Goal: Transaction & Acquisition: Purchase product/service

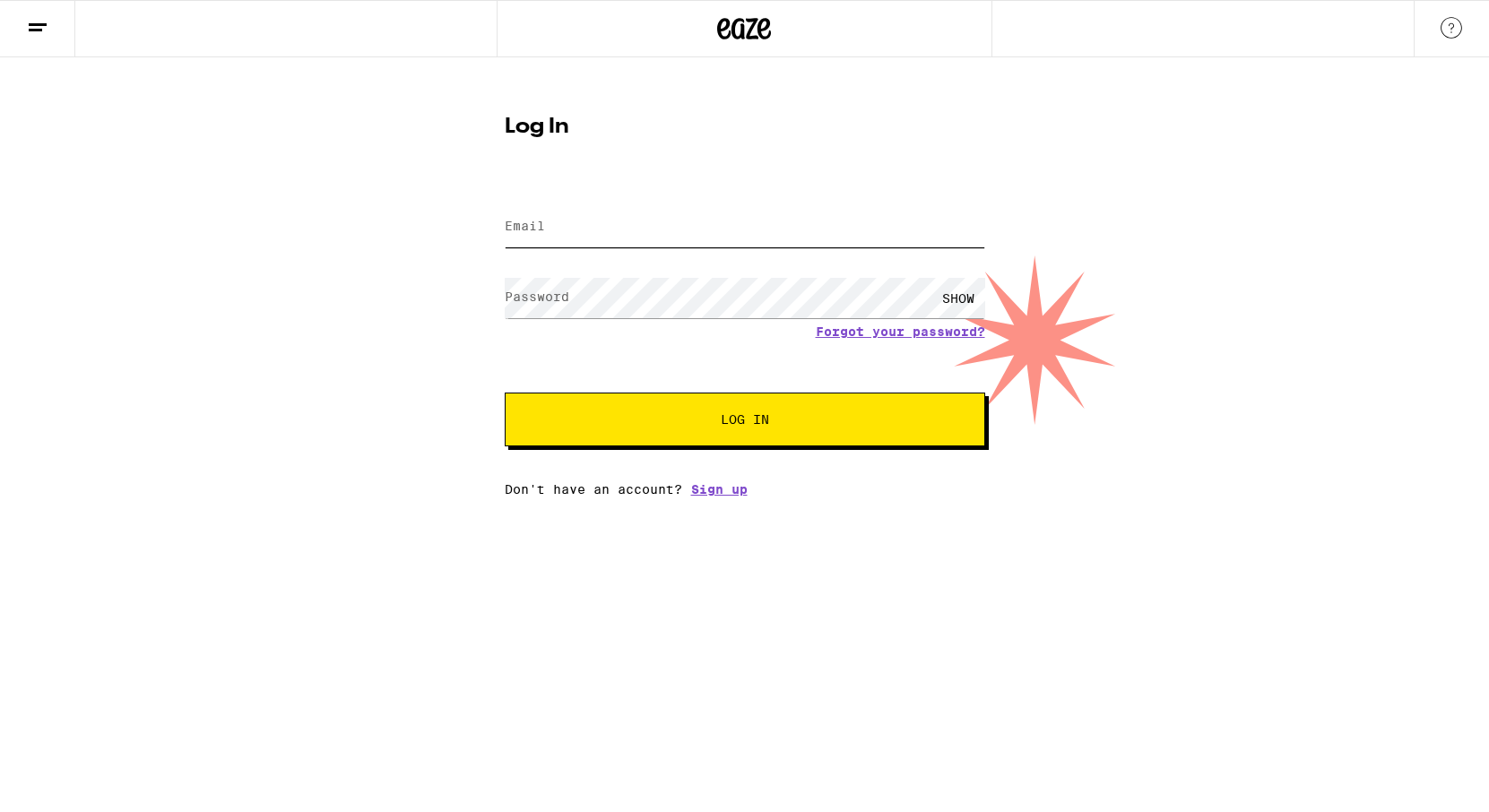
click at [596, 234] on input "Email" at bounding box center [744, 226] width 480 height 40
type input "keyavaria7@gmail.com"
click at [504, 393] on button "Log In" at bounding box center [744, 419] width 480 height 54
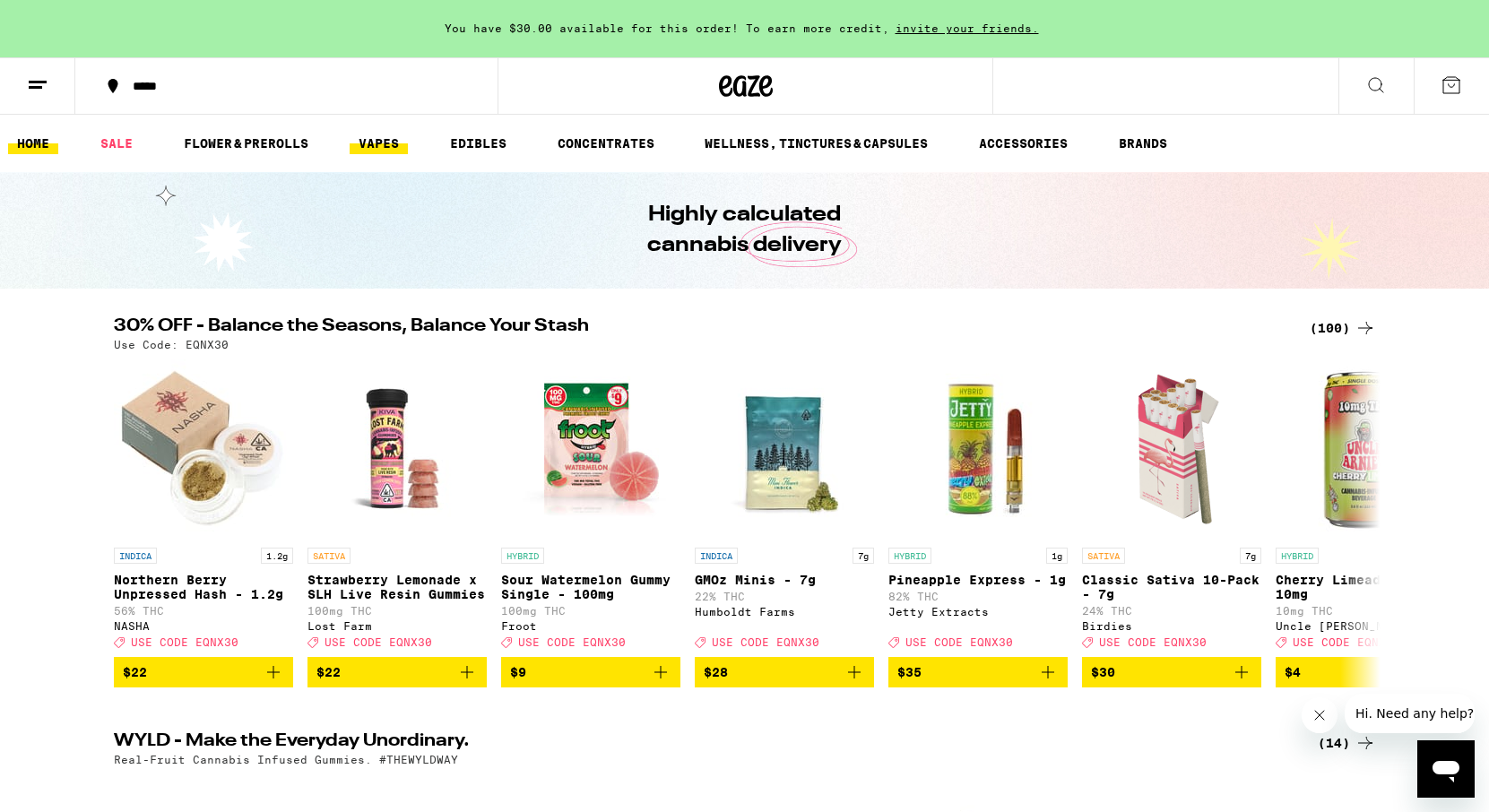
click at [390, 151] on link "VAPES" at bounding box center [379, 143] width 59 height 21
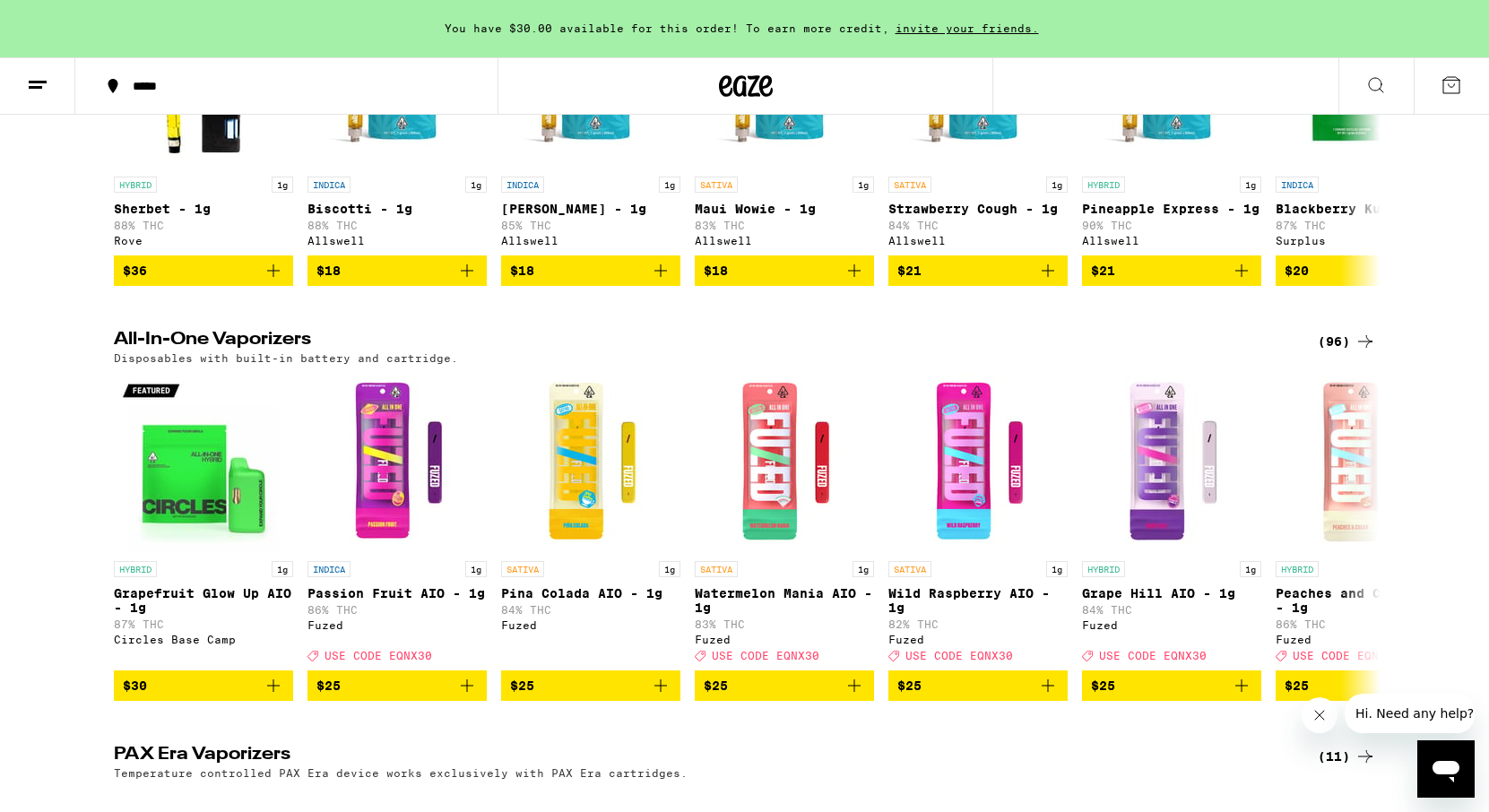
scroll to position [363, 0]
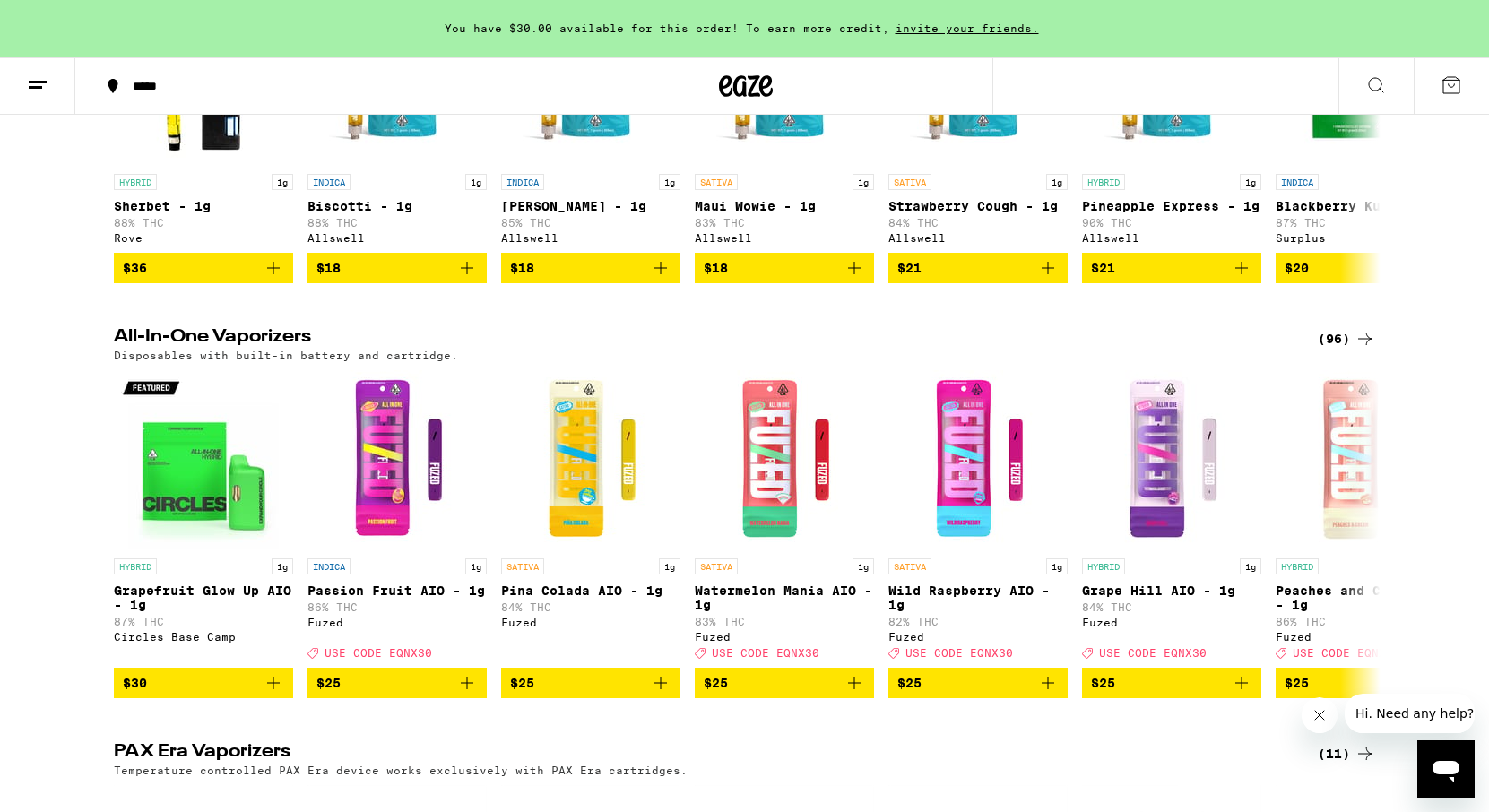
click at [1350, 349] on div "(96)" at bounding box center [1347, 339] width 59 height 21
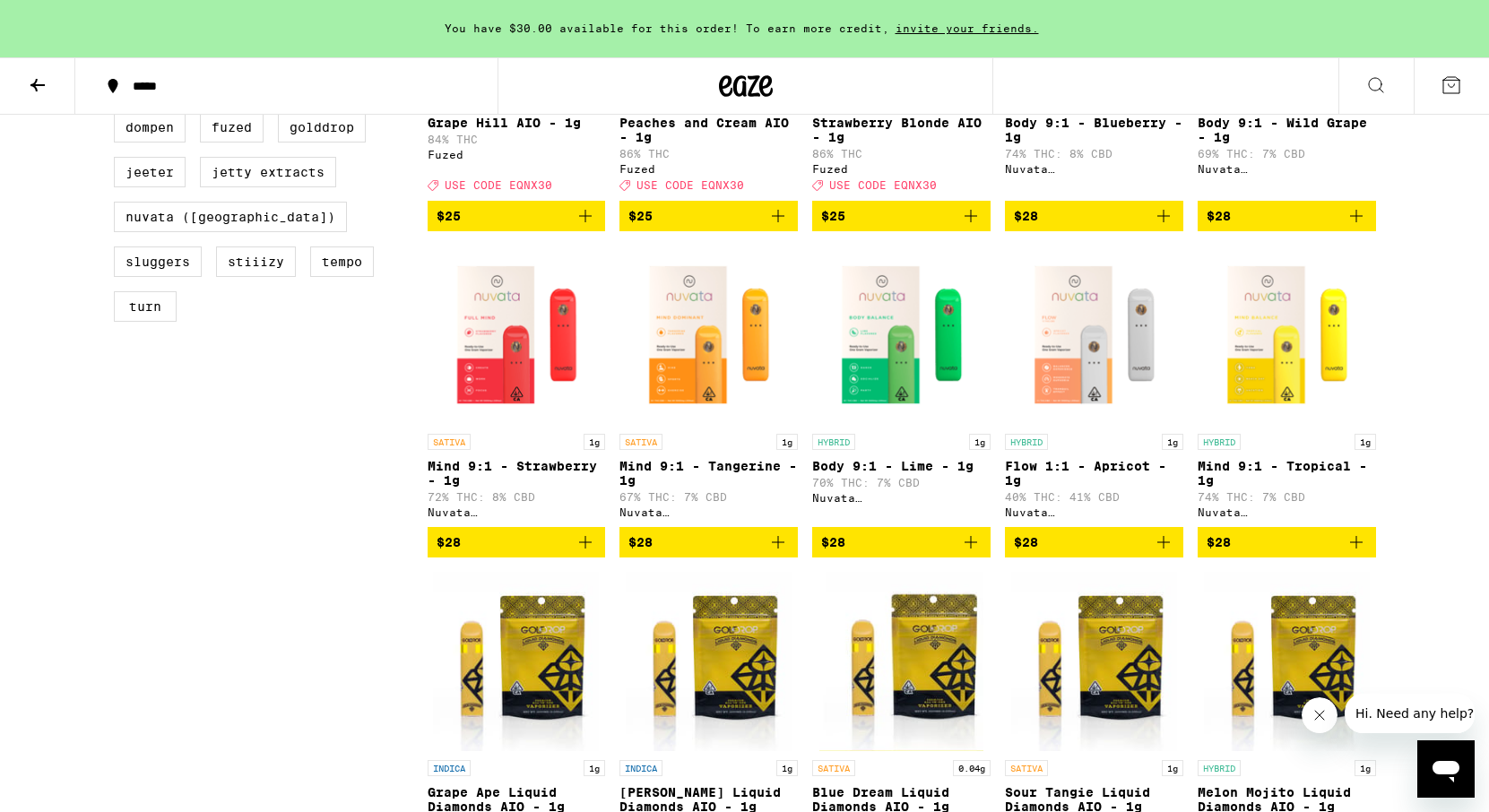
scroll to position [759, 0]
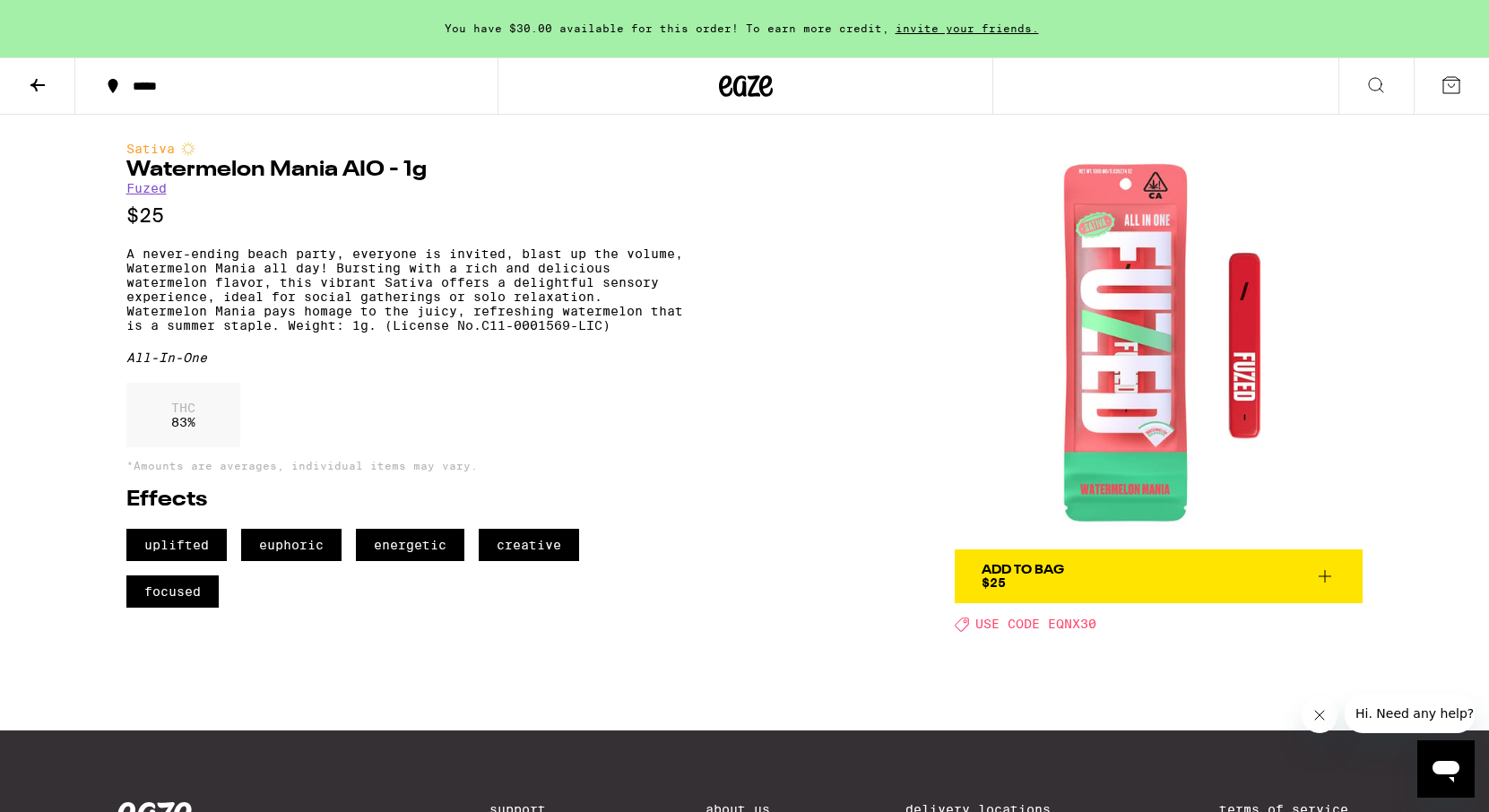
click at [1071, 619] on span "USE CODE EQNX30" at bounding box center [1036, 624] width 121 height 14
copy span "EQNX30"
click at [1324, 581] on icon at bounding box center [1324, 576] width 21 height 21
click at [1330, 571] on icon at bounding box center [1324, 576] width 21 height 21
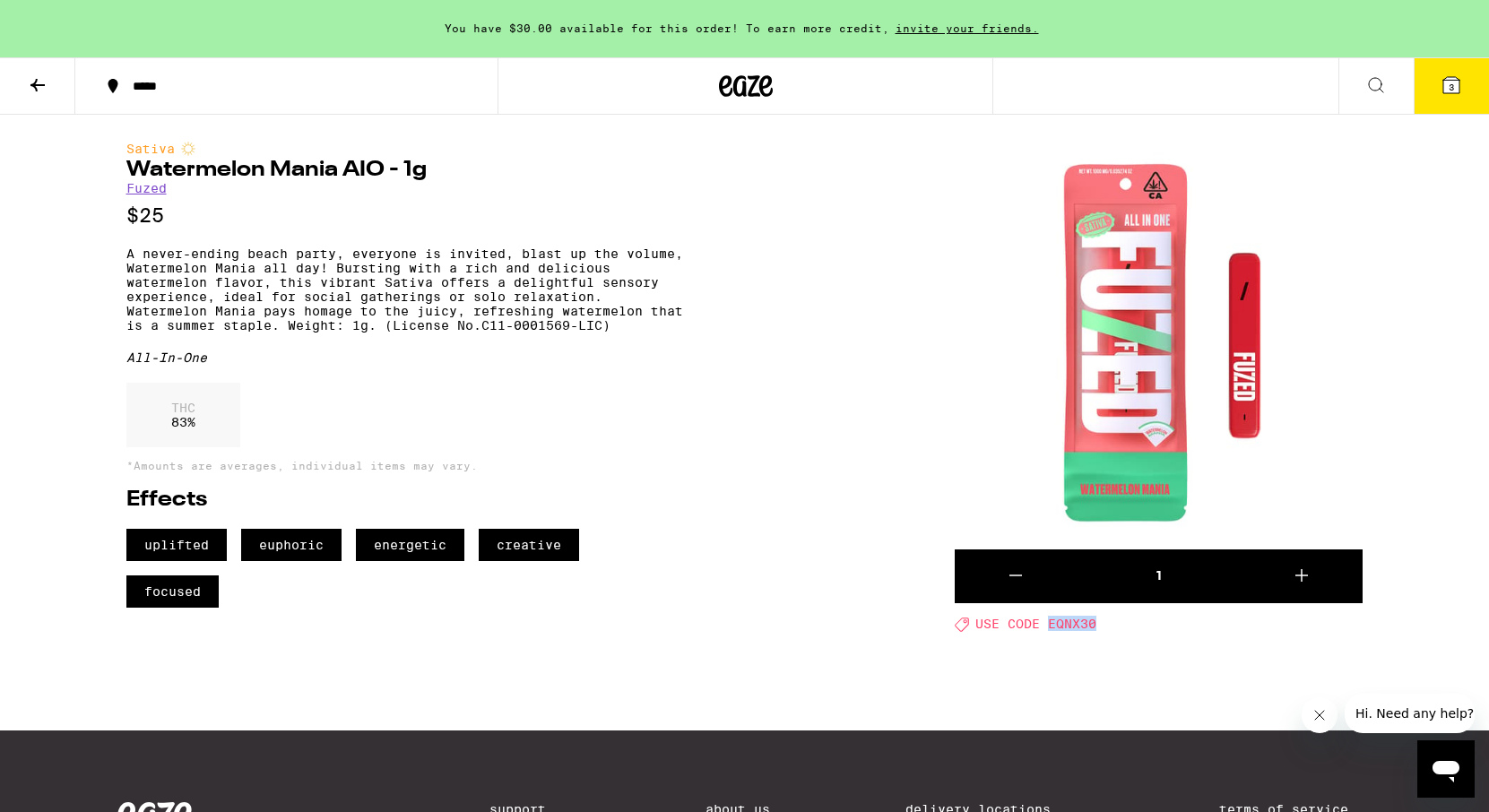
click at [1453, 60] on button "3" at bounding box center [1451, 87] width 75 height 56
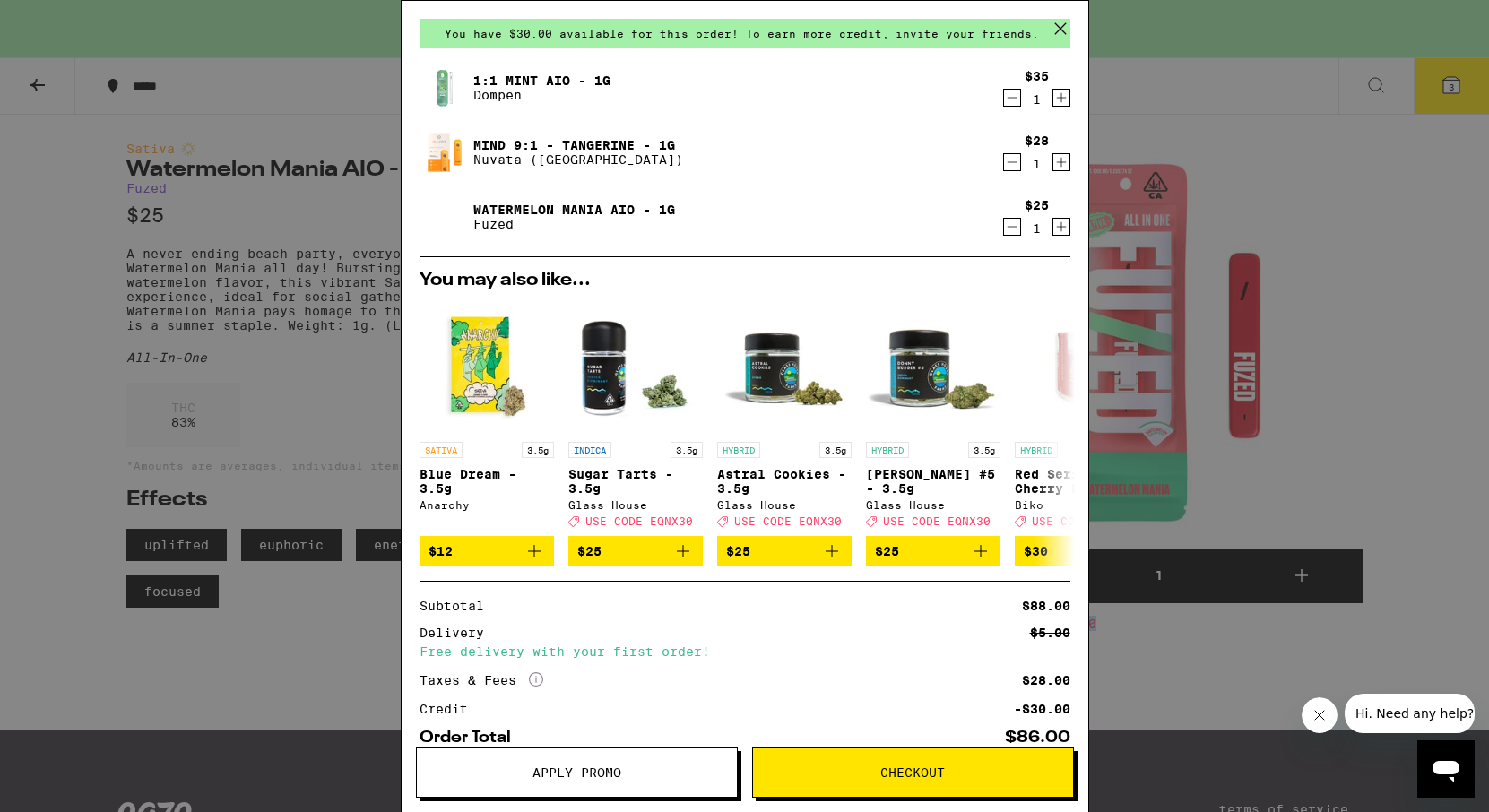
scroll to position [167, 0]
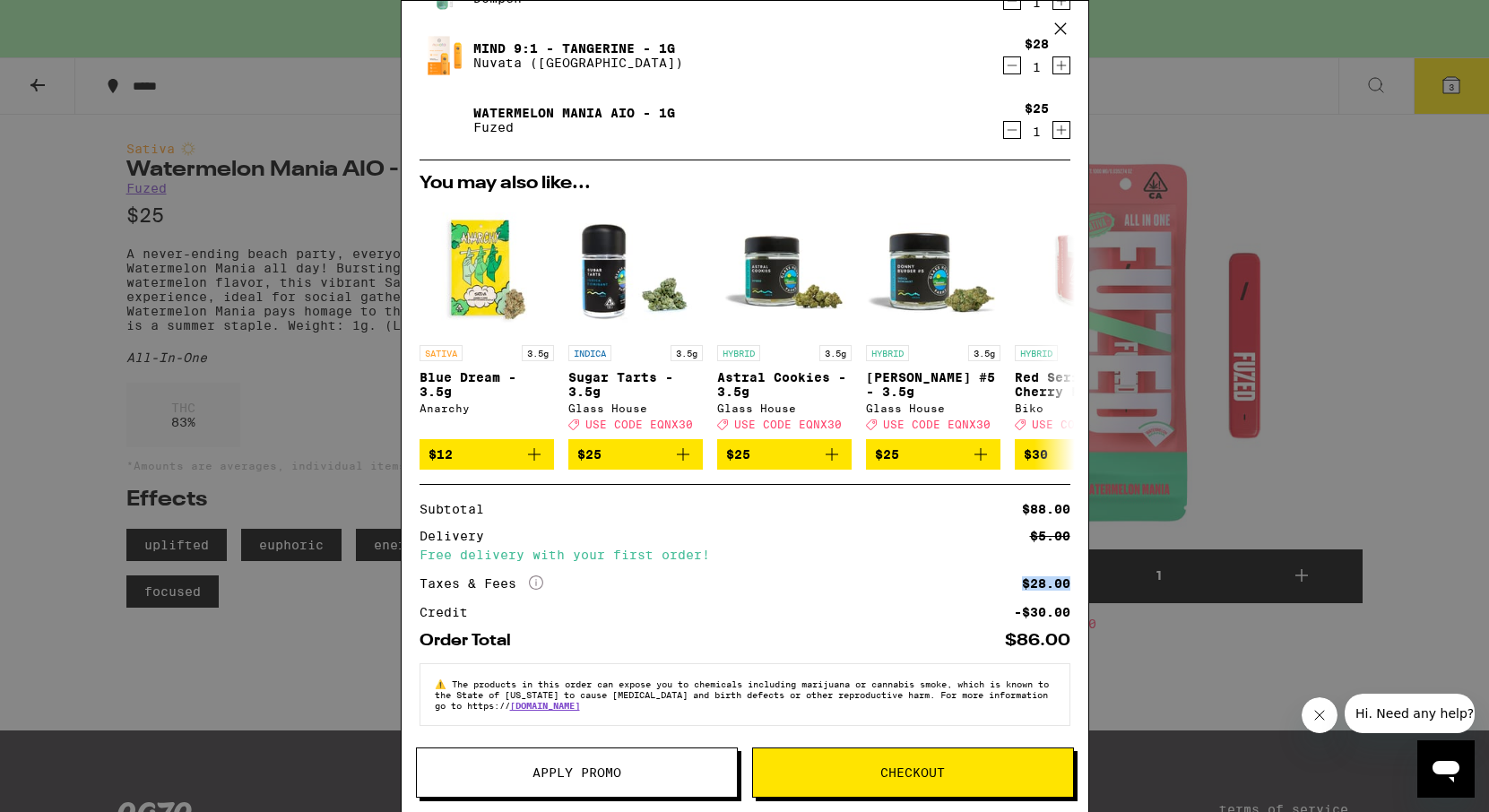
drag, startPoint x: 1023, startPoint y: 579, endPoint x: 1075, endPoint y: 589, distance: 53.0
click at [1075, 589] on div "Your Cart You have $30.00 available for this order! To earn more credit, invite…" at bounding box center [744, 379] width 687 height 757
drag, startPoint x: 1022, startPoint y: 606, endPoint x: 1089, endPoint y: 606, distance: 67.0
click at [1089, 606] on div "Your Cart You have $30.00 available for this order! To earn more credit, invite…" at bounding box center [744, 406] width 1489 height 812
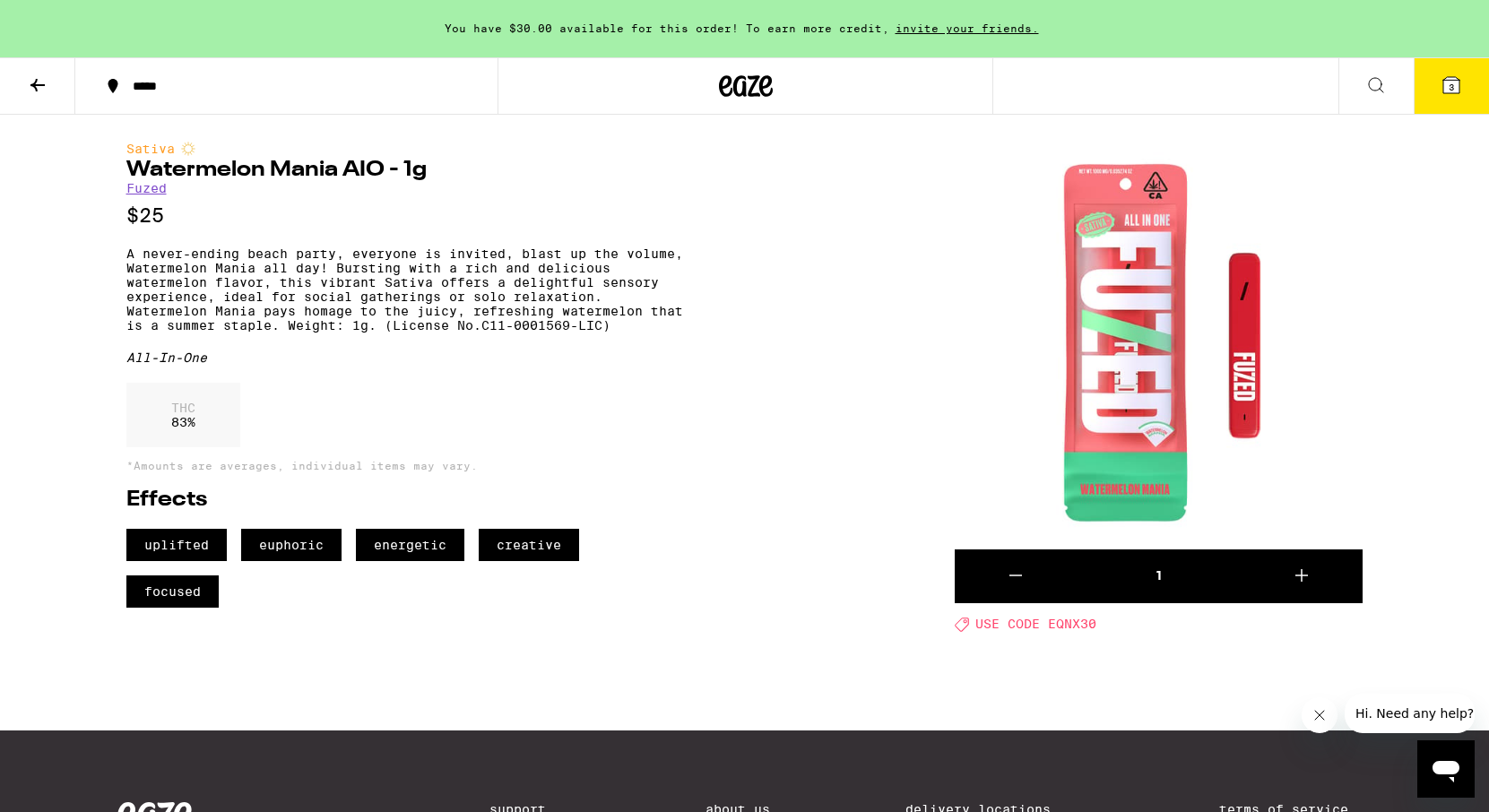
click at [1434, 102] on button "3" at bounding box center [1451, 87] width 75 height 56
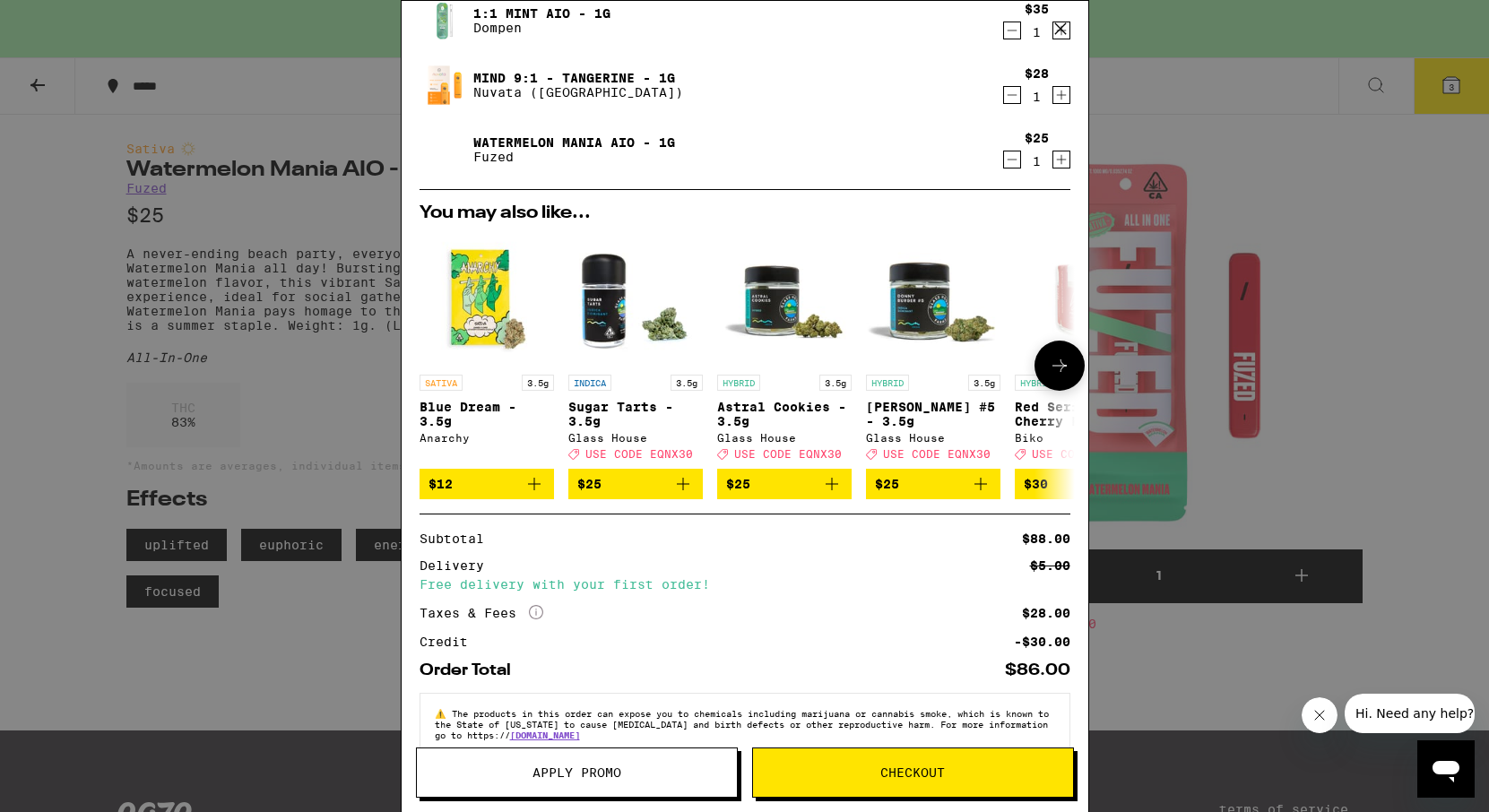
scroll to position [167, 0]
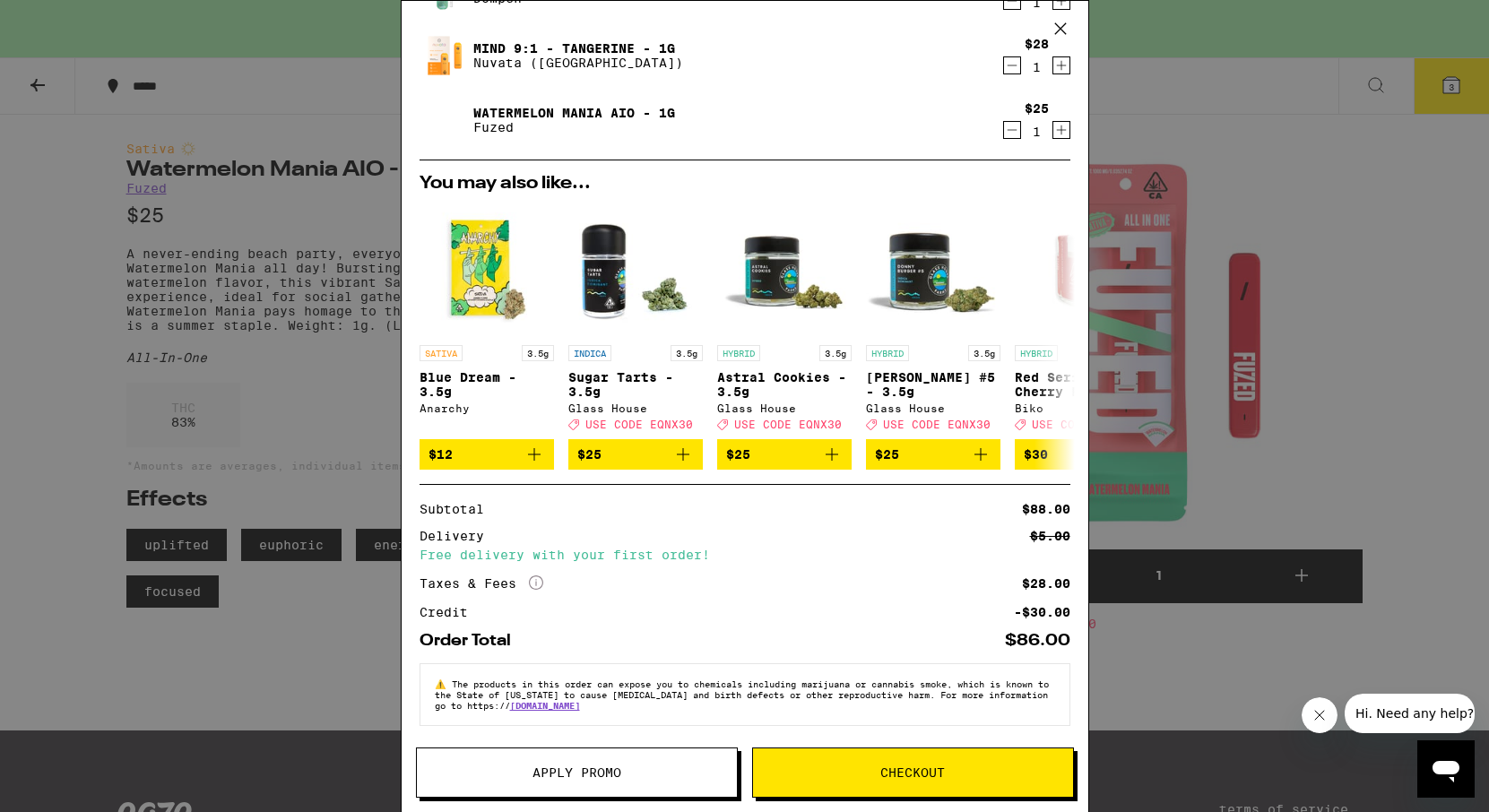
click at [554, 766] on span "Apply Promo" at bounding box center [576, 771] width 88 height 12
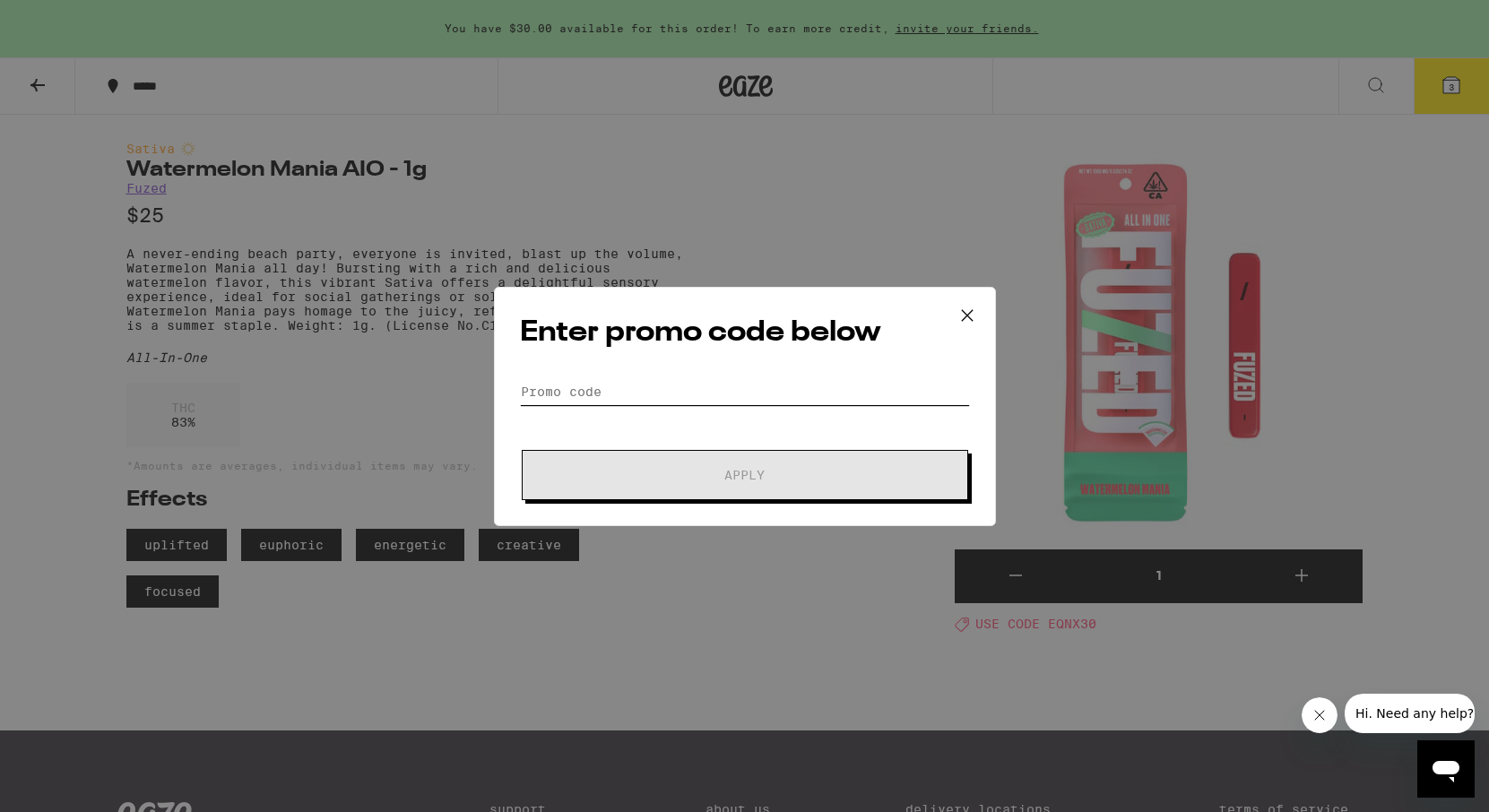
click at [688, 397] on input "Promo Code" at bounding box center [745, 391] width 450 height 27
paste input "EQNX30"
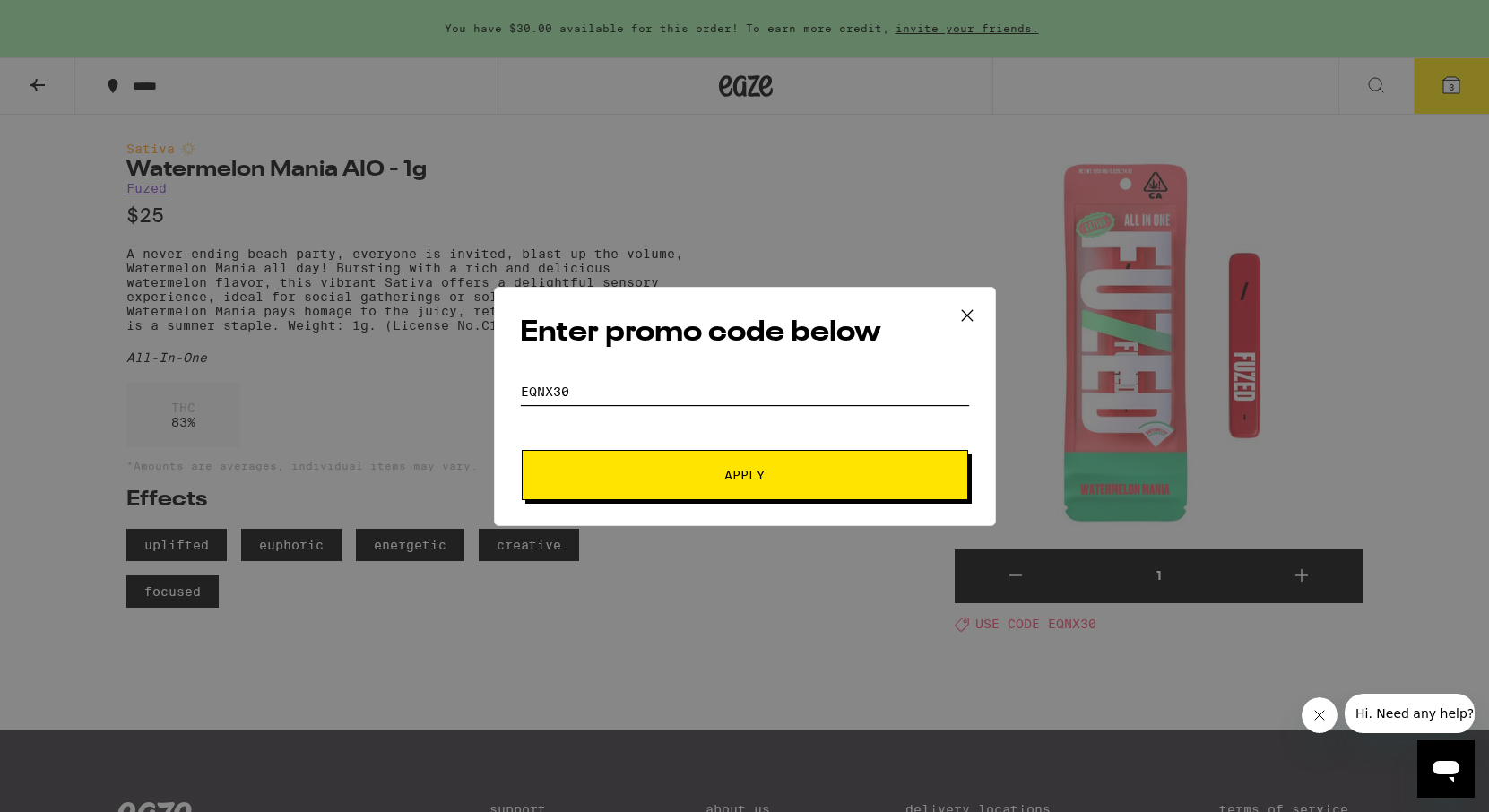
type input "EQNX30"
click at [684, 473] on span "Apply" at bounding box center [744, 474] width 323 height 12
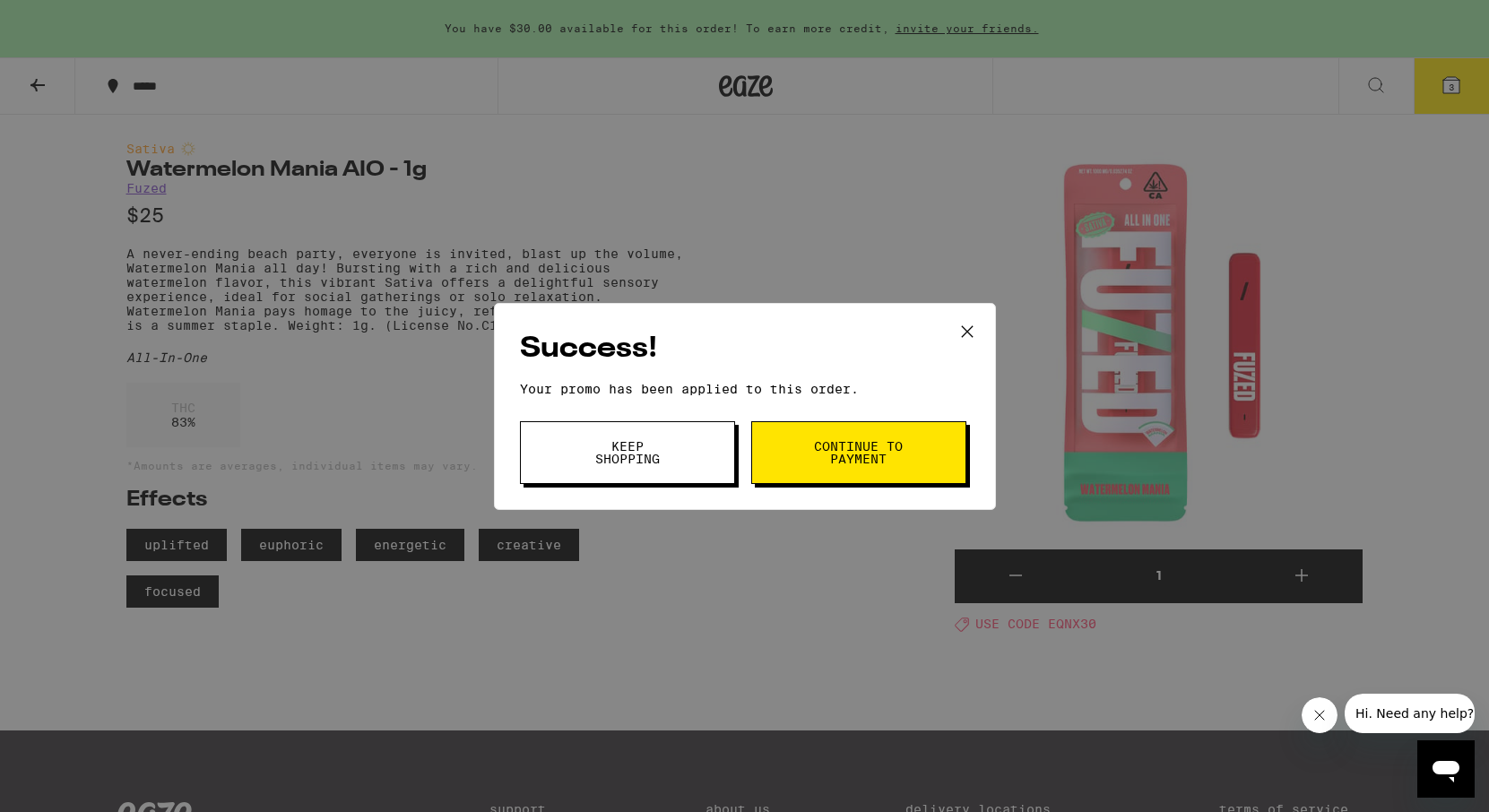
click at [844, 462] on span "Continue to payment" at bounding box center [859, 452] width 91 height 25
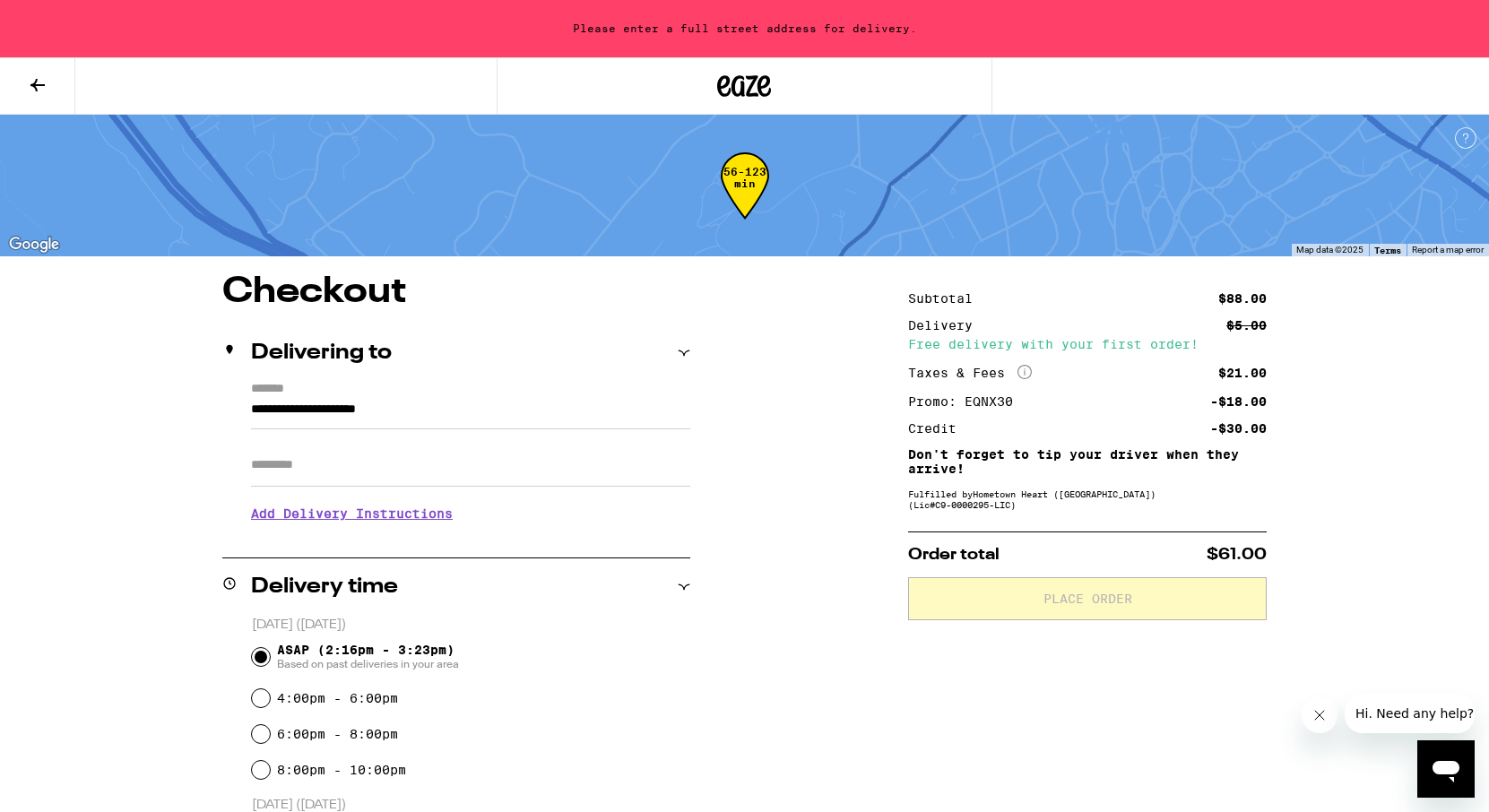
click at [406, 406] on input "**********" at bounding box center [471, 414] width 439 height 31
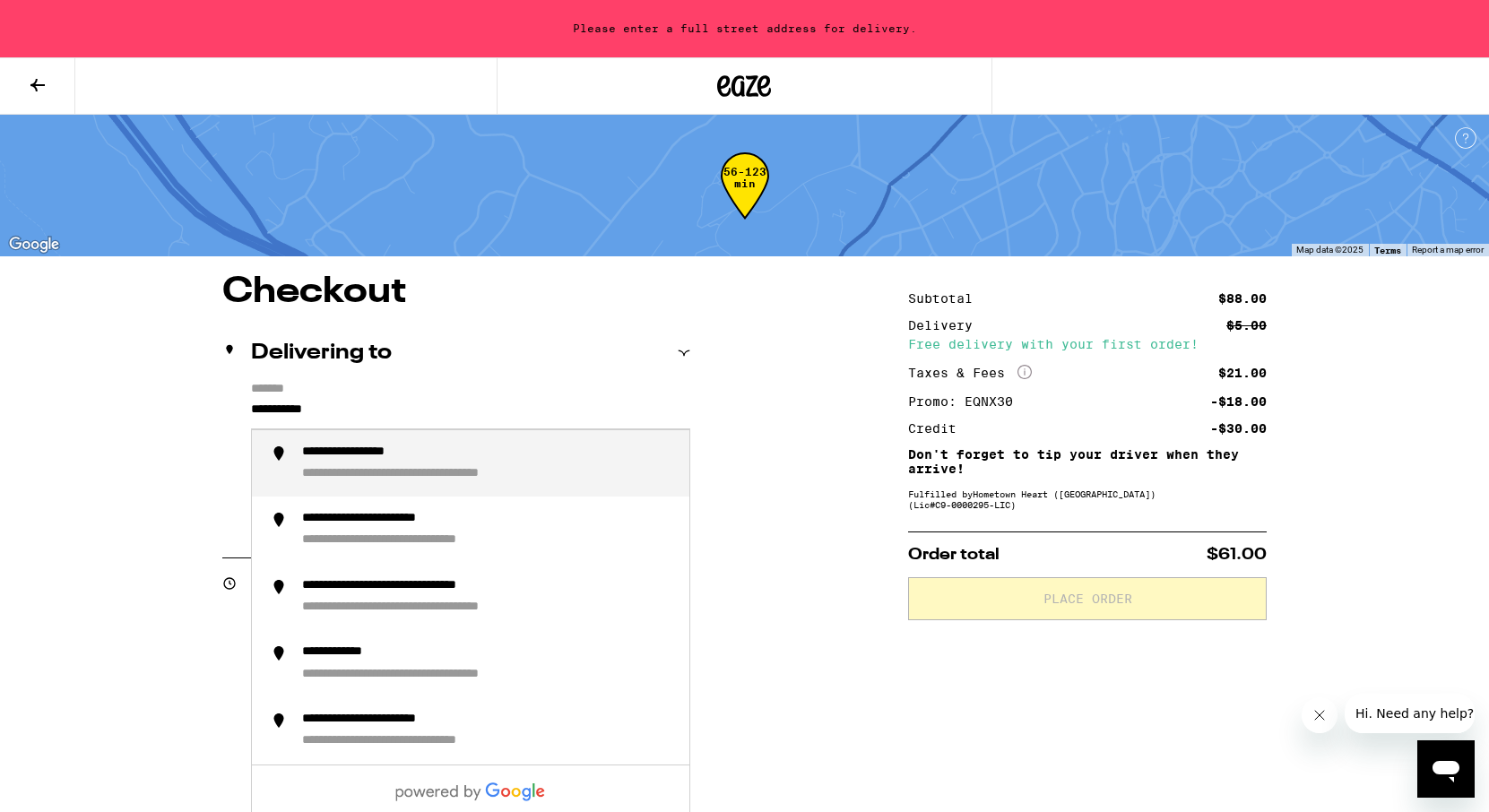
click at [423, 457] on div "**********" at bounding box center [375, 453] width 146 height 17
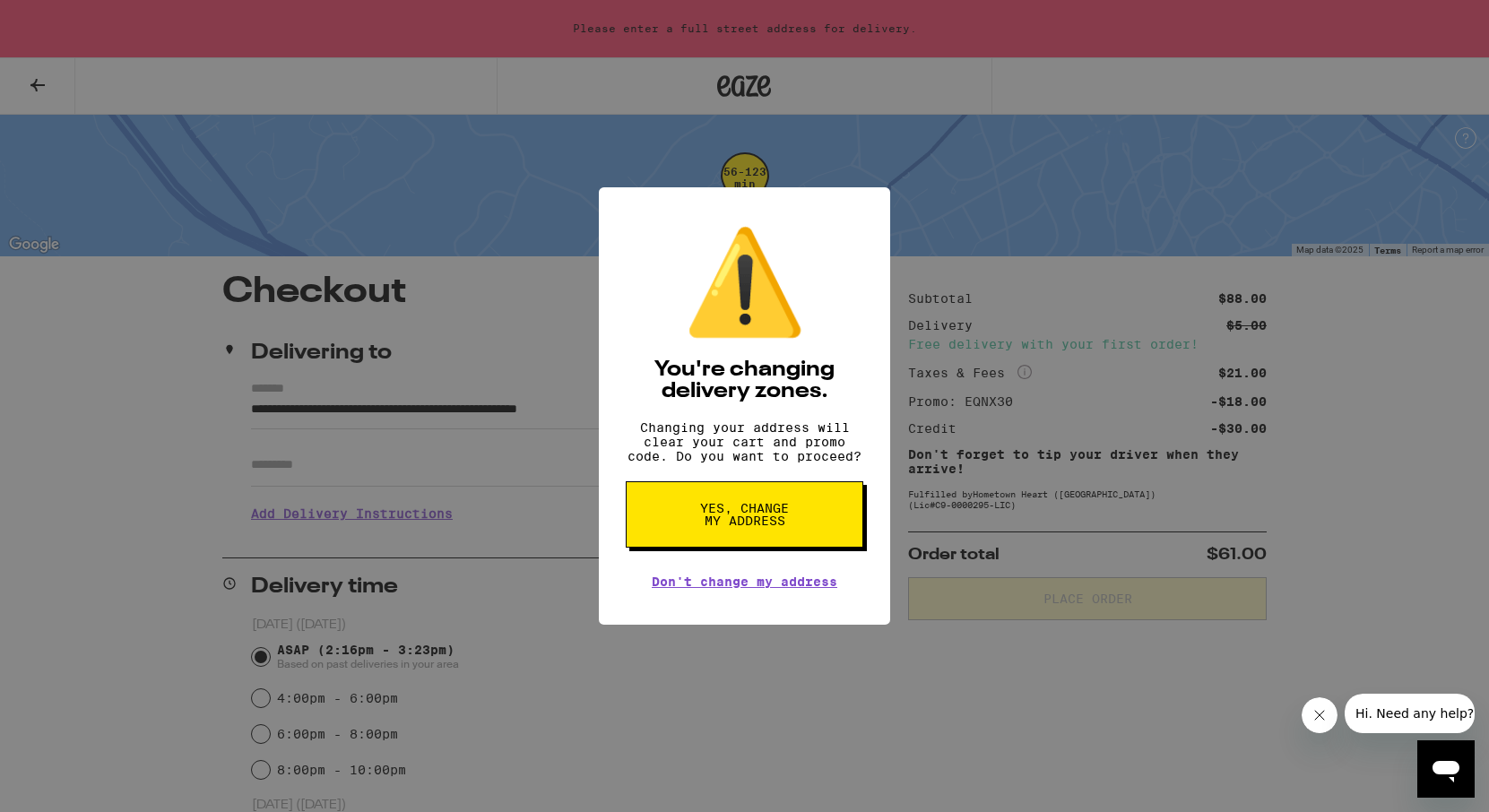
click at [767, 523] on span "Yes, change my address" at bounding box center [744, 513] width 92 height 25
type input "**********"
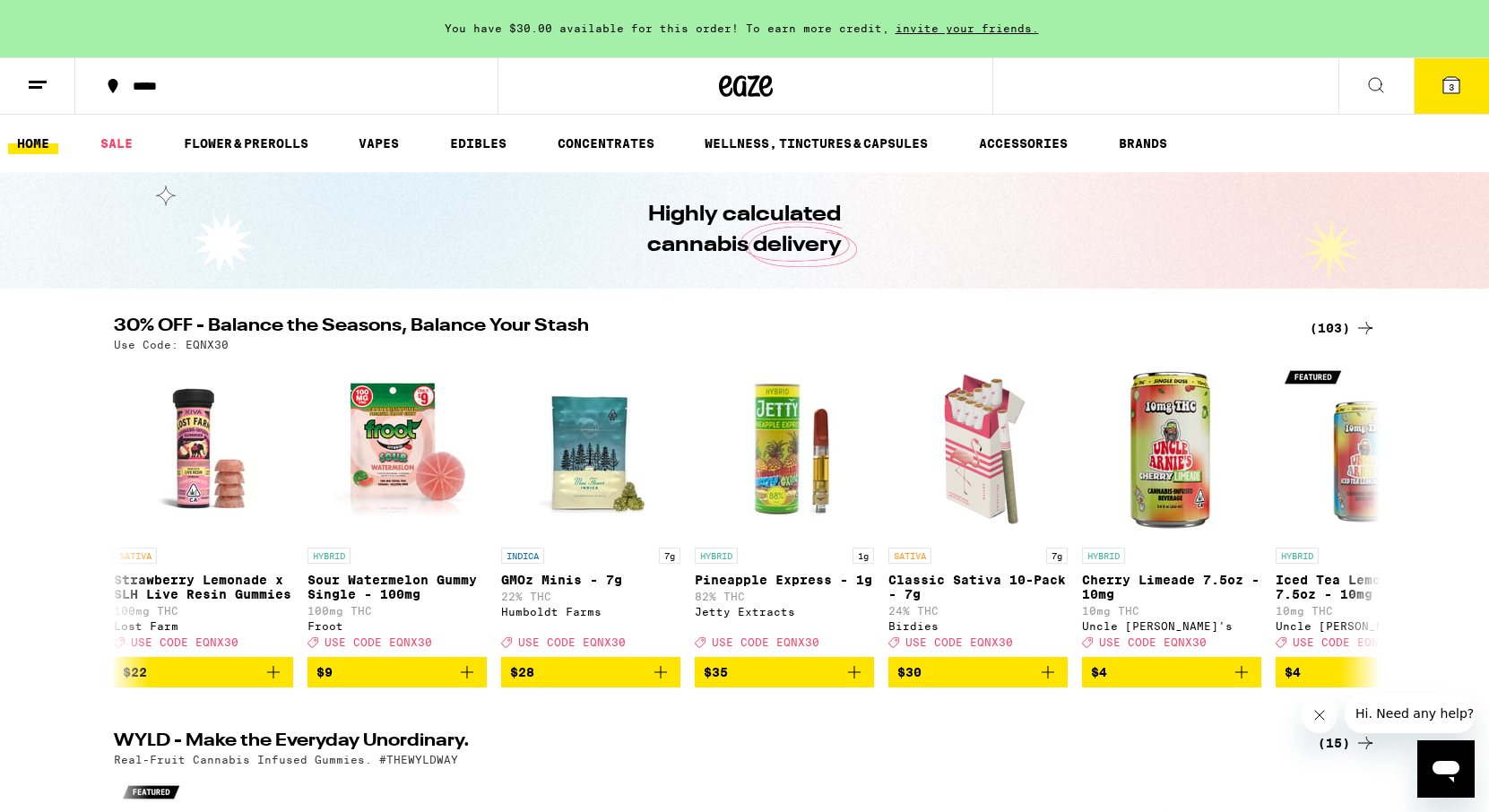
click at [1453, 91] on span "3" at bounding box center [1451, 87] width 6 height 11
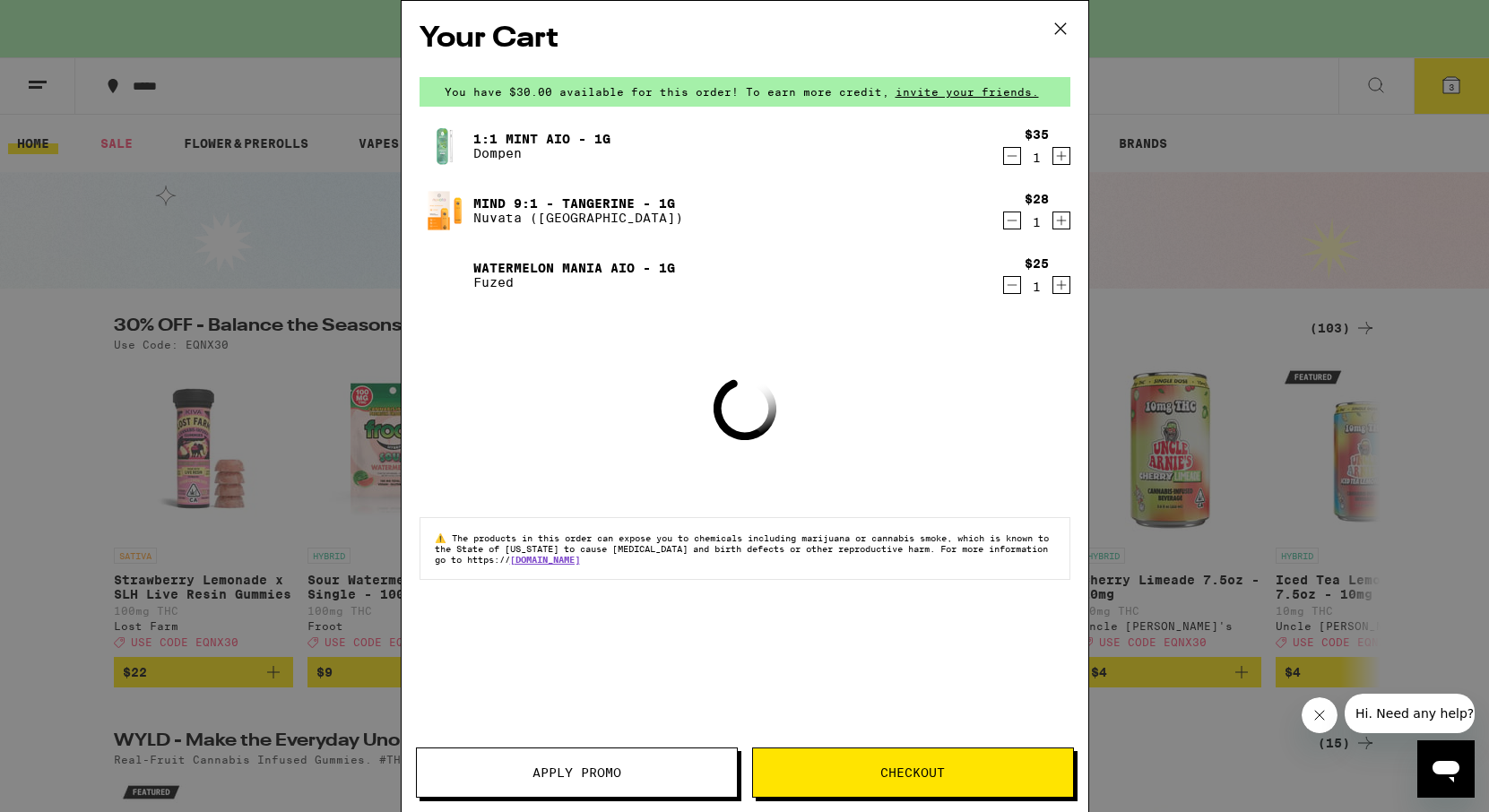
click at [1066, 34] on icon at bounding box center [1060, 28] width 27 height 27
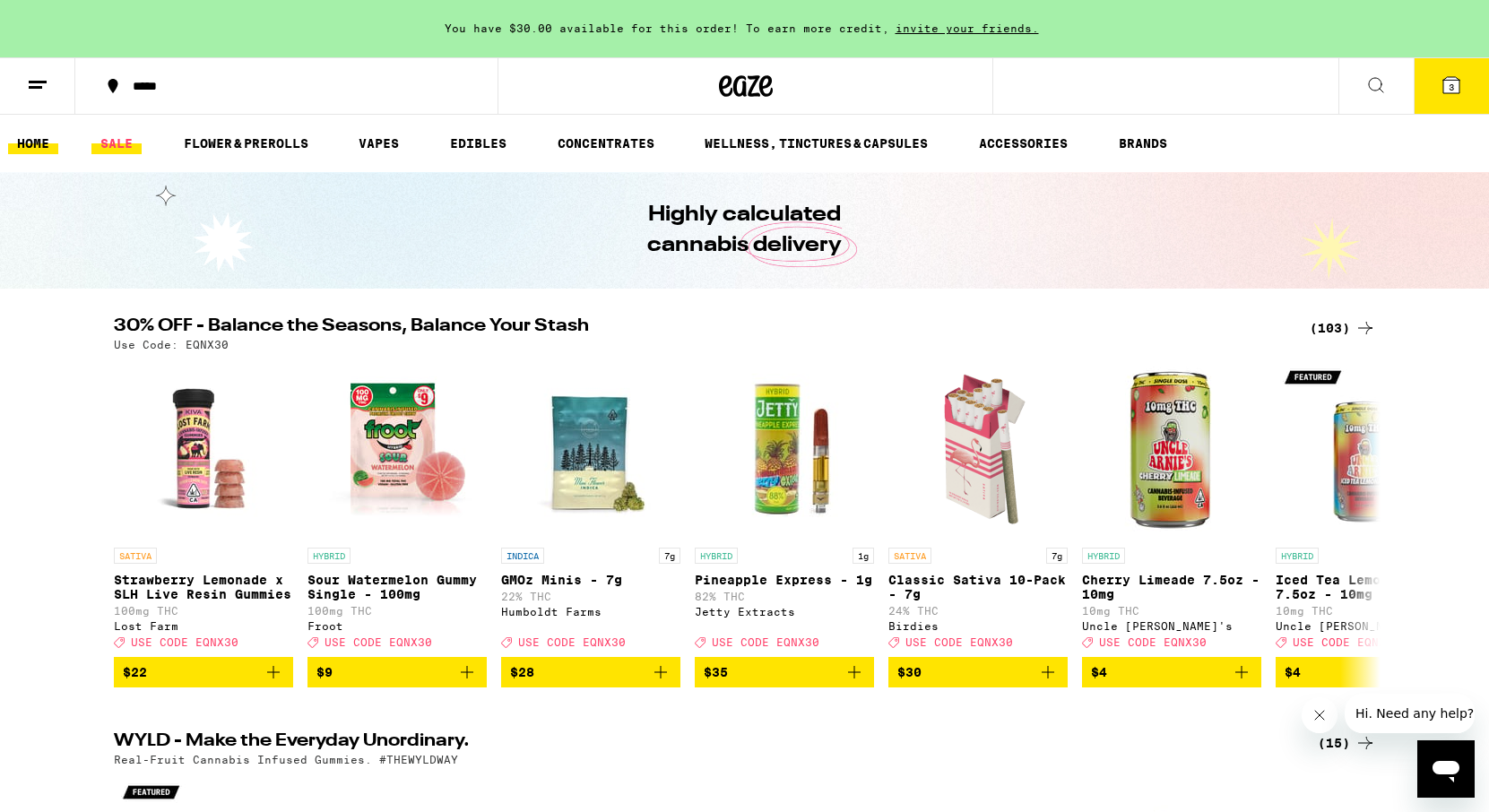
click at [116, 146] on link "SALE" at bounding box center [116, 143] width 50 height 21
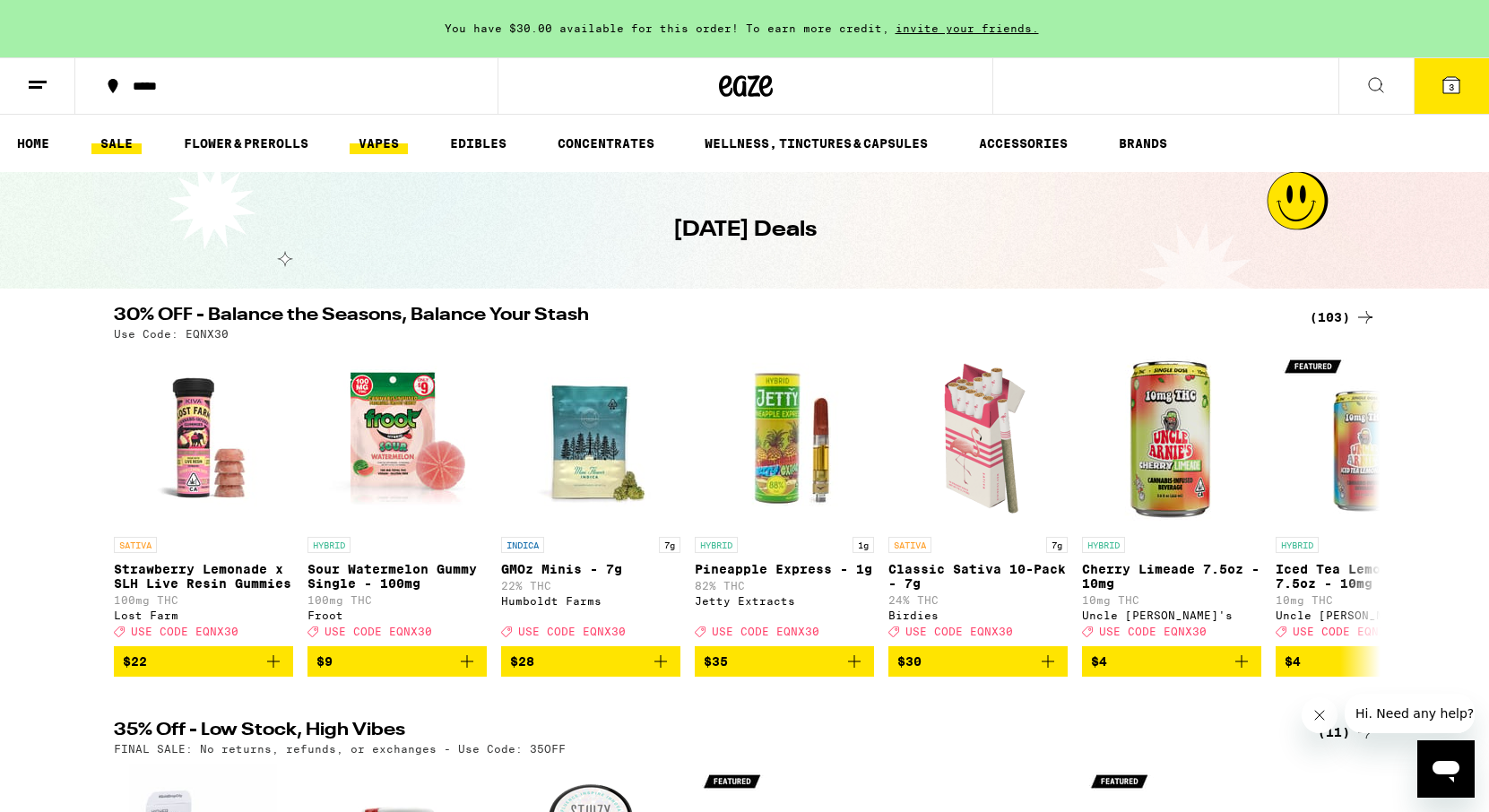
click at [384, 145] on link "VAPES" at bounding box center [379, 143] width 59 height 21
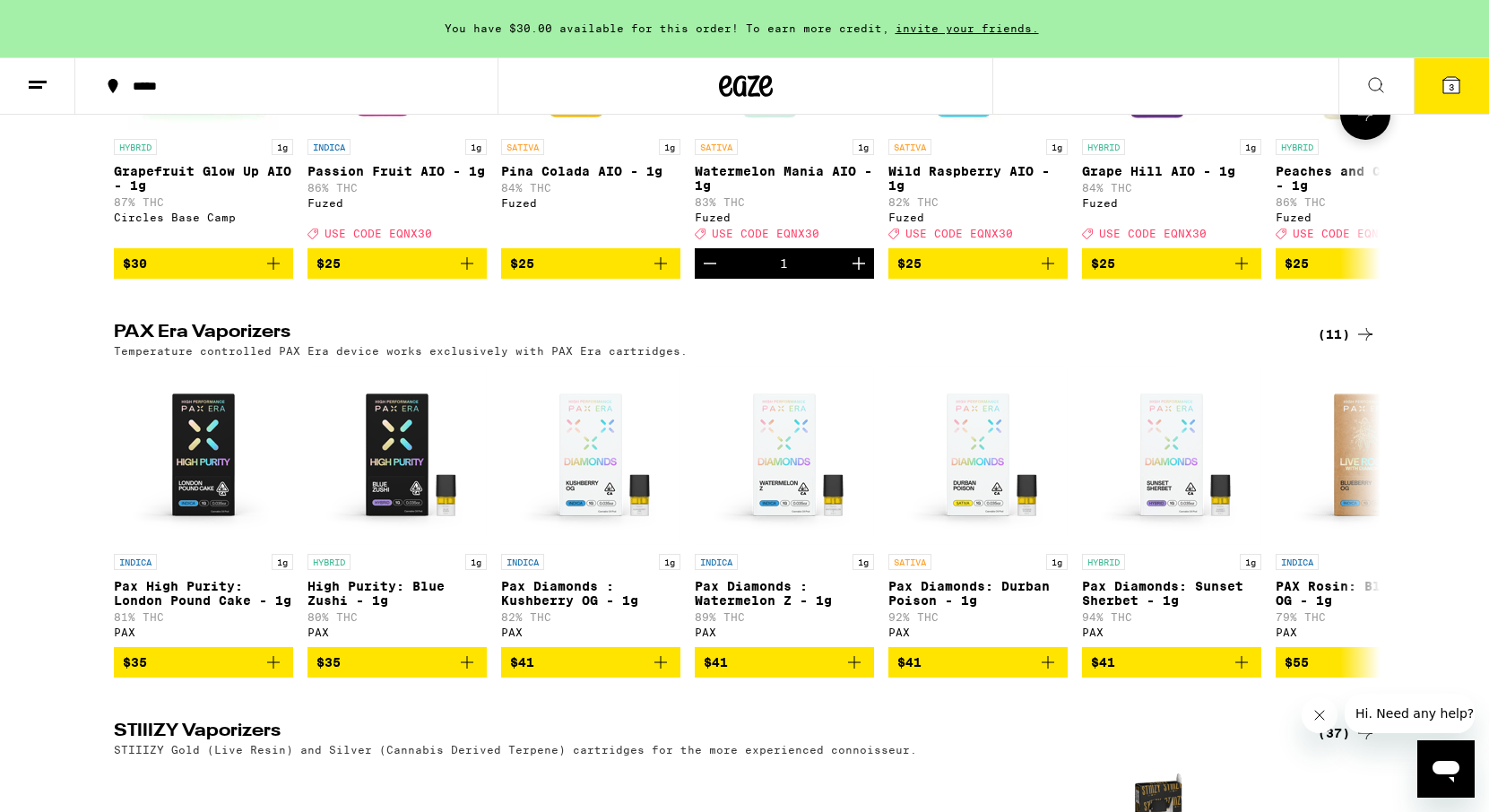
scroll to position [517, 0]
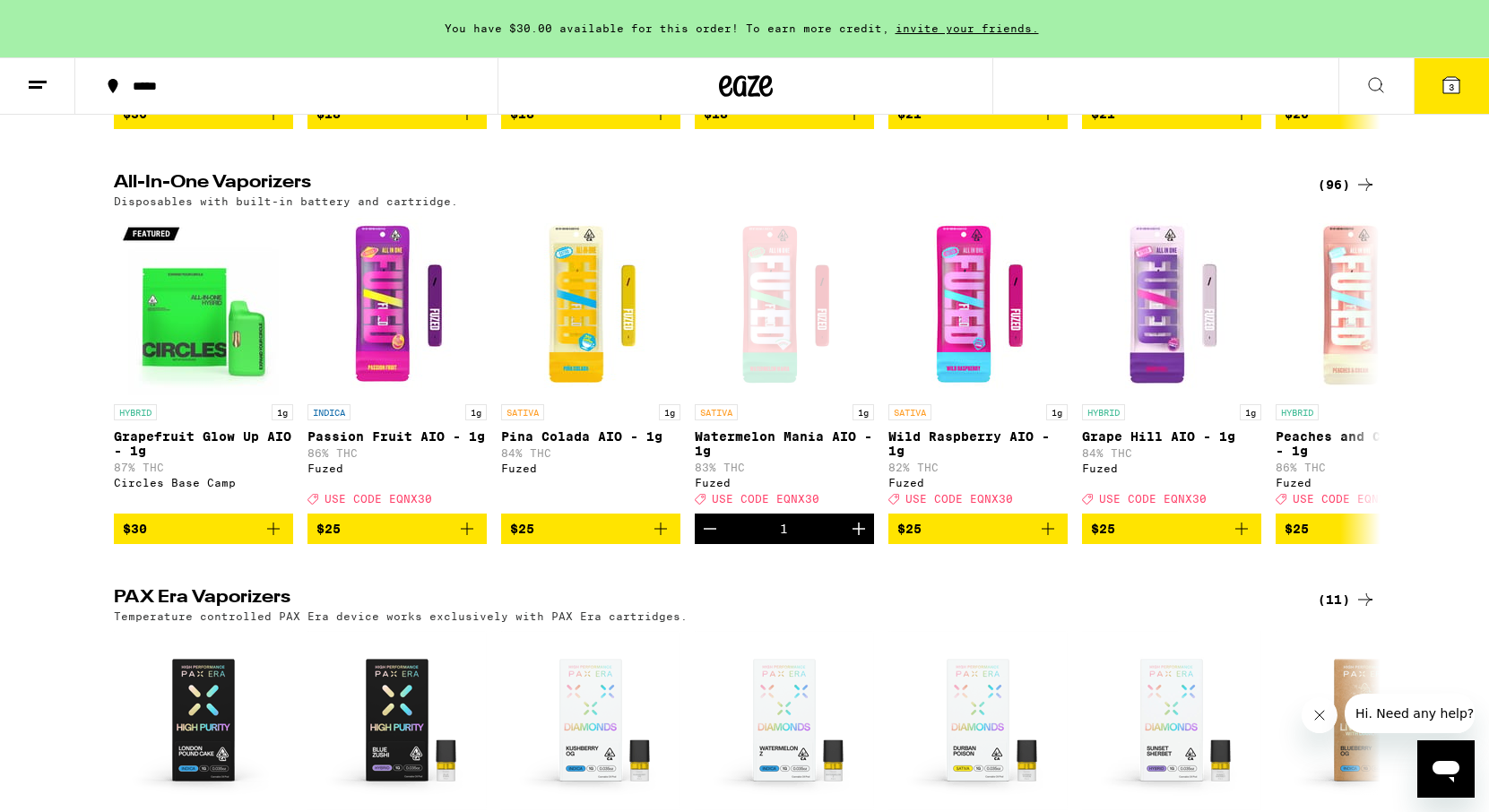
click at [1350, 189] on div "(96)" at bounding box center [1347, 184] width 59 height 21
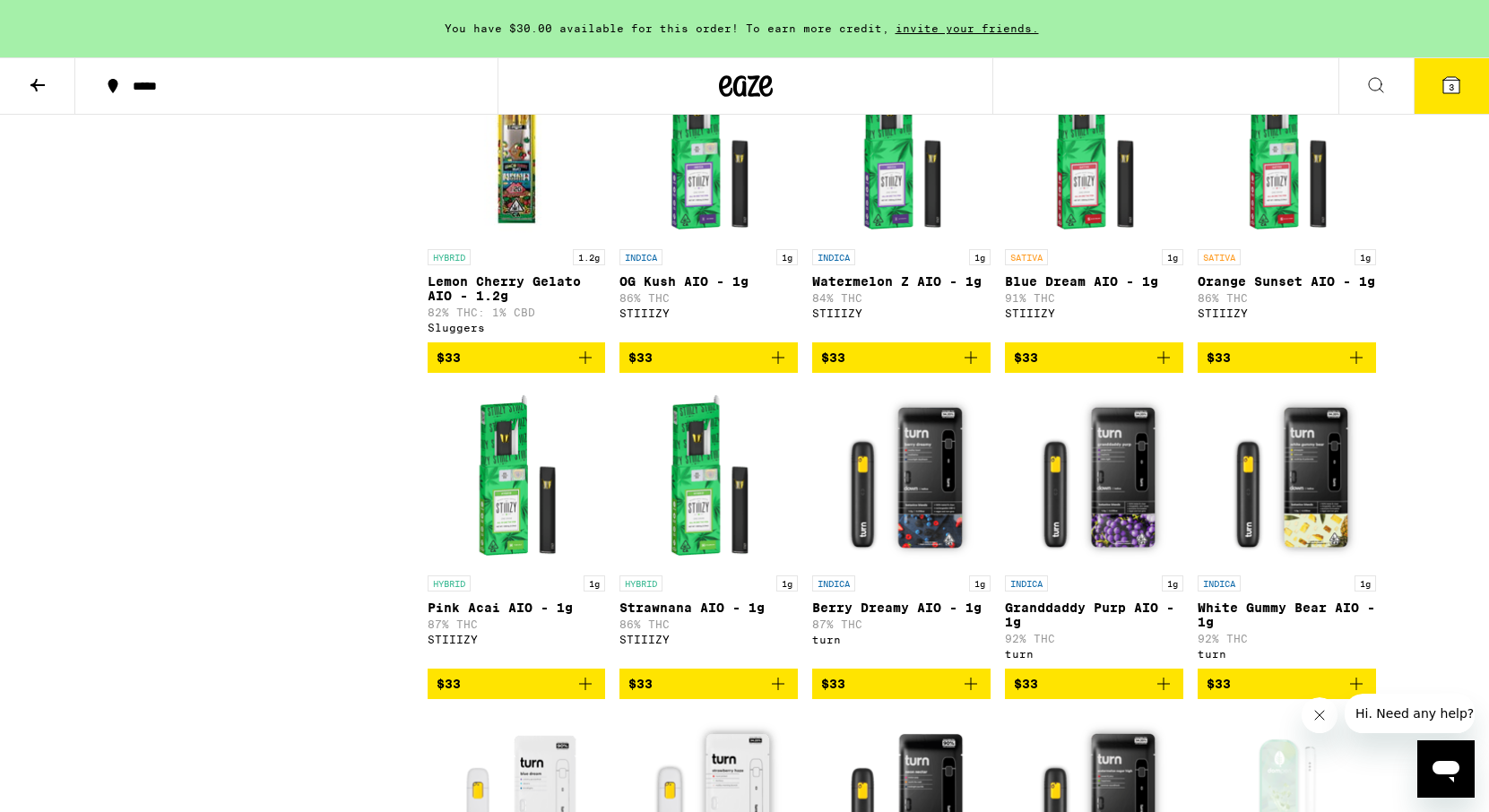
scroll to position [3558, 0]
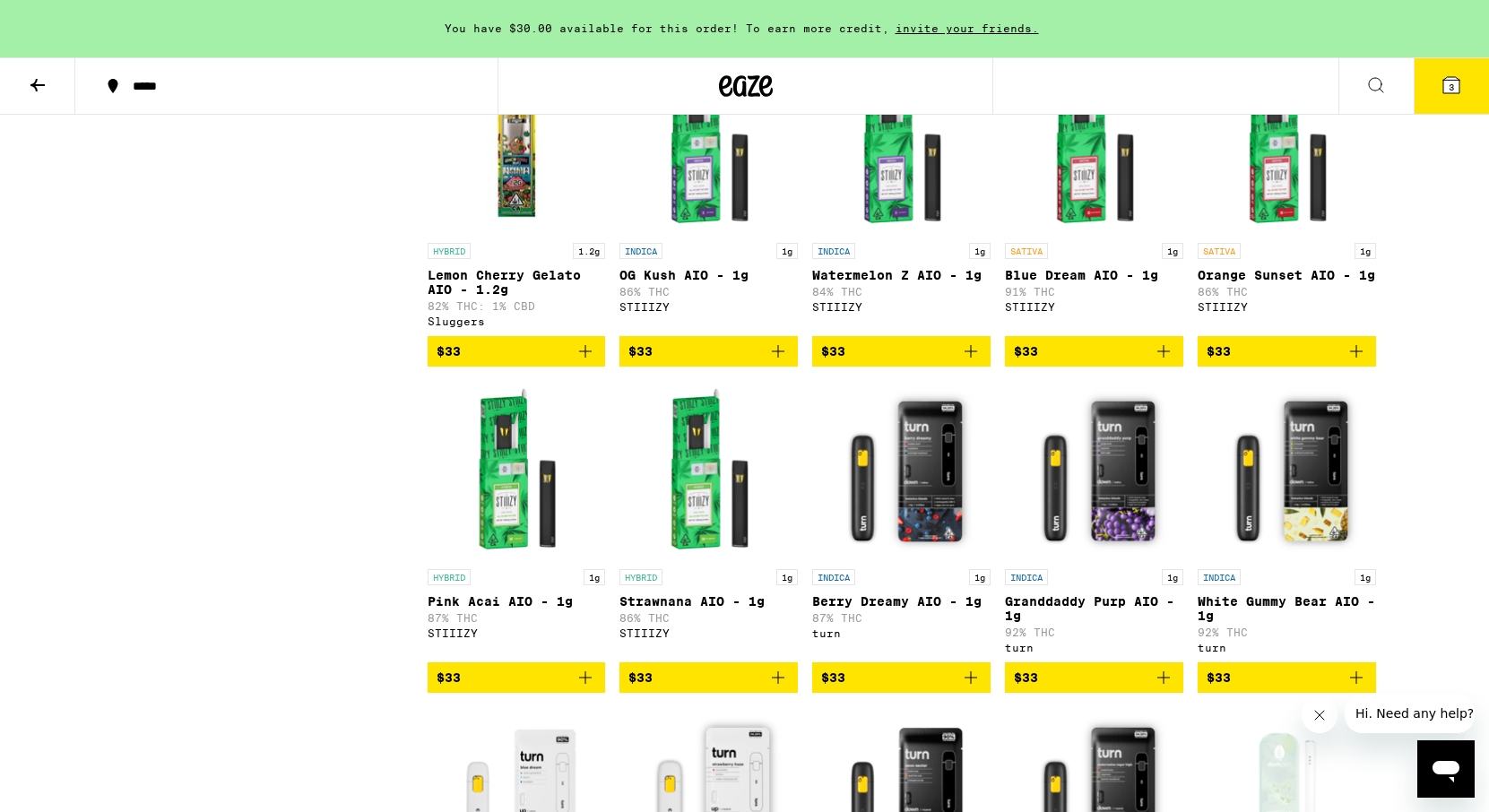
click at [1082, 282] on p "Blue Dream AIO - 1g" at bounding box center [1094, 274] width 179 height 14
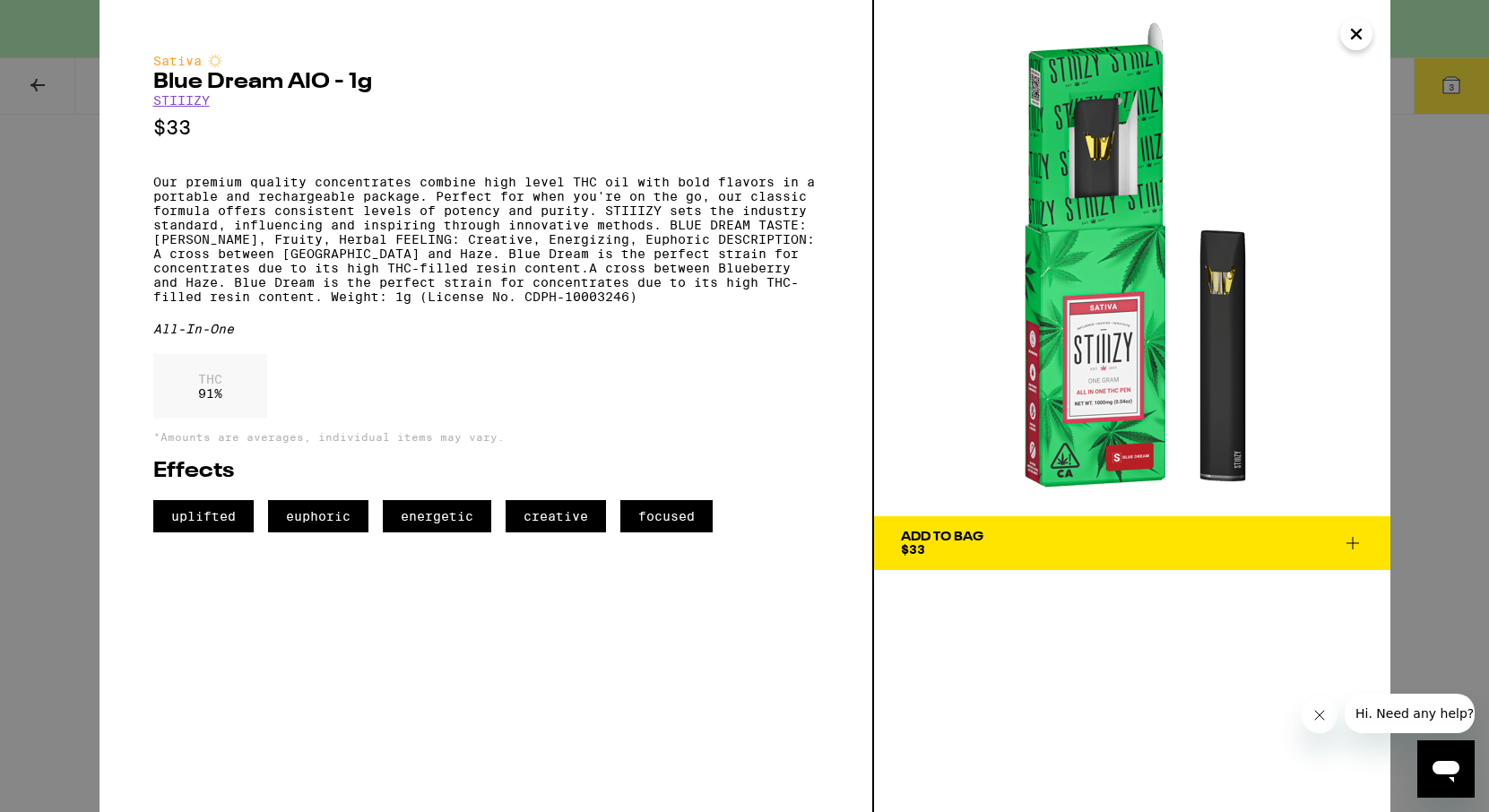
click at [1354, 539] on icon at bounding box center [1352, 542] width 21 height 21
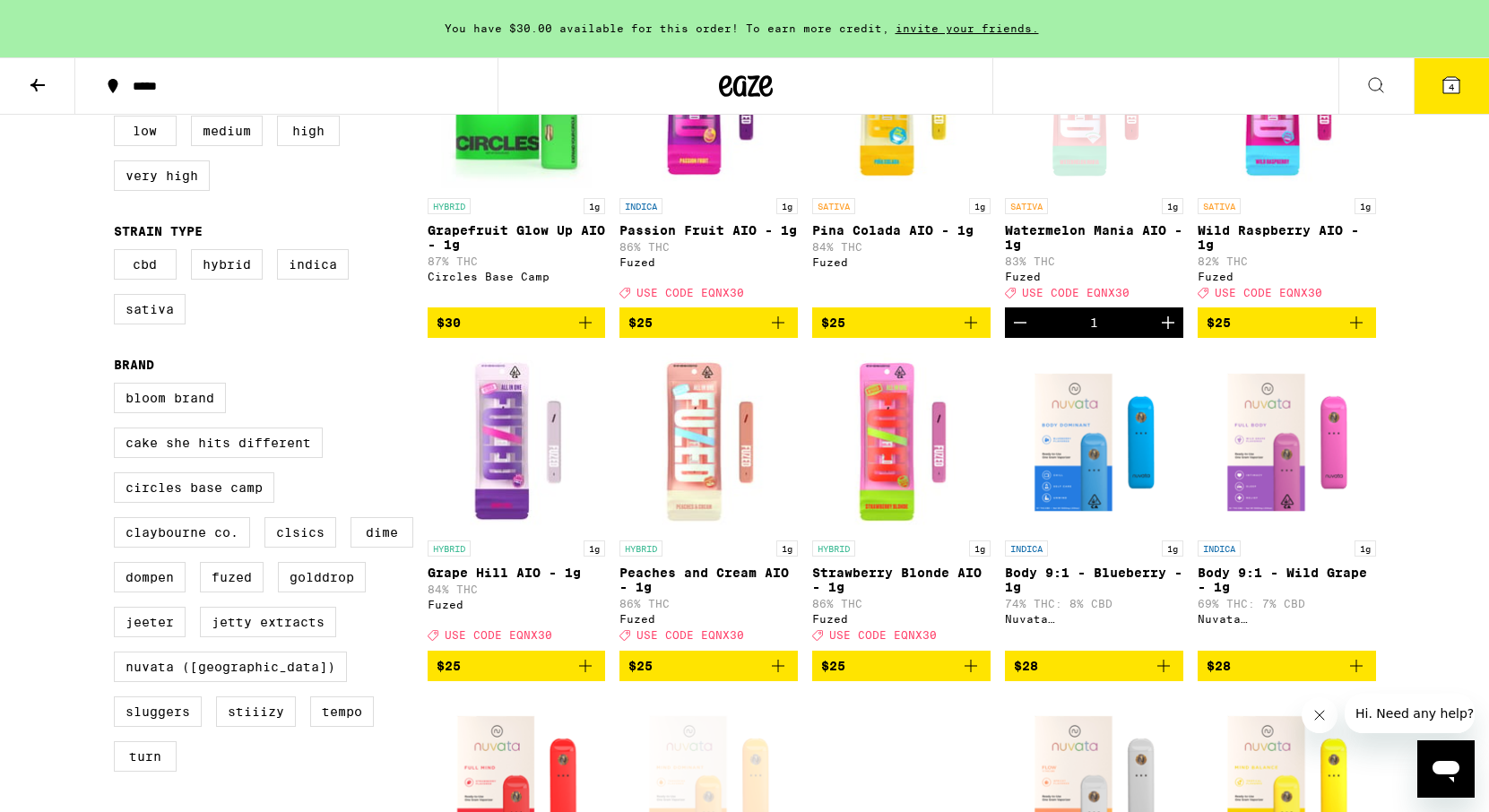
scroll to position [307, 0]
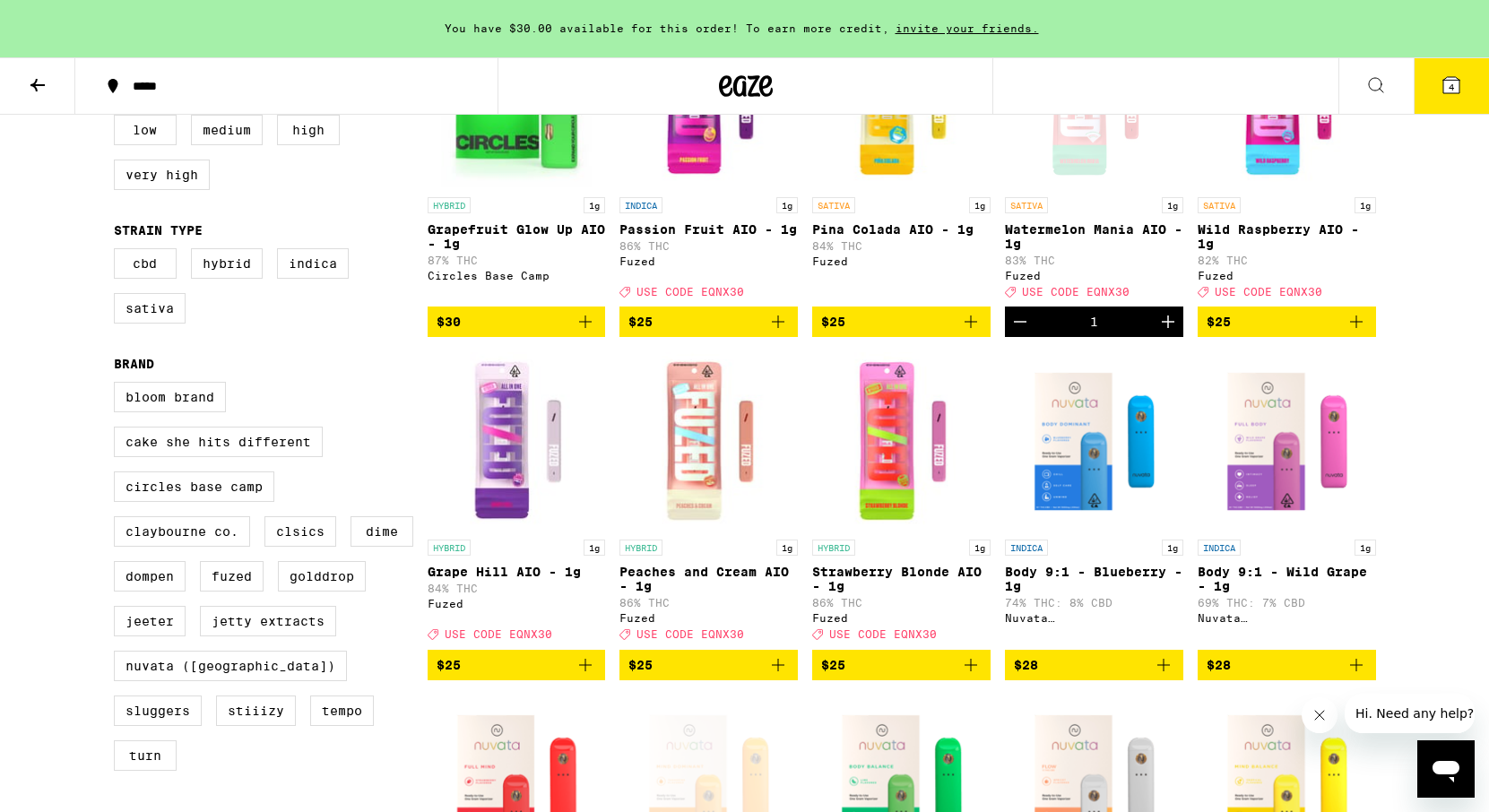
click at [728, 593] on p "Peaches and Cream AIO - 1g" at bounding box center [709, 579] width 179 height 29
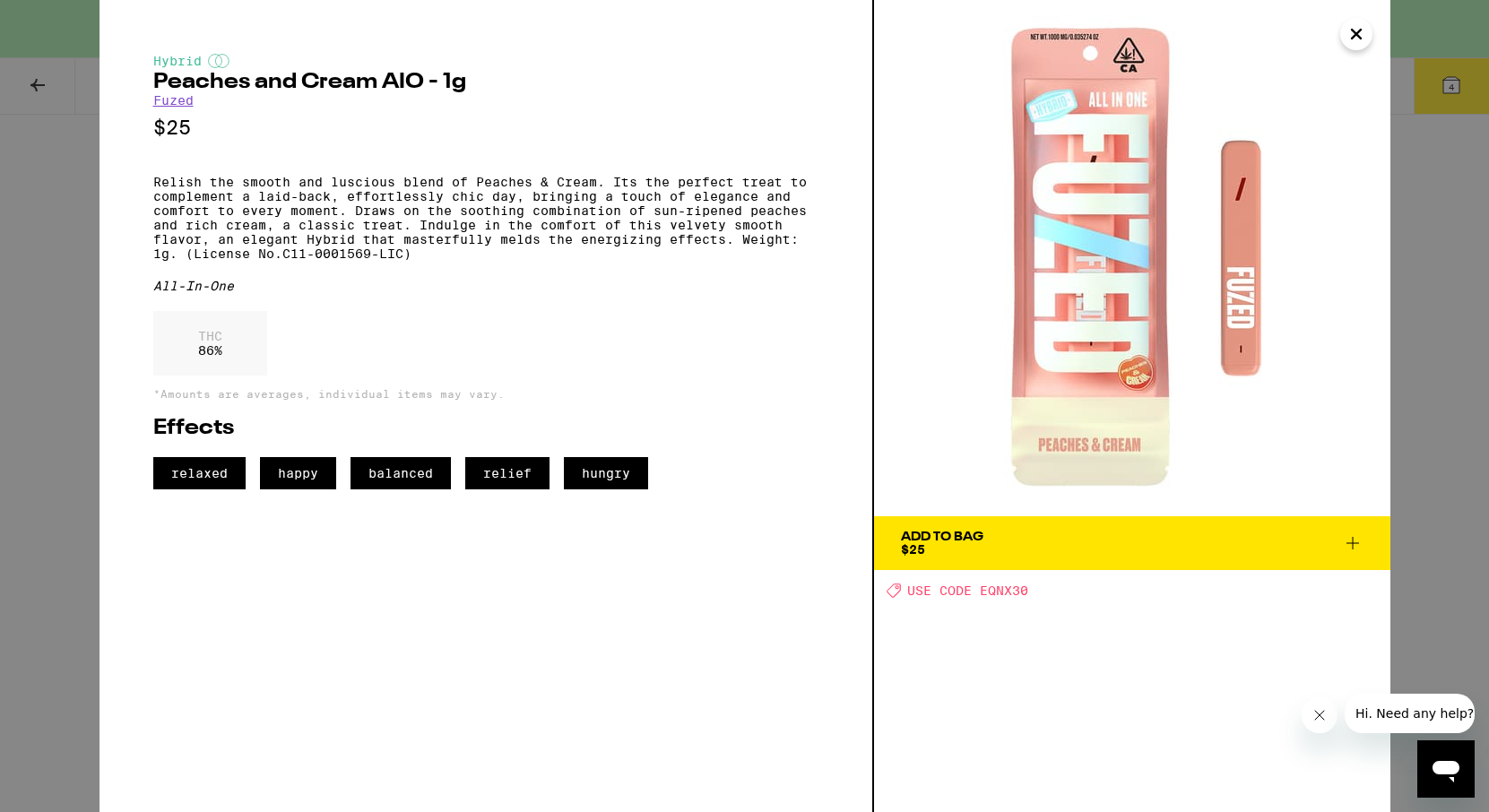
click at [1351, 547] on icon at bounding box center [1352, 542] width 12 height 12
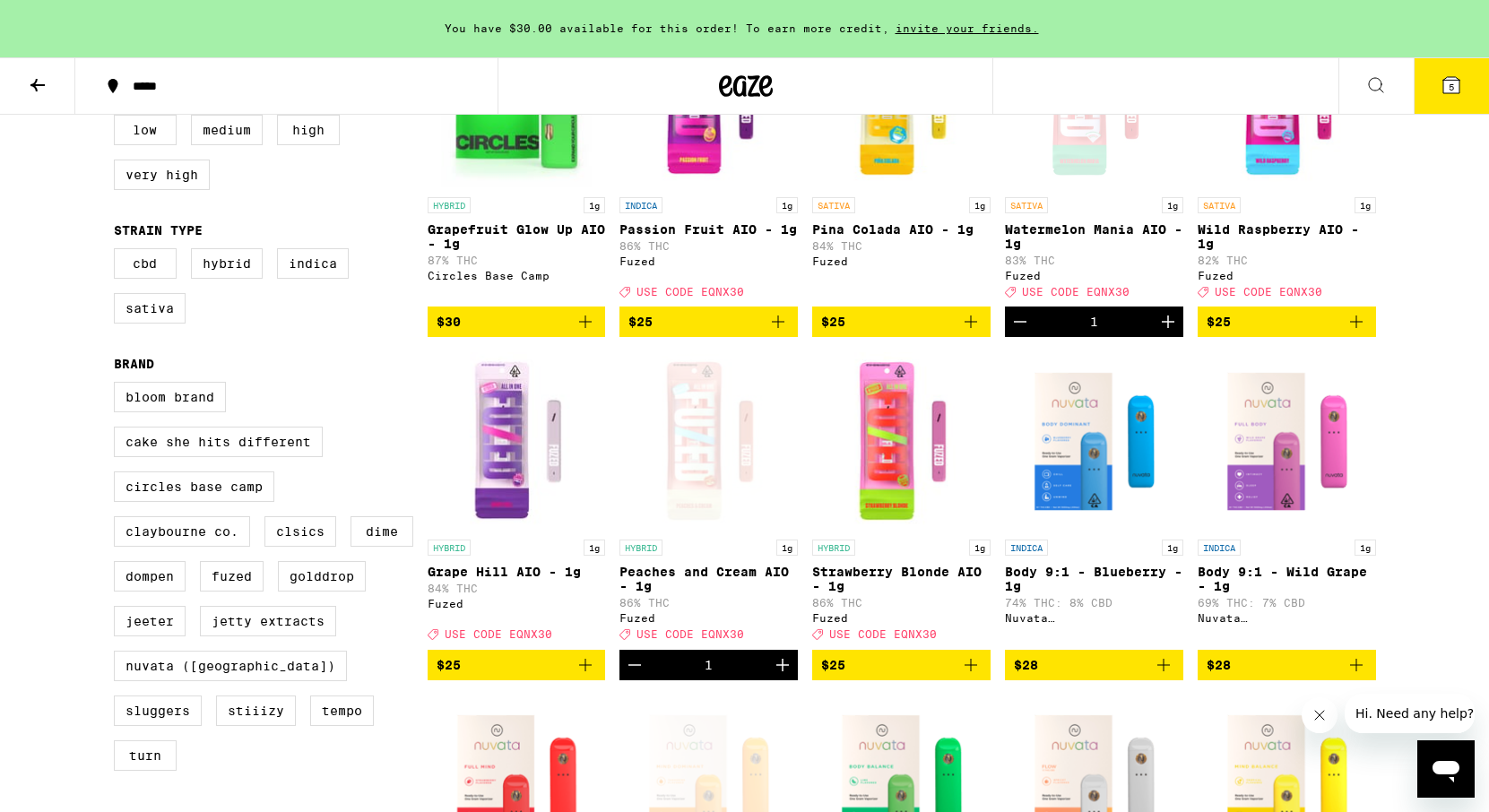
click at [1452, 97] on button "5" at bounding box center [1451, 87] width 75 height 56
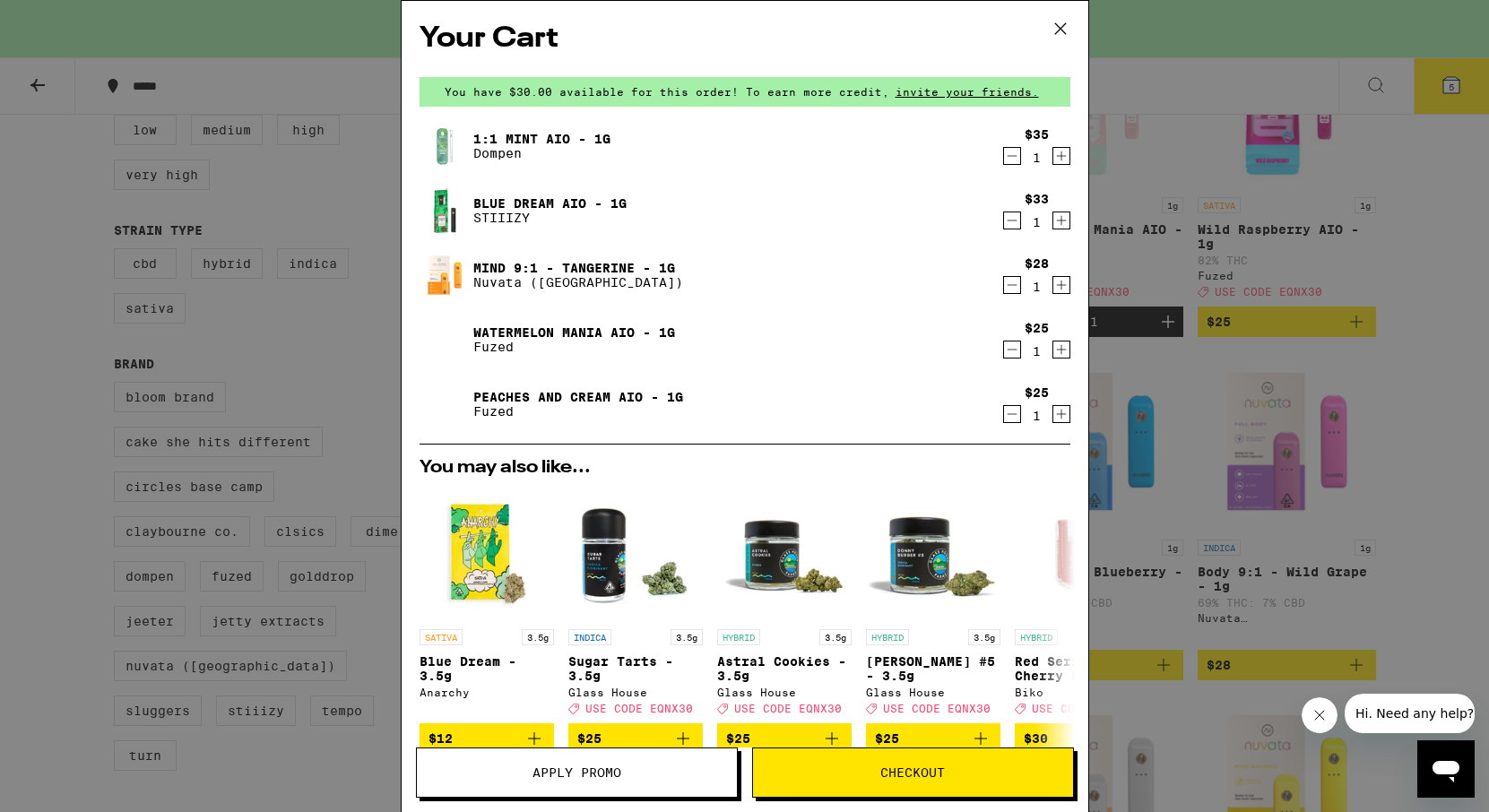
scroll to position [297, 0]
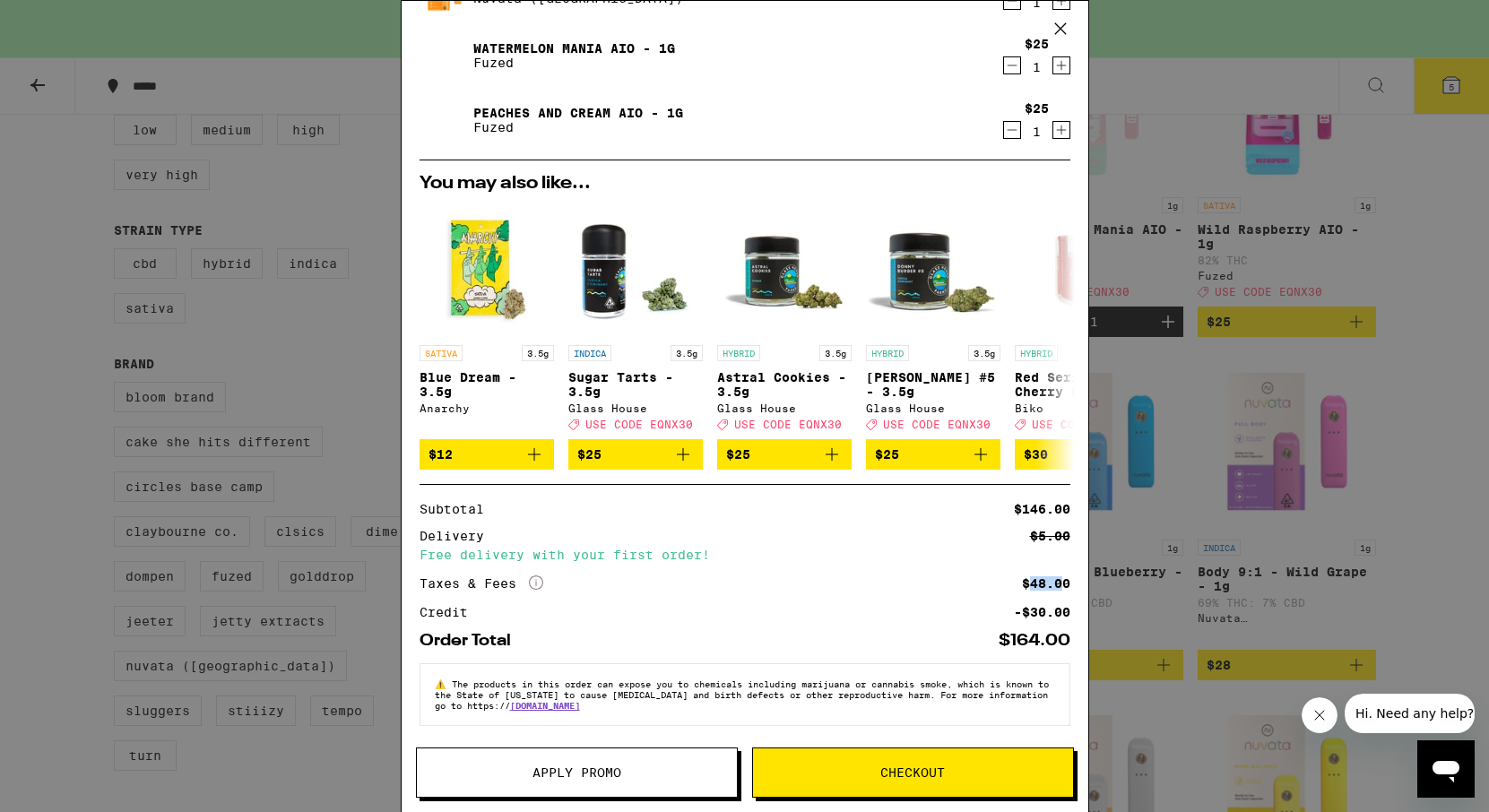
drag, startPoint x: 1029, startPoint y: 583, endPoint x: 1058, endPoint y: 583, distance: 29.0
click at [1061, 583] on div "$48.00" at bounding box center [1046, 582] width 48 height 12
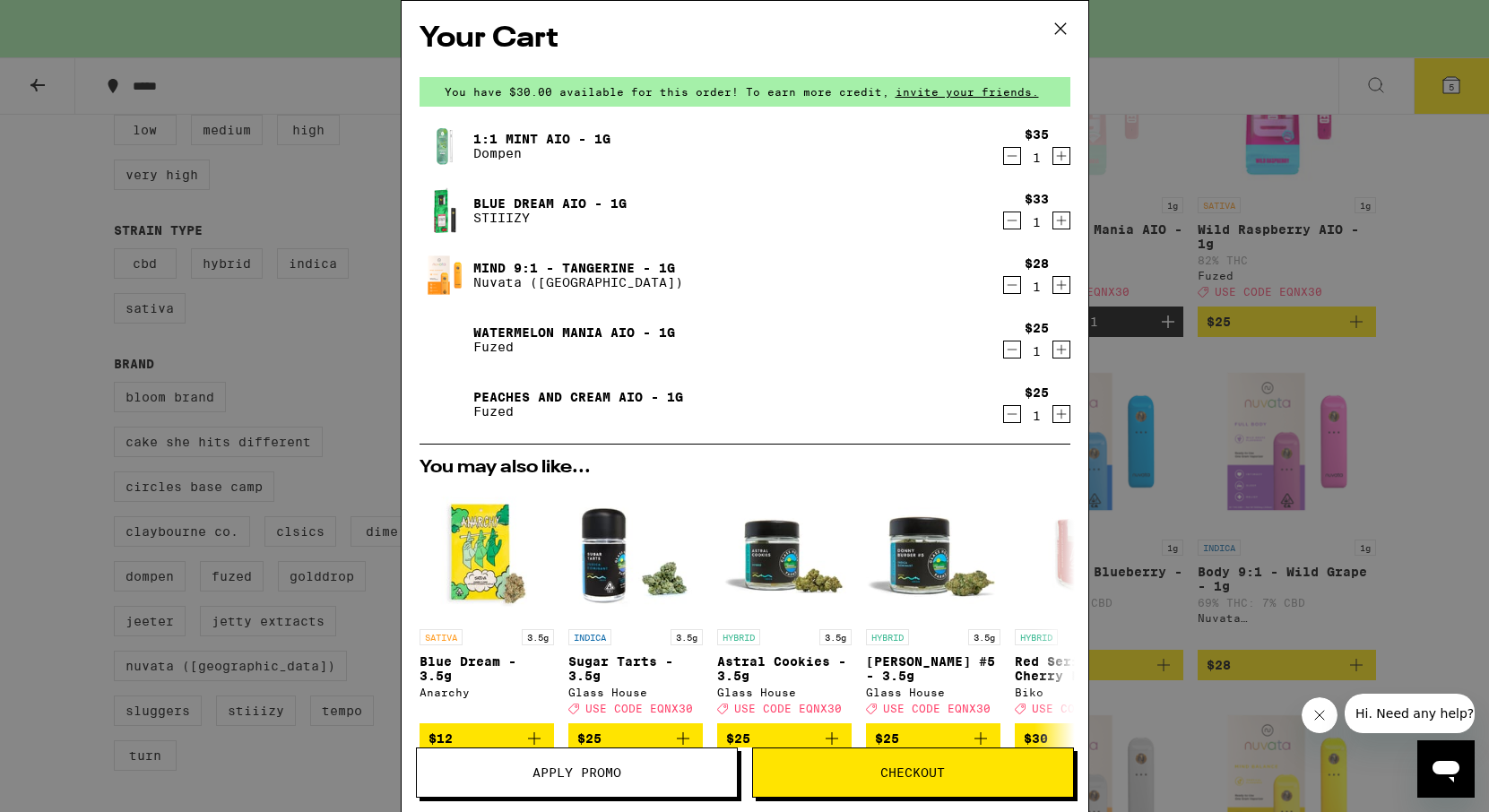
click at [1011, 210] on div "$33 1" at bounding box center [1037, 210] width 67 height 37
click at [1010, 225] on icon "Decrement" at bounding box center [1012, 220] width 16 height 21
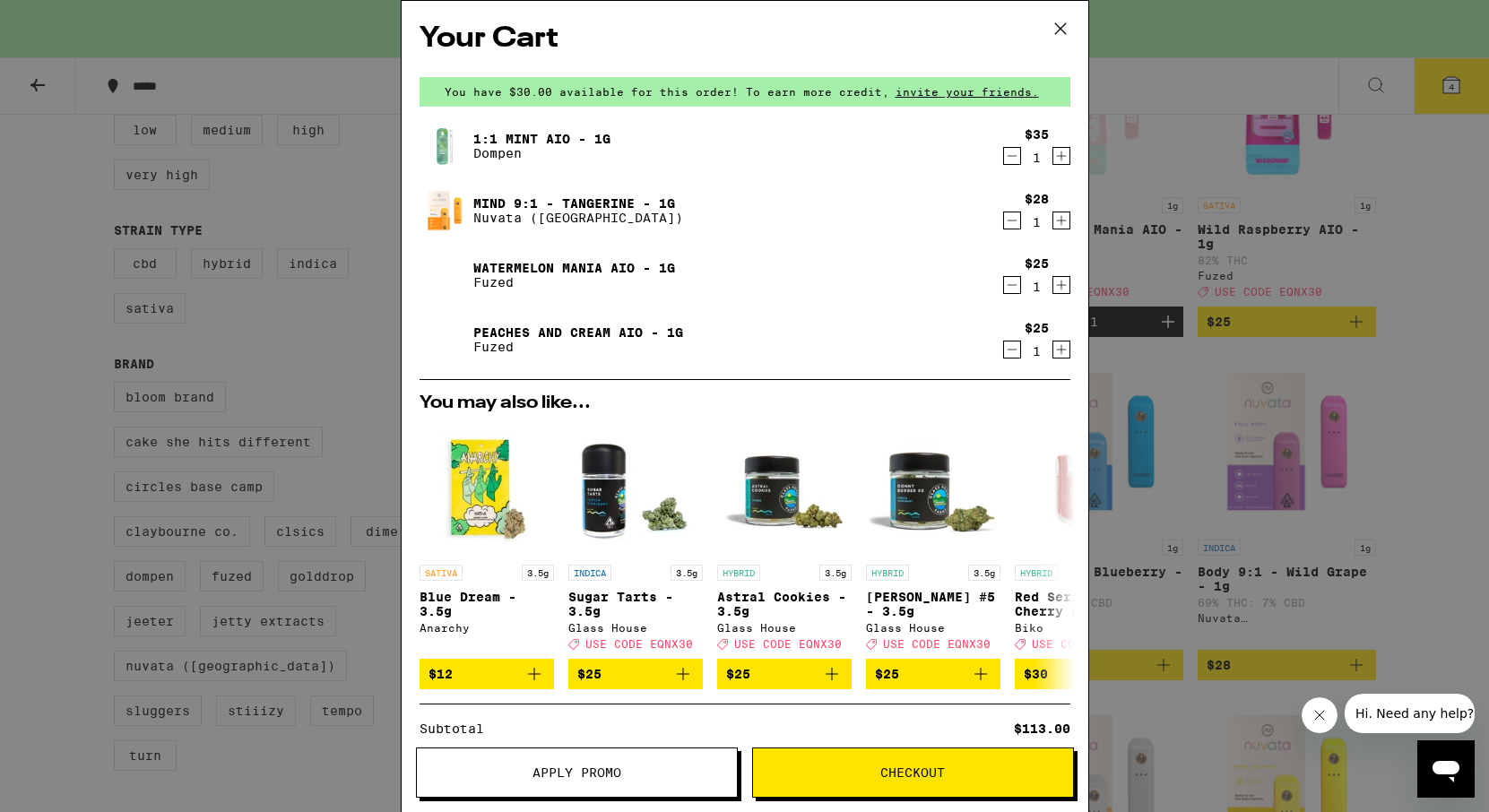
click at [606, 775] on span "Apply Promo" at bounding box center [576, 771] width 88 height 12
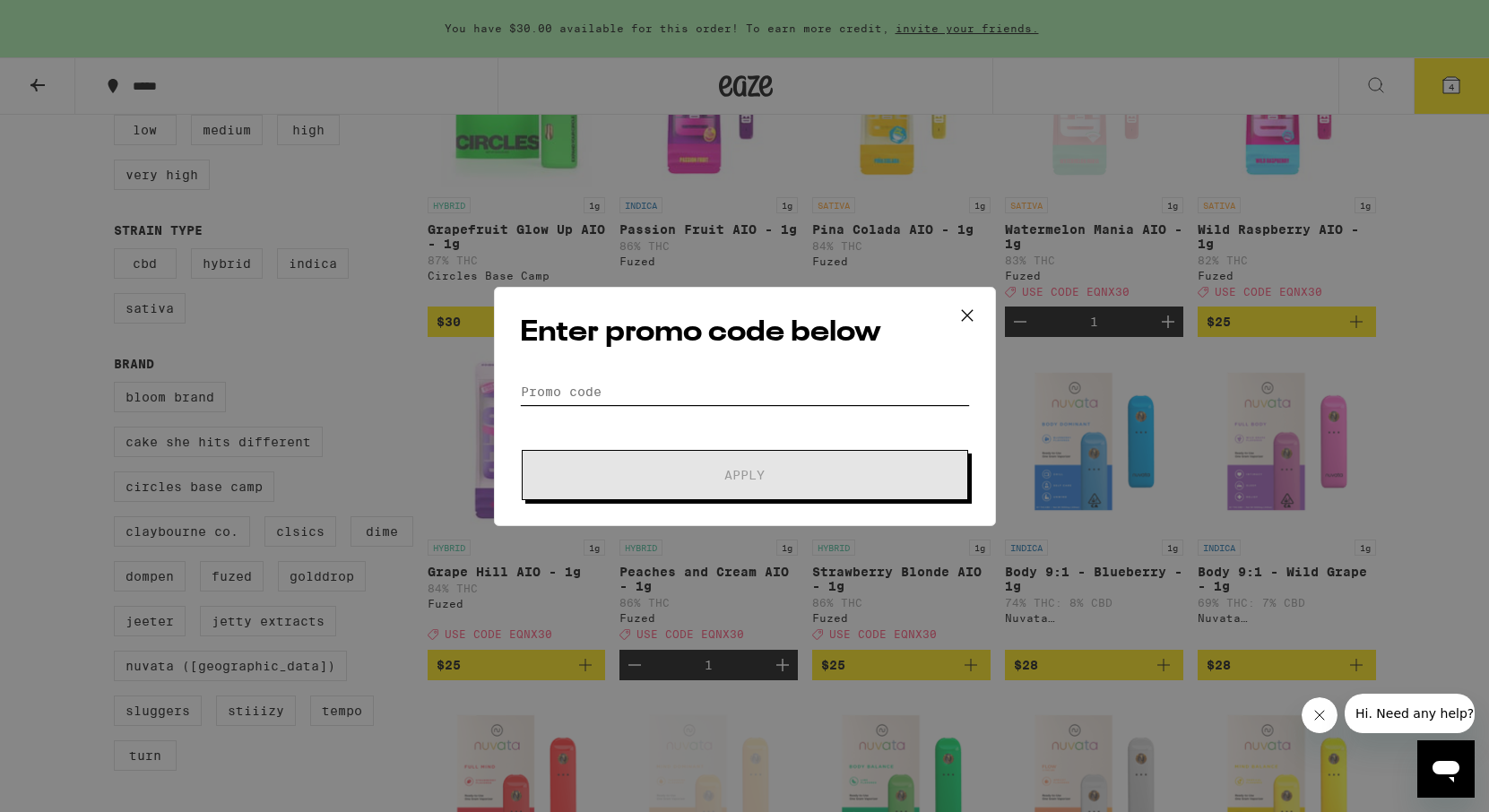
click at [667, 392] on input "Promo Code" at bounding box center [745, 391] width 450 height 27
paste input "EQNX30"
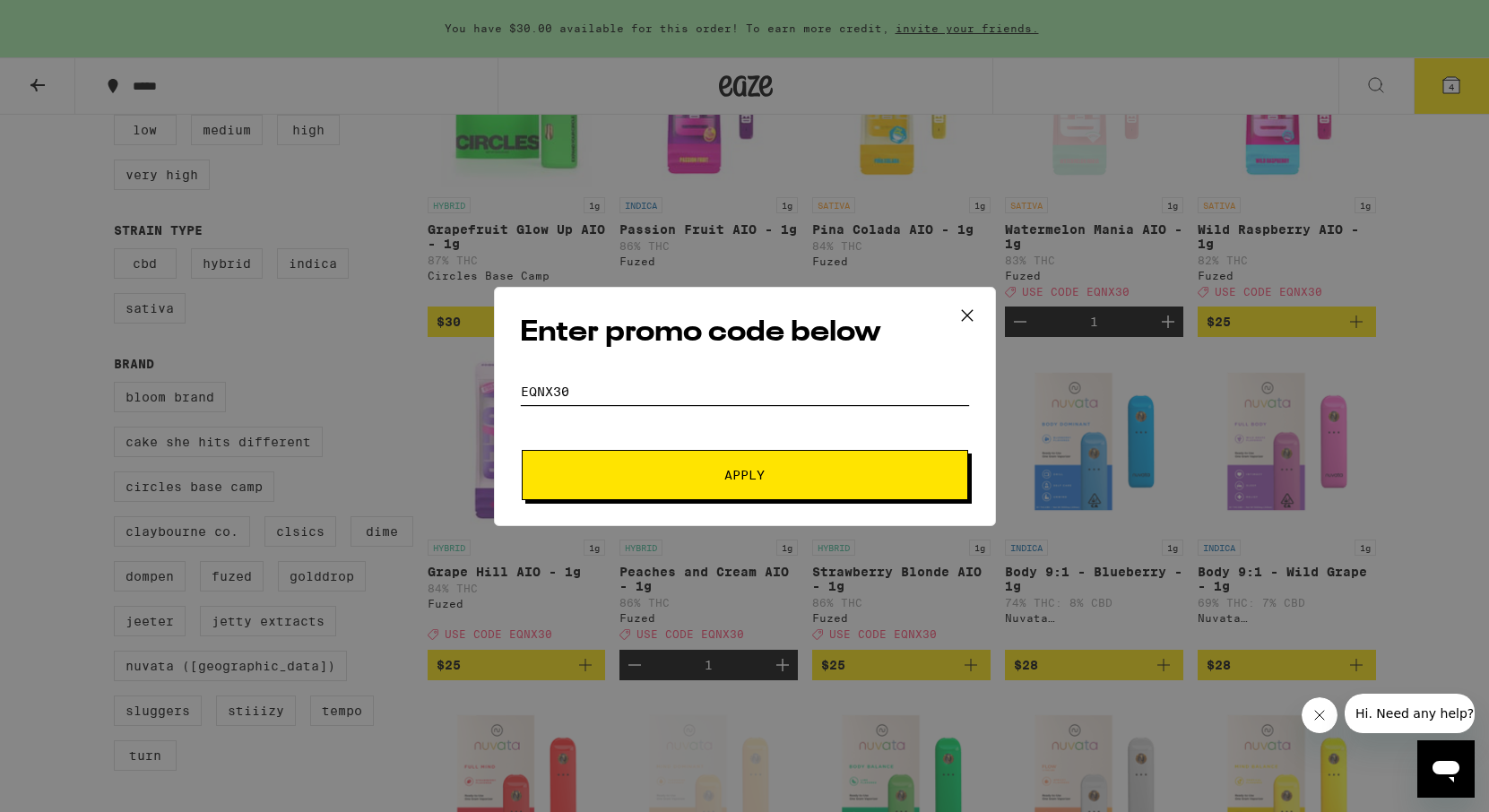
type input "EQNX30"
click at [670, 461] on button "Apply" at bounding box center [745, 475] width 447 height 50
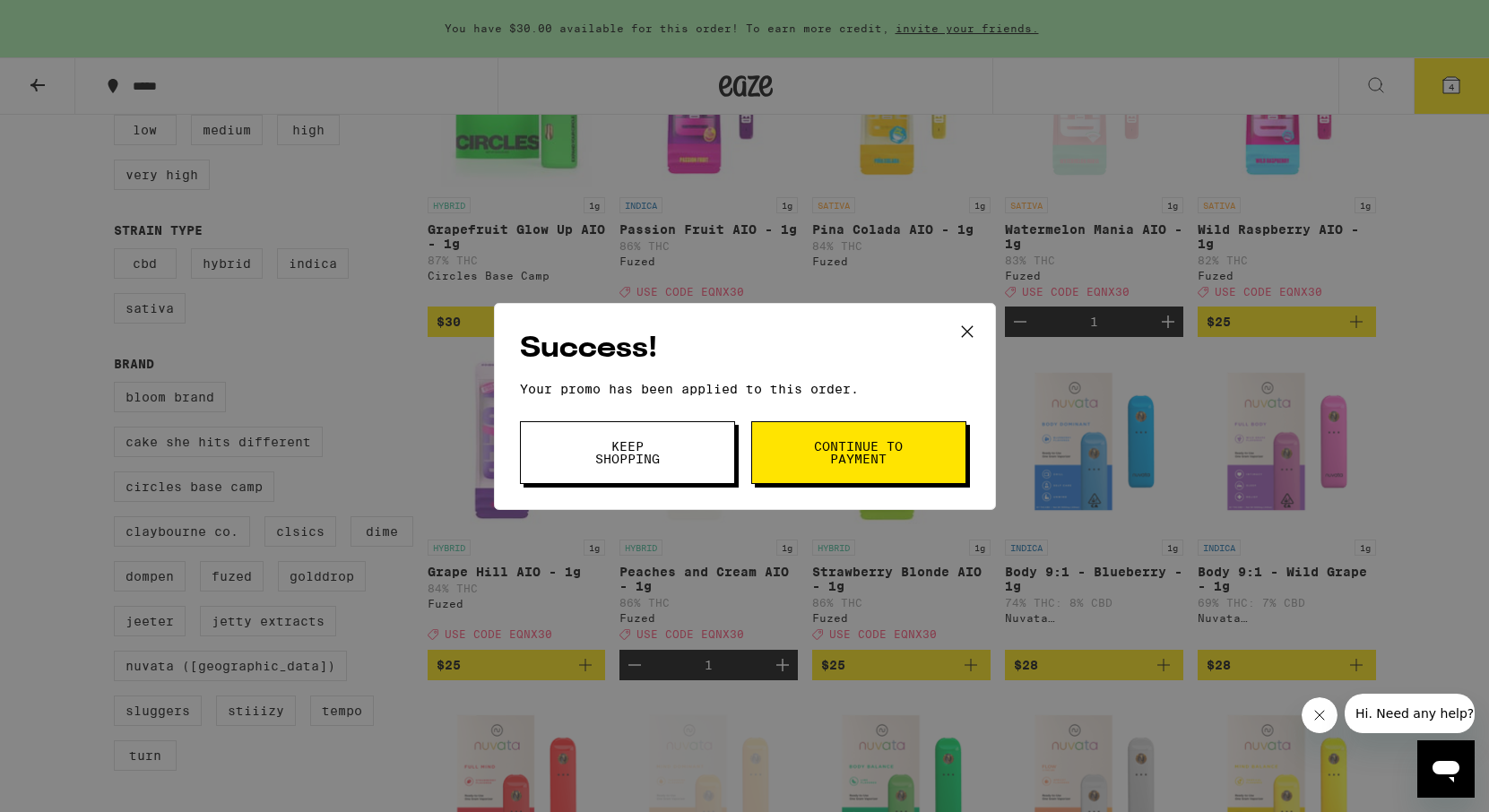
click at [769, 462] on button "Continue to payment" at bounding box center [858, 452] width 215 height 62
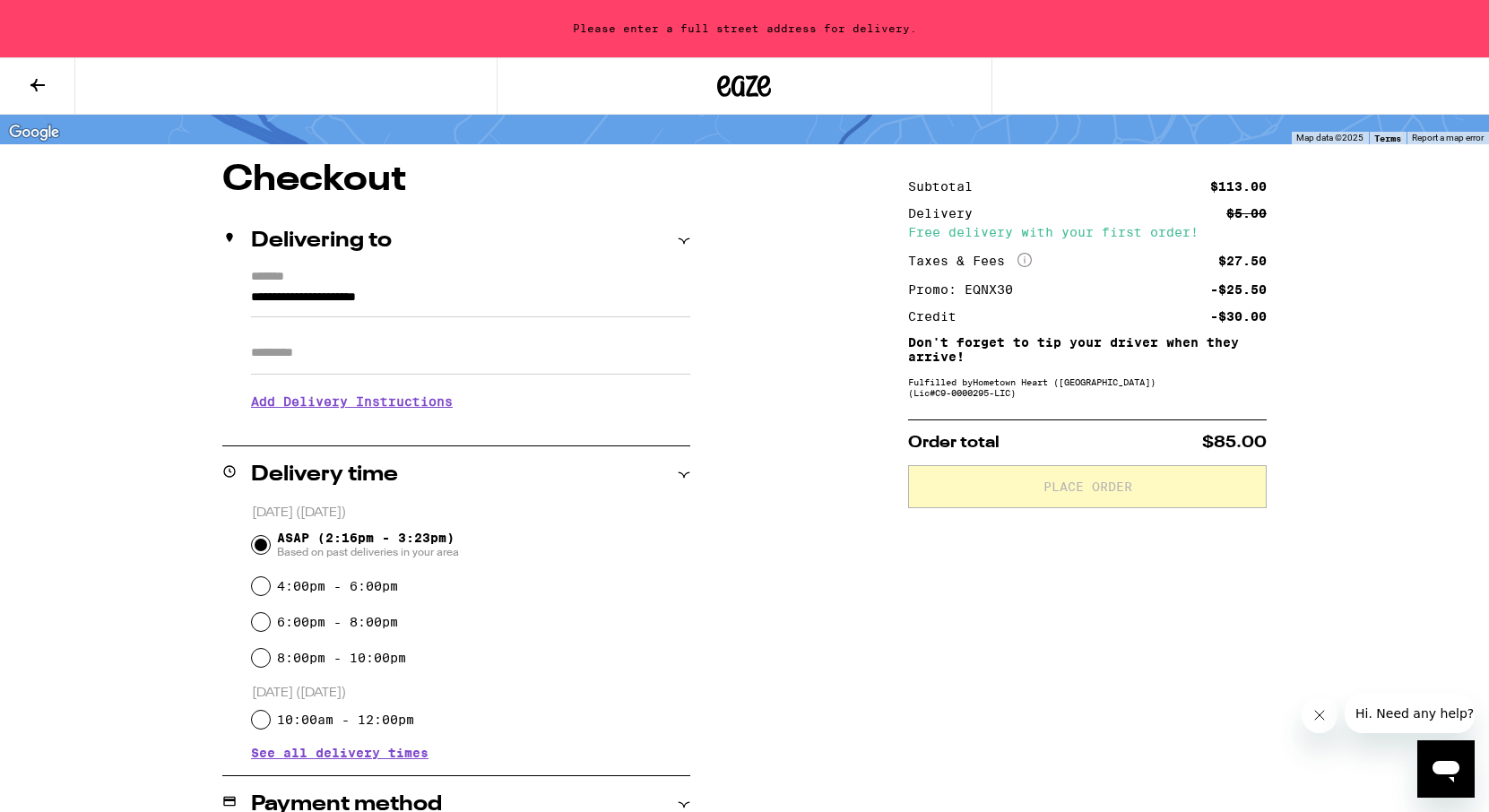
scroll to position [602, 0]
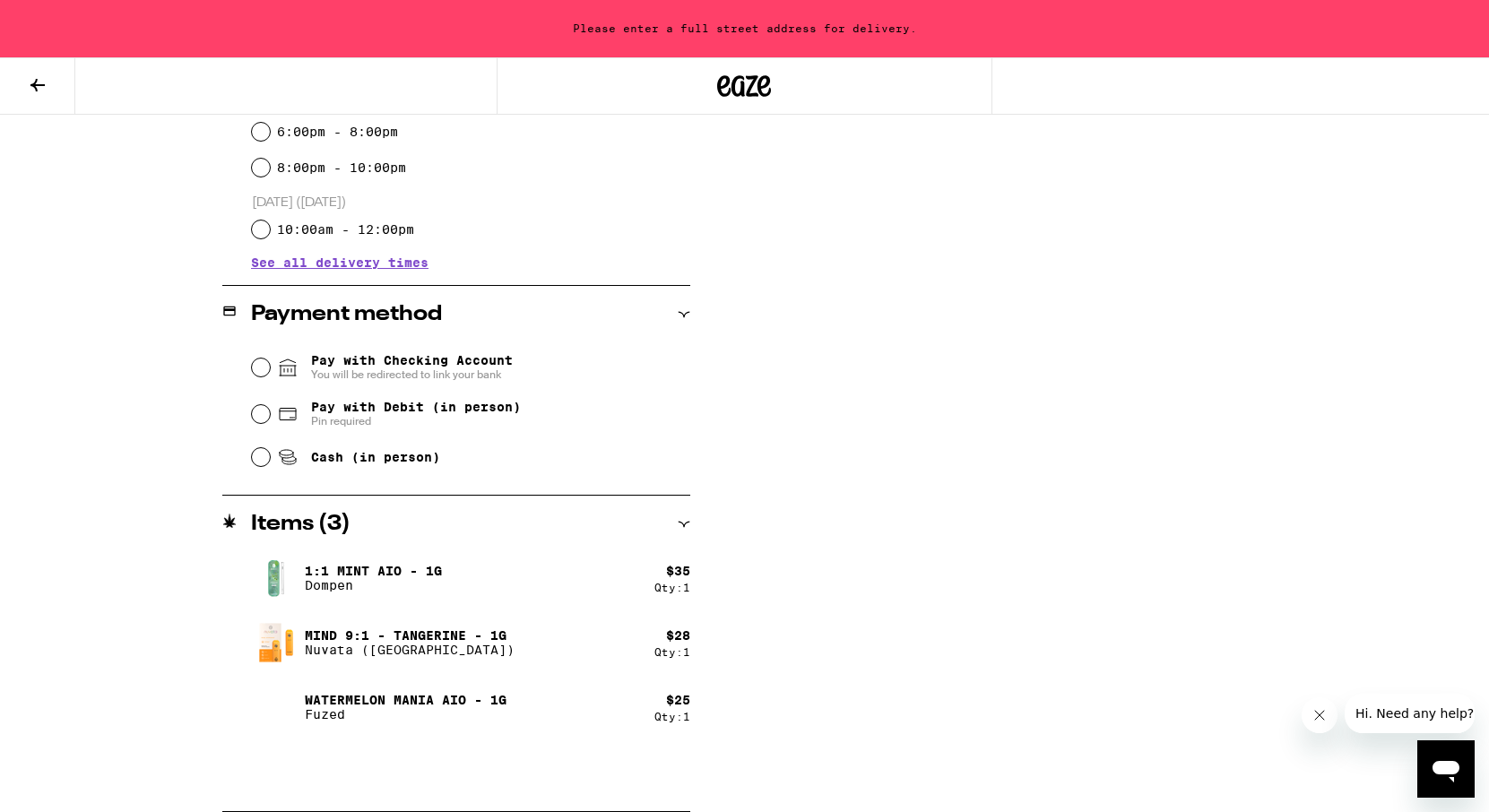
type input "**********"
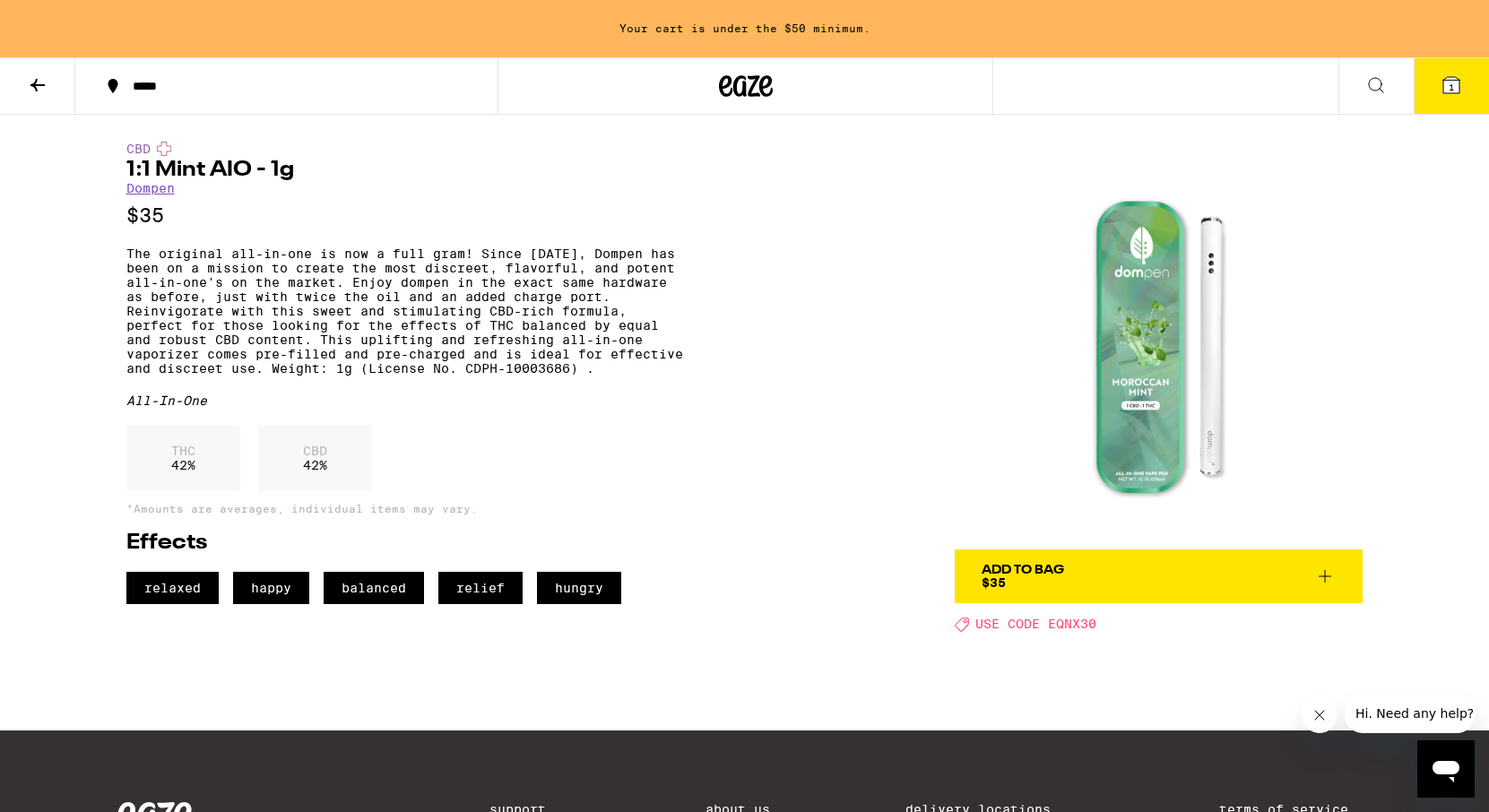
click at [1326, 578] on icon at bounding box center [1324, 576] width 21 height 21
click at [1442, 69] on button "1" at bounding box center [1451, 87] width 75 height 56
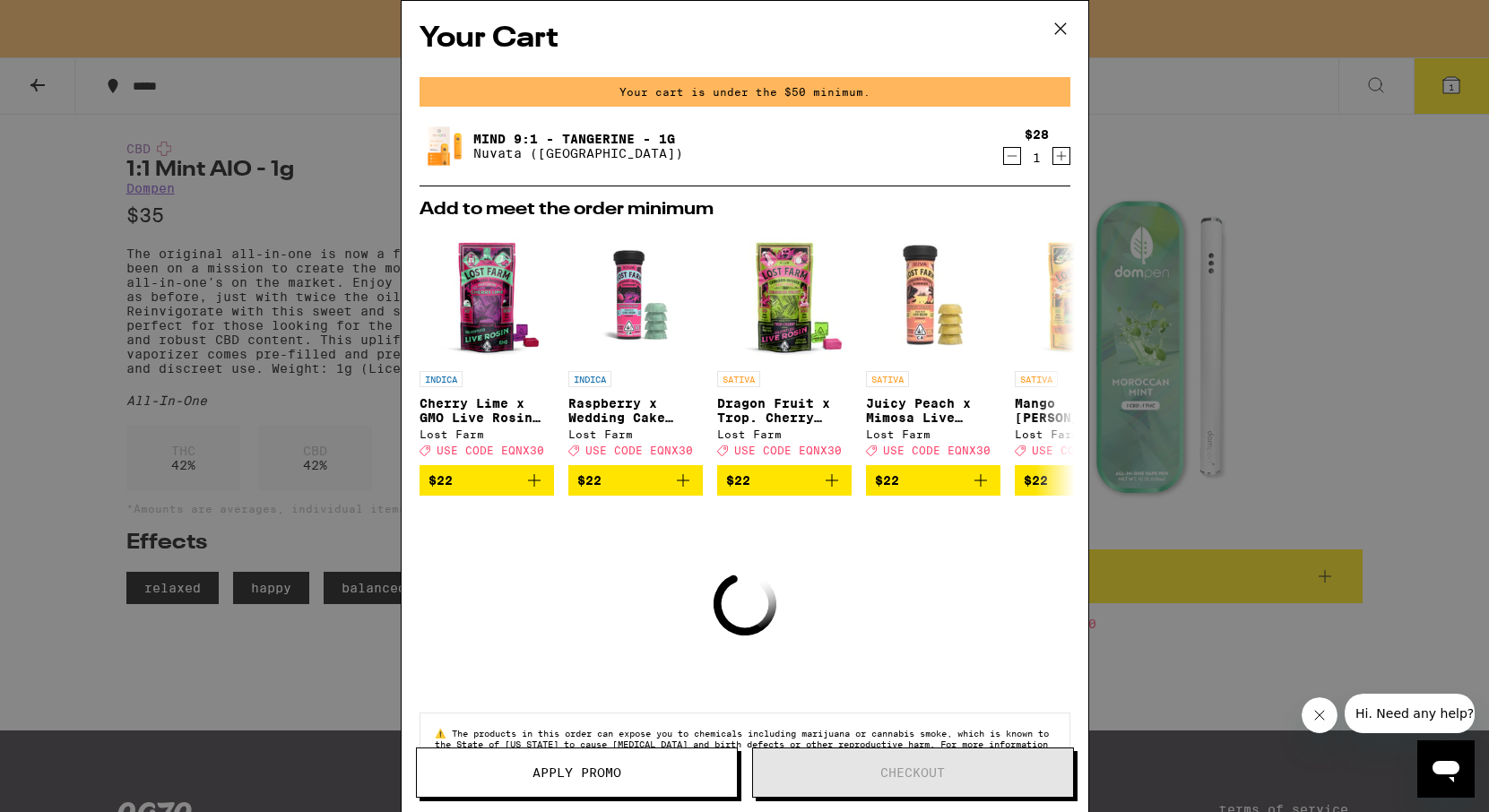
click at [1055, 31] on icon at bounding box center [1060, 28] width 27 height 27
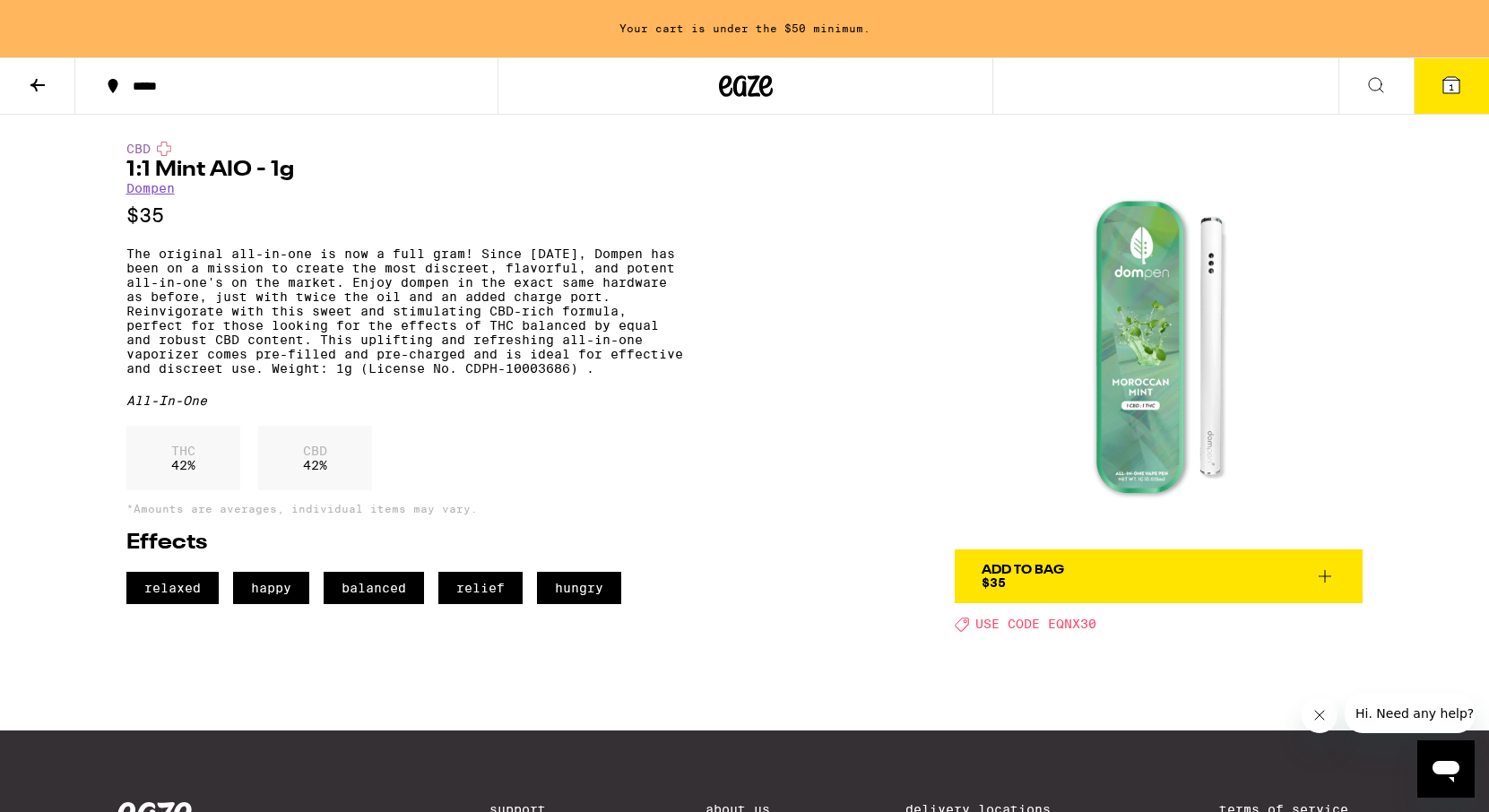
click at [1333, 578] on icon at bounding box center [1324, 576] width 21 height 21
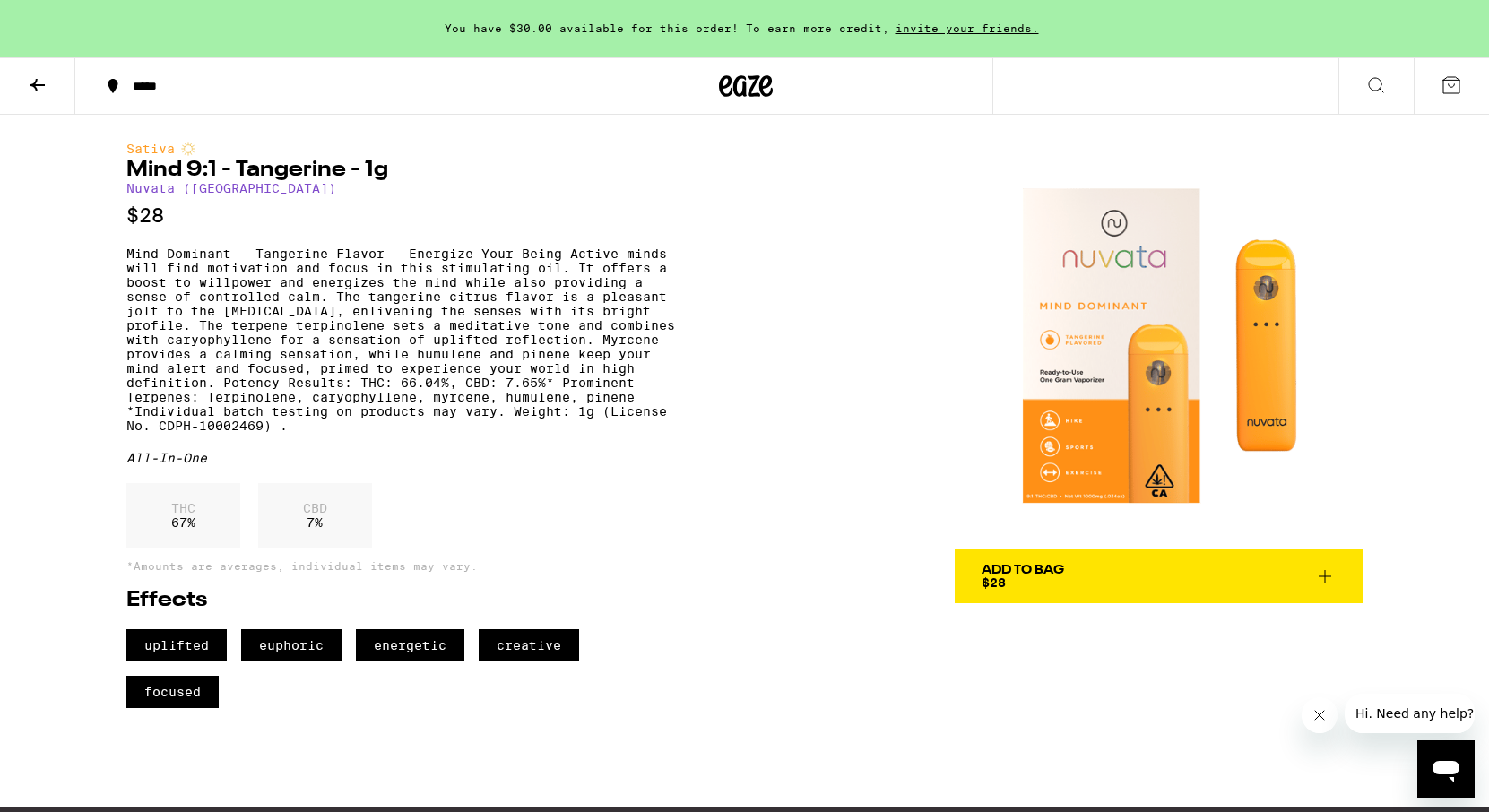
click at [1325, 580] on icon at bounding box center [1324, 576] width 12 height 12
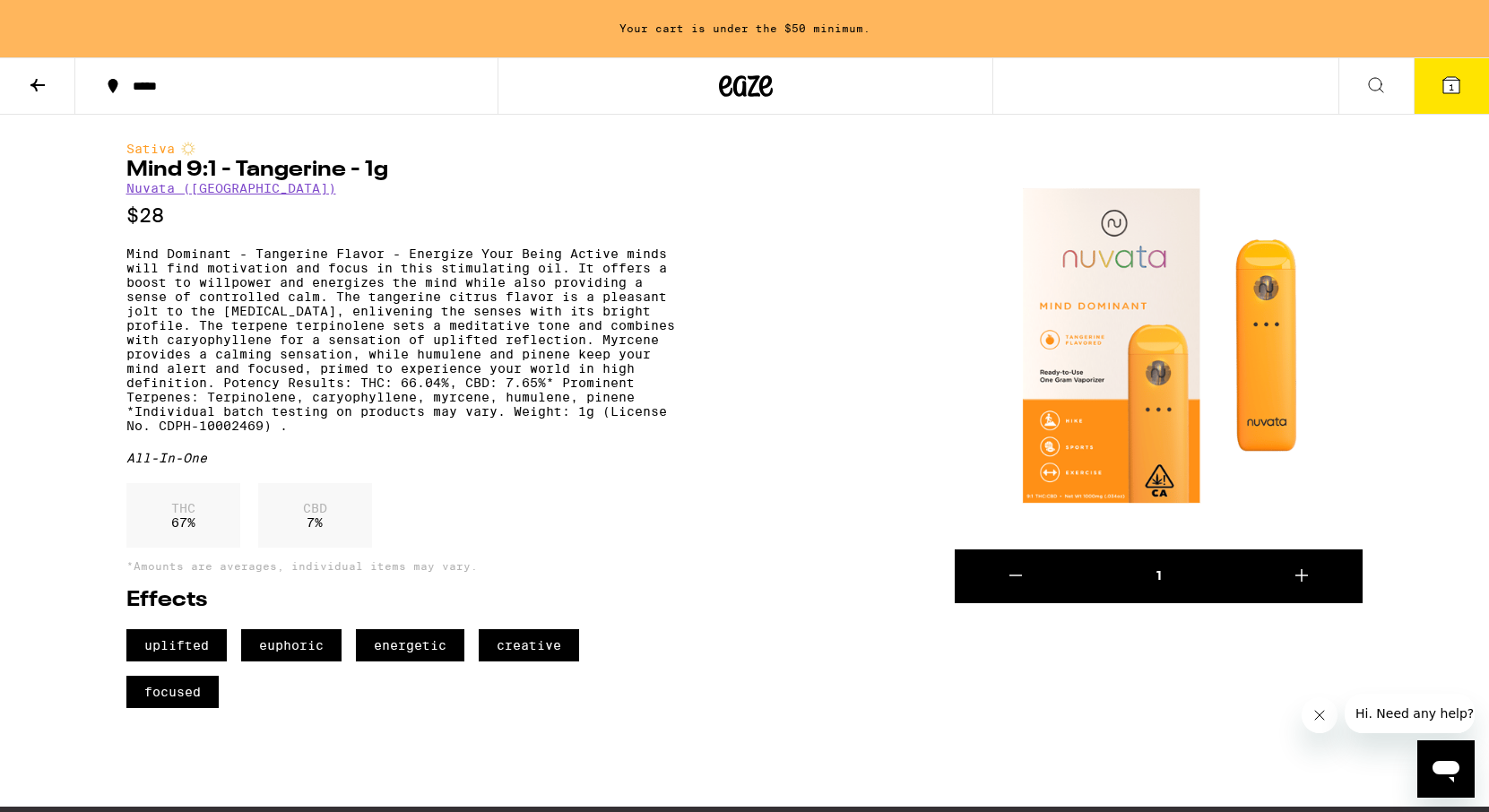
click at [1464, 87] on button "1" at bounding box center [1451, 87] width 75 height 56
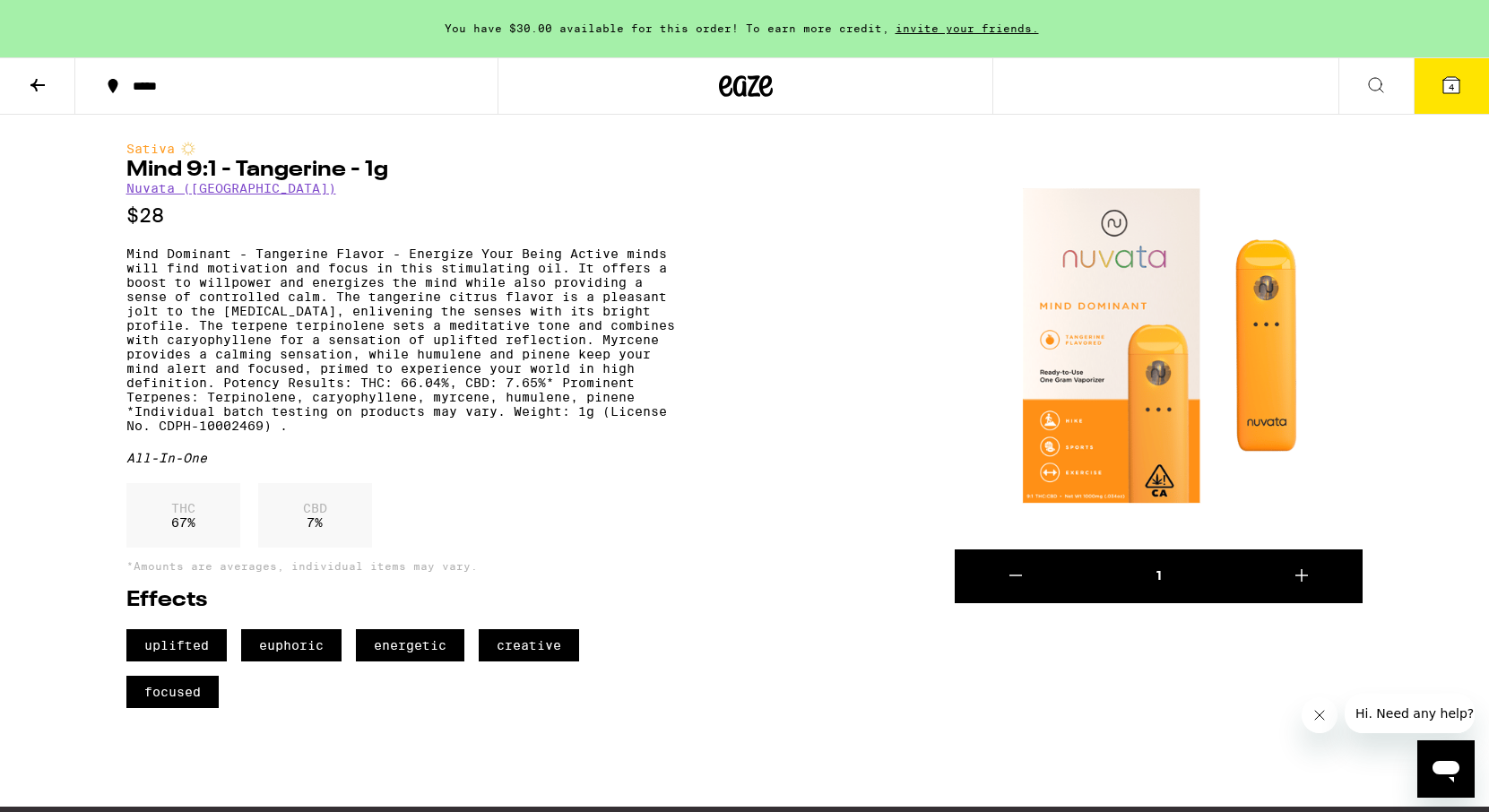
click at [1460, 93] on icon at bounding box center [1451, 85] width 21 height 21
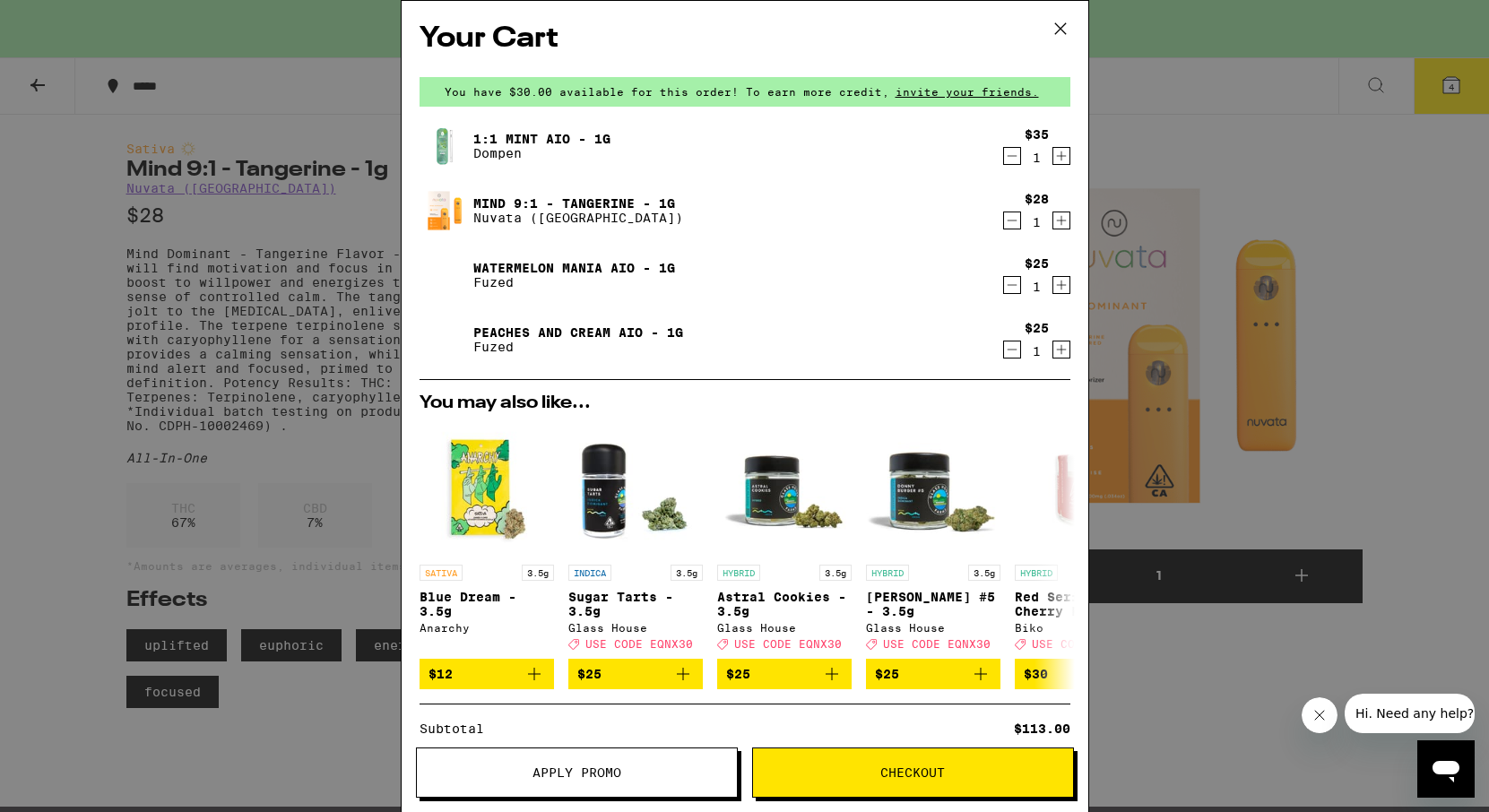
click at [1062, 158] on icon "Increment" at bounding box center [1061, 156] width 10 height 10
click at [1014, 282] on icon "Decrement" at bounding box center [1012, 285] width 16 height 21
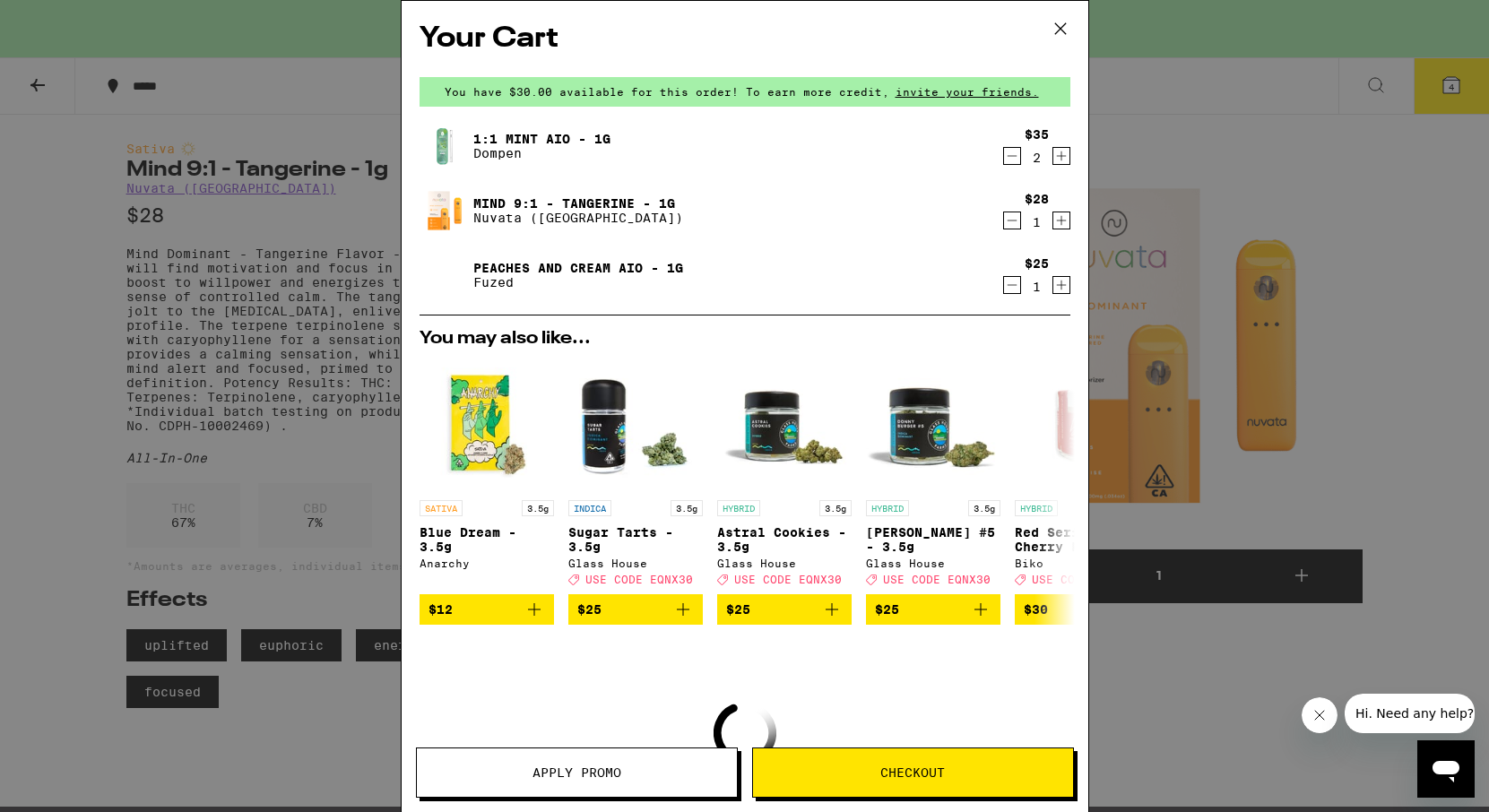
click at [1012, 285] on icon "Decrement" at bounding box center [1012, 285] width 10 height 0
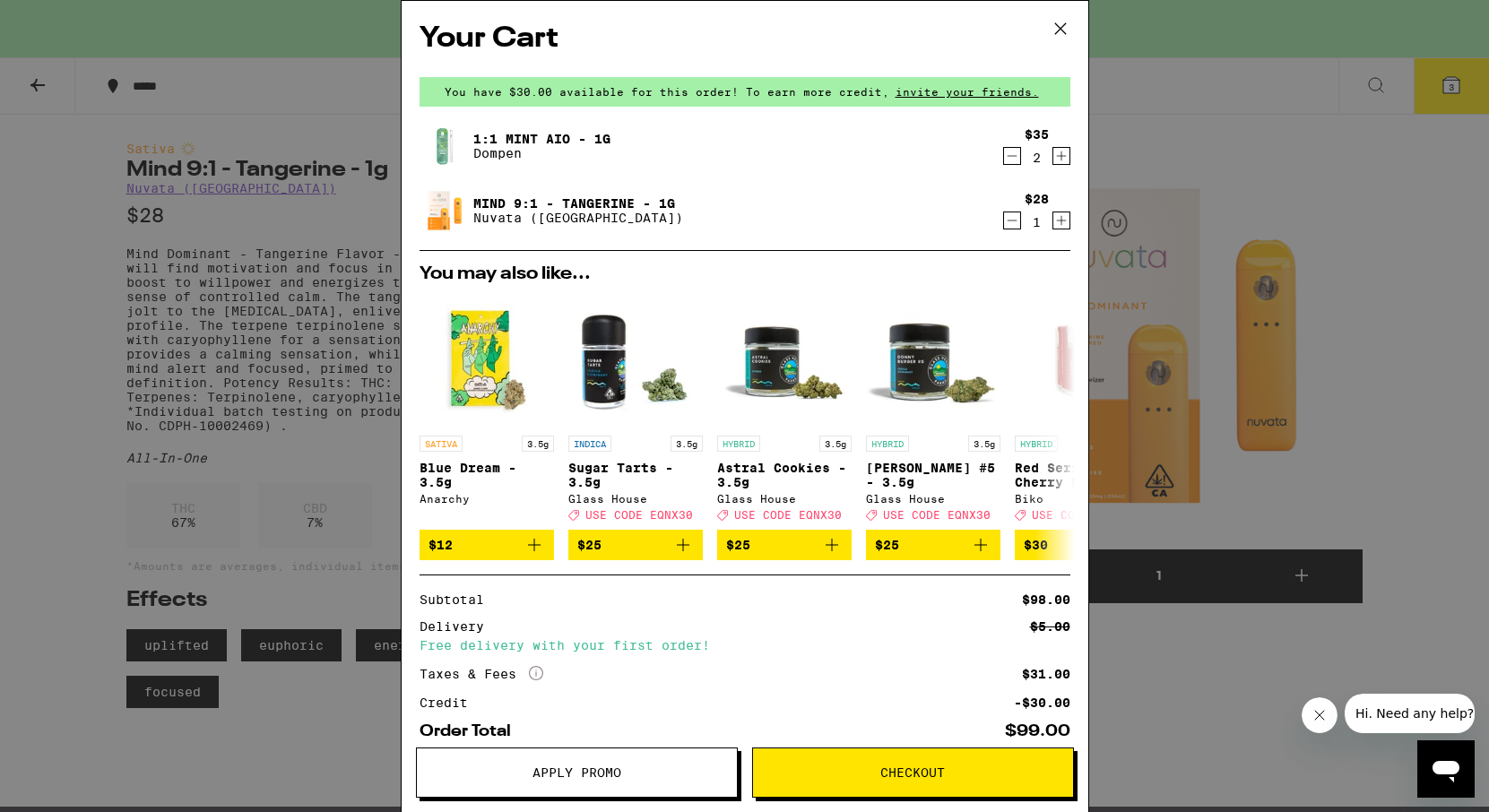
scroll to position [103, 0]
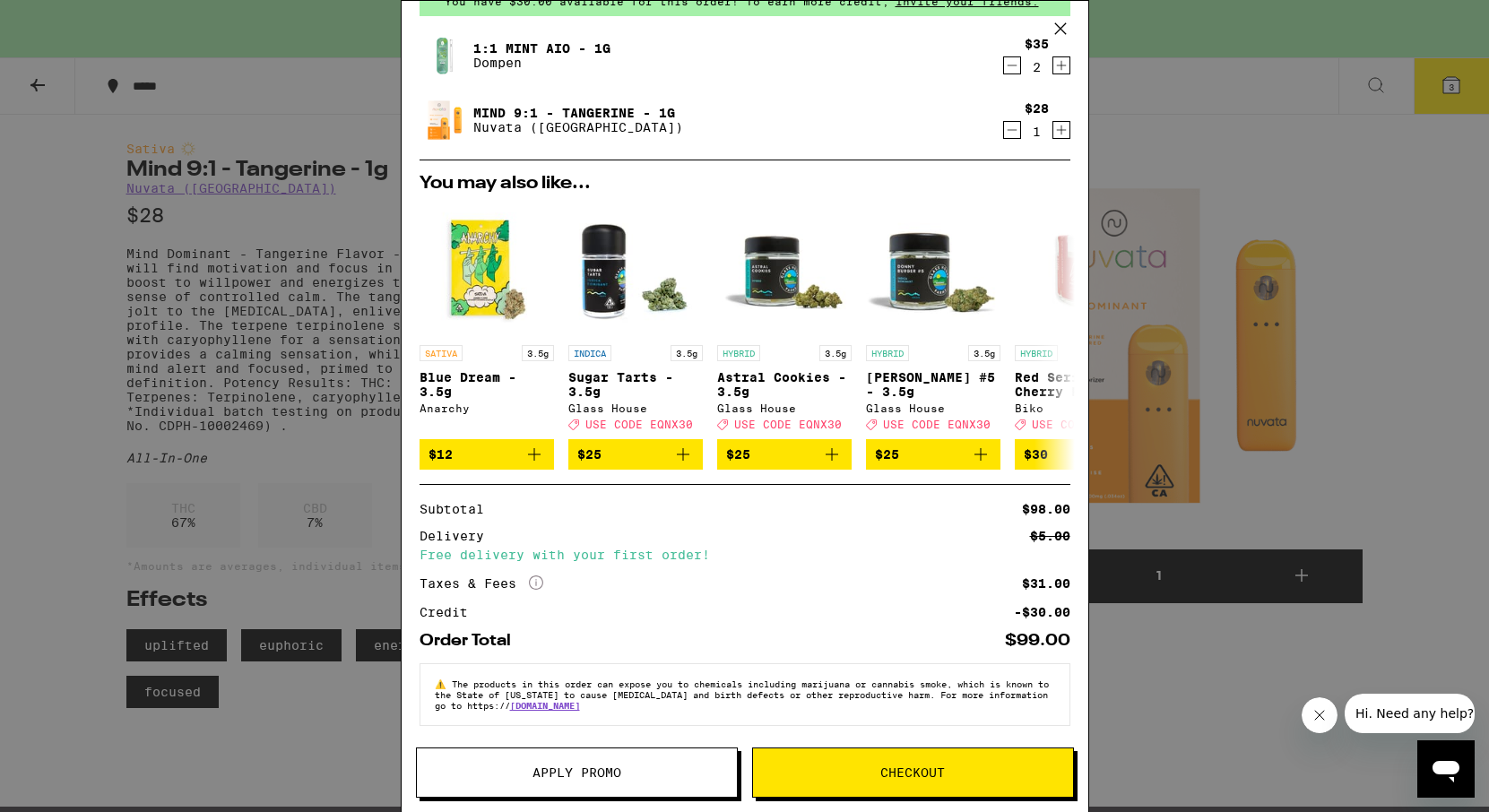
click at [638, 757] on button "Apply Promo" at bounding box center [577, 772] width 322 height 50
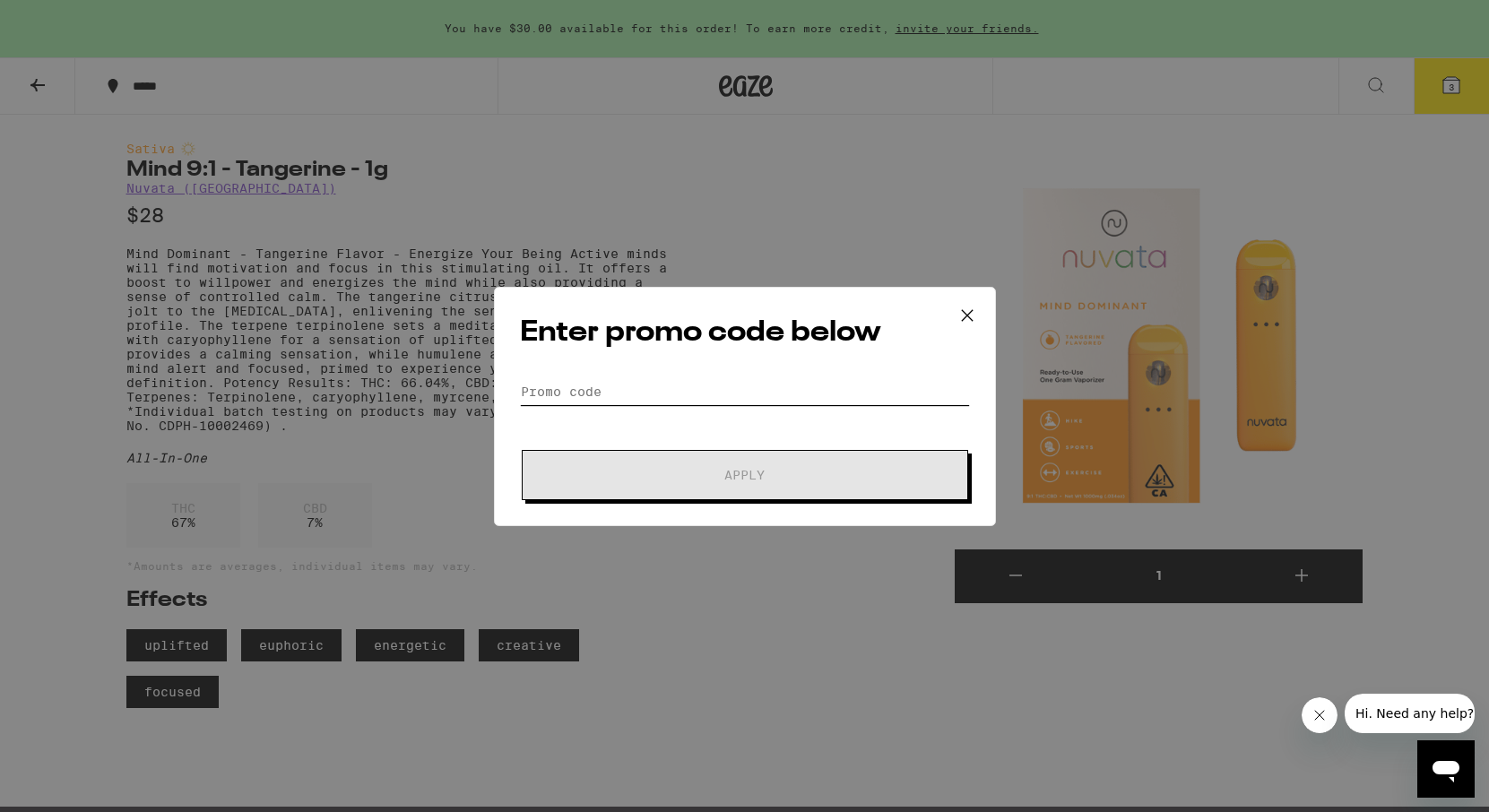
click at [677, 392] on input "Promo Code" at bounding box center [745, 391] width 450 height 27
paste input "EQNX30"
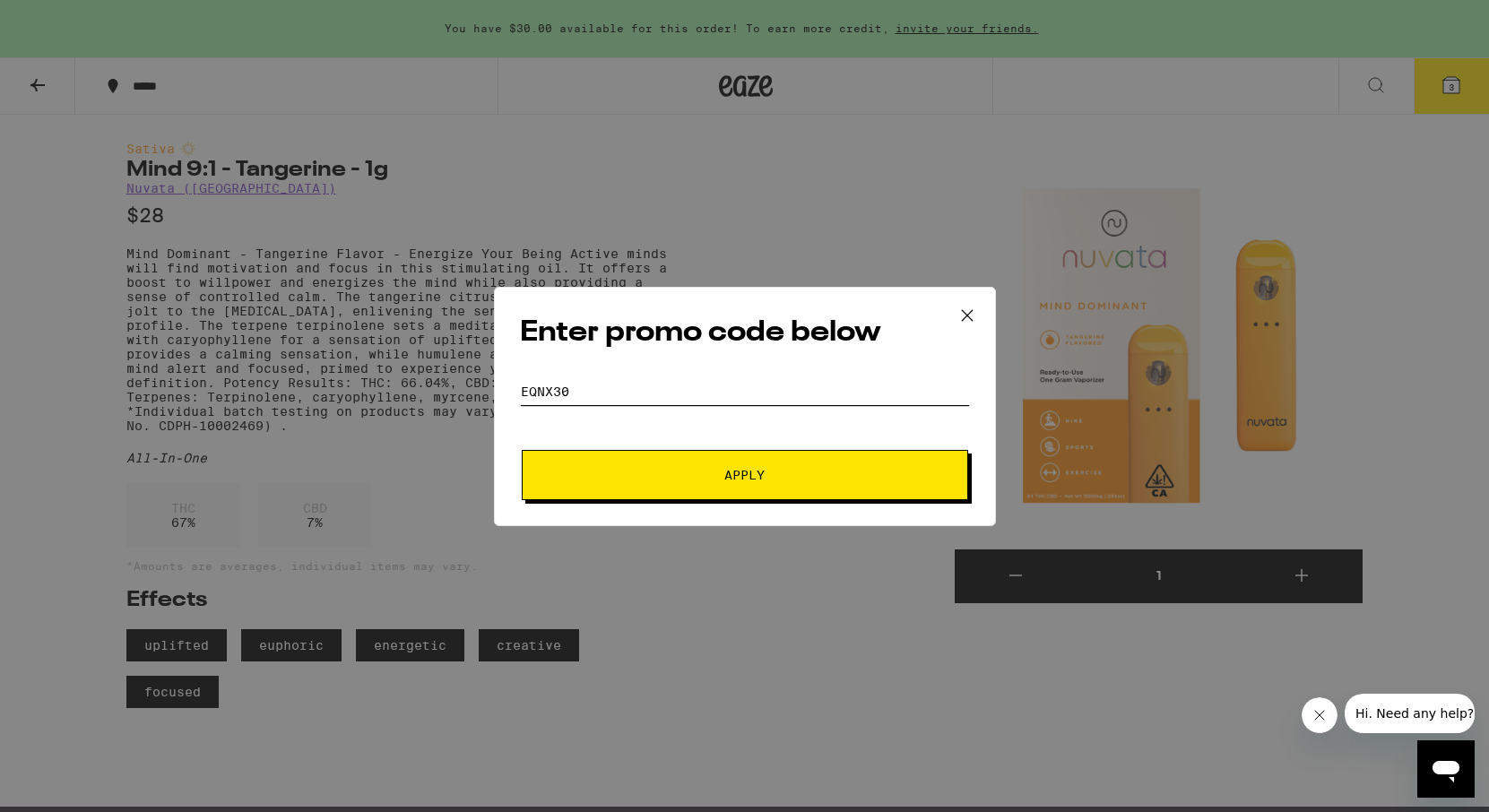
type input "EQNX30"
click at [679, 465] on button "Apply" at bounding box center [745, 475] width 447 height 50
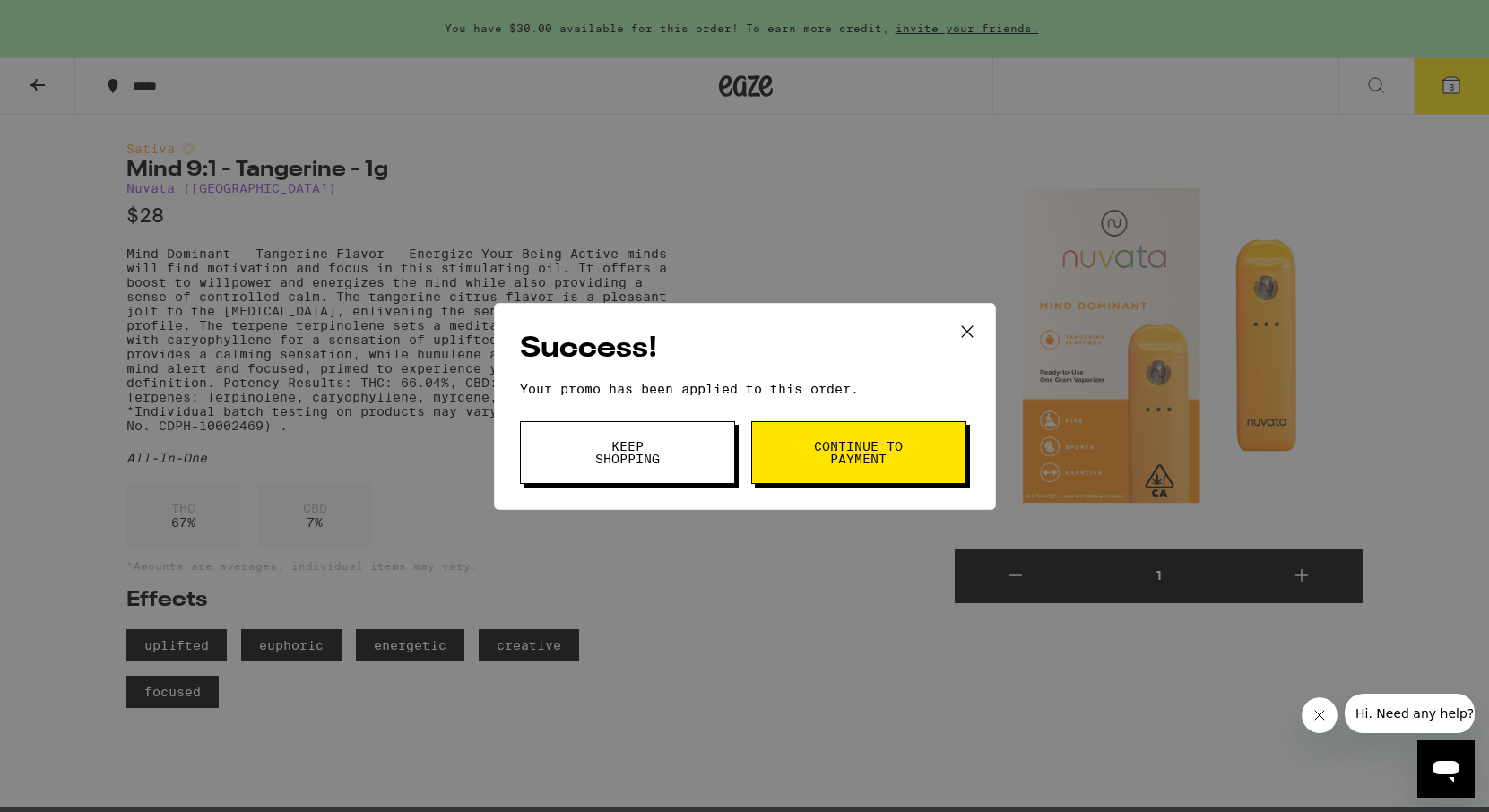
click at [821, 469] on button "Continue to payment" at bounding box center [858, 452] width 215 height 62
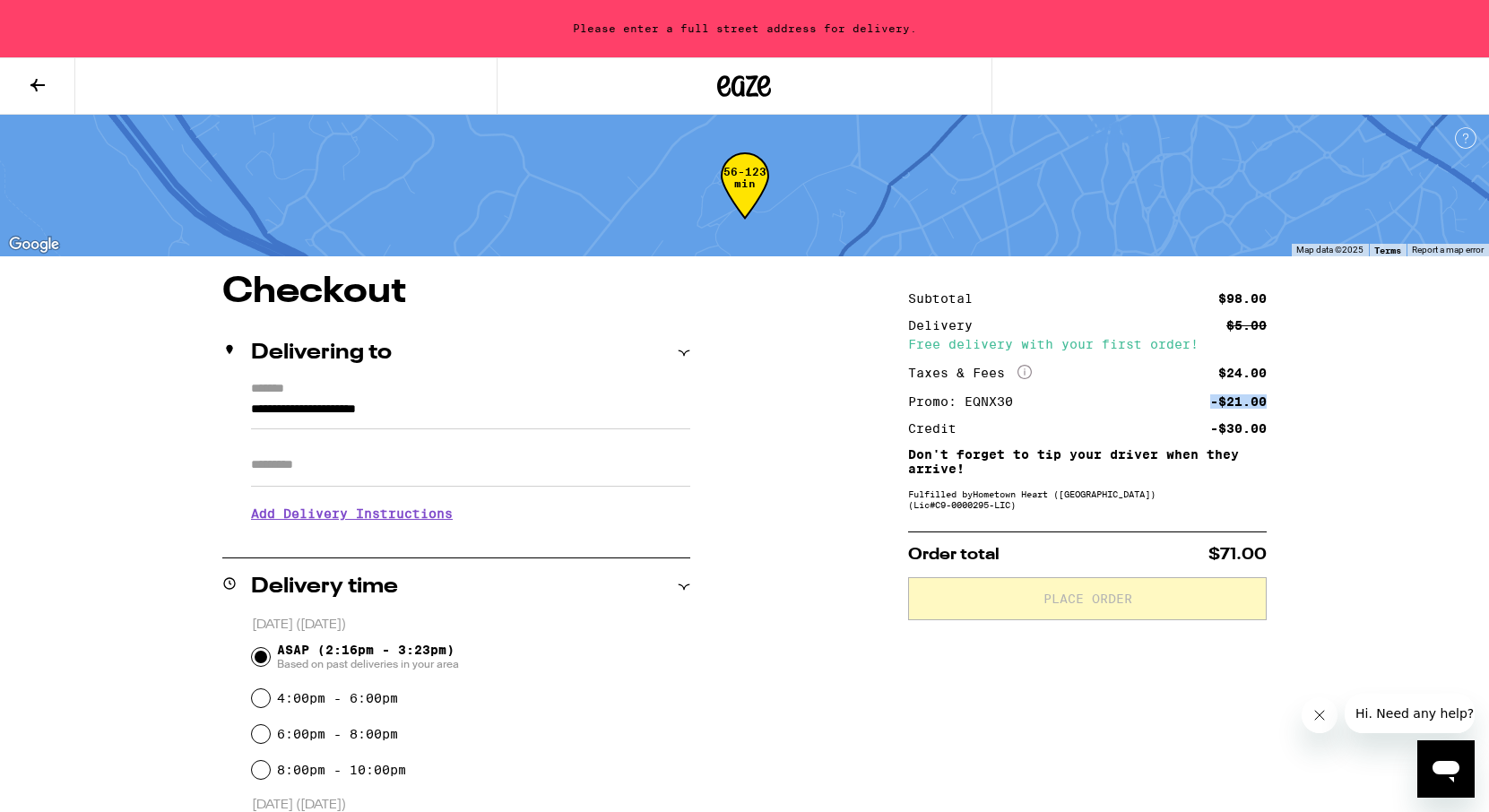
drag, startPoint x: 1199, startPoint y: 404, endPoint x: 1330, endPoint y: 405, distance: 131.0
click at [1330, 405] on div "**********" at bounding box center [744, 779] width 1291 height 1010
click at [1272, 454] on div "**********" at bounding box center [744, 779] width 1291 height 1010
click at [613, 620] on p "[DATE] ([DATE])" at bounding box center [471, 625] width 438 height 17
click at [649, 578] on div "Delivery time" at bounding box center [456, 586] width 468 height 21
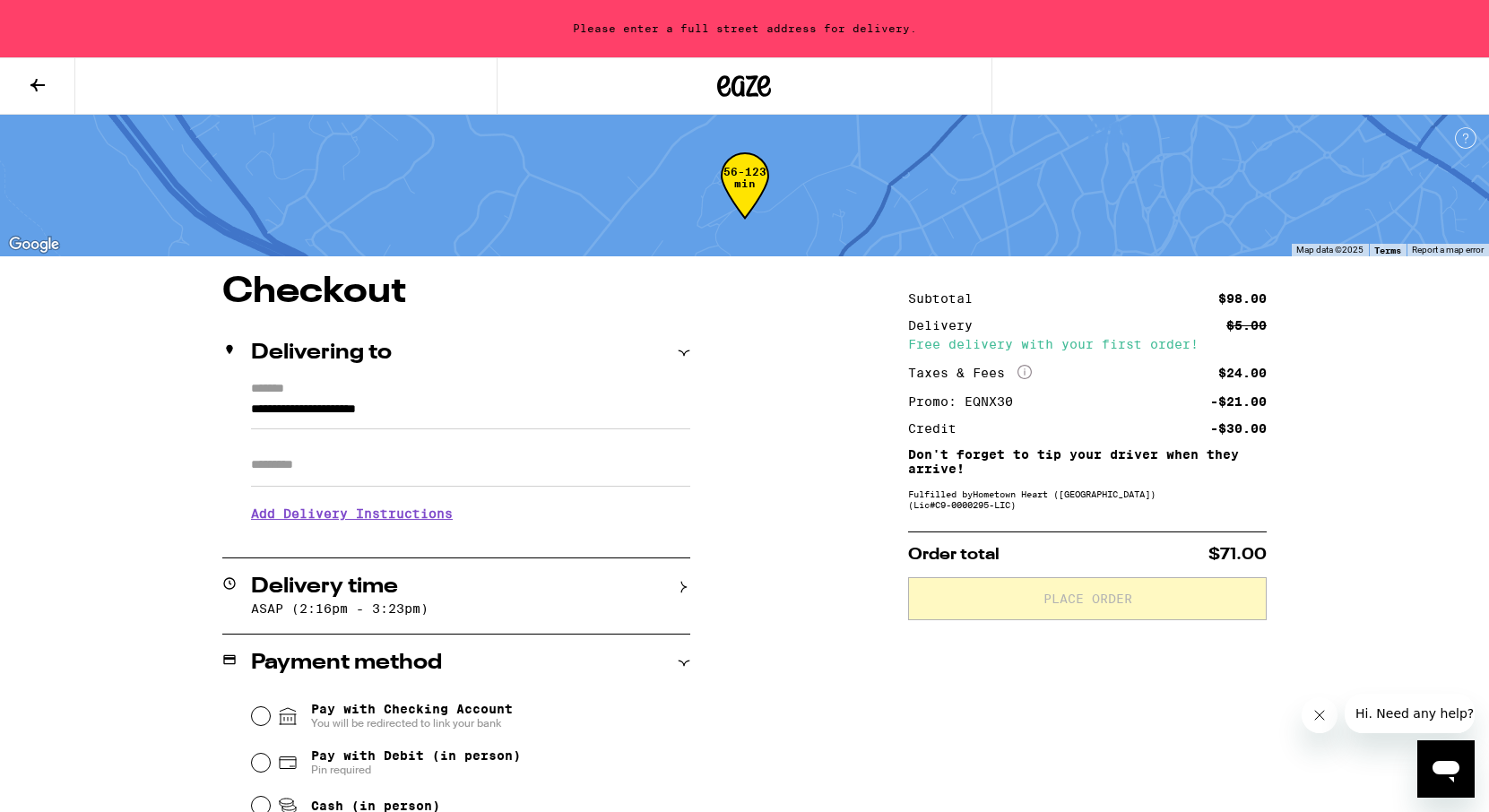
click at [622, 571] on div "Delivery time ASAP (2:16pm - 3:23pm)" at bounding box center [456, 595] width 468 height 75
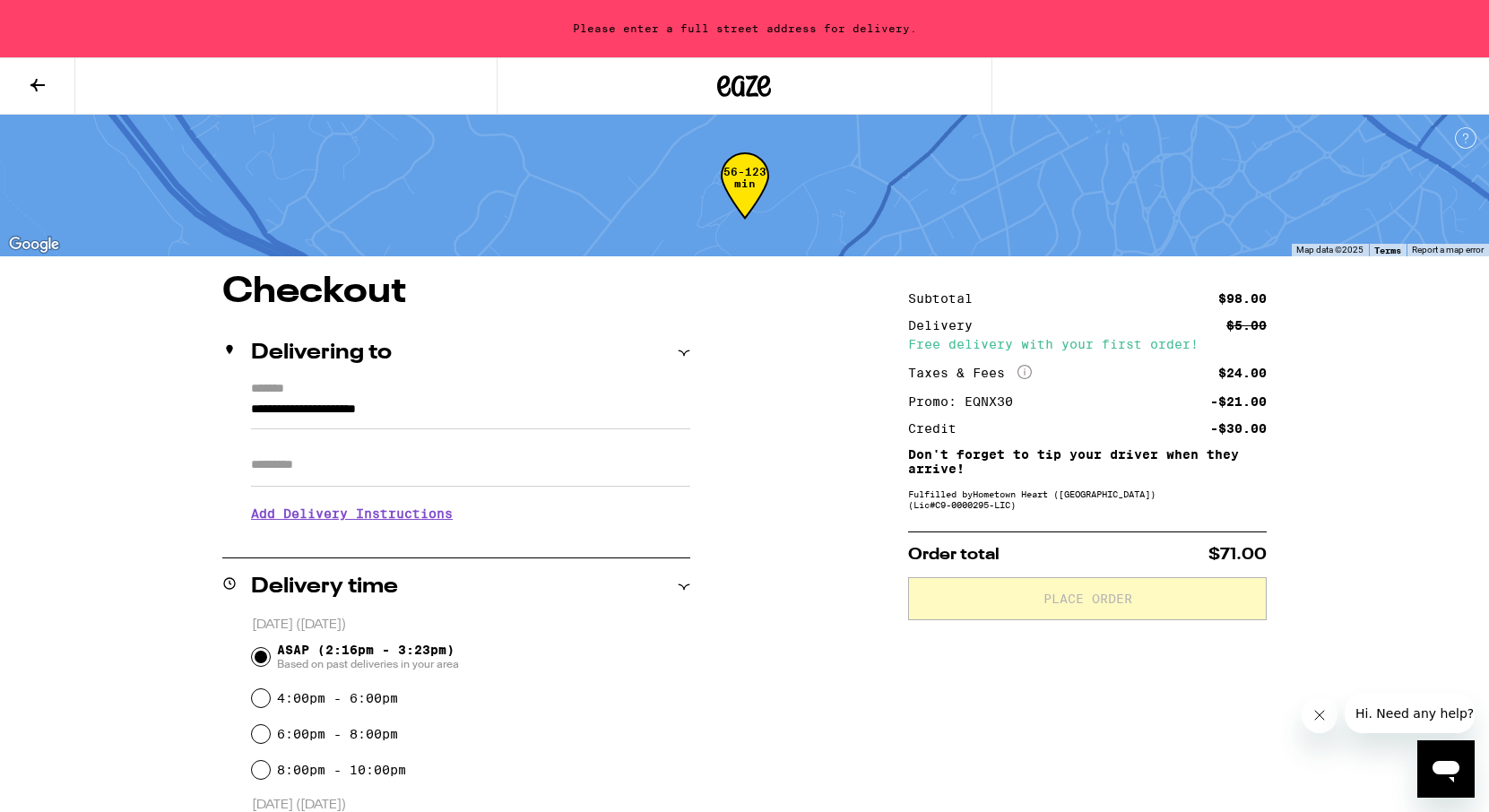
click at [637, 600] on div "Delivery time" at bounding box center [456, 587] width 468 height 58
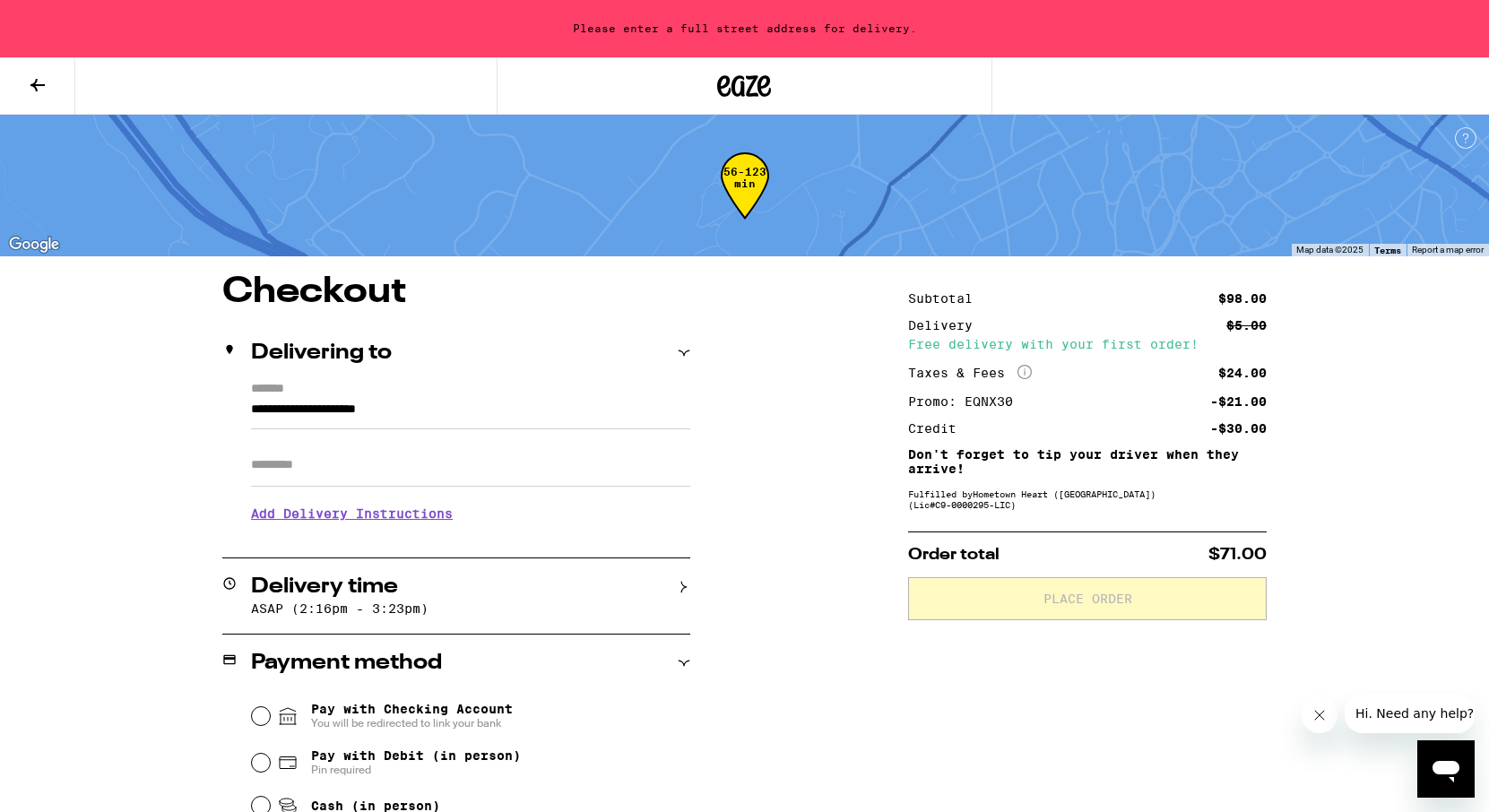
click at [684, 370] on div "Delivering to" at bounding box center [456, 353] width 468 height 58
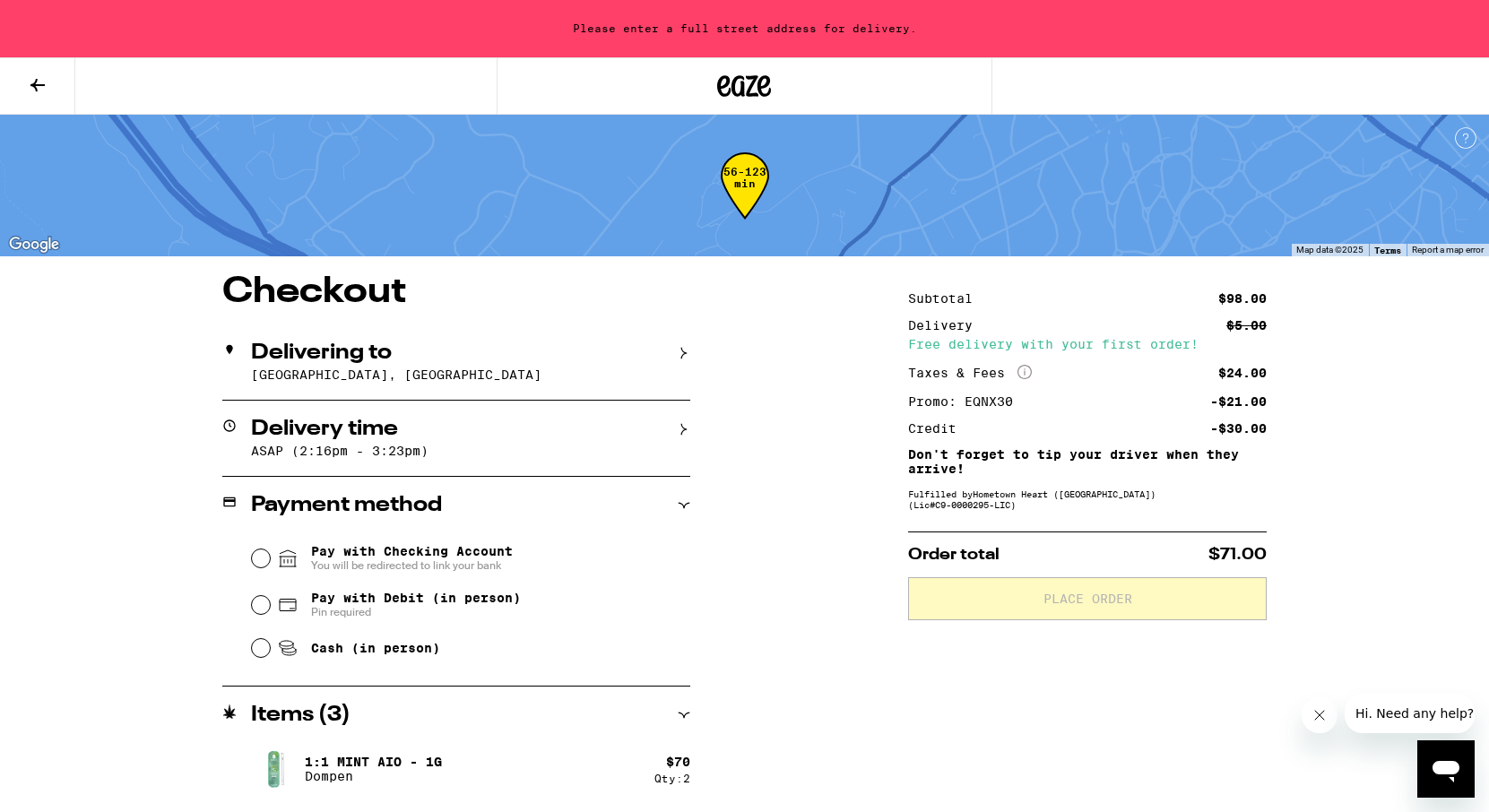
click at [676, 725] on div "Items ( 3 )" at bounding box center [456, 714] width 468 height 21
click at [785, 642] on div "**********" at bounding box center [744, 574] width 1291 height 599
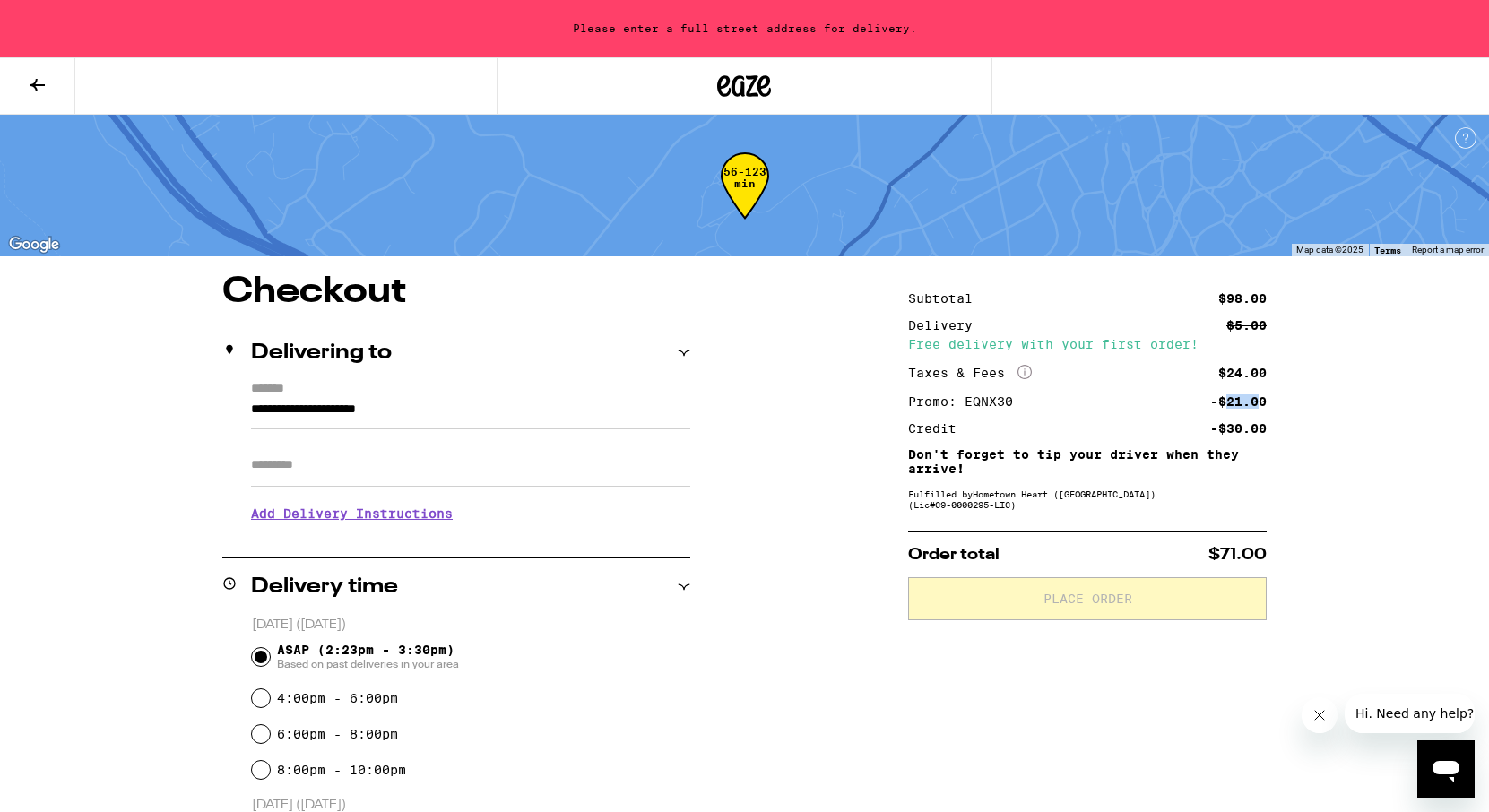
drag, startPoint x: 1228, startPoint y: 406, endPoint x: 1257, endPoint y: 405, distance: 29.0
click at [1257, 405] on div "-$21.00" at bounding box center [1238, 401] width 57 height 12
click at [1266, 419] on div "Subtotal $98.00 Delivery $5.00 Free delivery with your first order! Taxes & Fee…" at bounding box center [1087, 363] width 358 height 142
click at [29, 87] on icon at bounding box center [37, 85] width 21 height 21
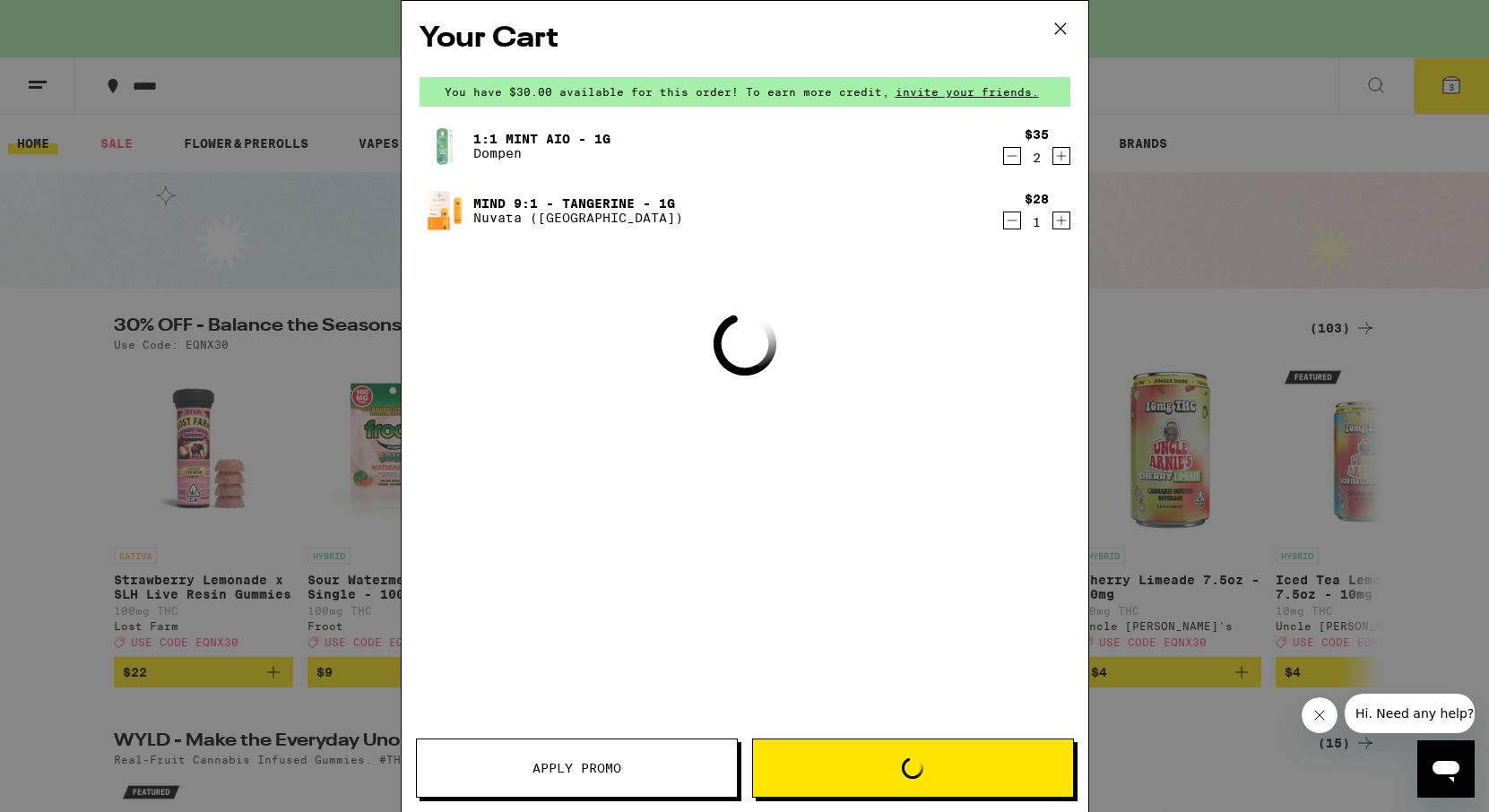
click at [1058, 34] on icon at bounding box center [1060, 28] width 27 height 27
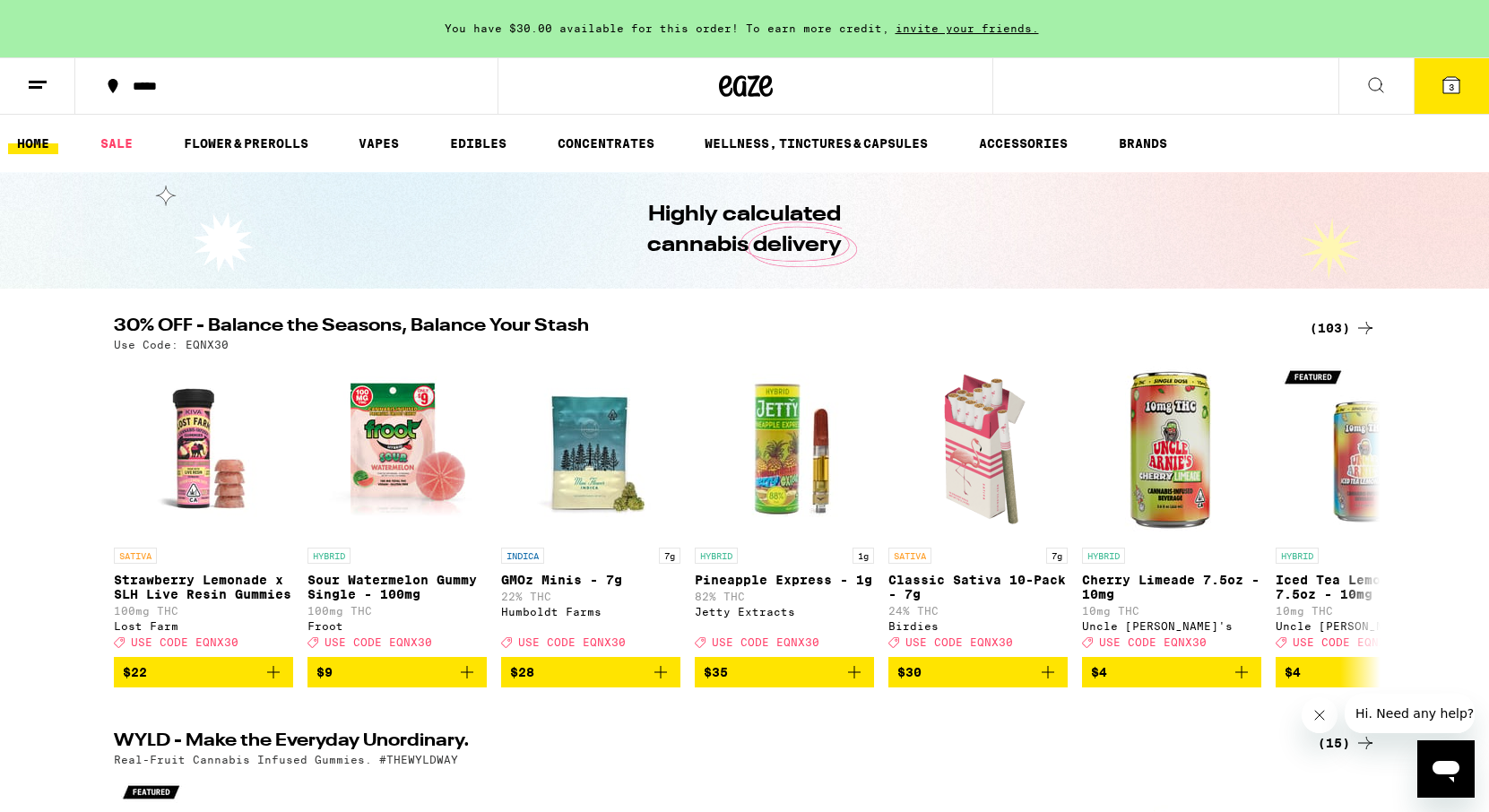
click at [1066, 30] on div "Your Cart You have $30.00 available for this order! To earn more credit, invite…" at bounding box center [744, 406] width 1489 height 812
click at [364, 149] on link "VAPES" at bounding box center [379, 143] width 59 height 21
click at [389, 140] on link "VAPES" at bounding box center [379, 143] width 59 height 21
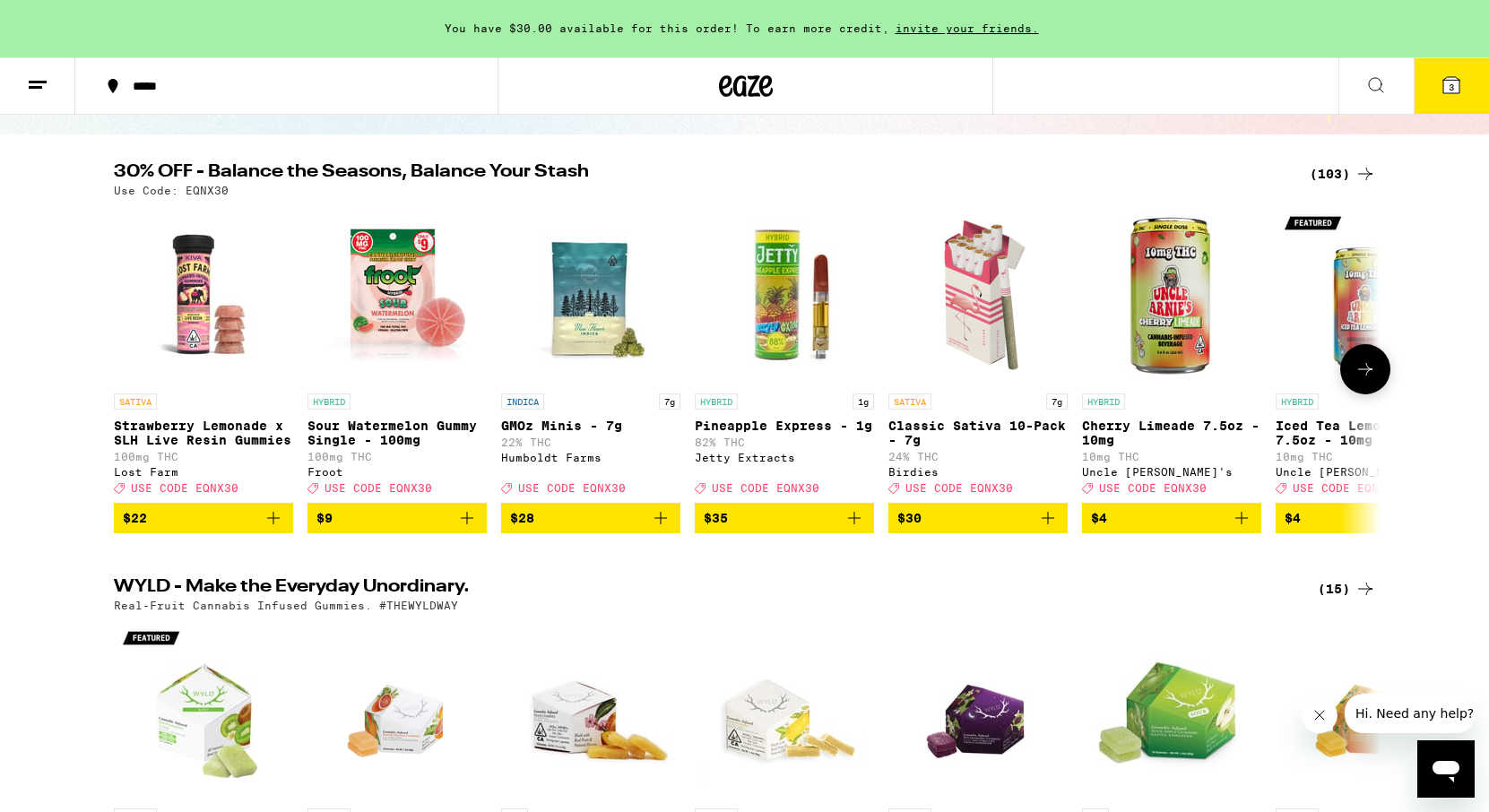
scroll to position [164, 0]
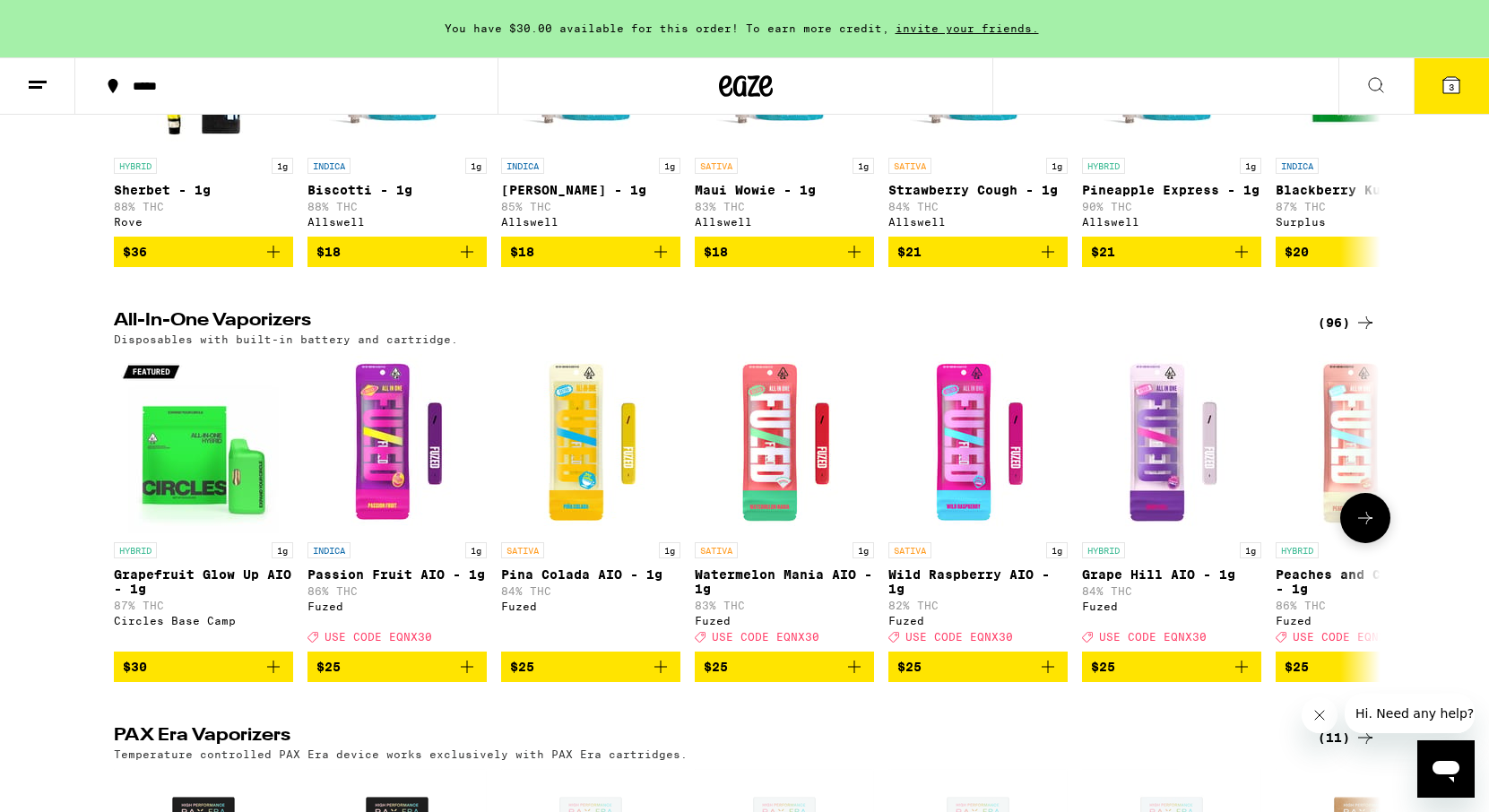
scroll to position [393, 0]
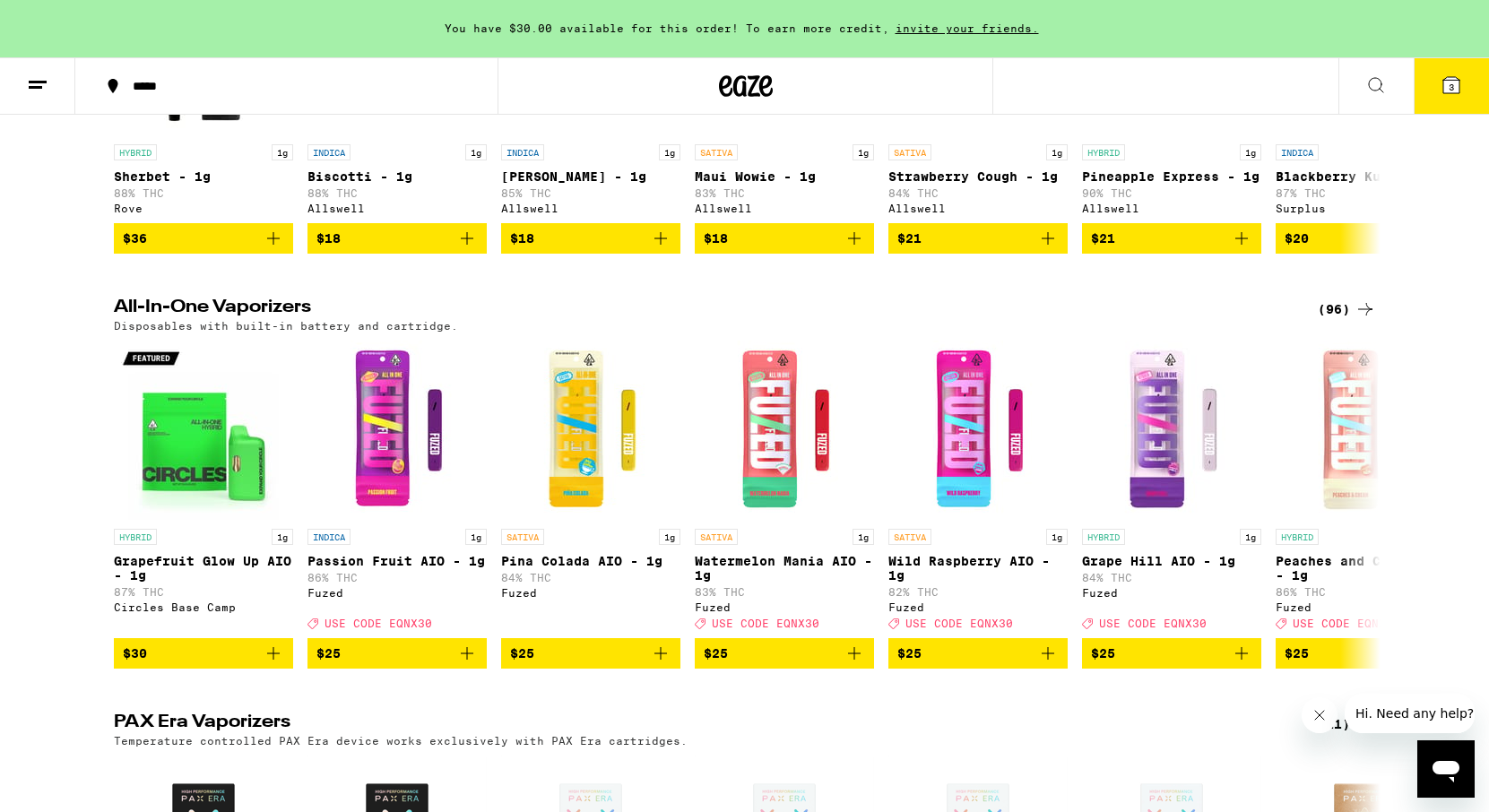
click at [1350, 328] on div "Disposables with built-in battery and cartridge." at bounding box center [744, 326] width 1262 height 12
click at [1350, 320] on div "(96)" at bounding box center [1347, 309] width 59 height 21
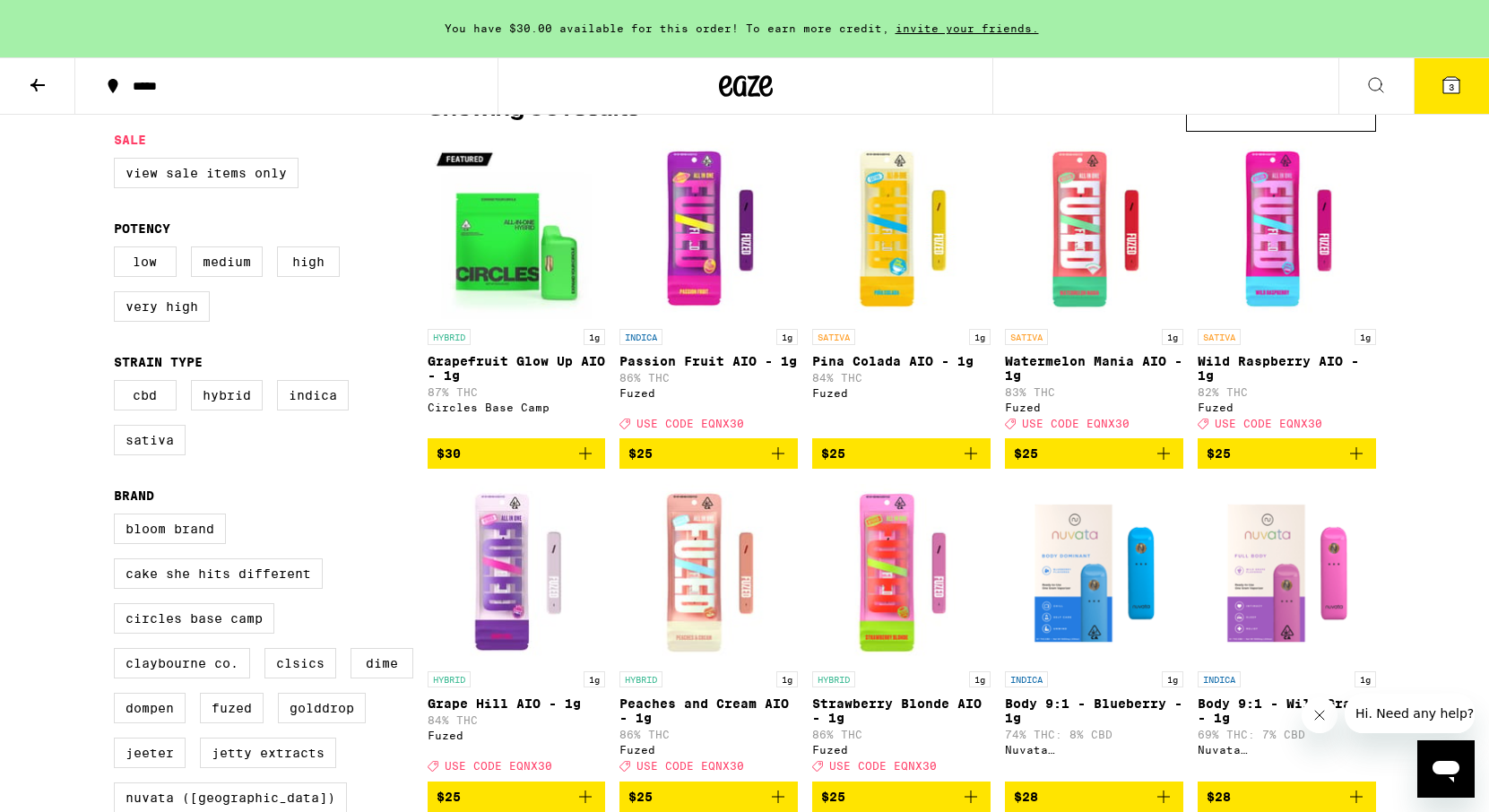
scroll to position [178, 0]
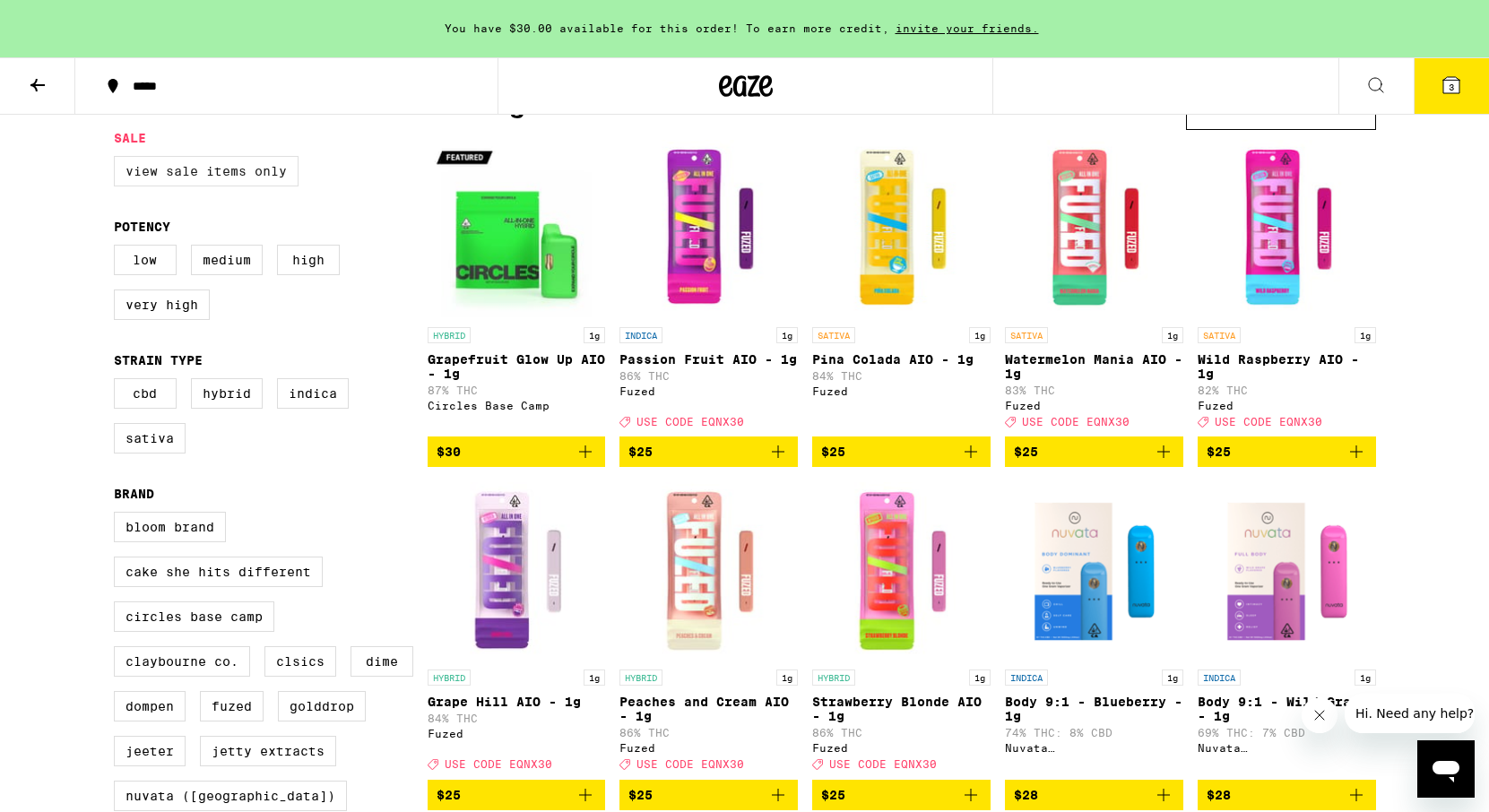
click at [276, 173] on label "View Sale Items Only" at bounding box center [206, 171] width 184 height 31
click at [118, 159] on input "View Sale Items Only" at bounding box center [117, 158] width 1 height 1
checkbox input "true"
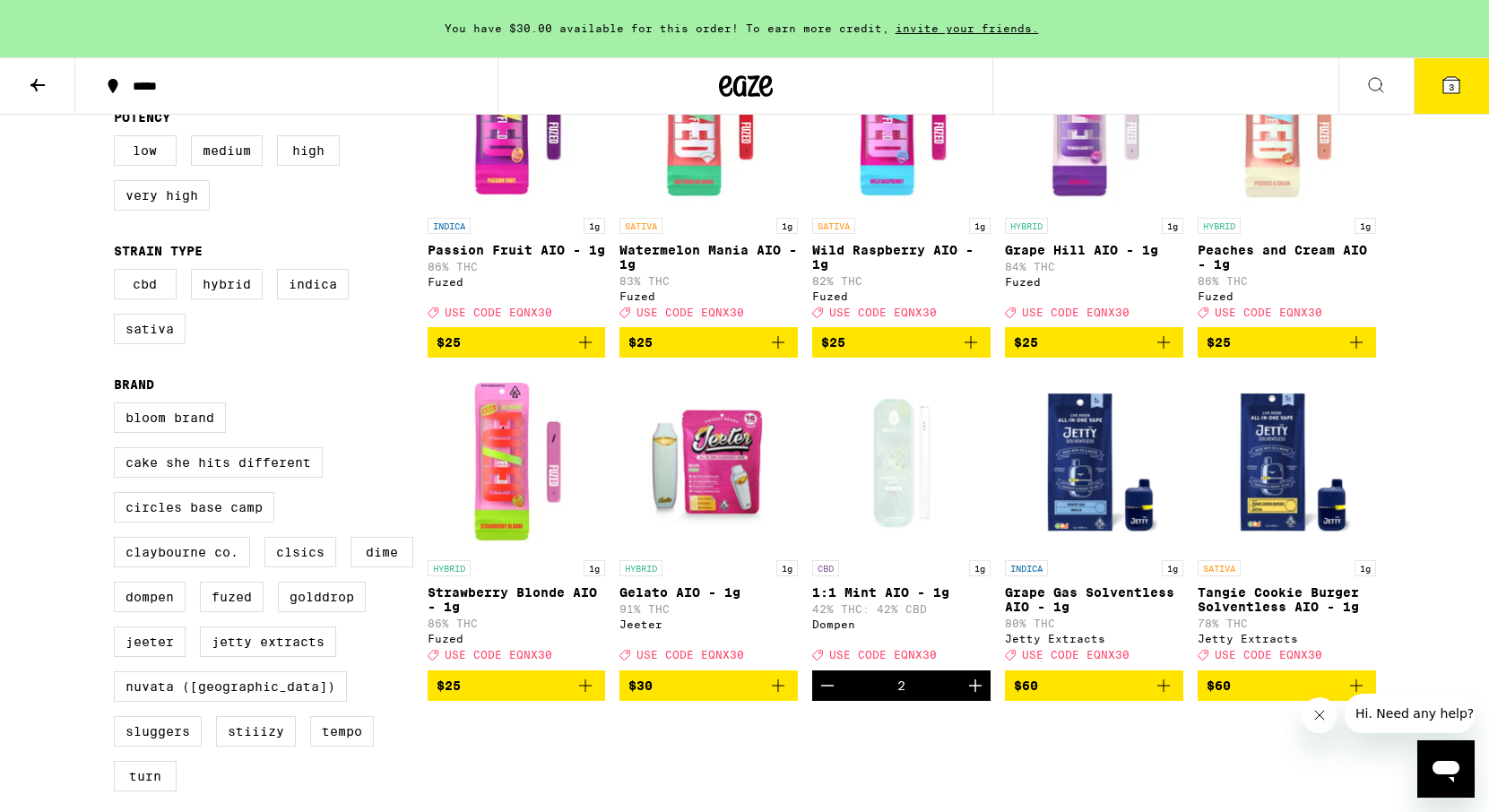
scroll to position [319, 0]
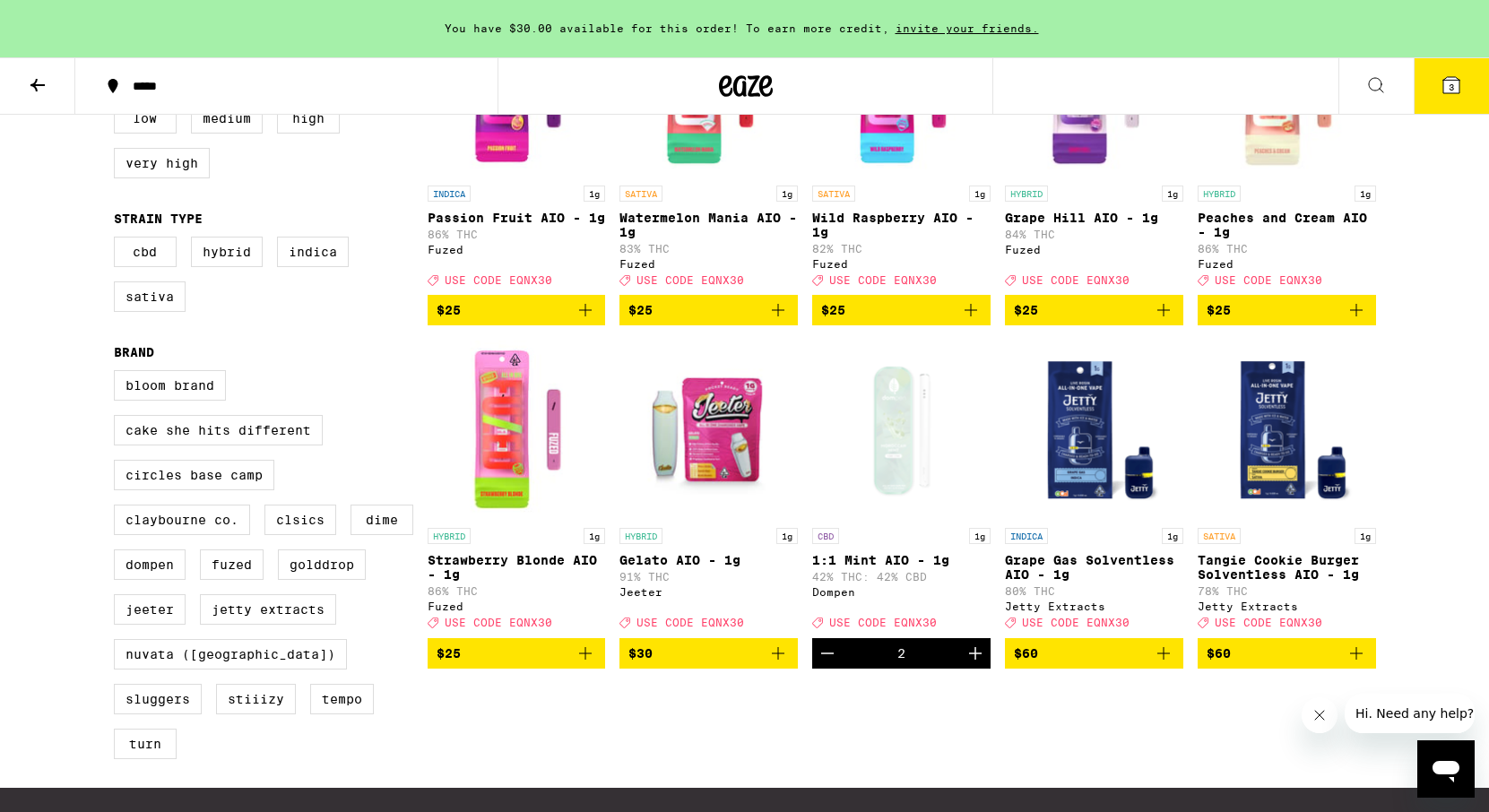
click at [776, 664] on icon "Add to bag" at bounding box center [777, 653] width 21 height 21
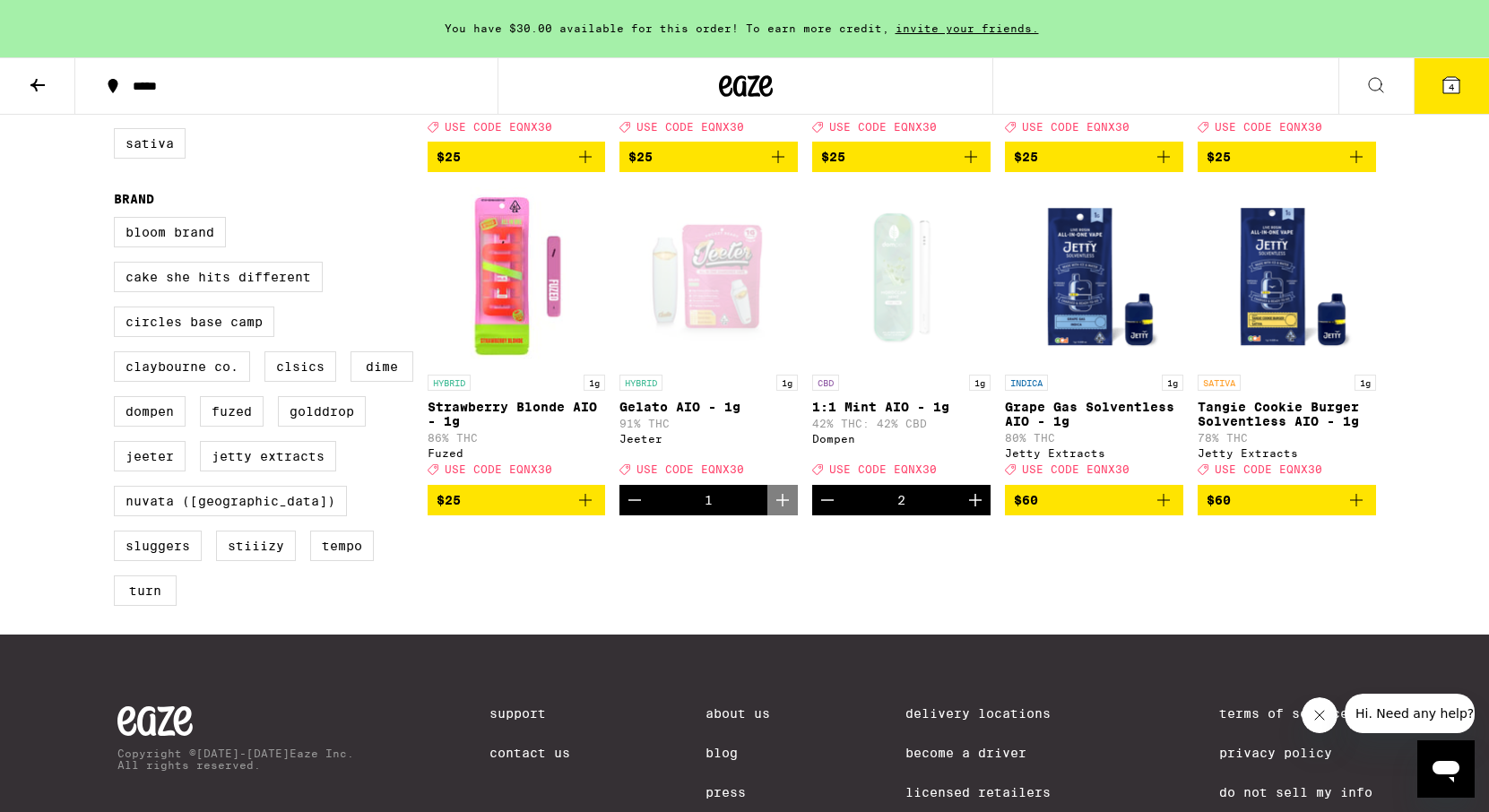
scroll to position [492, 0]
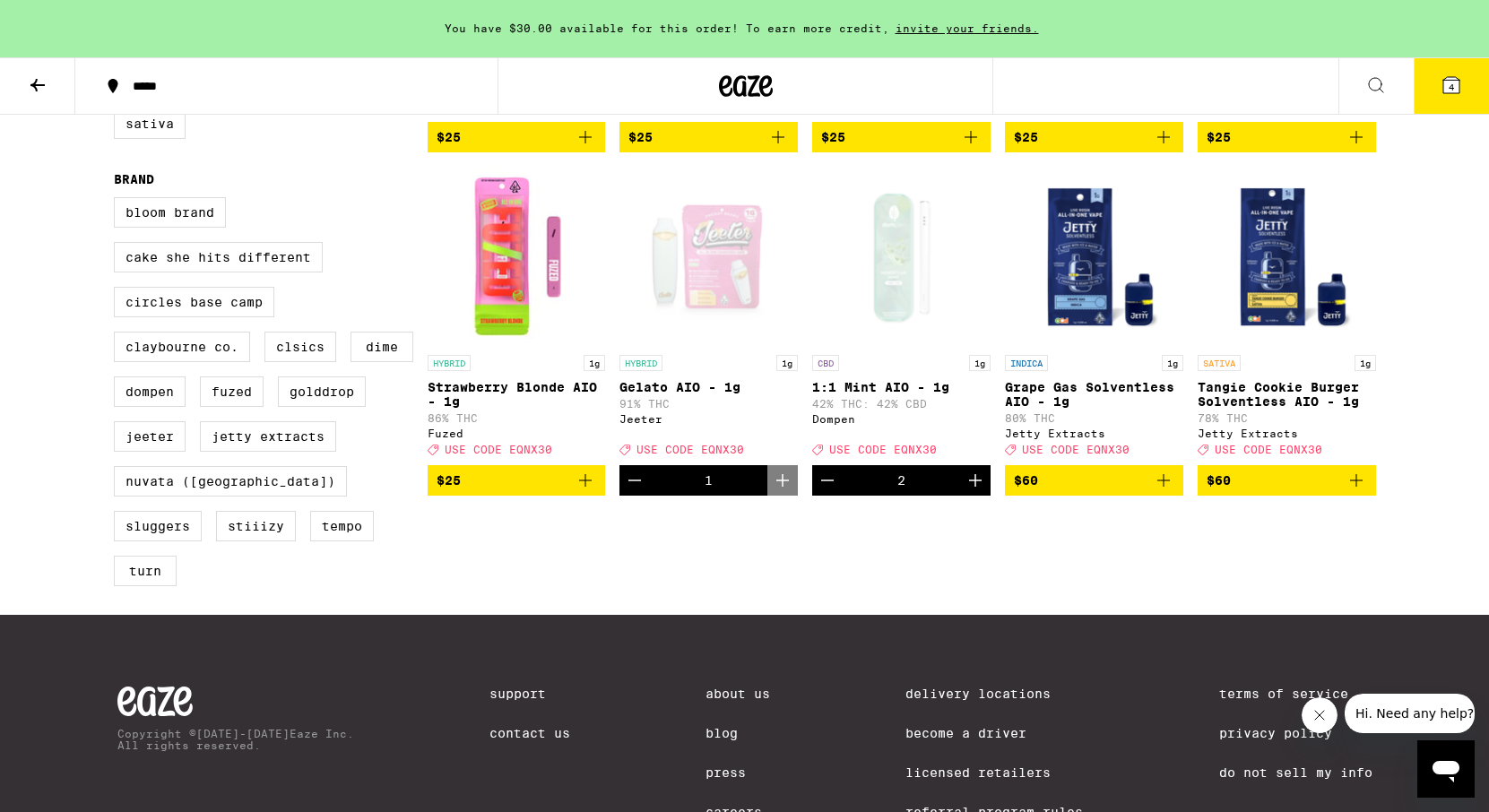
click at [742, 273] on div "Open page for Gelato AIO - 1g from Jeeter" at bounding box center [709, 256] width 179 height 180
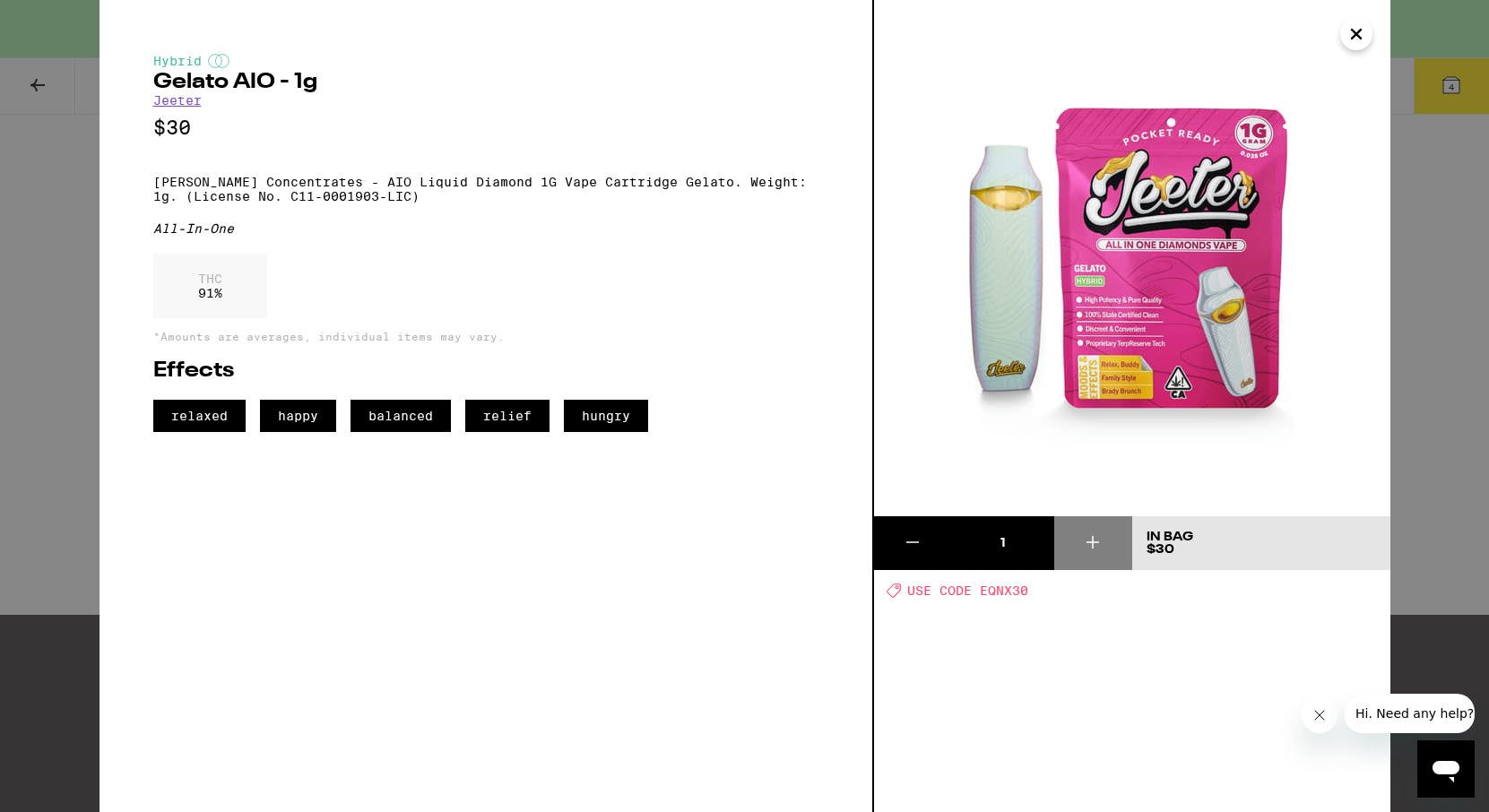
click at [1417, 350] on div "Hybrid Gelato AIO - 1g Jeeter $30 Jeeter Concentrates - AIO Liquid Diamond 1G V…" at bounding box center [744, 406] width 1489 height 812
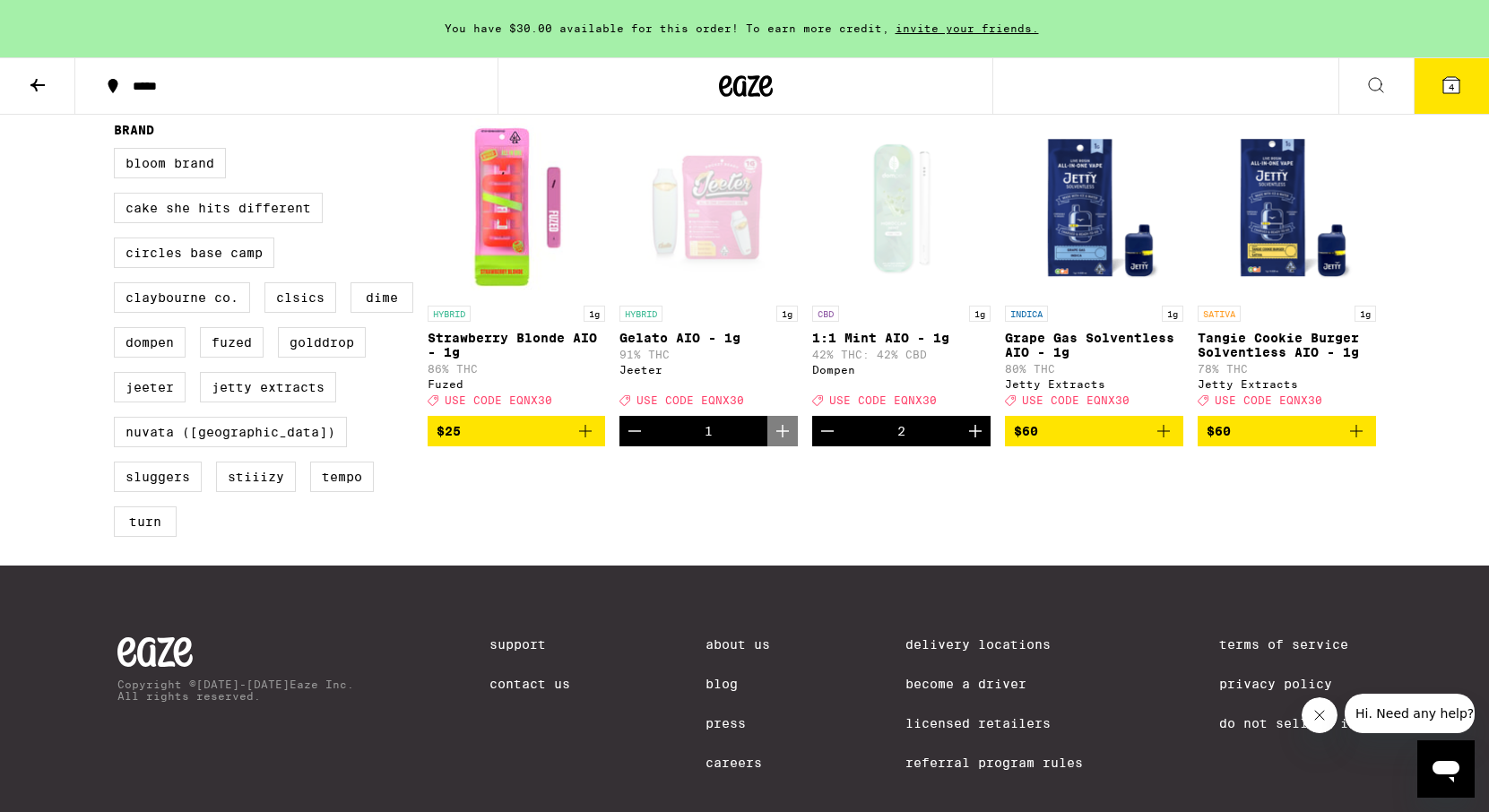
scroll to position [560, 0]
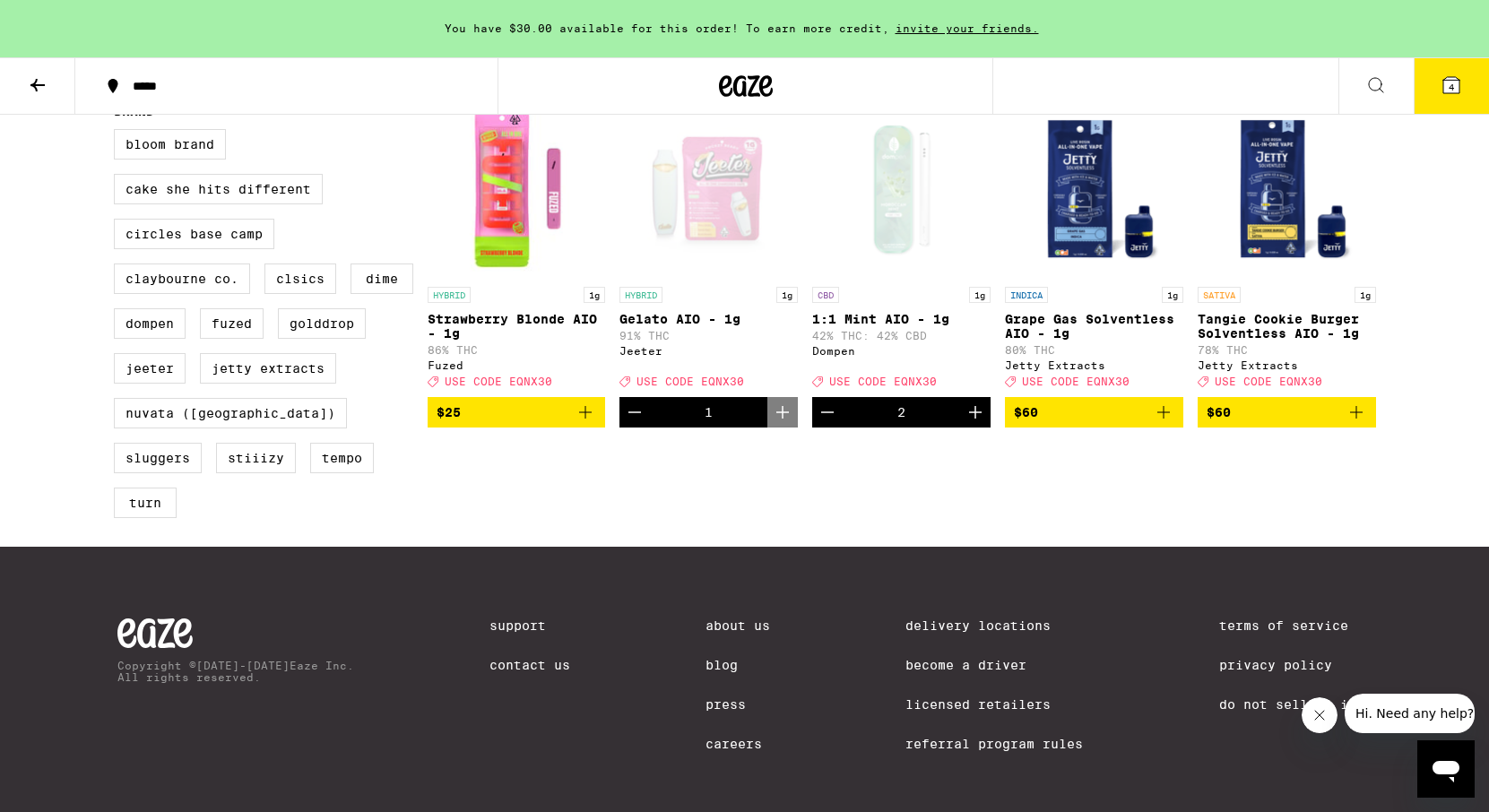
click at [633, 423] on icon "Decrement" at bounding box center [634, 411] width 21 height 21
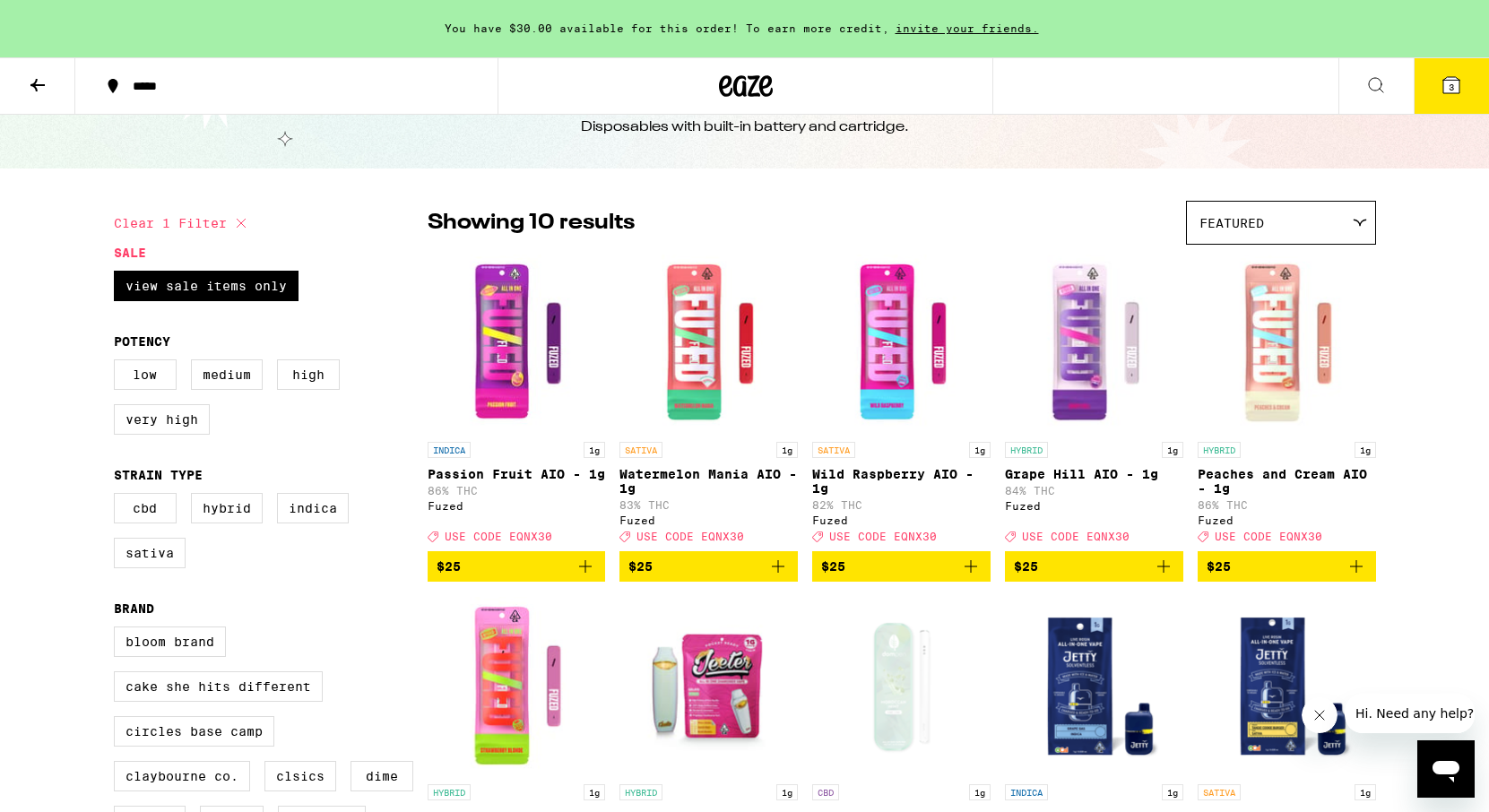
scroll to position [65, 0]
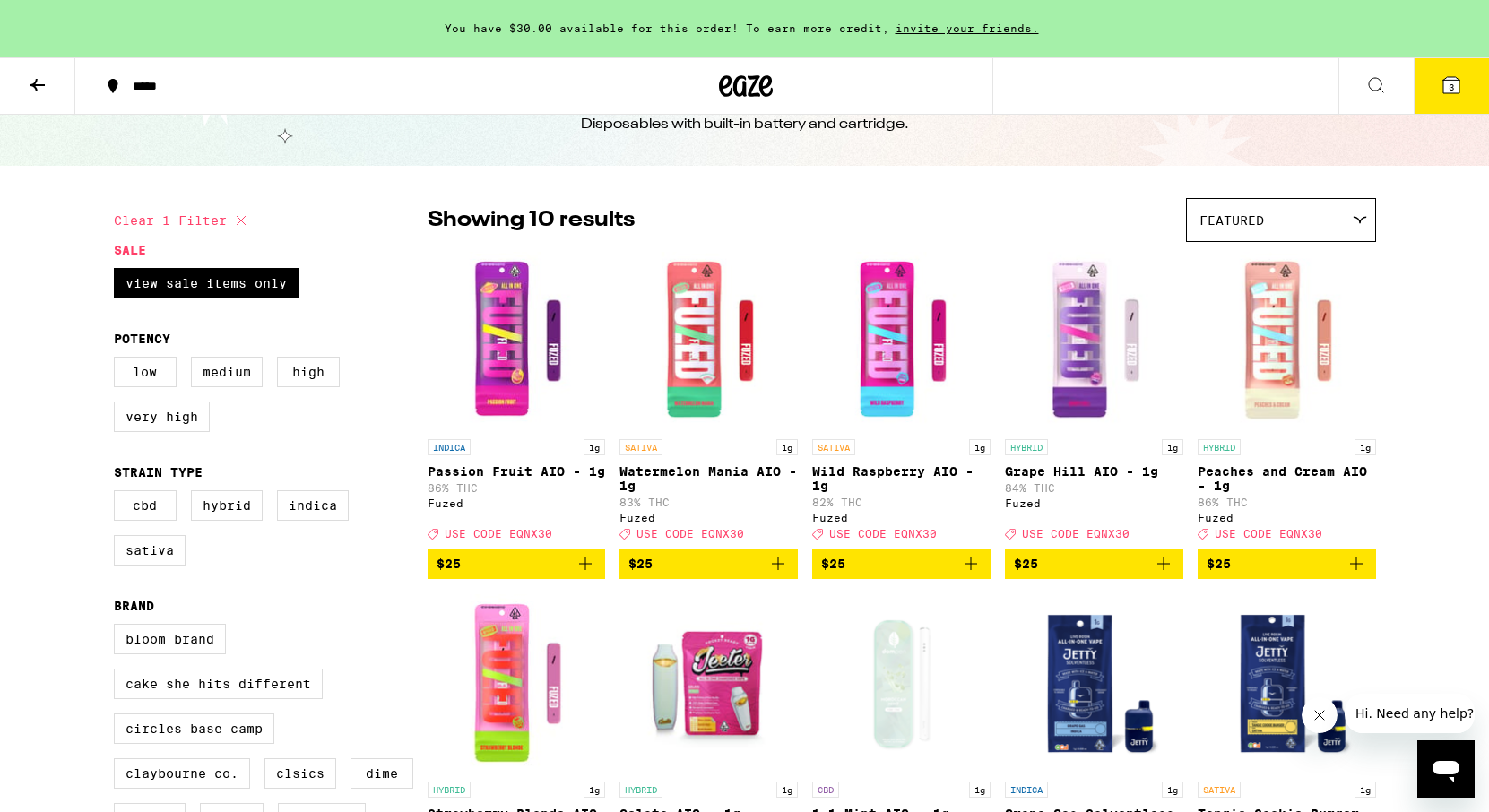
click at [781, 573] on icon "Add to bag" at bounding box center [777, 563] width 21 height 21
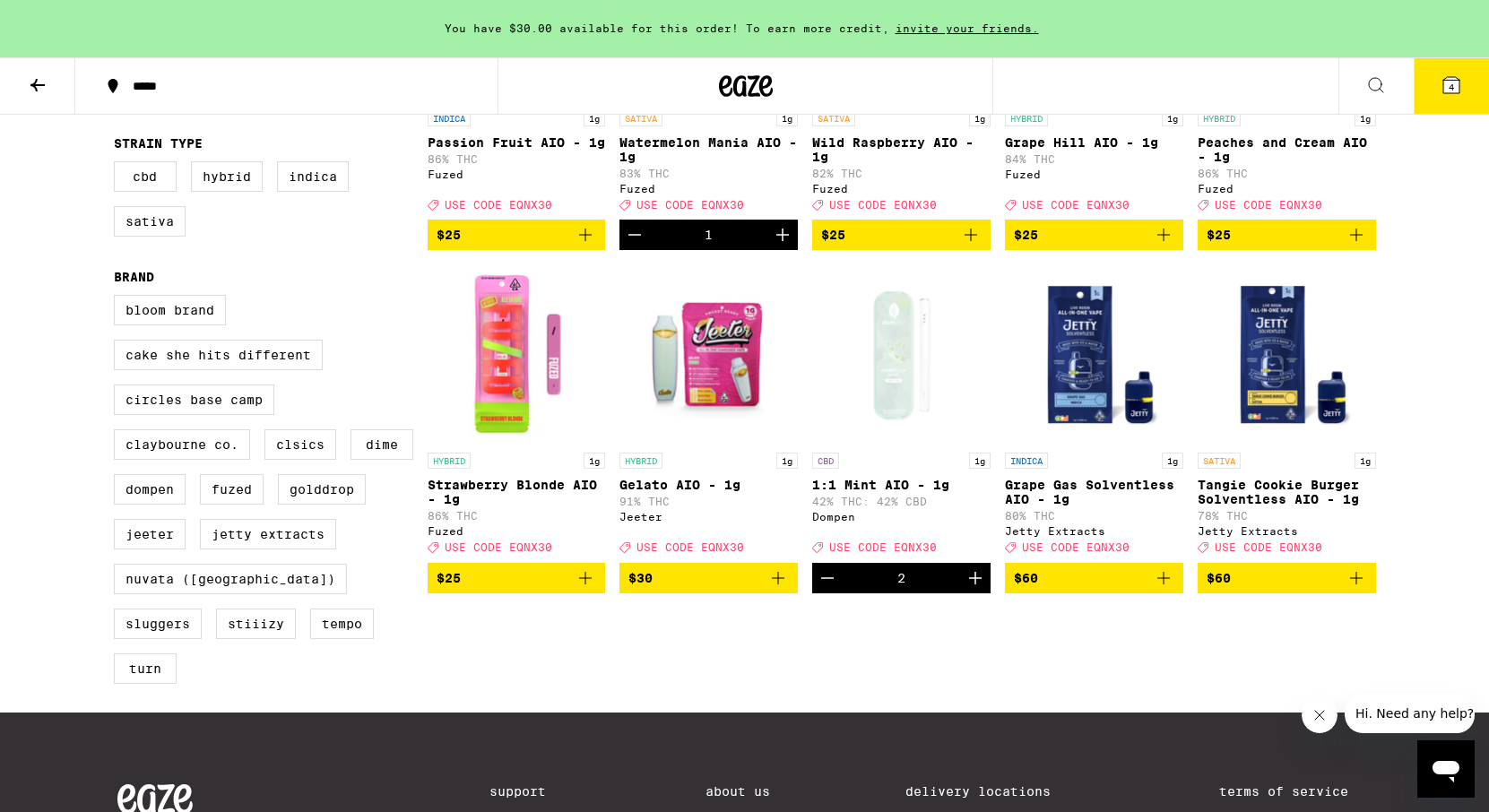
scroll to position [460, 0]
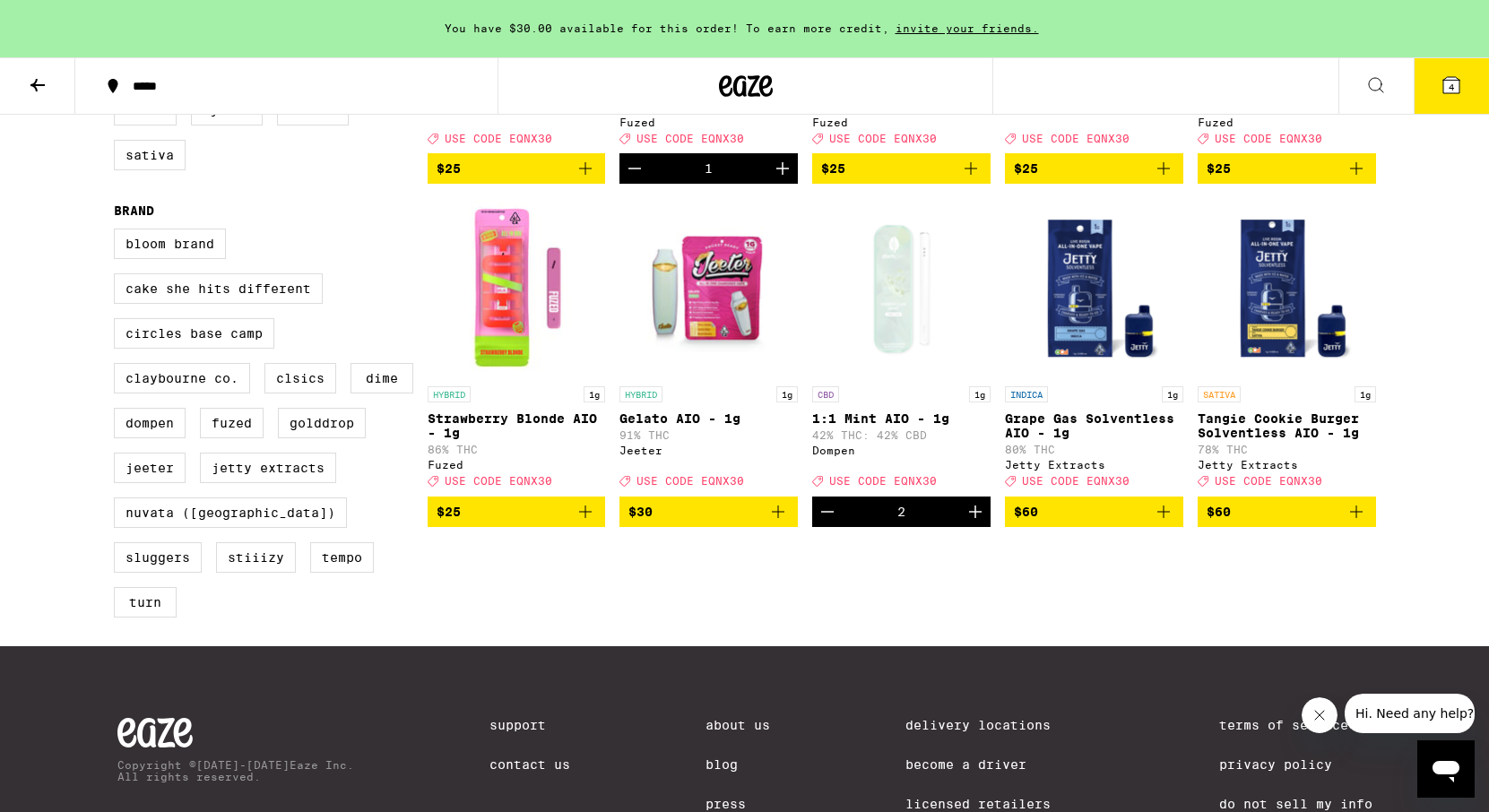
click at [826, 523] on icon "Decrement" at bounding box center [826, 511] width 21 height 21
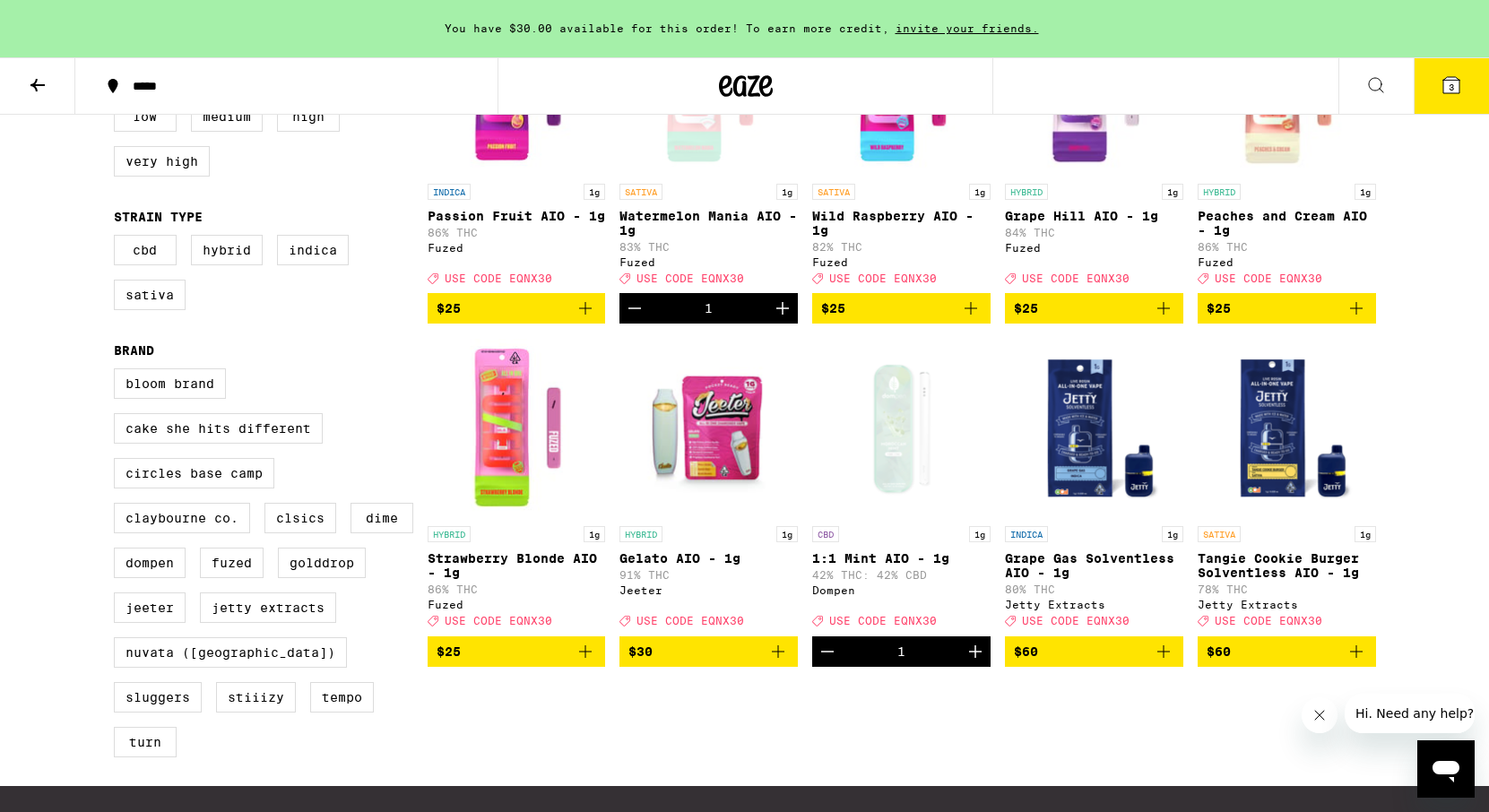
scroll to position [0, 0]
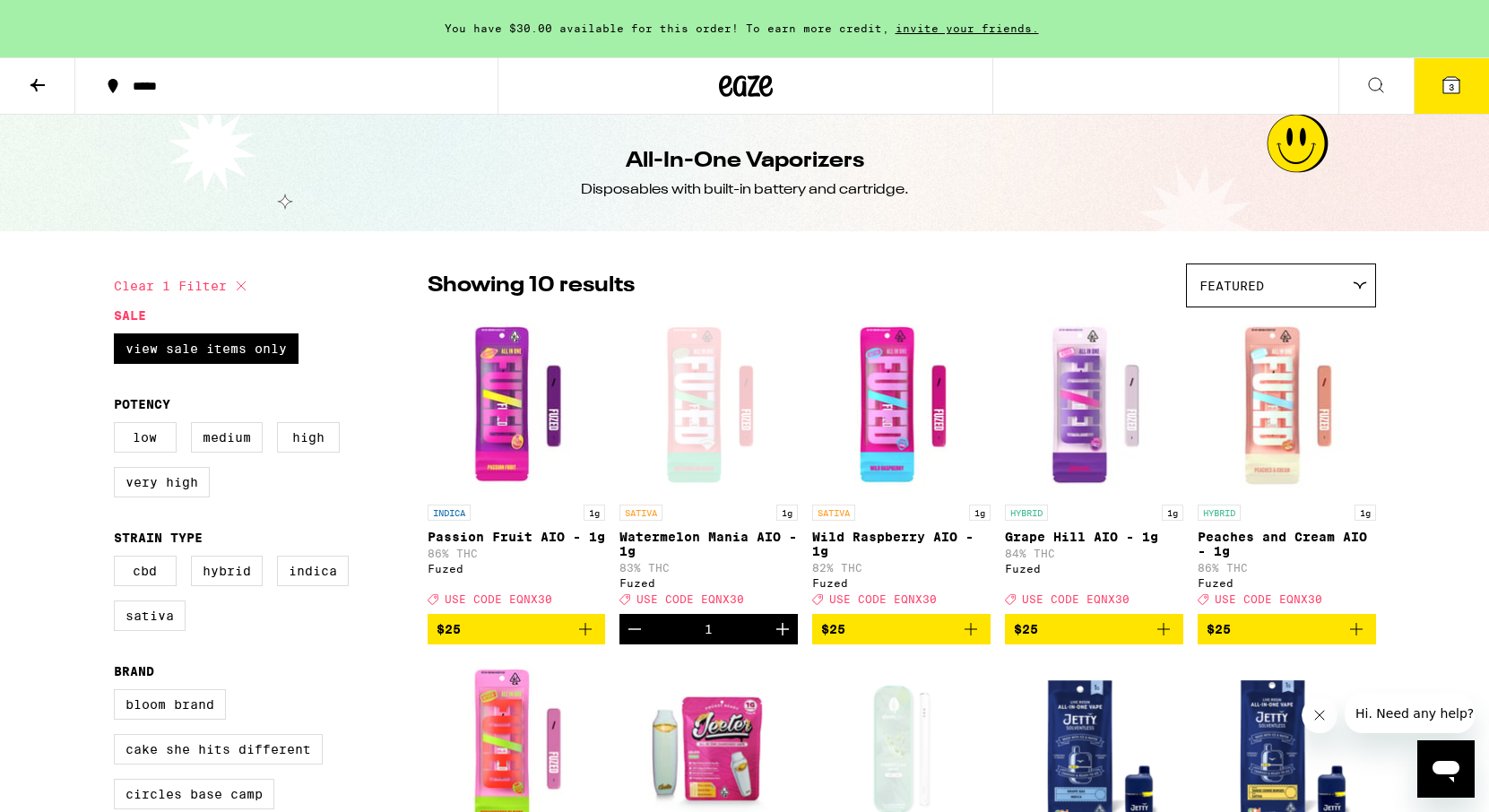
click at [1432, 94] on button "3" at bounding box center [1451, 87] width 75 height 56
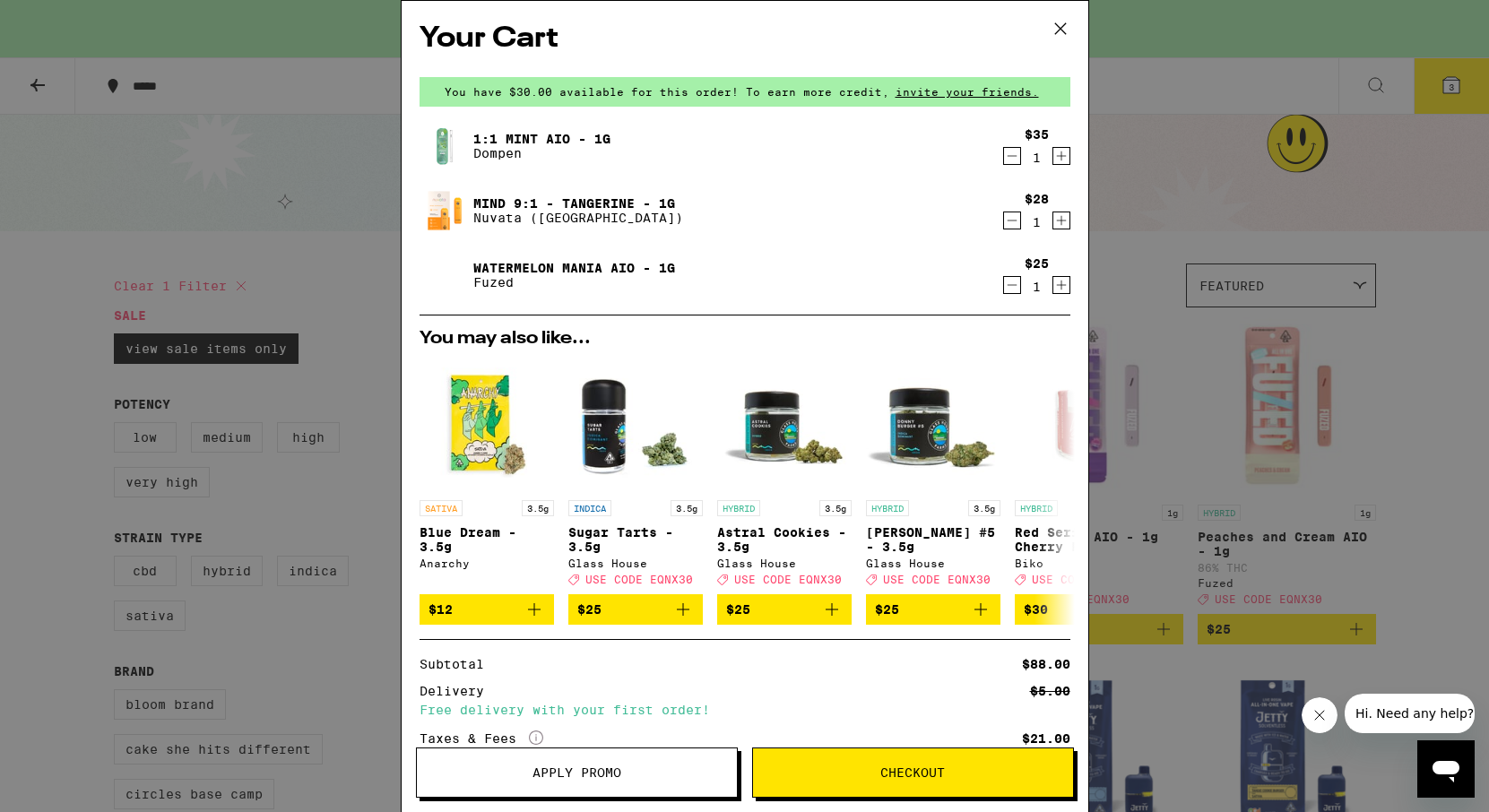
scroll to position [194, 0]
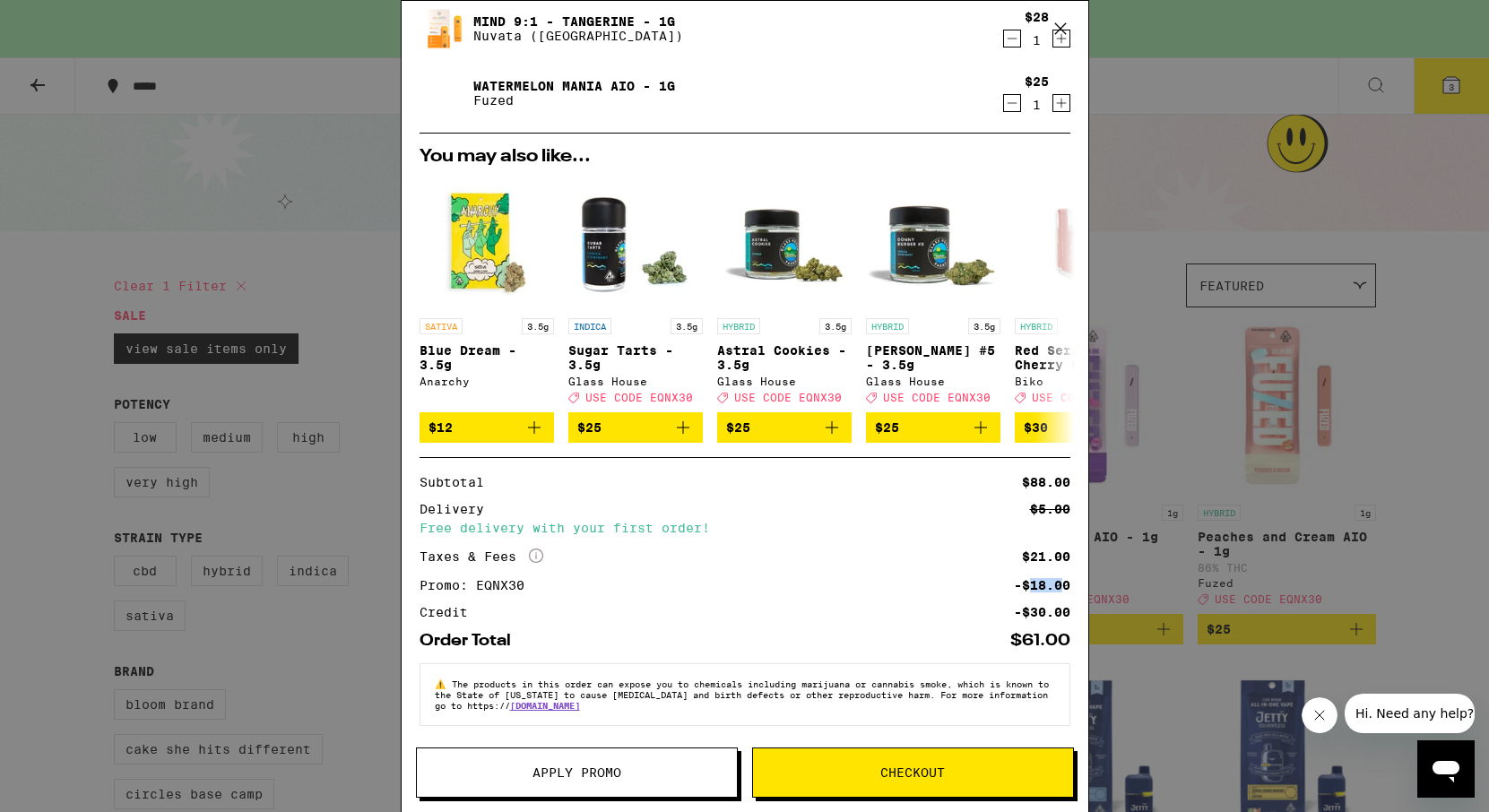
drag, startPoint x: 1029, startPoint y: 586, endPoint x: 1061, endPoint y: 586, distance: 32.0
click at [1063, 586] on div "-$18.00" at bounding box center [1041, 584] width 57 height 12
drag, startPoint x: 1026, startPoint y: 609, endPoint x: 1070, endPoint y: 609, distance: 44.0
click at [1068, 609] on div "-$30.00" at bounding box center [1041, 611] width 57 height 12
click at [1053, 480] on div "$88.00" at bounding box center [1046, 481] width 48 height 12
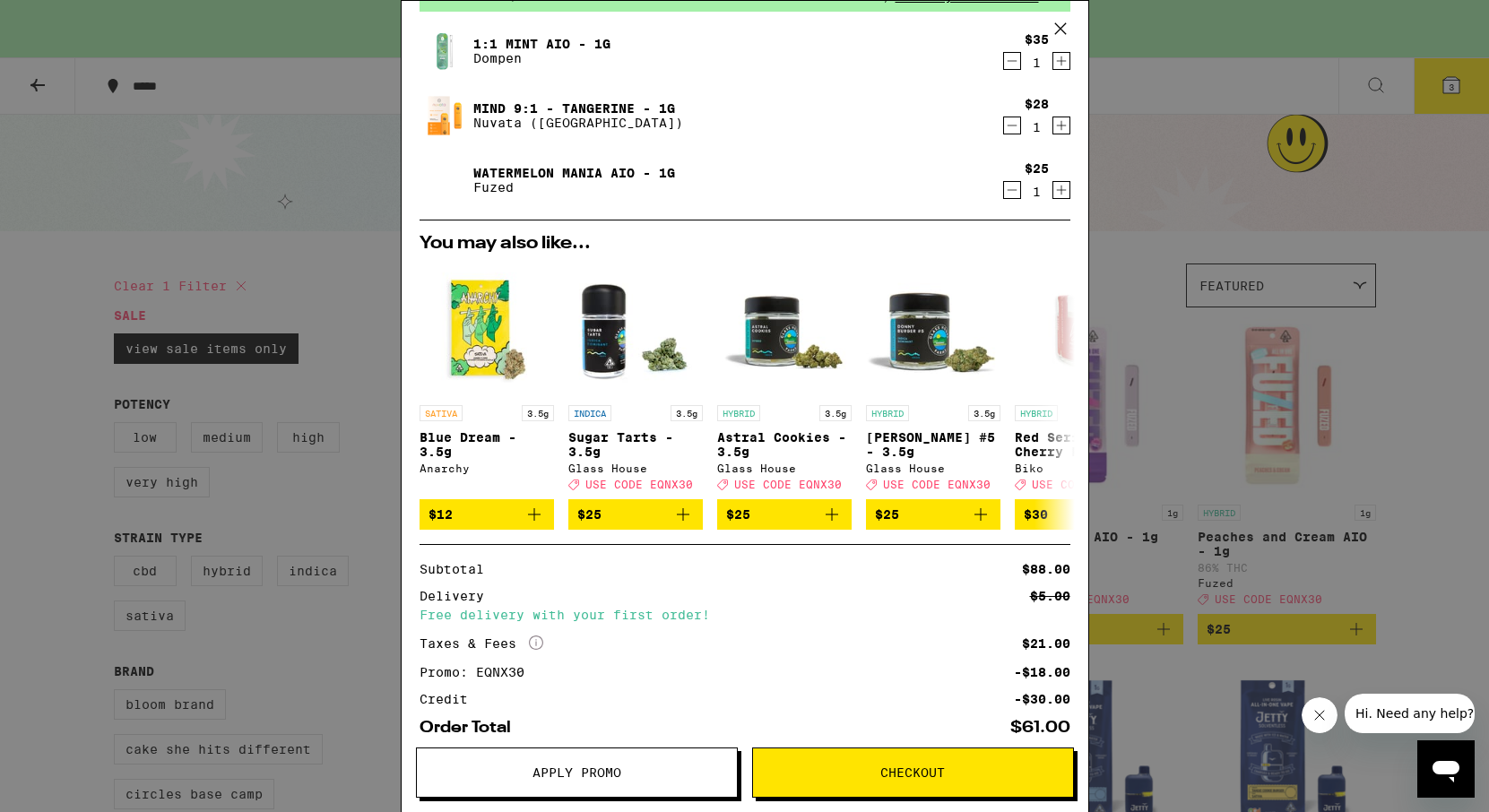
scroll to position [0, 0]
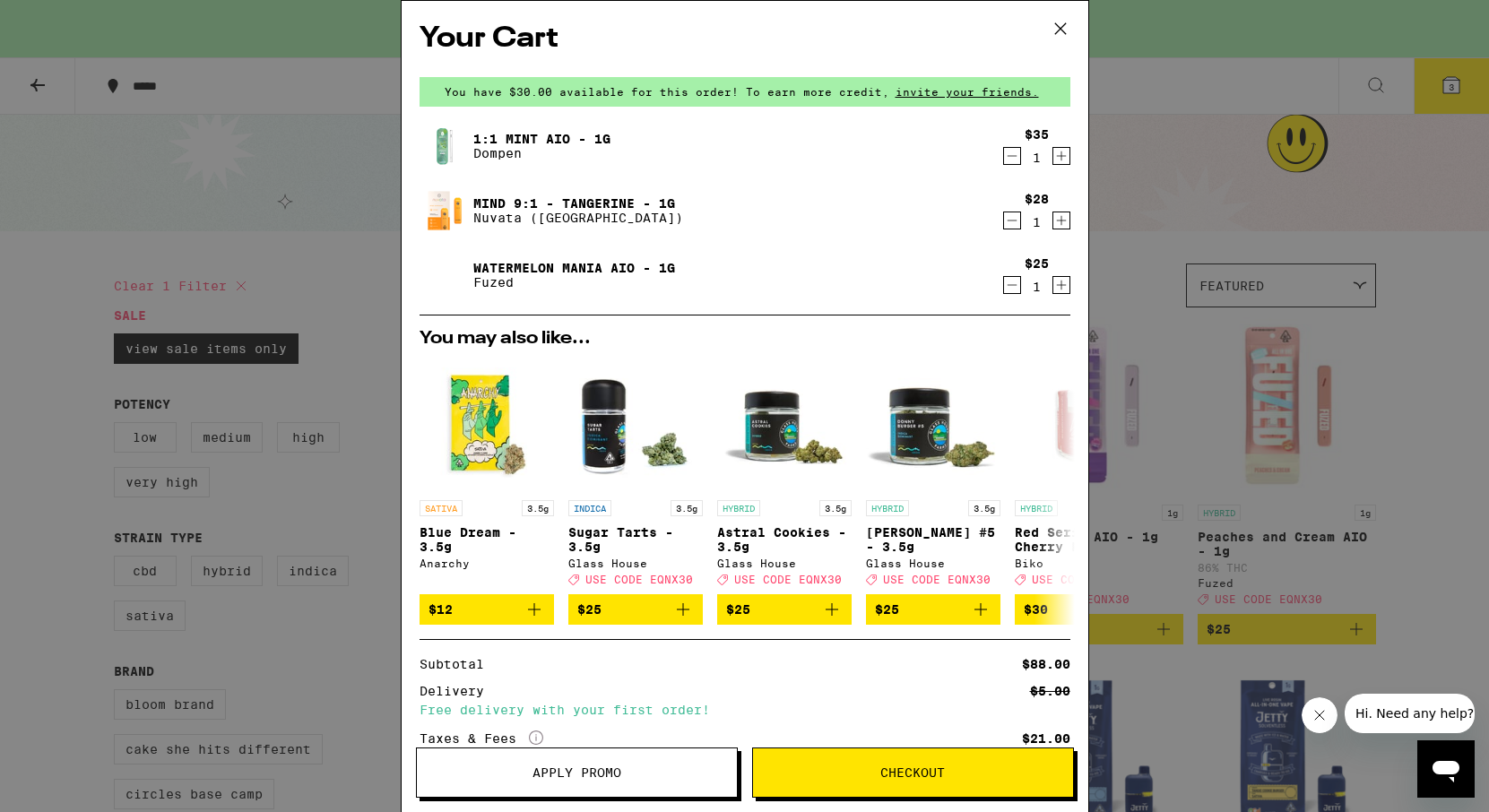
click at [1064, 157] on icon "Increment" at bounding box center [1061, 156] width 10 height 10
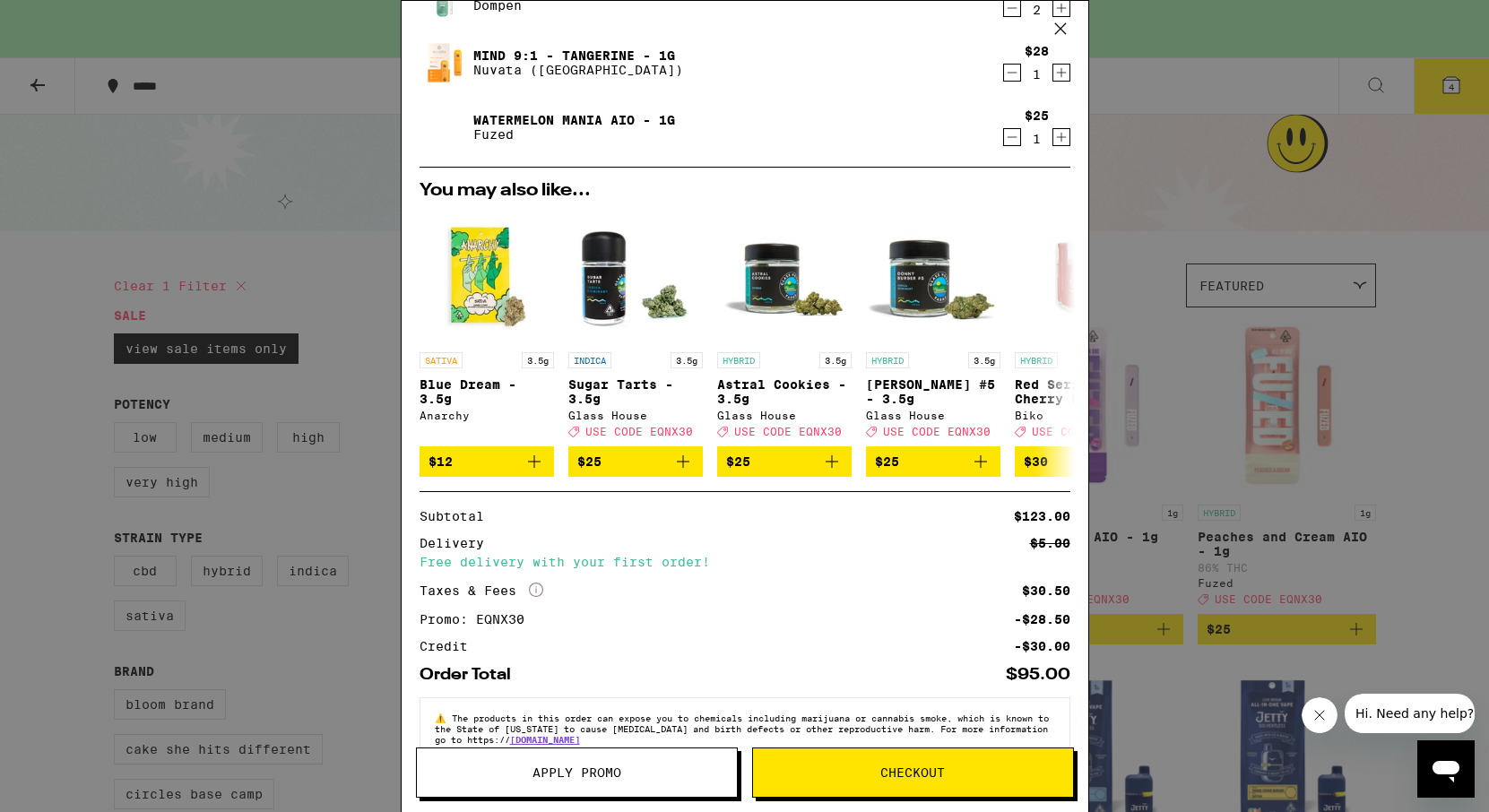
scroll to position [194, 0]
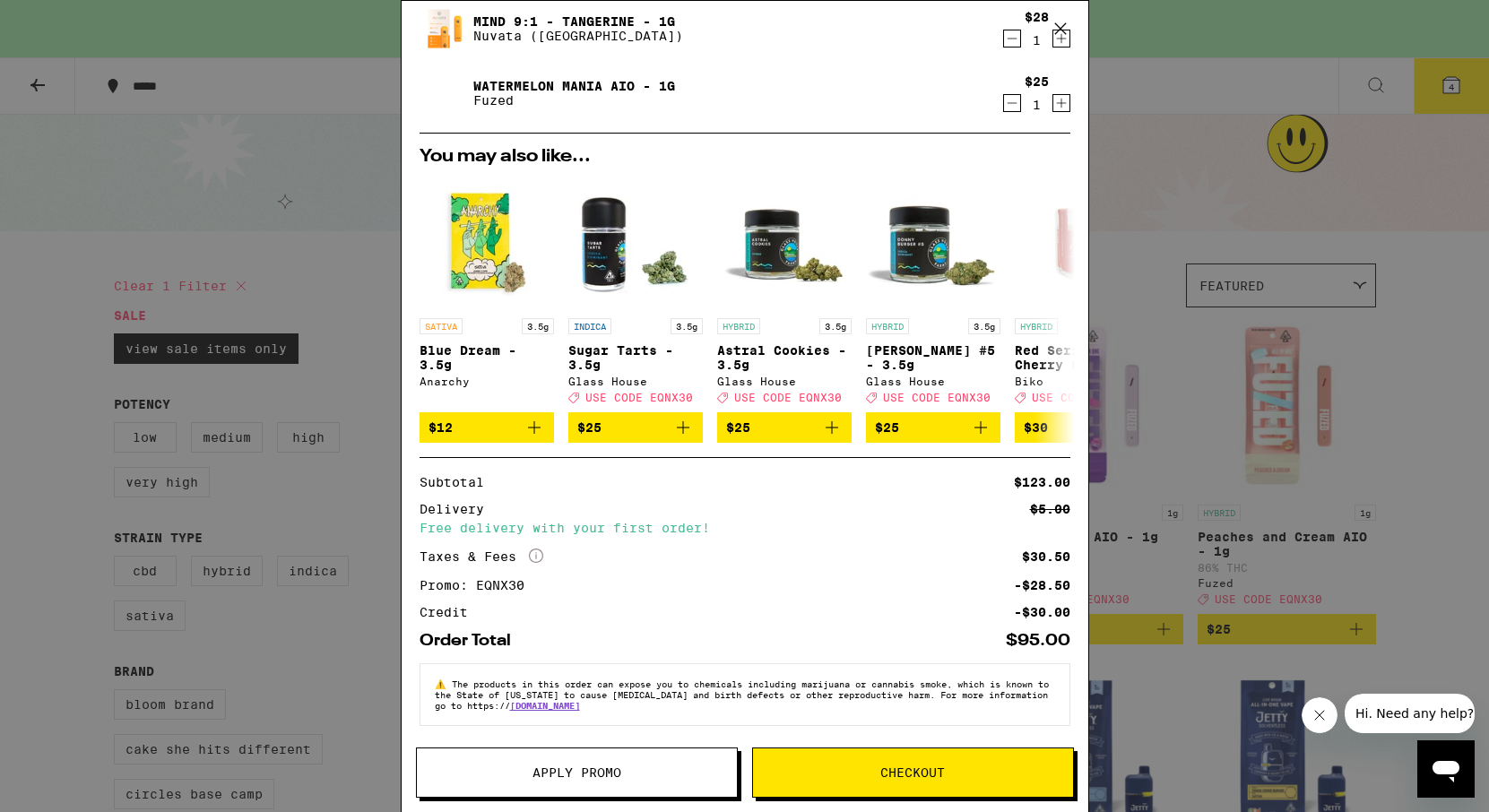
click at [995, 773] on span "Checkout" at bounding box center [913, 771] width 320 height 12
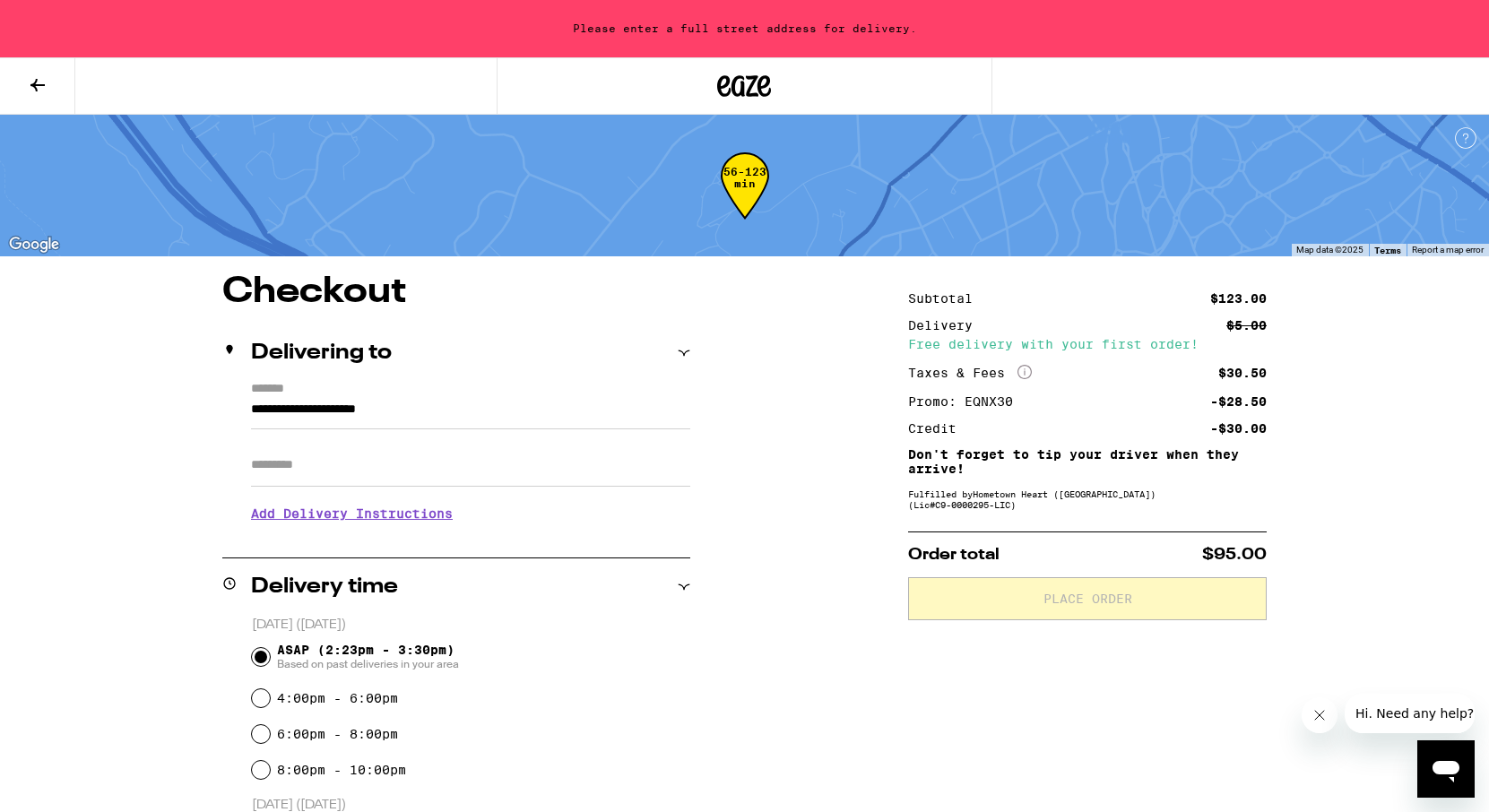
click at [439, 404] on input "**********" at bounding box center [471, 414] width 439 height 31
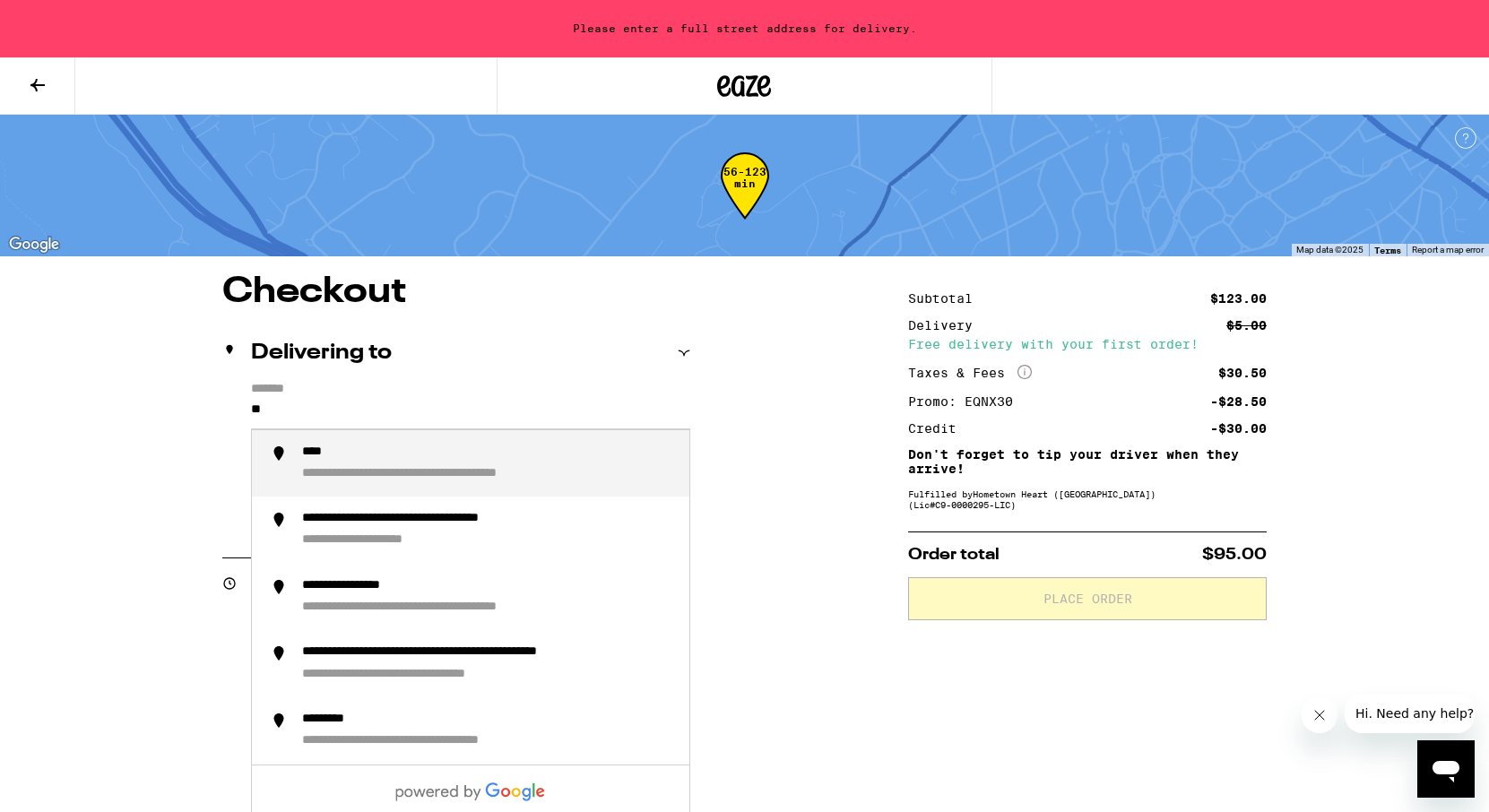
type input "*"
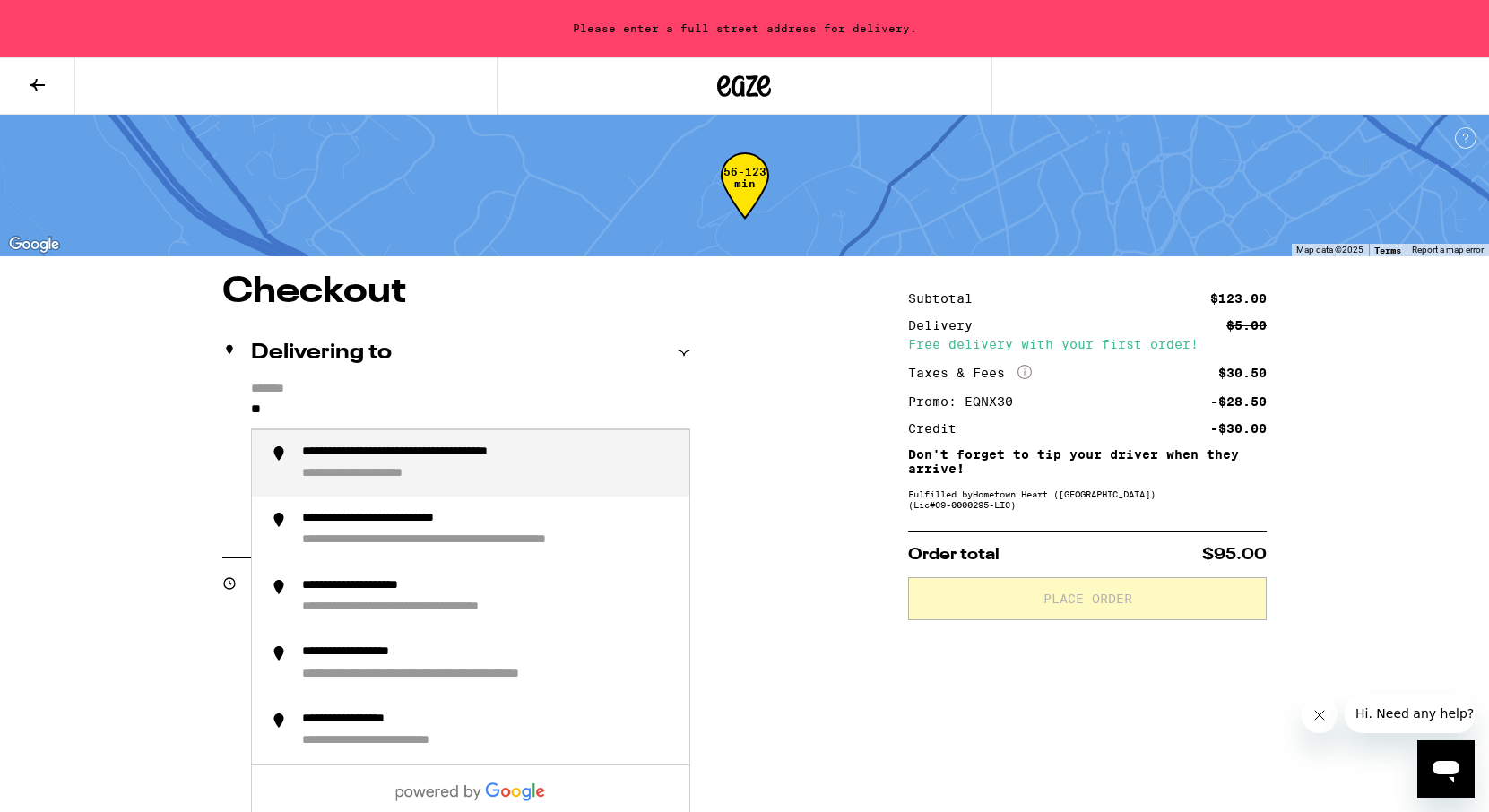
type input "*"
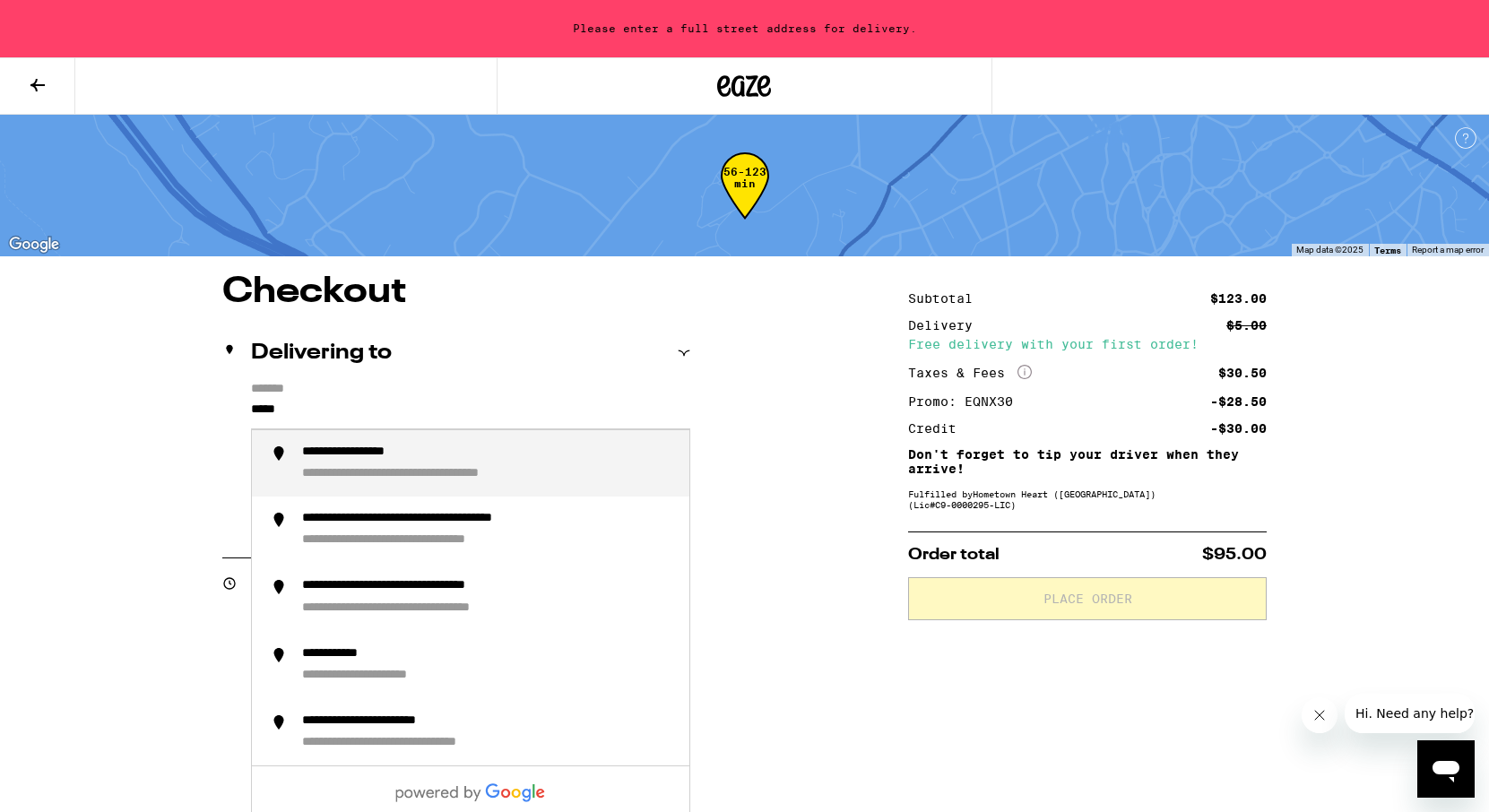
click at [454, 483] on div "**********" at bounding box center [461, 474] width 316 height 17
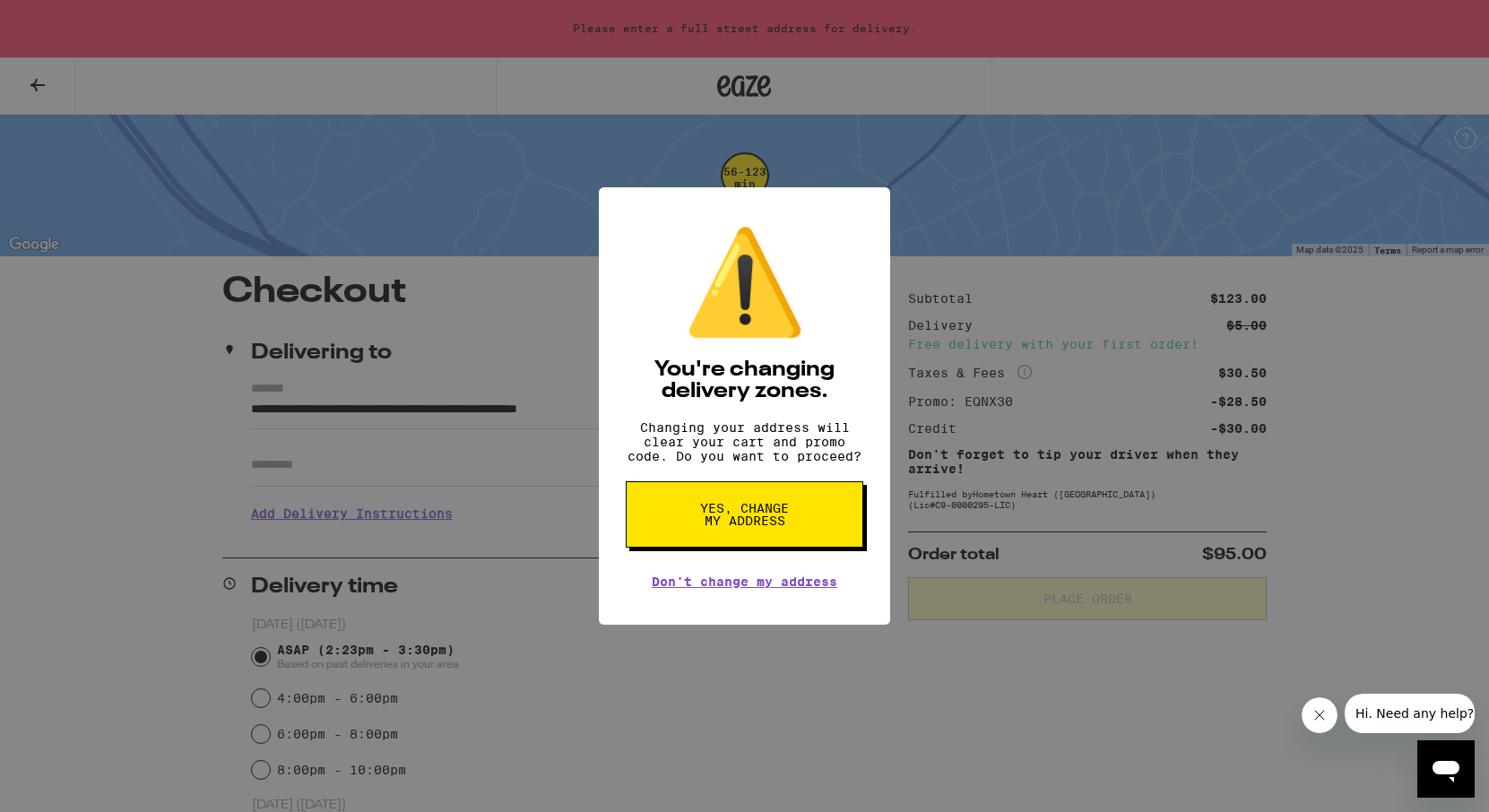
click at [695, 529] on button "Yes, change my address" at bounding box center [744, 513] width 237 height 66
type input "**********"
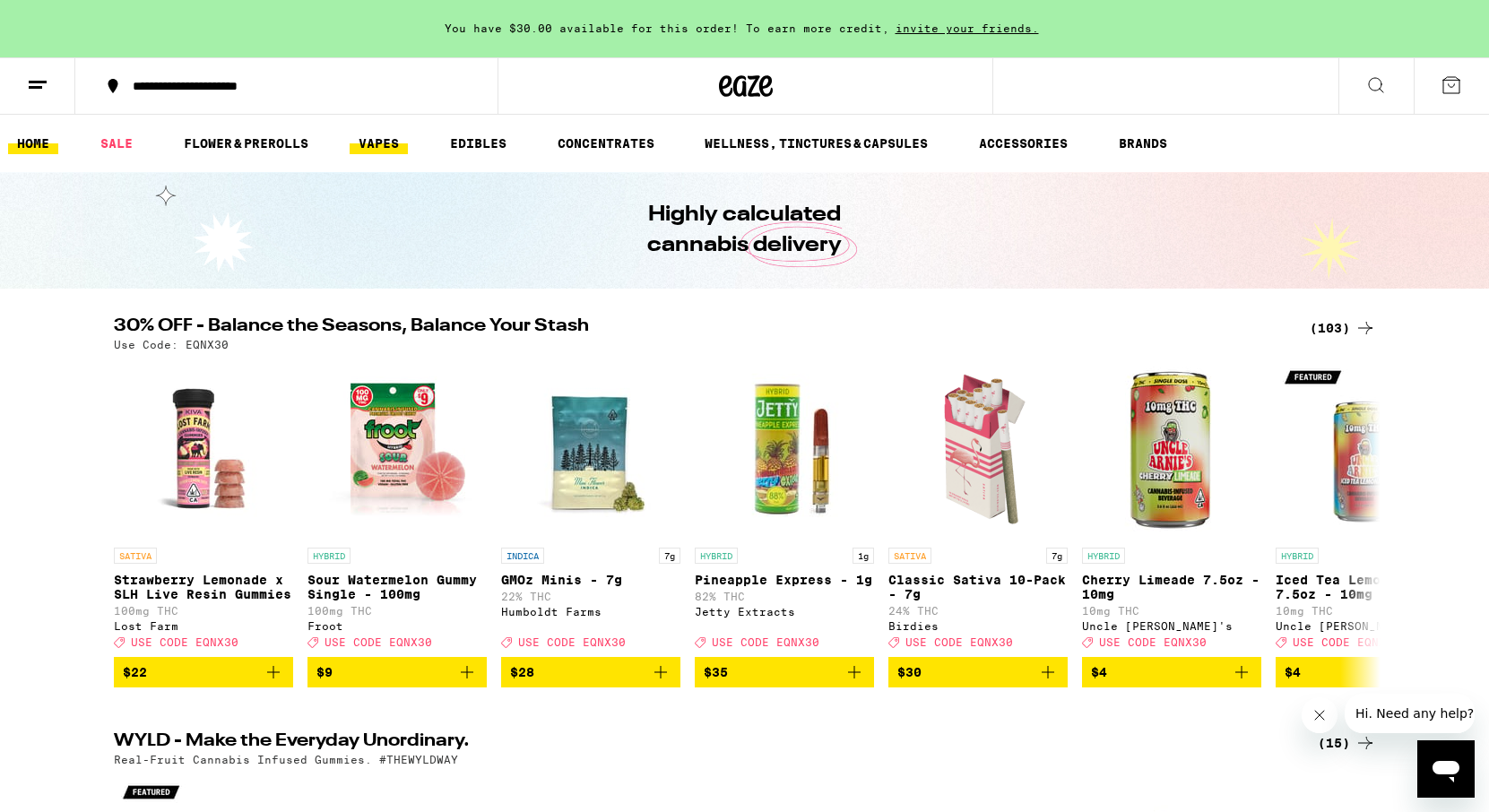
click at [393, 146] on link "VAPES" at bounding box center [379, 143] width 59 height 21
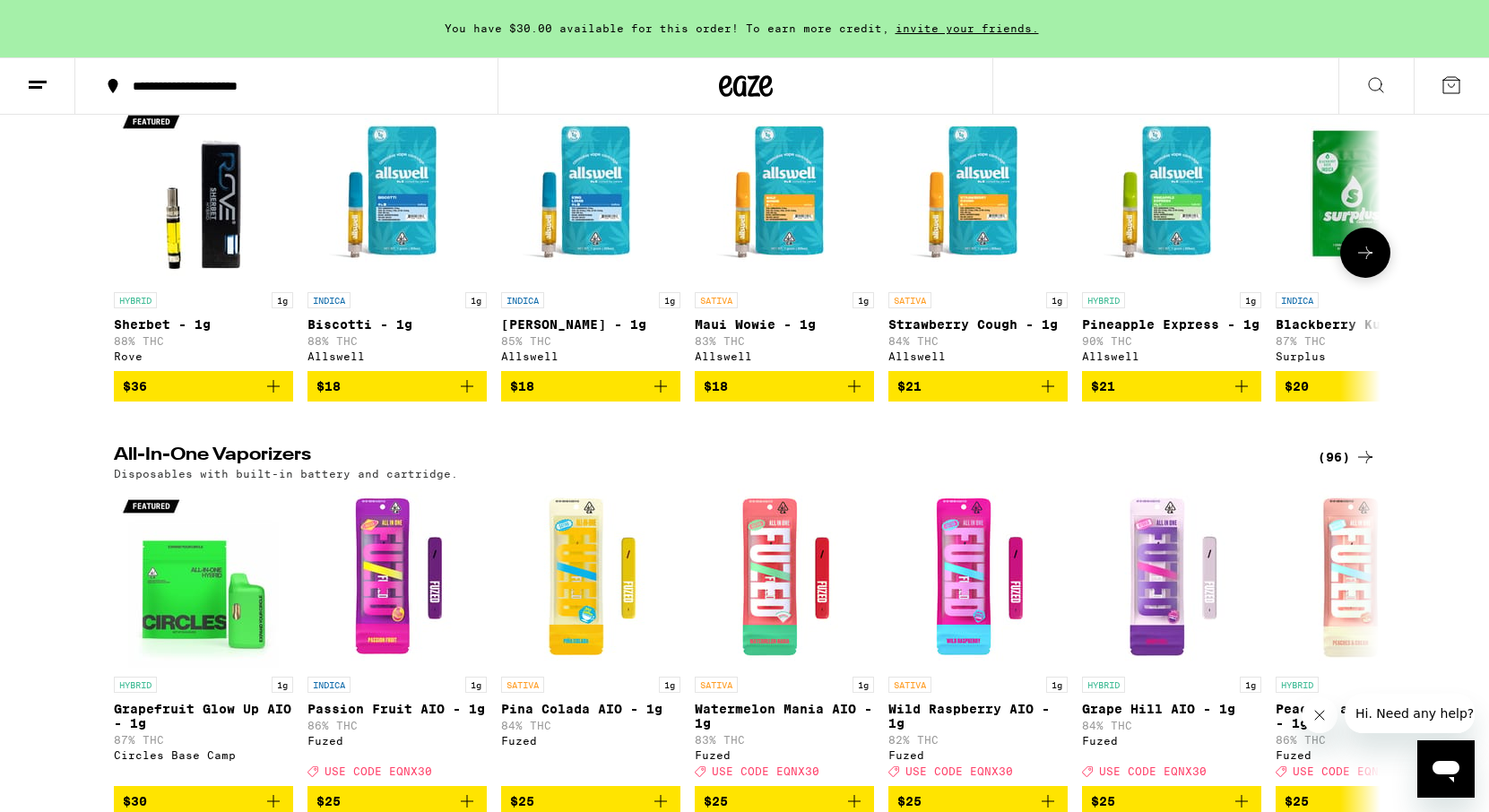
scroll to position [456, 0]
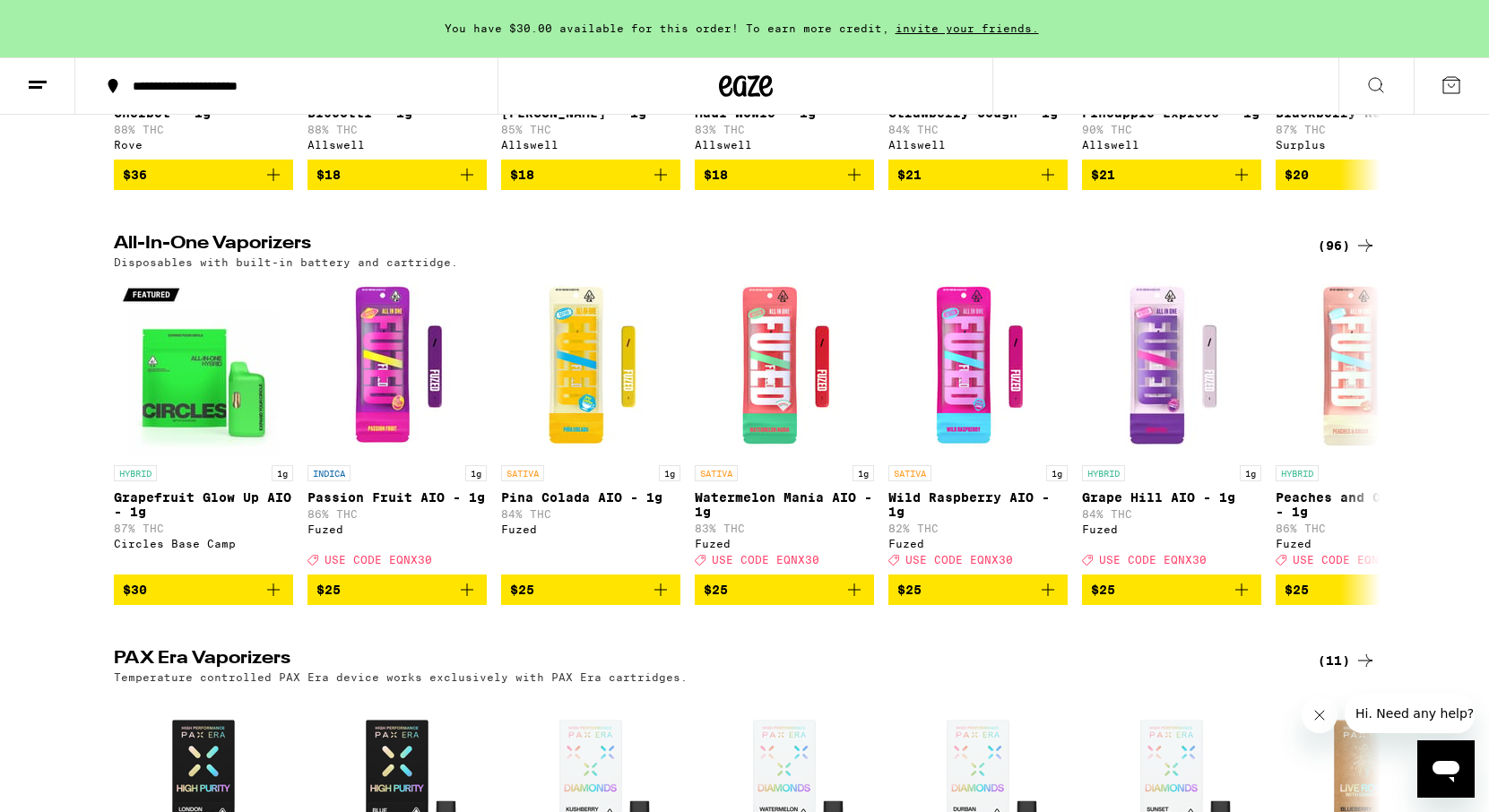
click at [1371, 253] on icon at bounding box center [1364, 245] width 21 height 21
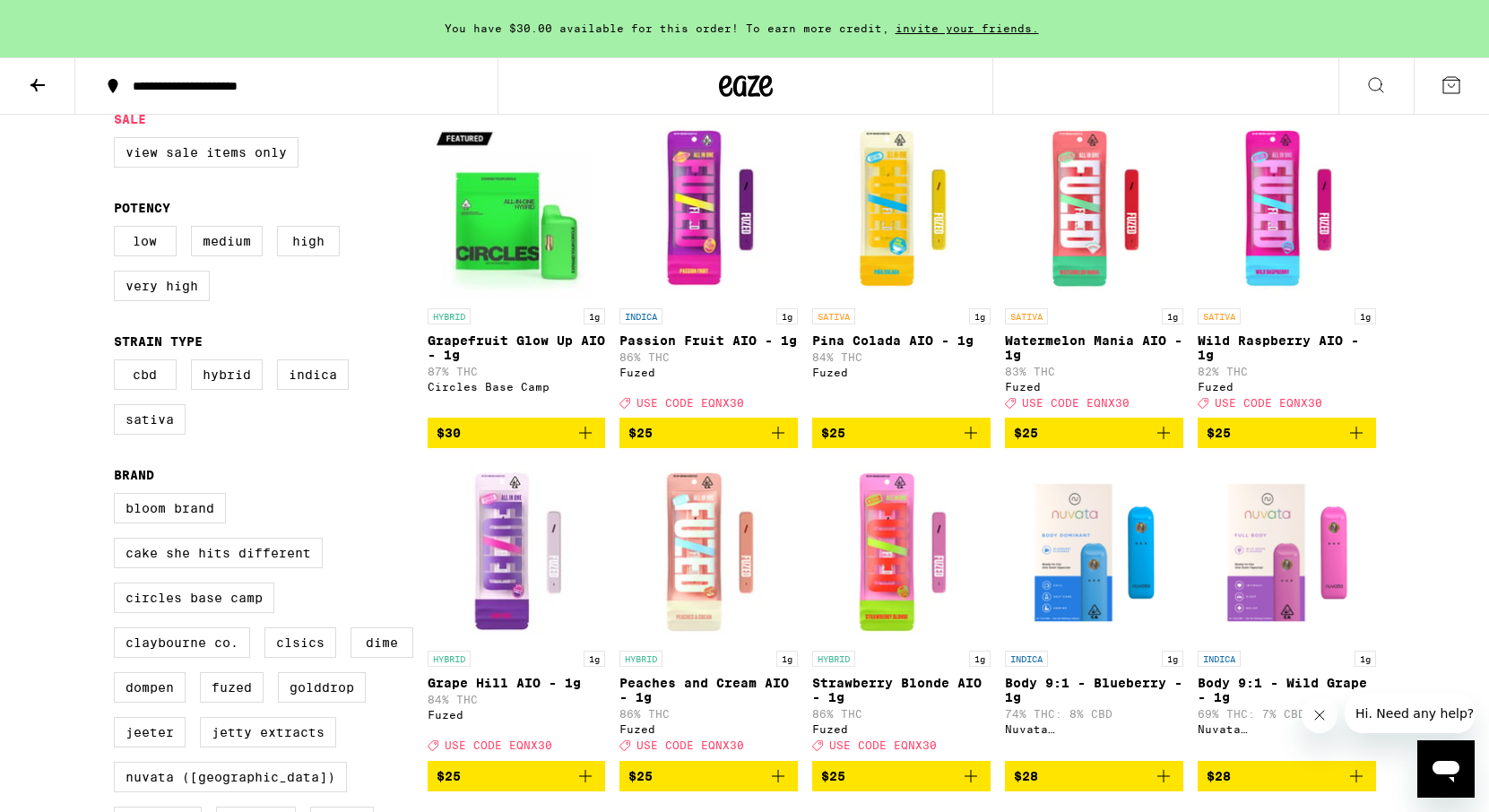
scroll to position [203, 0]
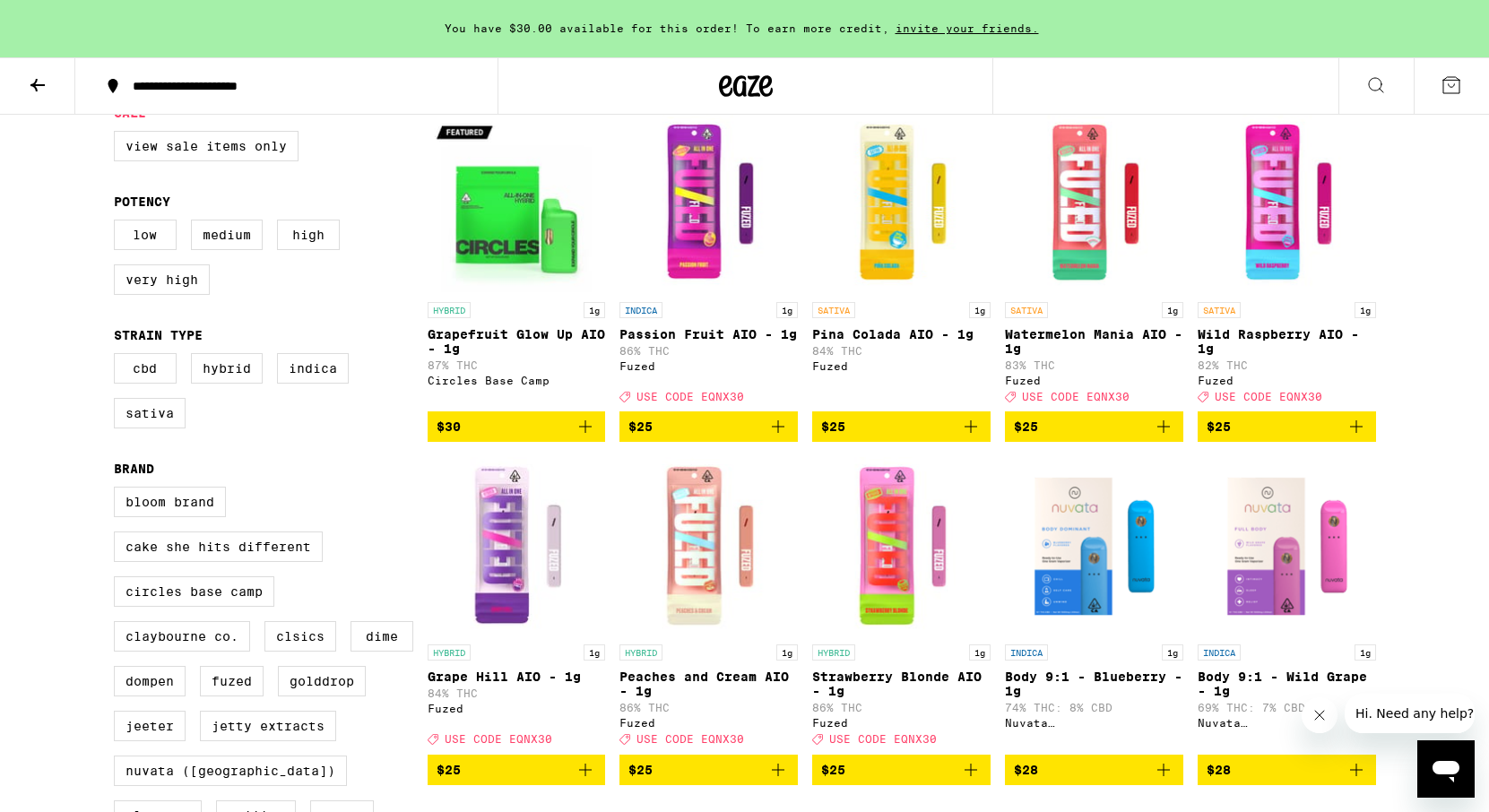
click at [1163, 434] on icon "Add to bag" at bounding box center [1163, 426] width 21 height 21
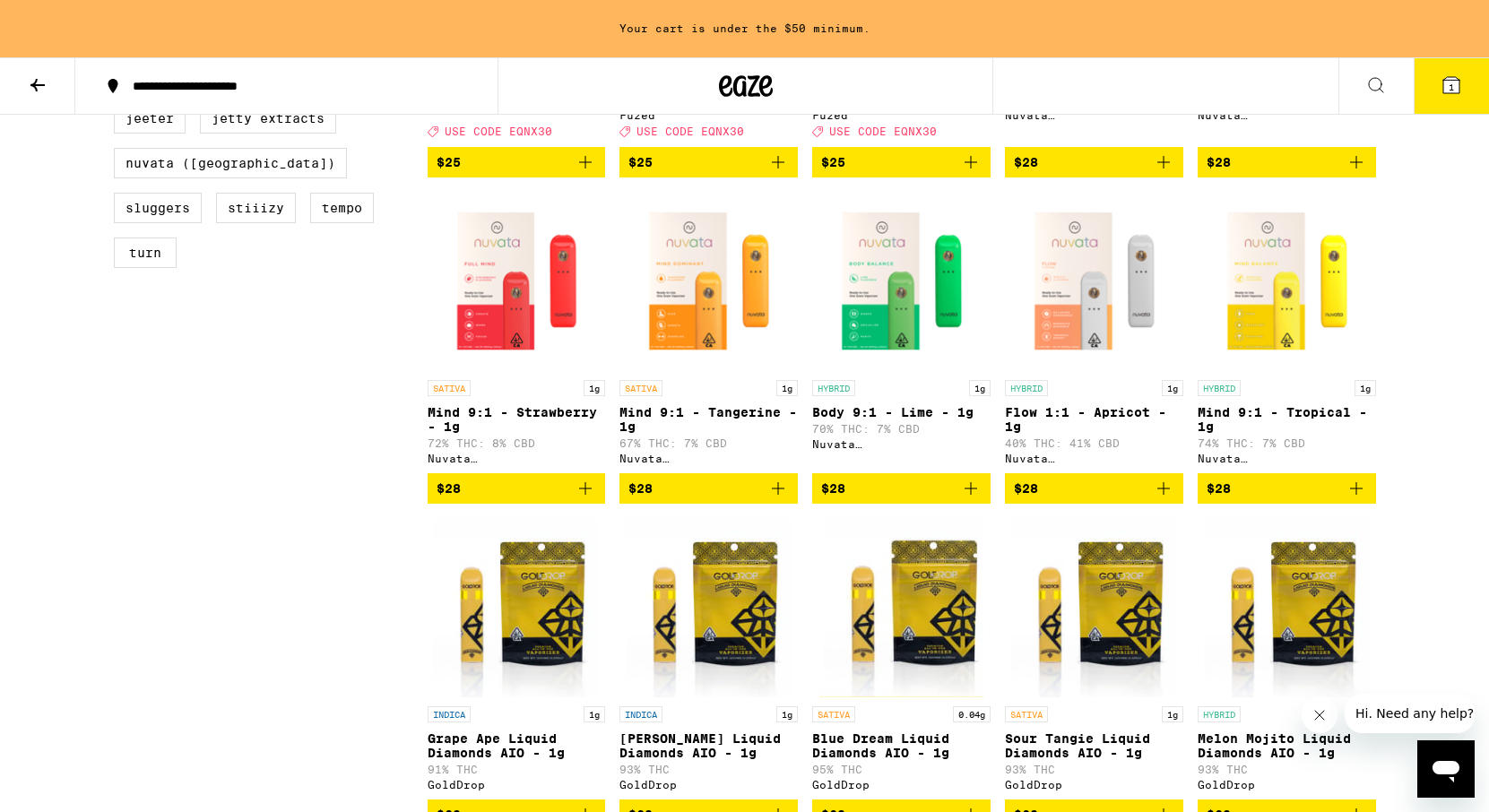
scroll to position [825, 0]
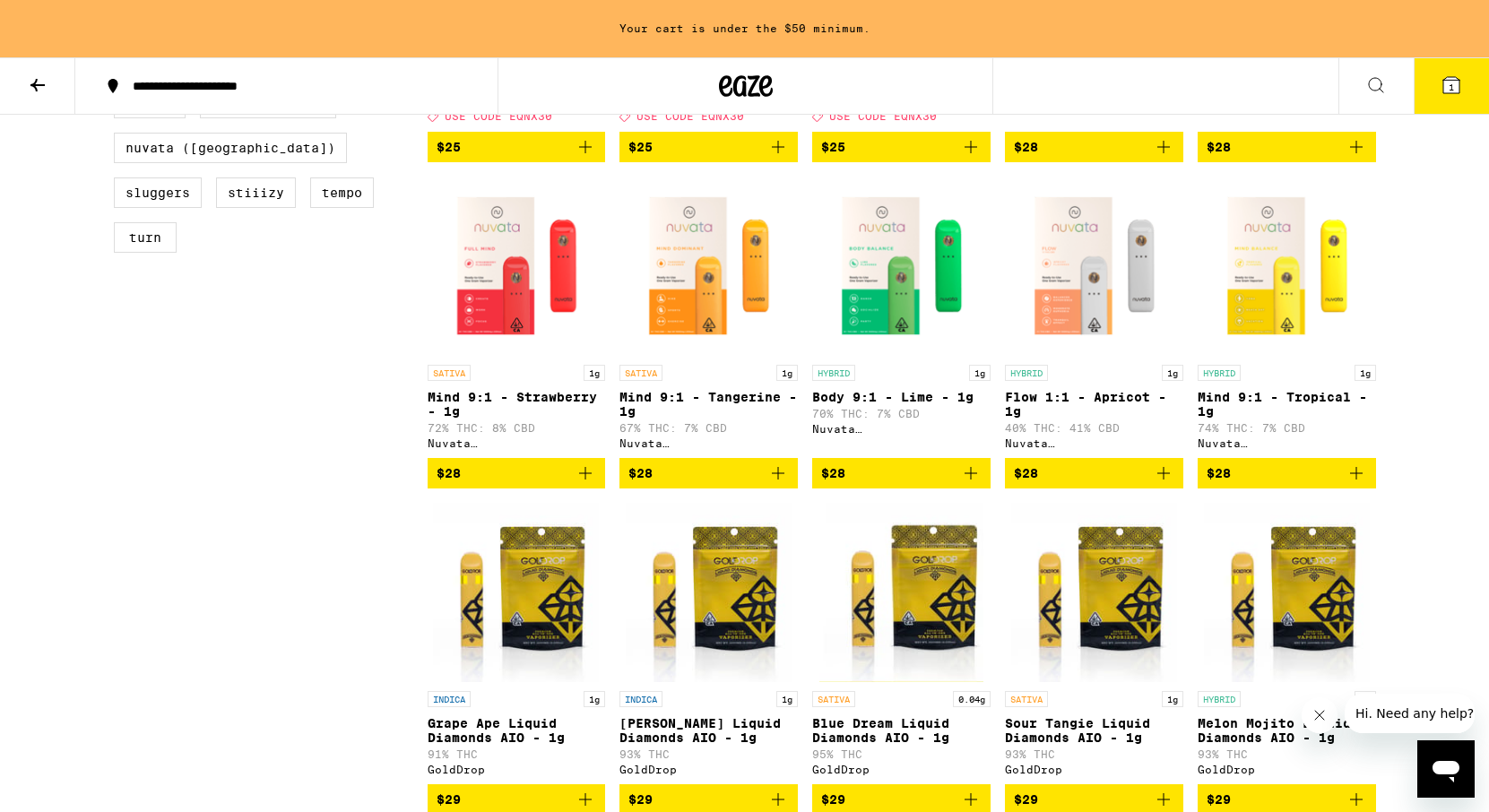
click at [775, 484] on icon "Add to bag" at bounding box center [777, 473] width 21 height 21
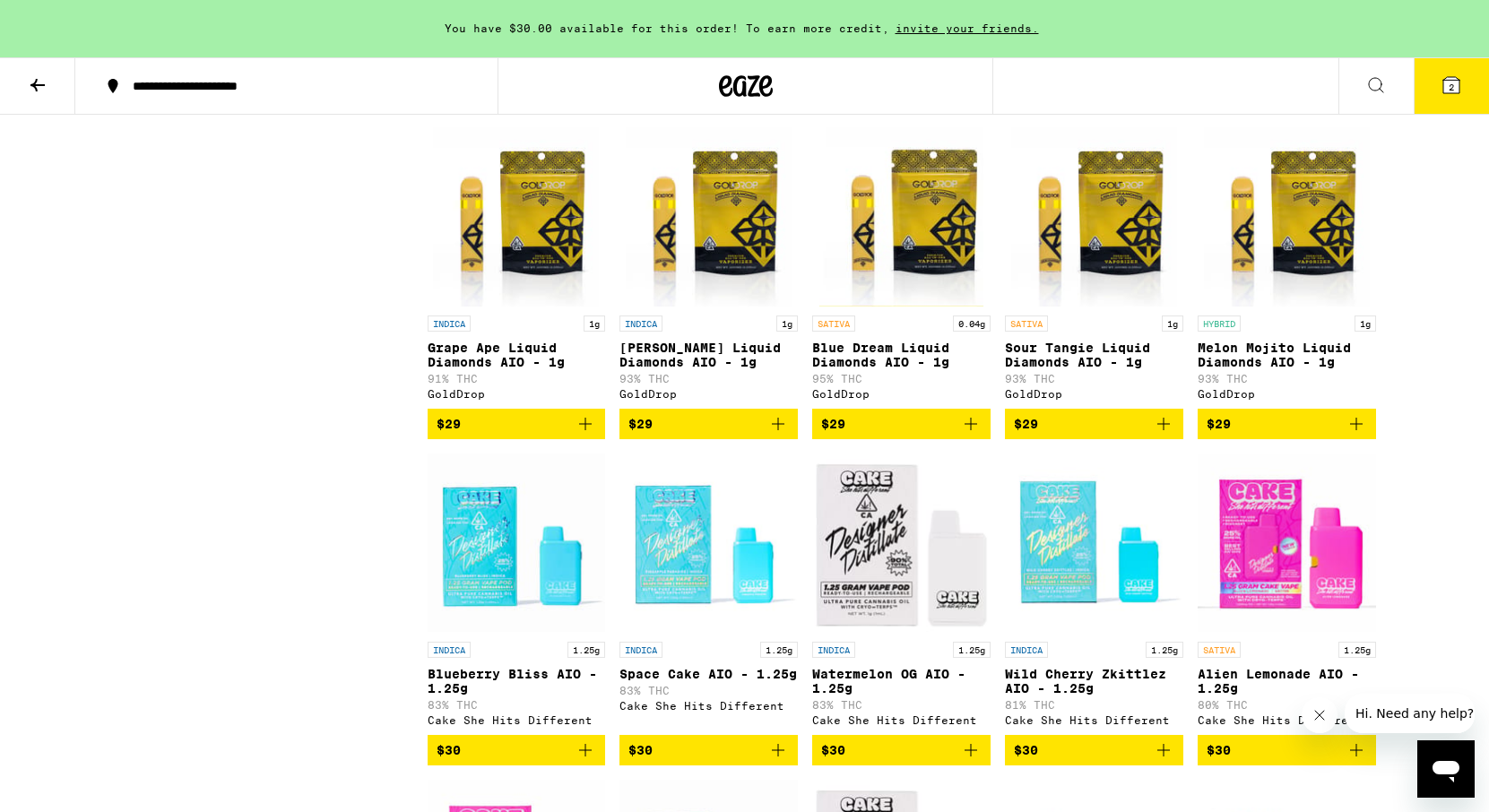
scroll to position [1209, 0]
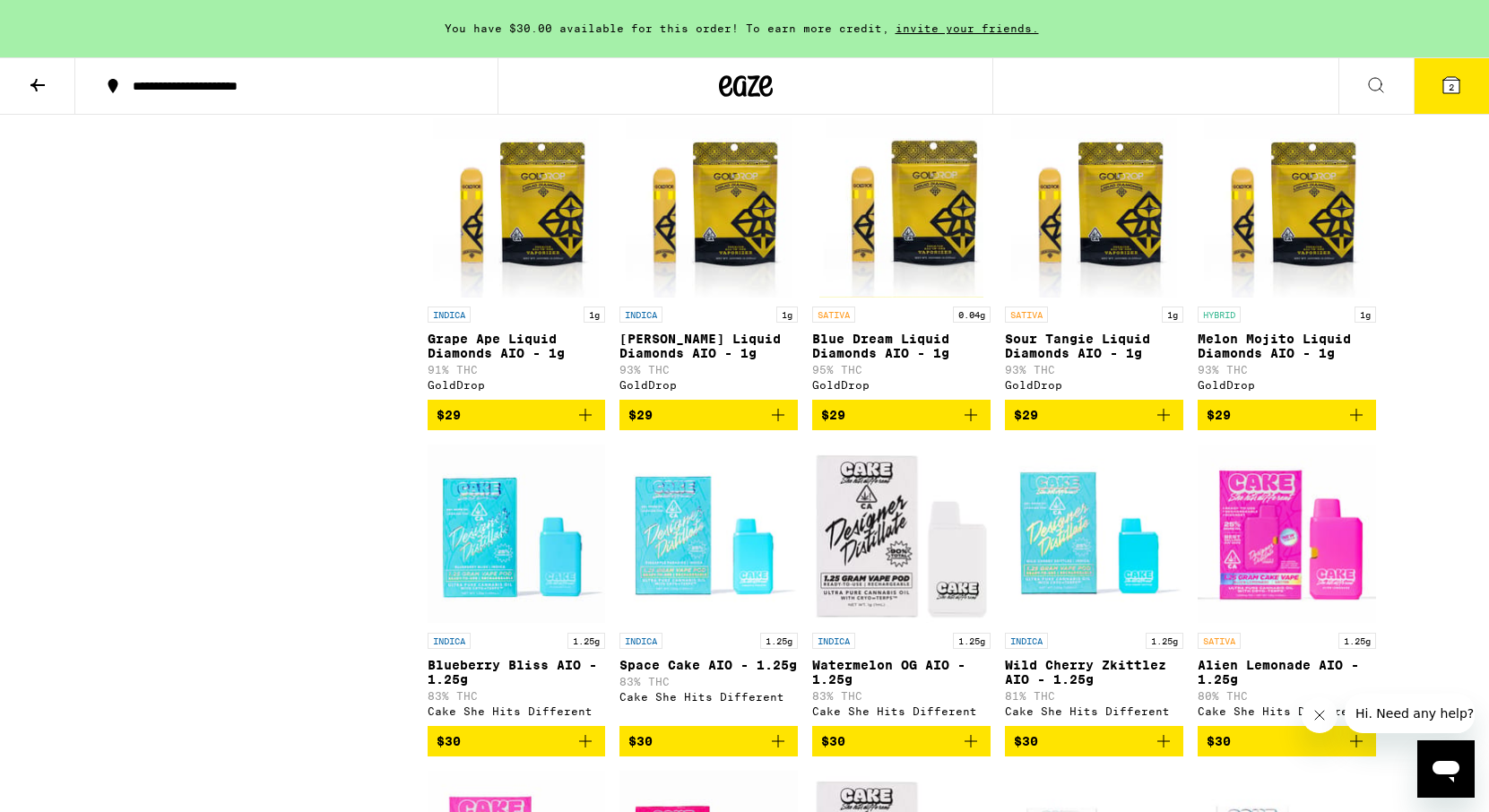
click at [977, 425] on icon "Add to bag" at bounding box center [971, 414] width 21 height 21
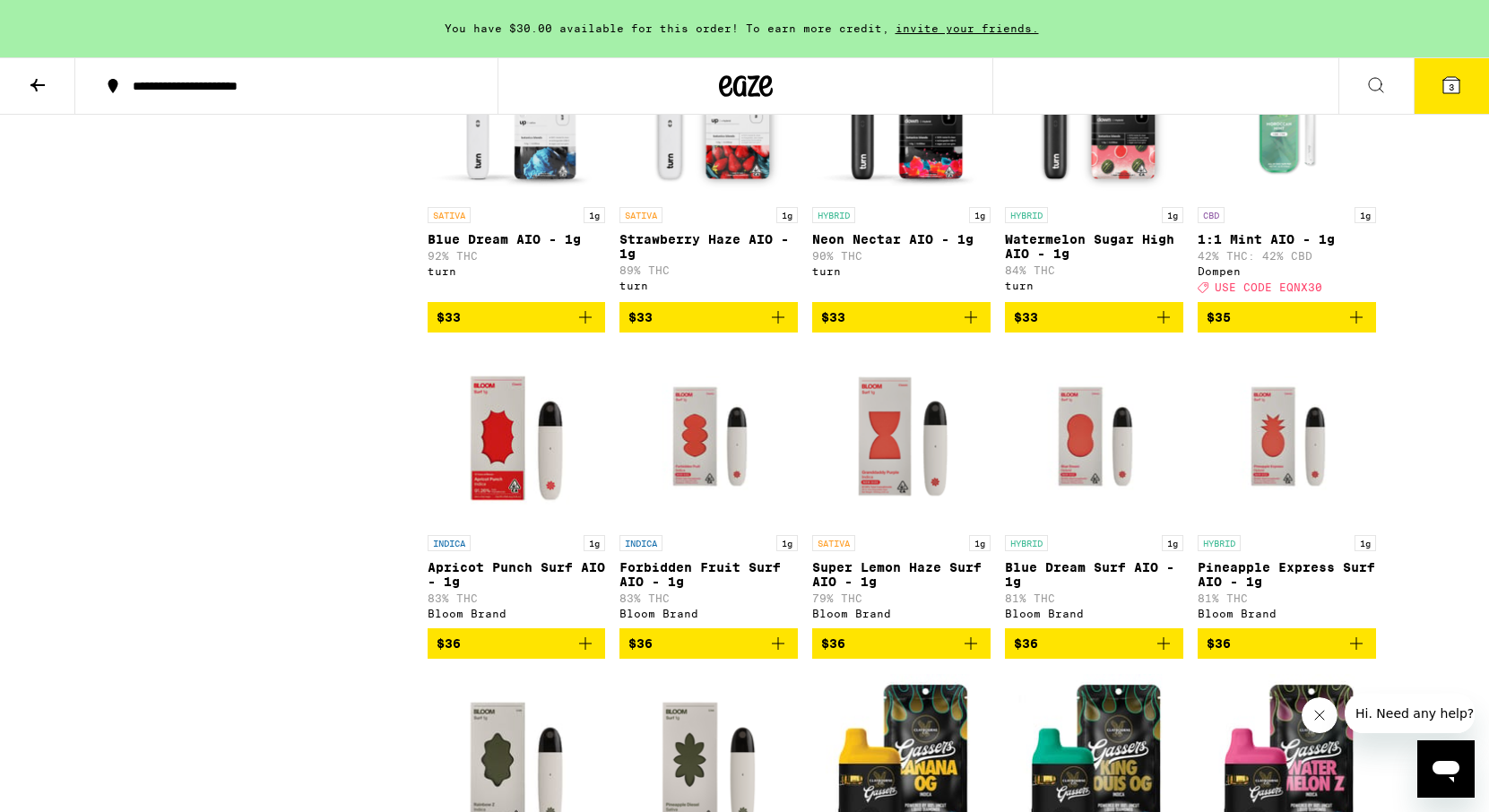
scroll to position [4268, 0]
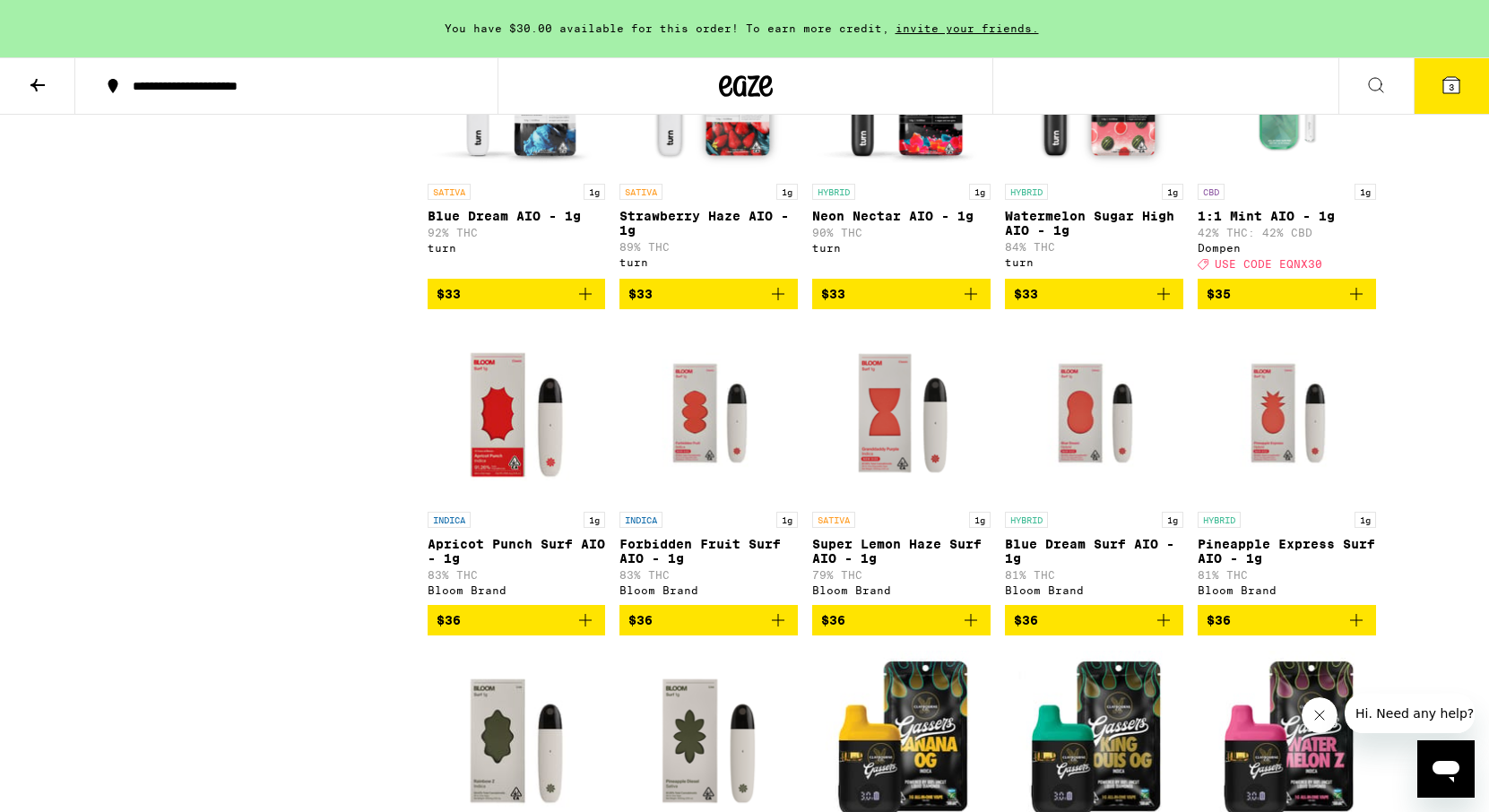
click at [1355, 304] on icon "Add to bag" at bounding box center [1356, 293] width 21 height 21
click at [1360, 300] on icon "Increment" at bounding box center [1360, 293] width 12 height 12
click at [1452, 87] on span "5" at bounding box center [1451, 87] width 6 height 11
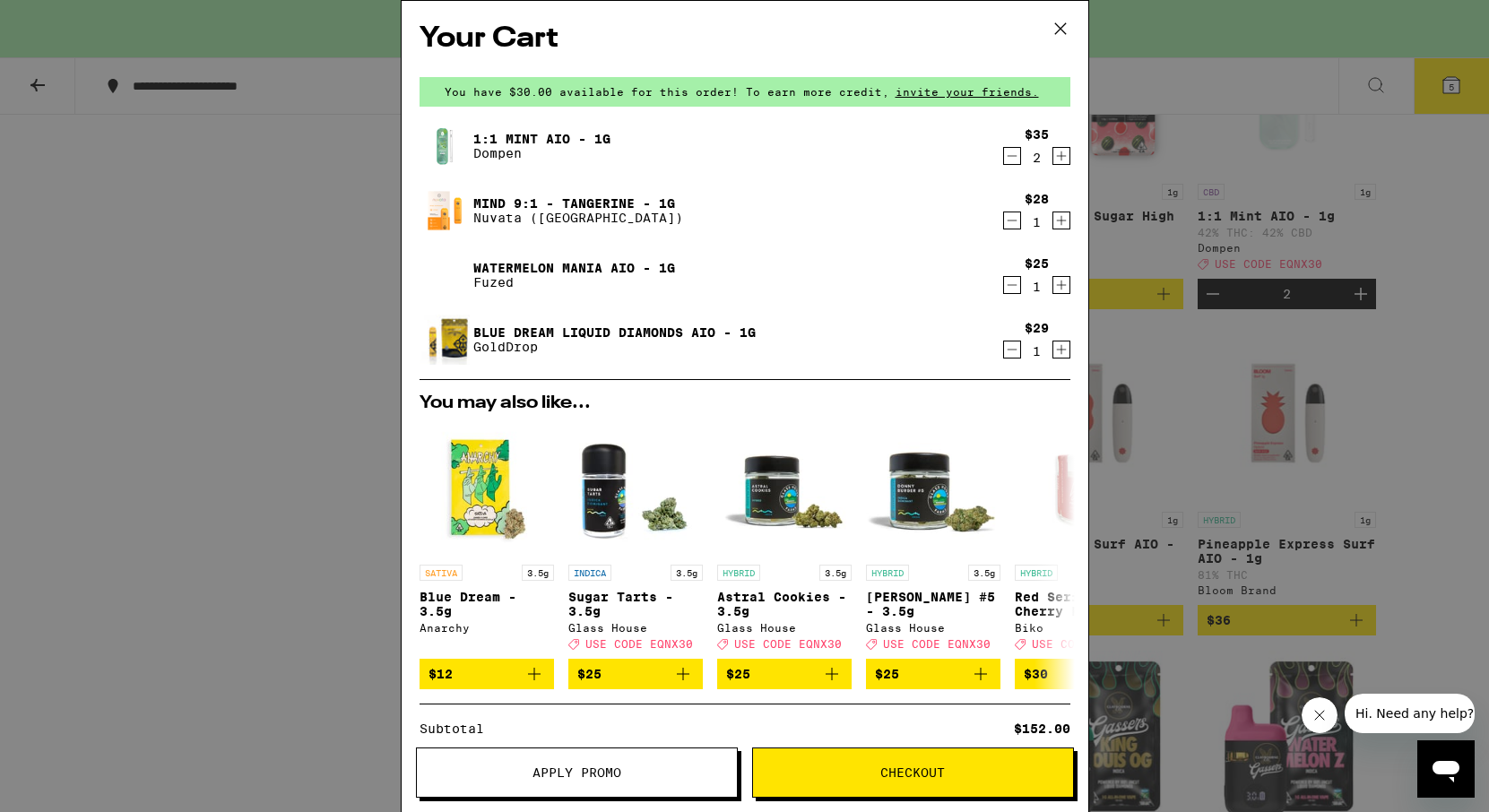
click at [1011, 220] on icon "Decrement" at bounding box center [1012, 220] width 16 height 21
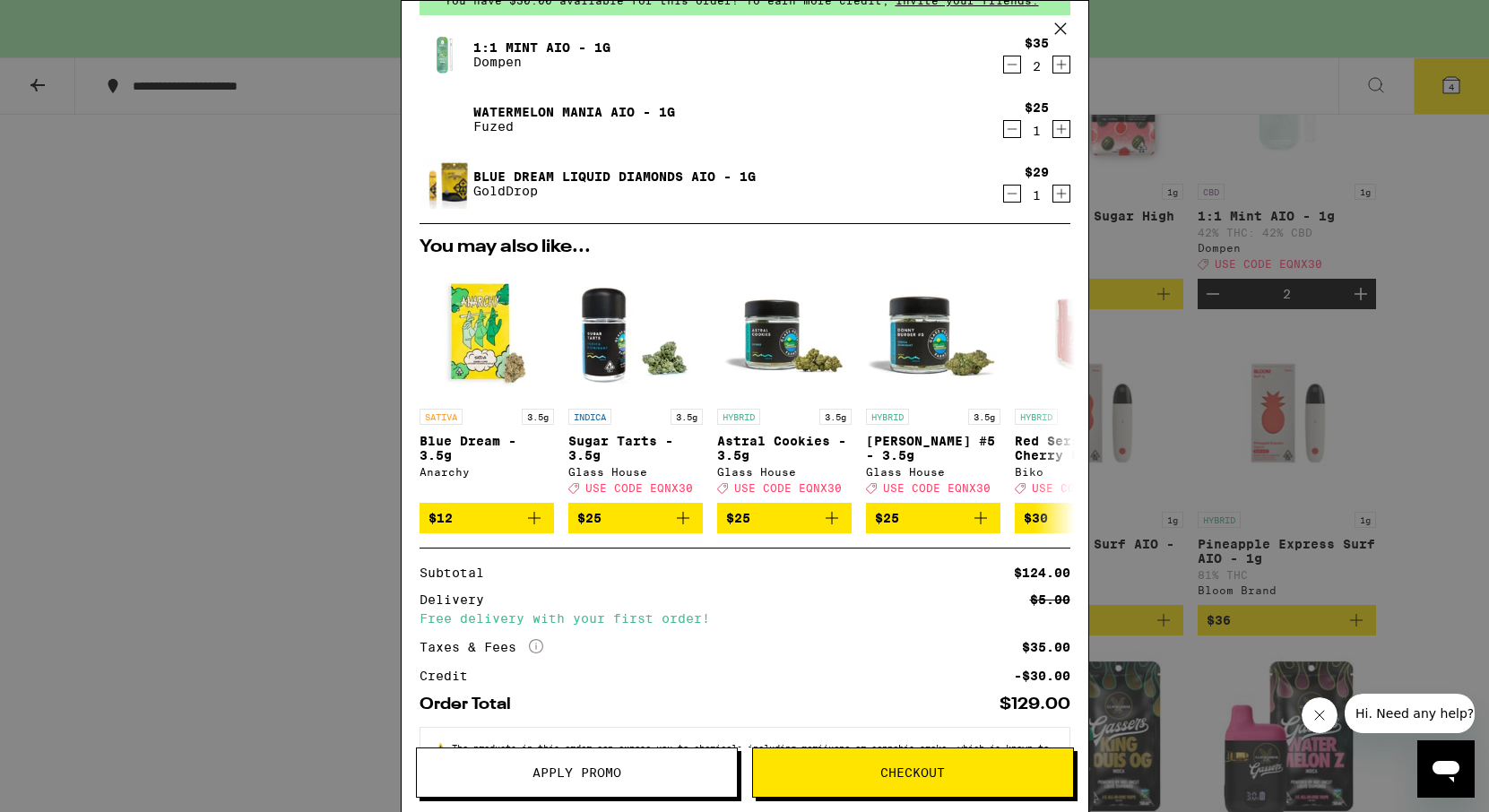
scroll to position [167, 0]
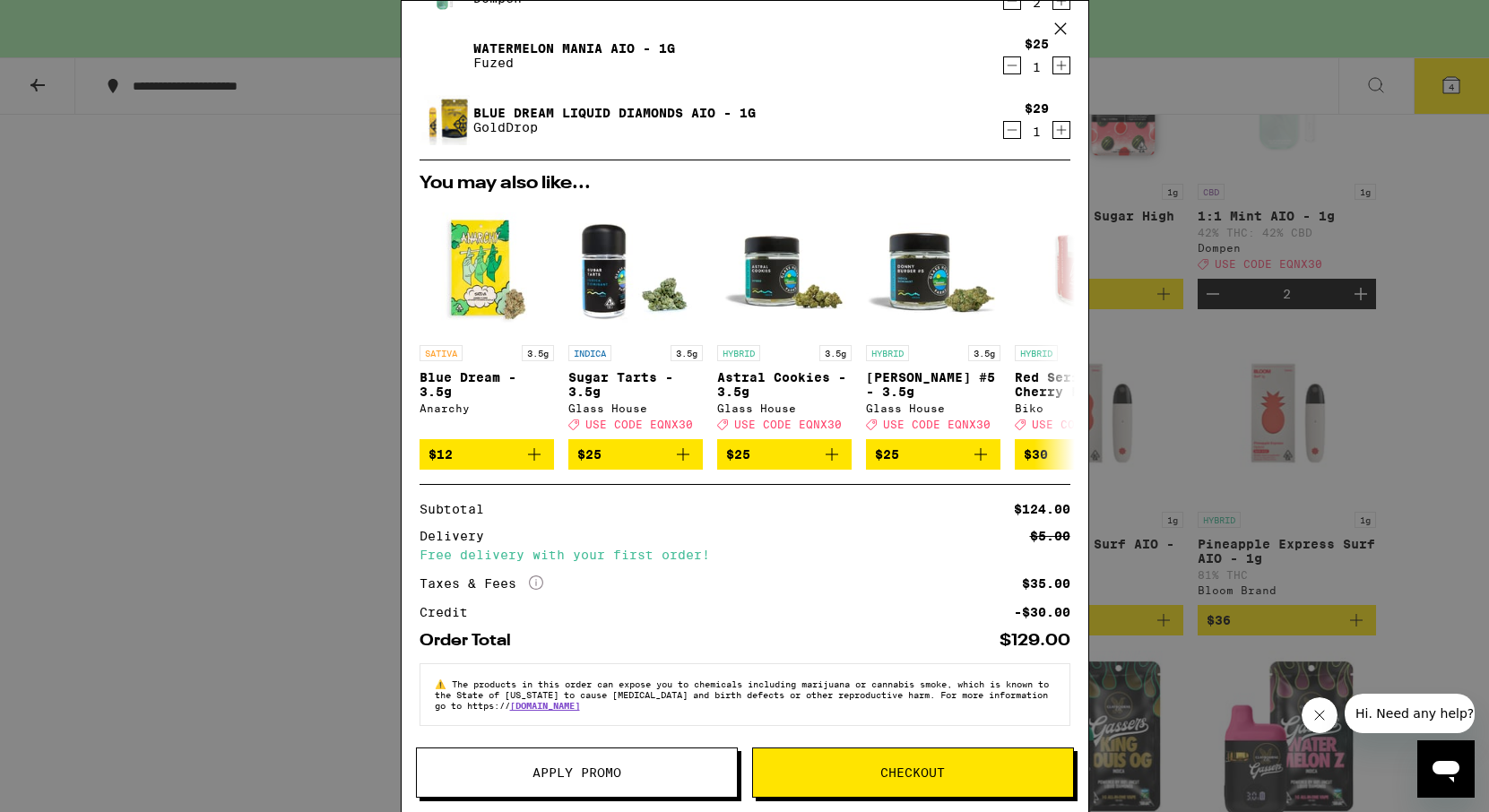
click at [596, 774] on span "Apply Promo" at bounding box center [576, 771] width 88 height 12
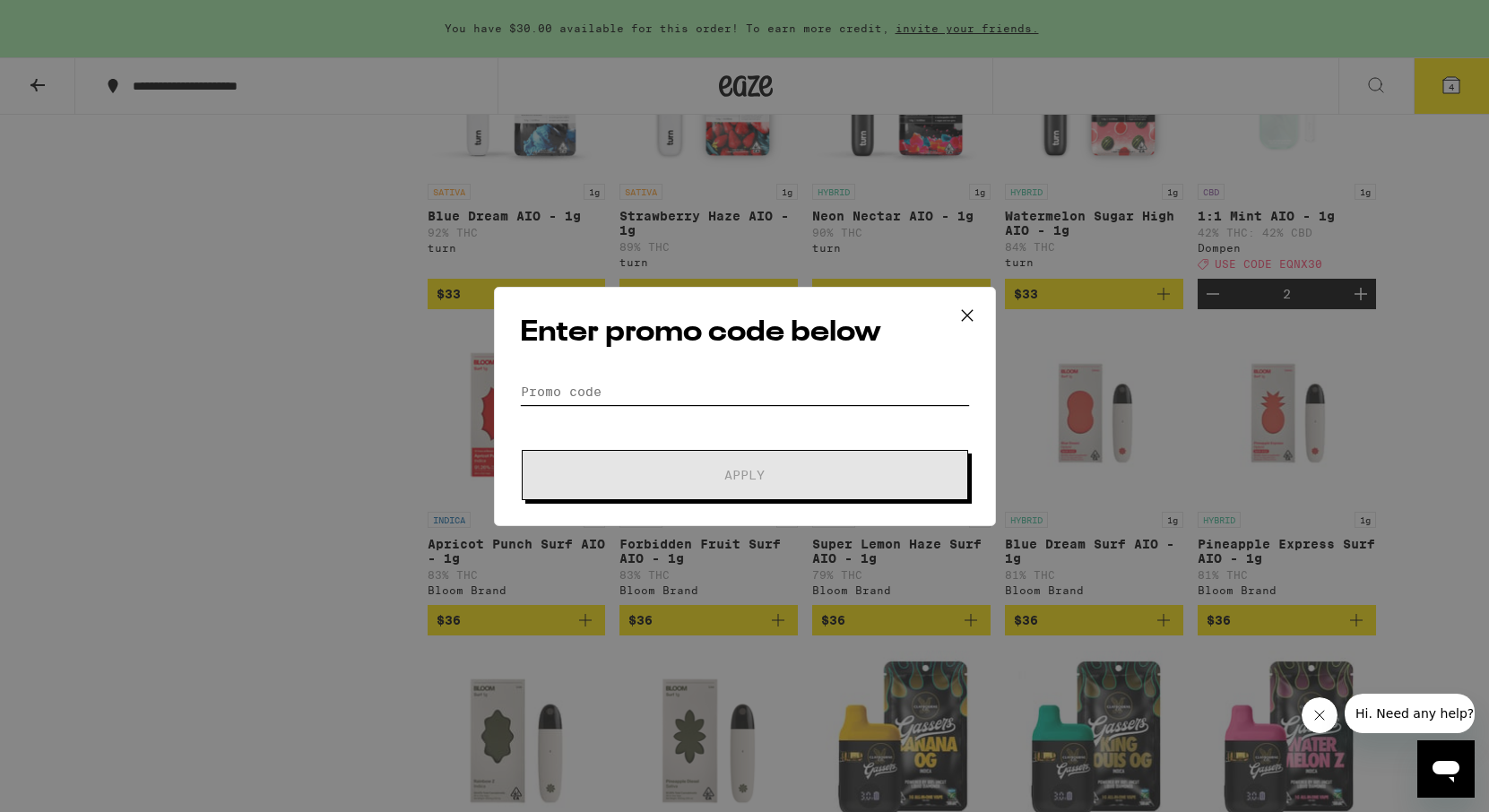
click at [710, 394] on input "Promo Code" at bounding box center [745, 391] width 450 height 27
paste input "EQNX30"
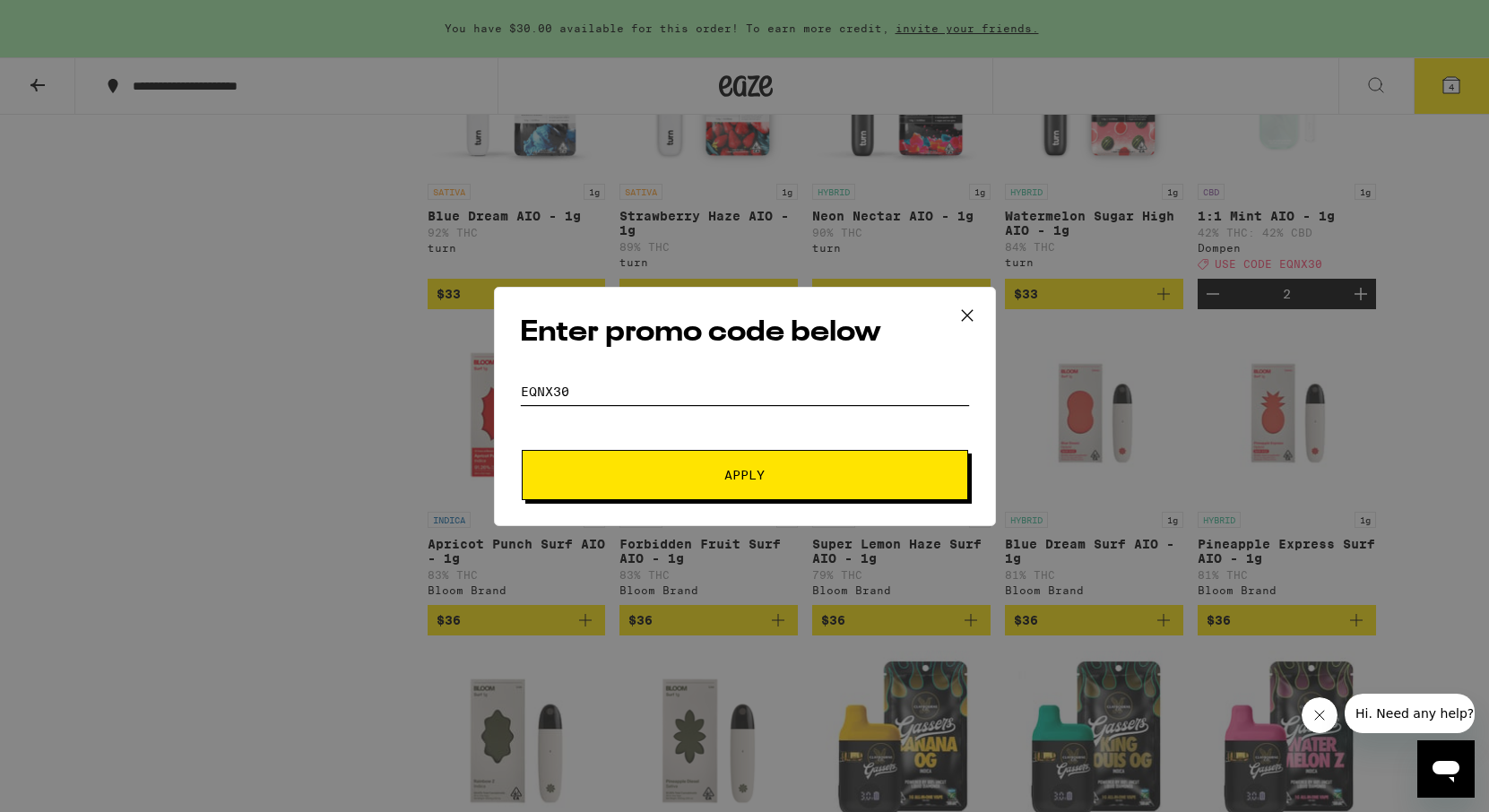
type input "EQNX30"
click at [714, 470] on span "Apply" at bounding box center [744, 474] width 323 height 12
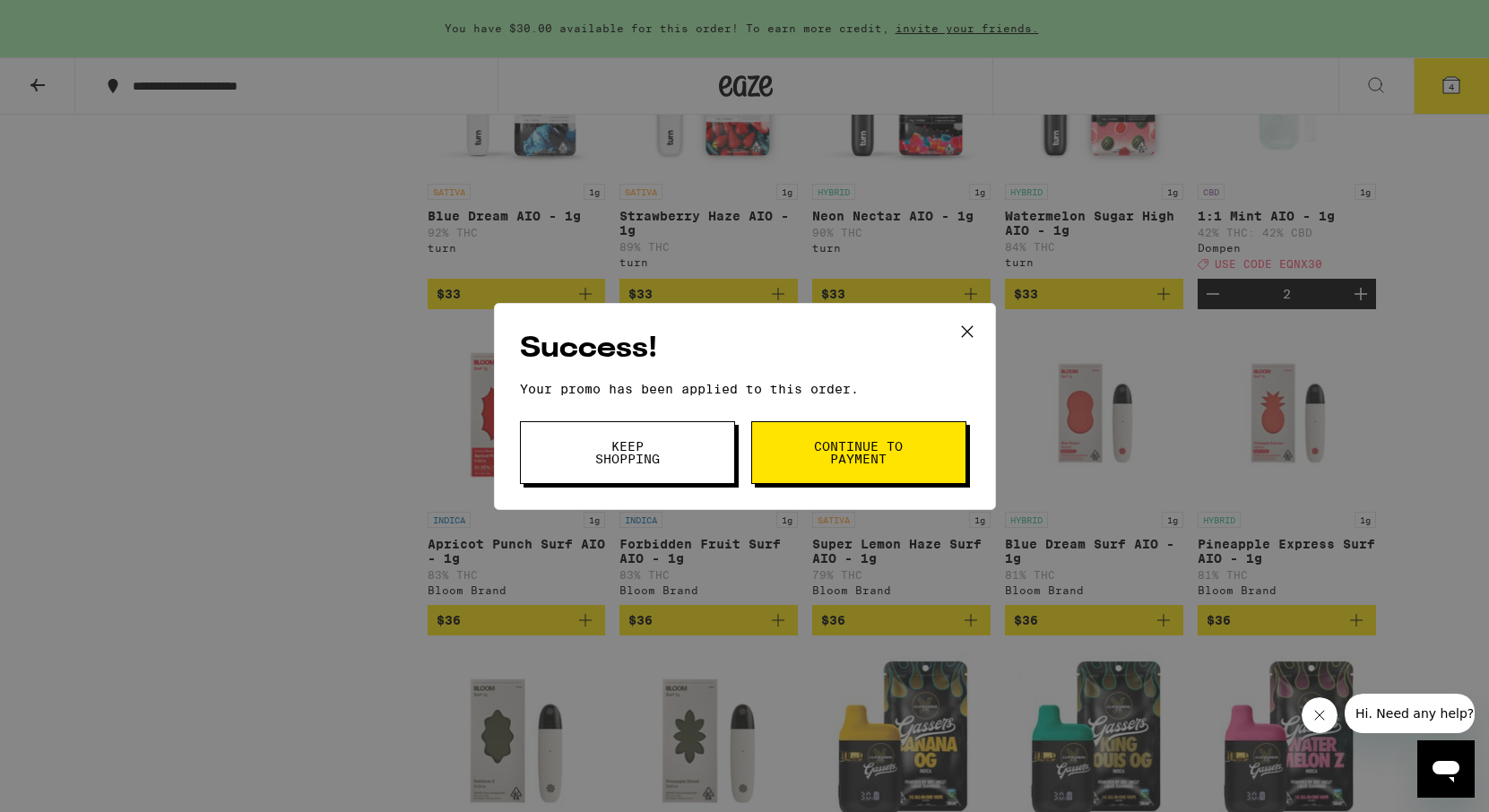
click at [815, 435] on button "Continue to payment" at bounding box center [858, 452] width 215 height 62
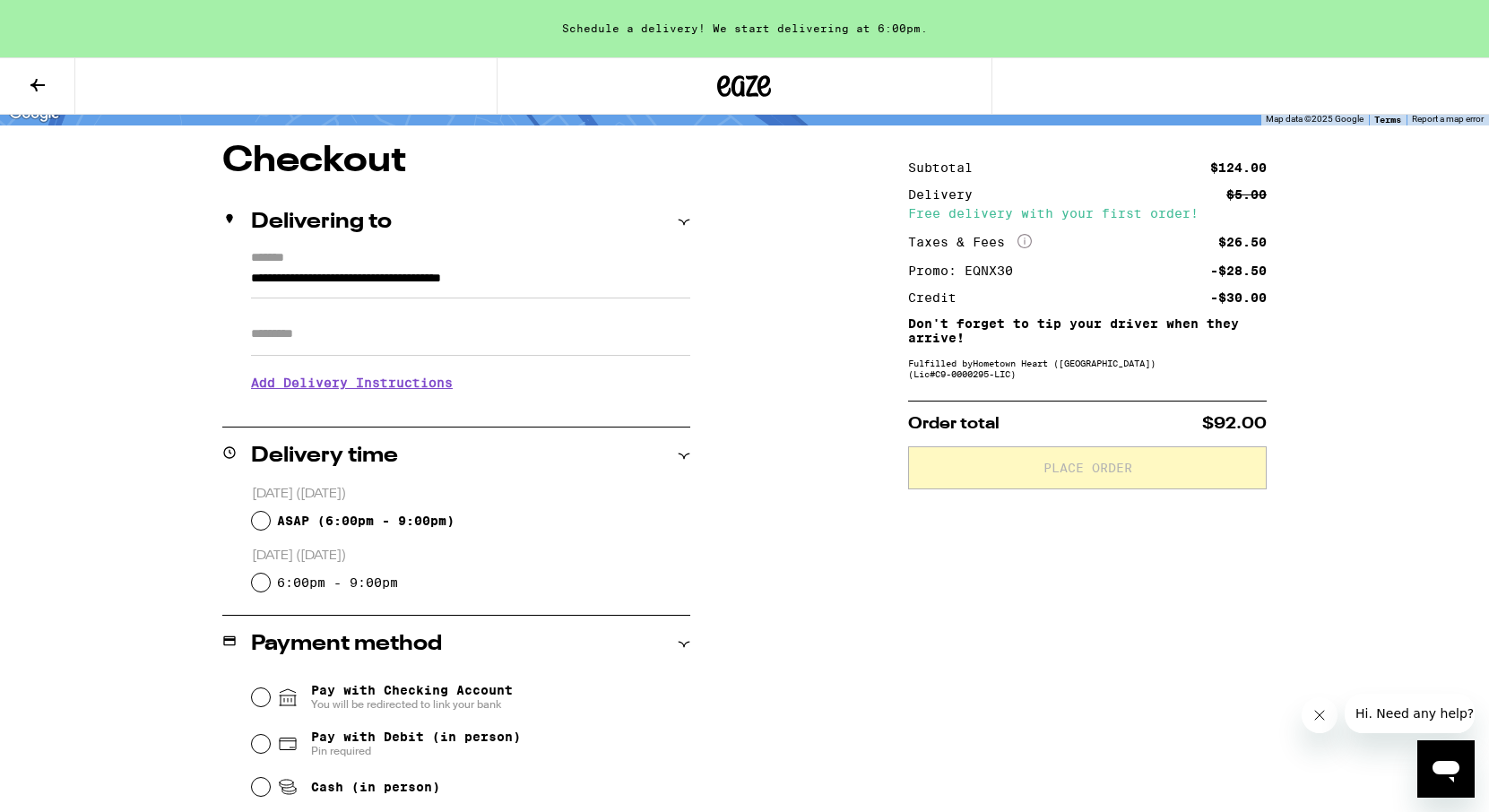
scroll to position [132, 0]
click at [260, 522] on input "ASAP ( 6:00pm - 9:00pm )" at bounding box center [261, 519] width 18 height 18
radio input "true"
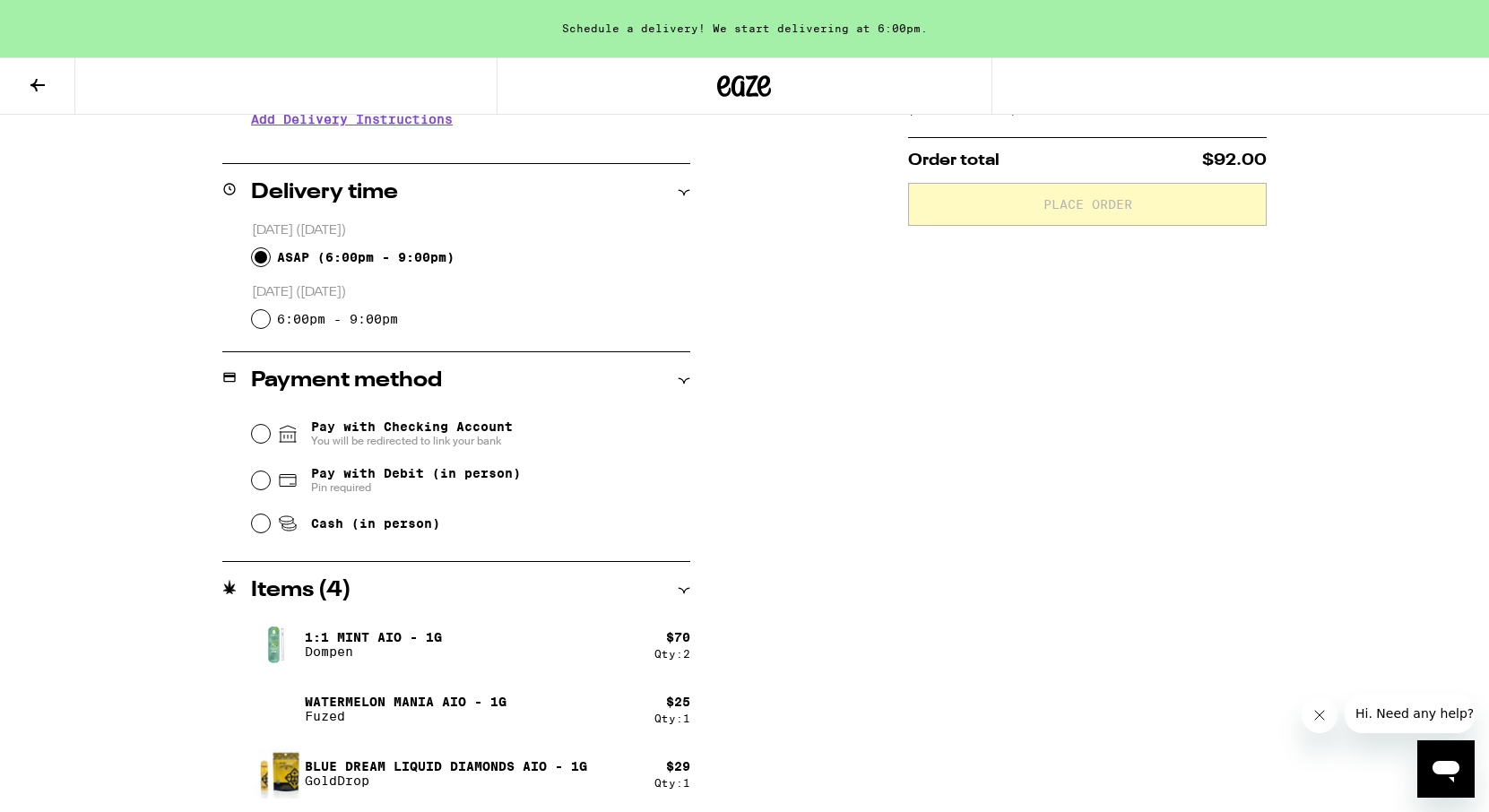
scroll to position [396, 0]
click at [263, 486] on input "Pay with Debit (in person) Pin required" at bounding box center [261, 478] width 18 height 18
radio input "true"
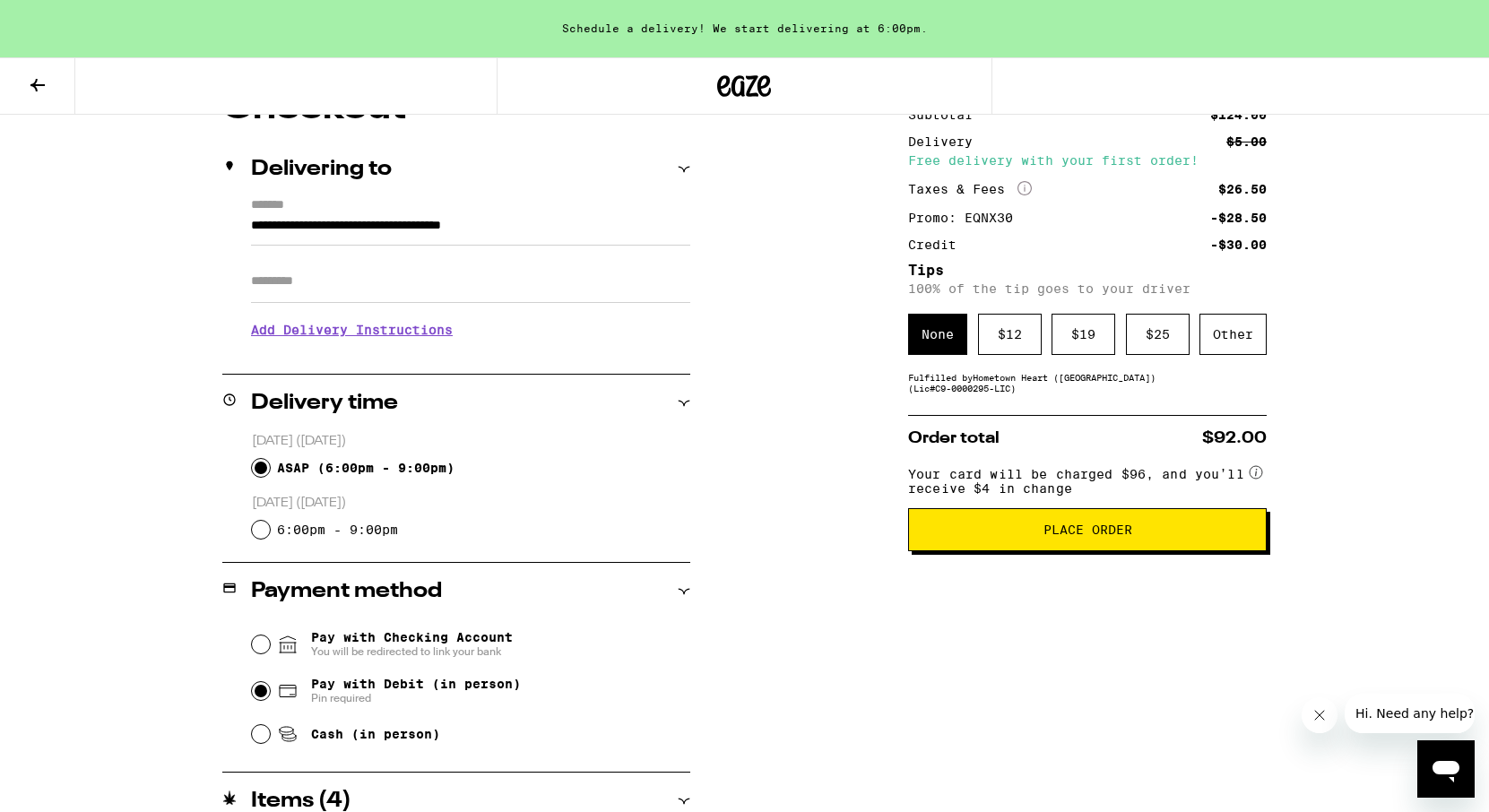
scroll to position [186, 0]
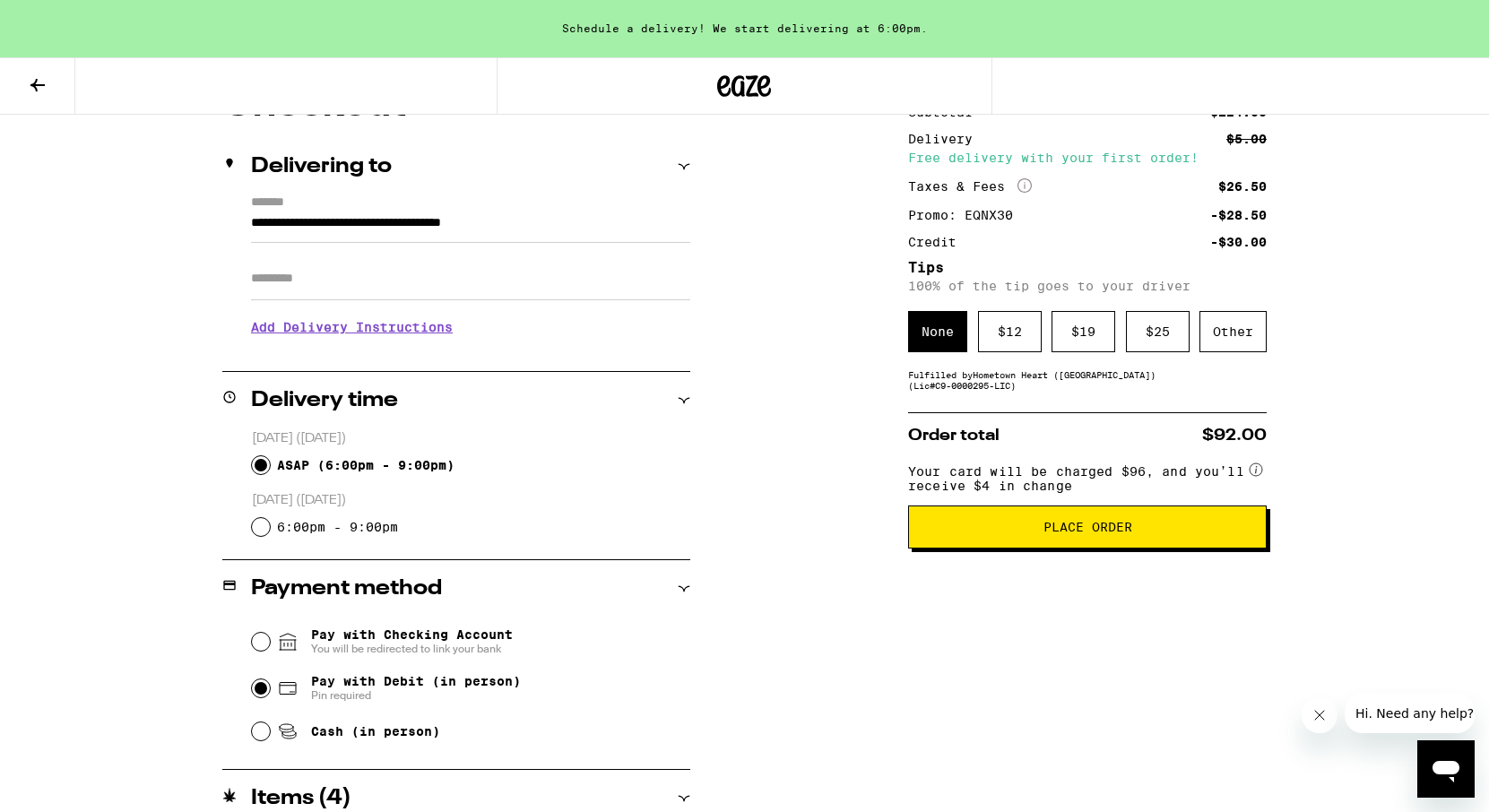
click at [408, 329] on h3 "Add Delivery Instructions" at bounding box center [471, 326] width 439 height 41
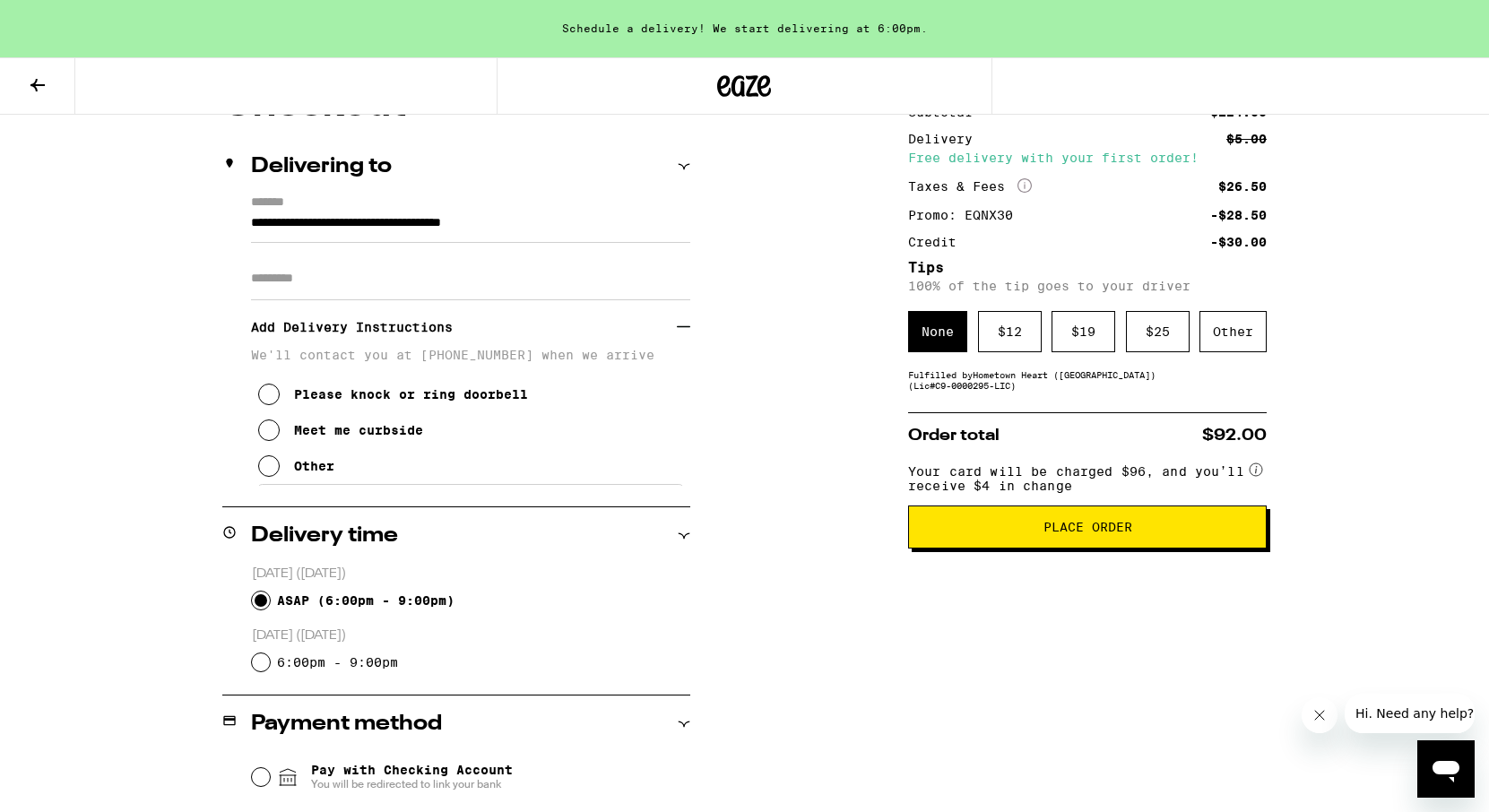
click at [315, 473] on div "Other" at bounding box center [314, 465] width 40 height 14
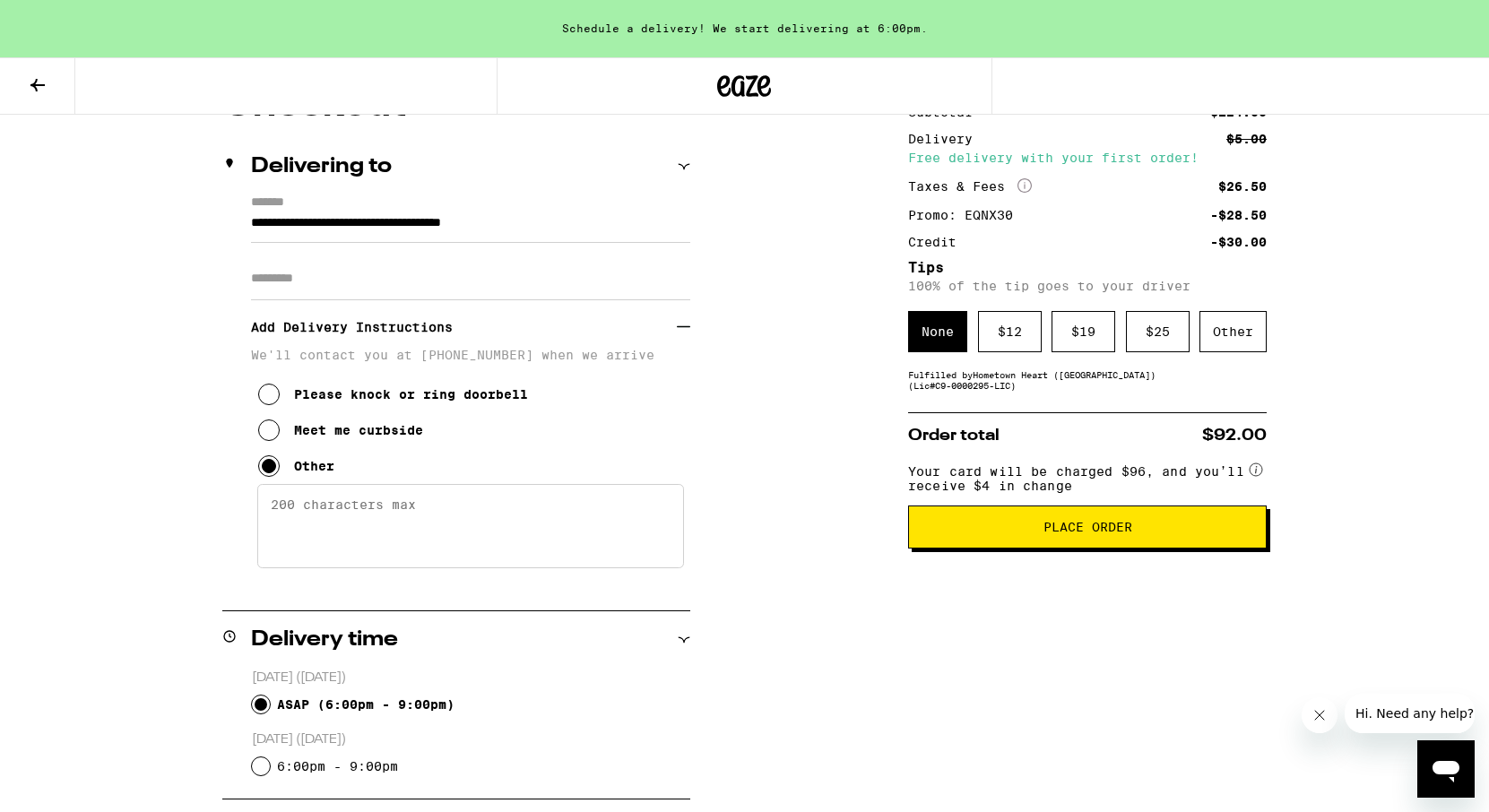
click at [317, 512] on textarea "Enter any other delivery instructions you want driver to know" at bounding box center [470, 526] width 426 height 85
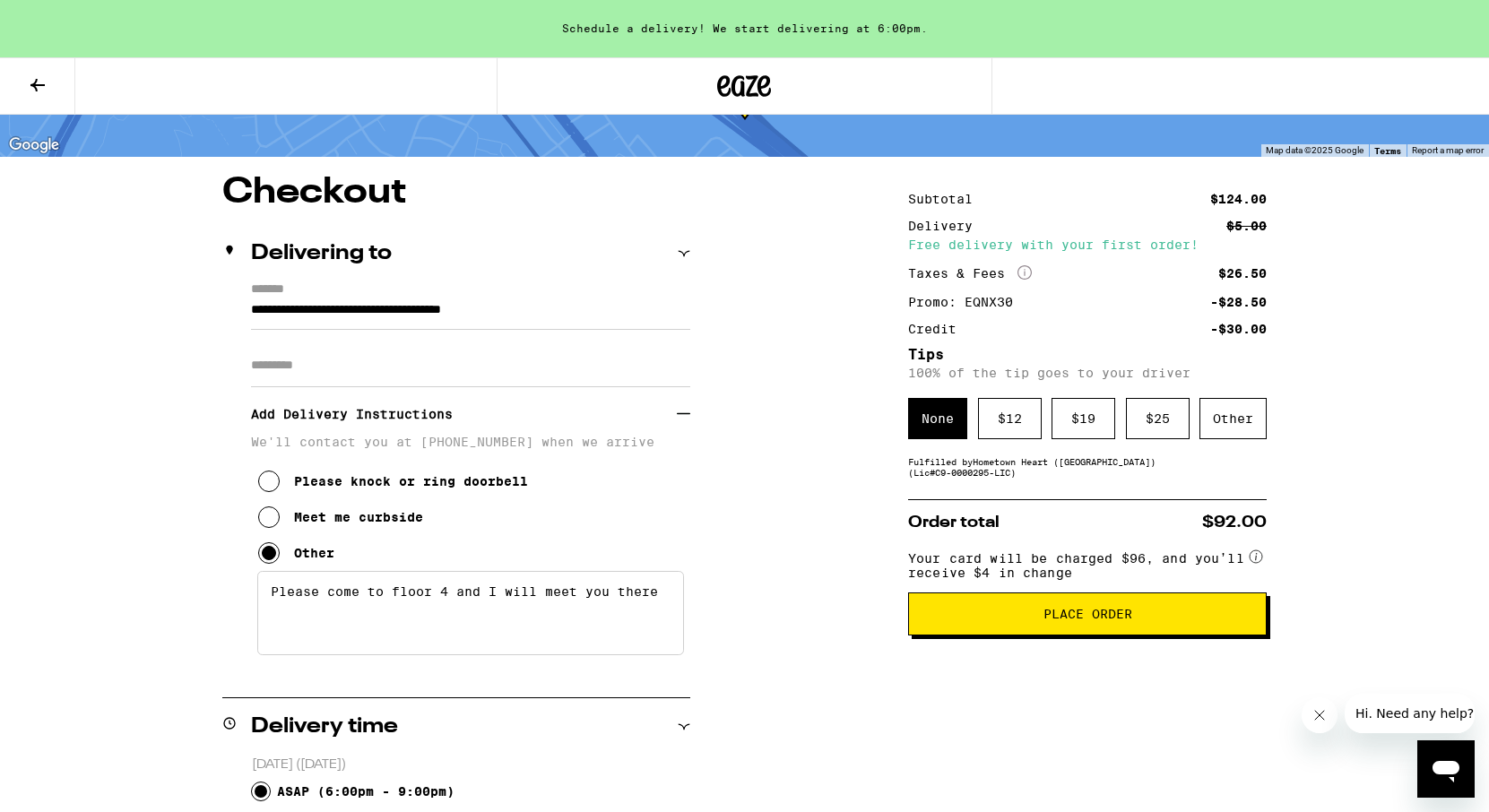
scroll to position [122, 0]
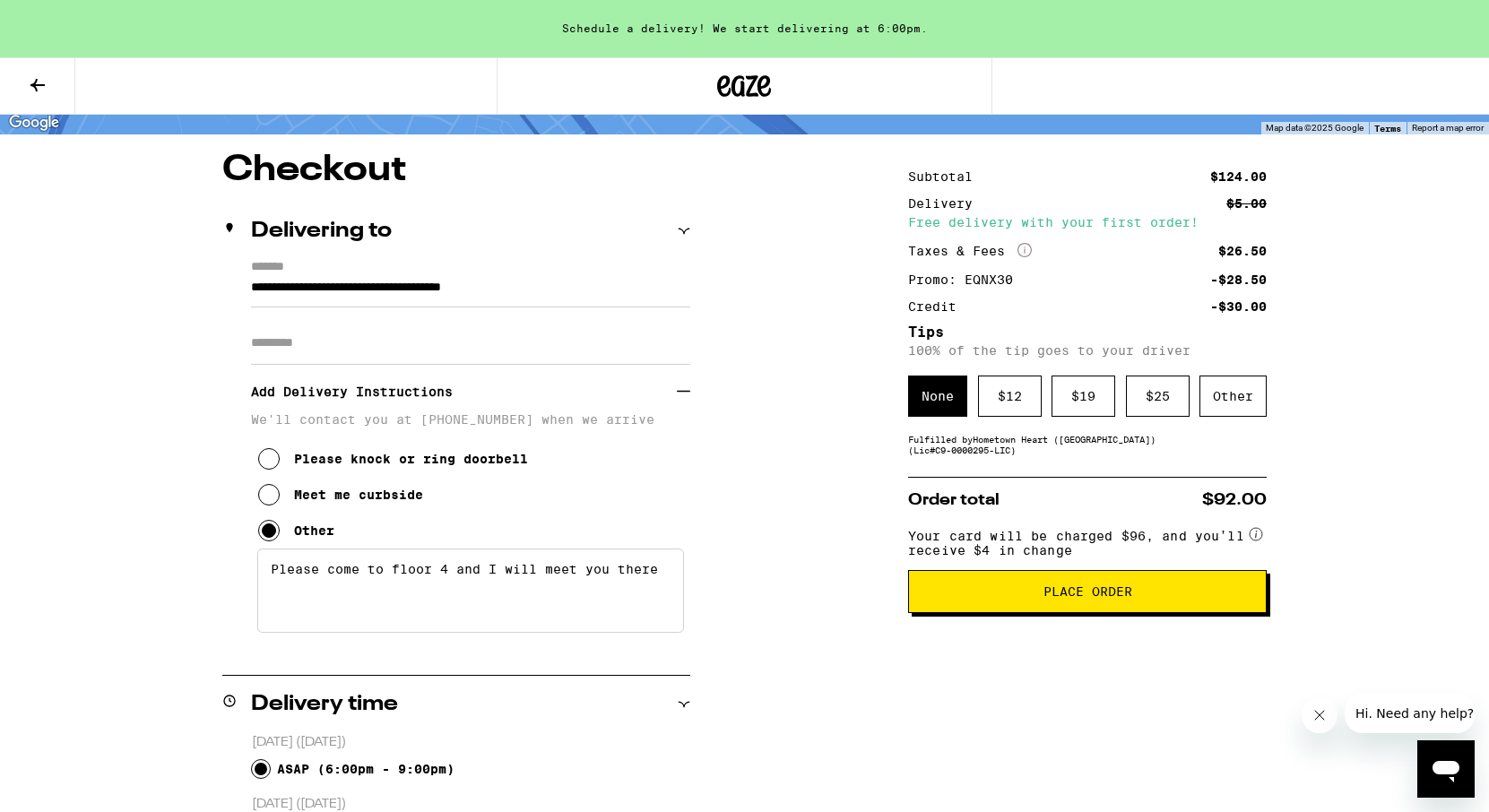
type textarea "Please come to floor 4 and I will meet you there"
click at [949, 613] on button "Place Order" at bounding box center [1087, 592] width 358 height 43
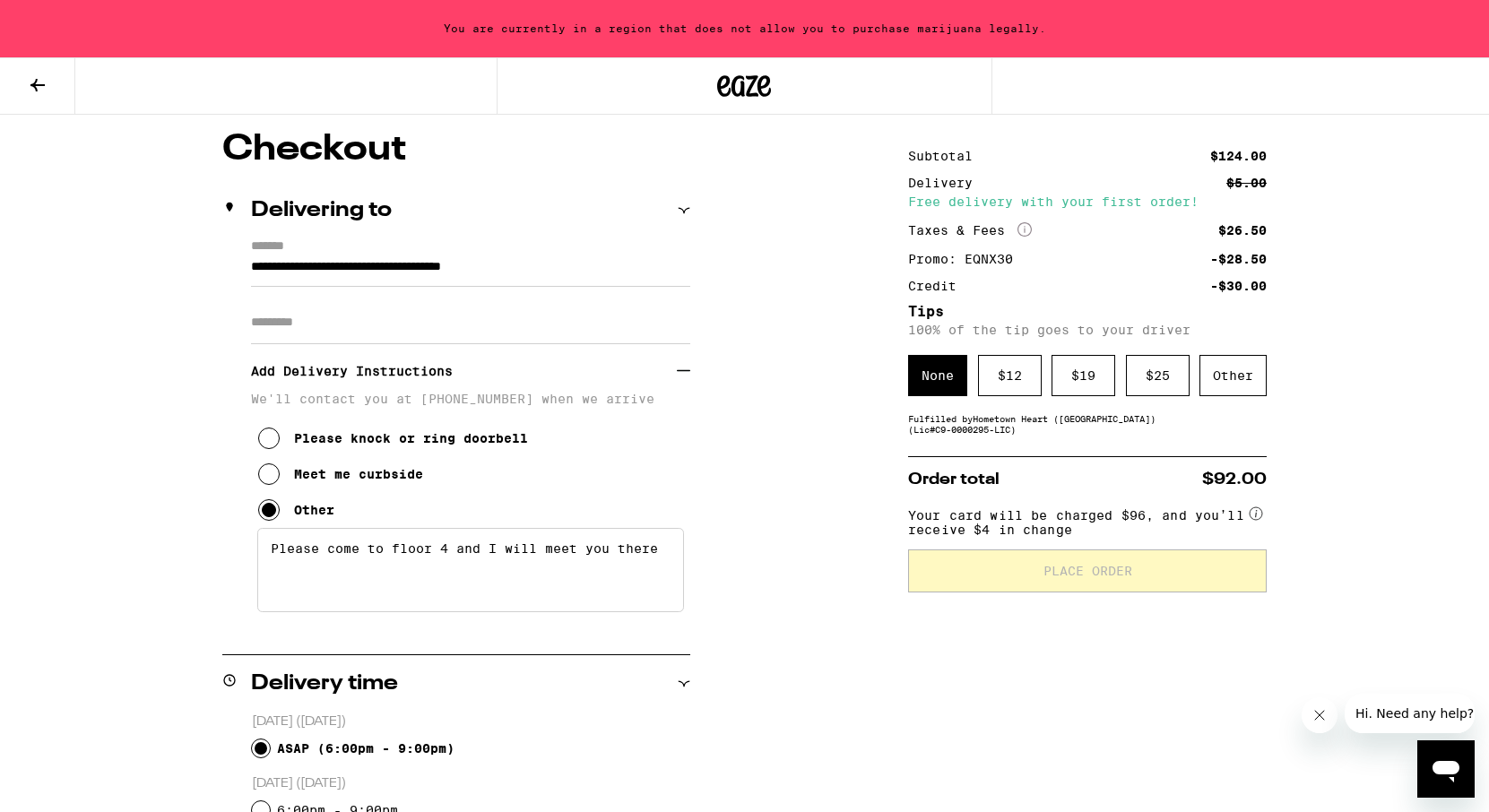
scroll to position [0, 0]
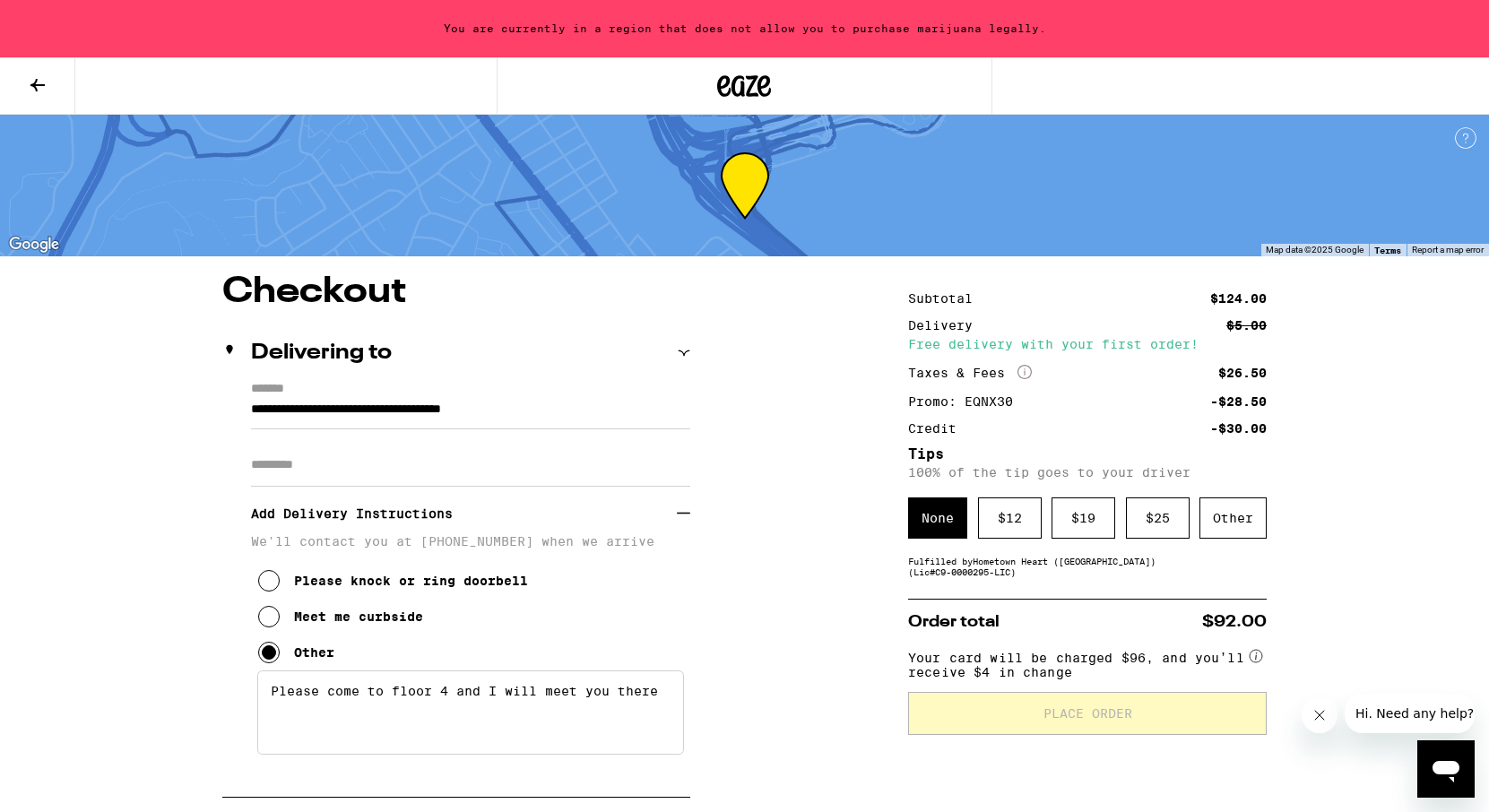
click at [1442, 768] on icon "Open messaging window" at bounding box center [1445, 771] width 27 height 21
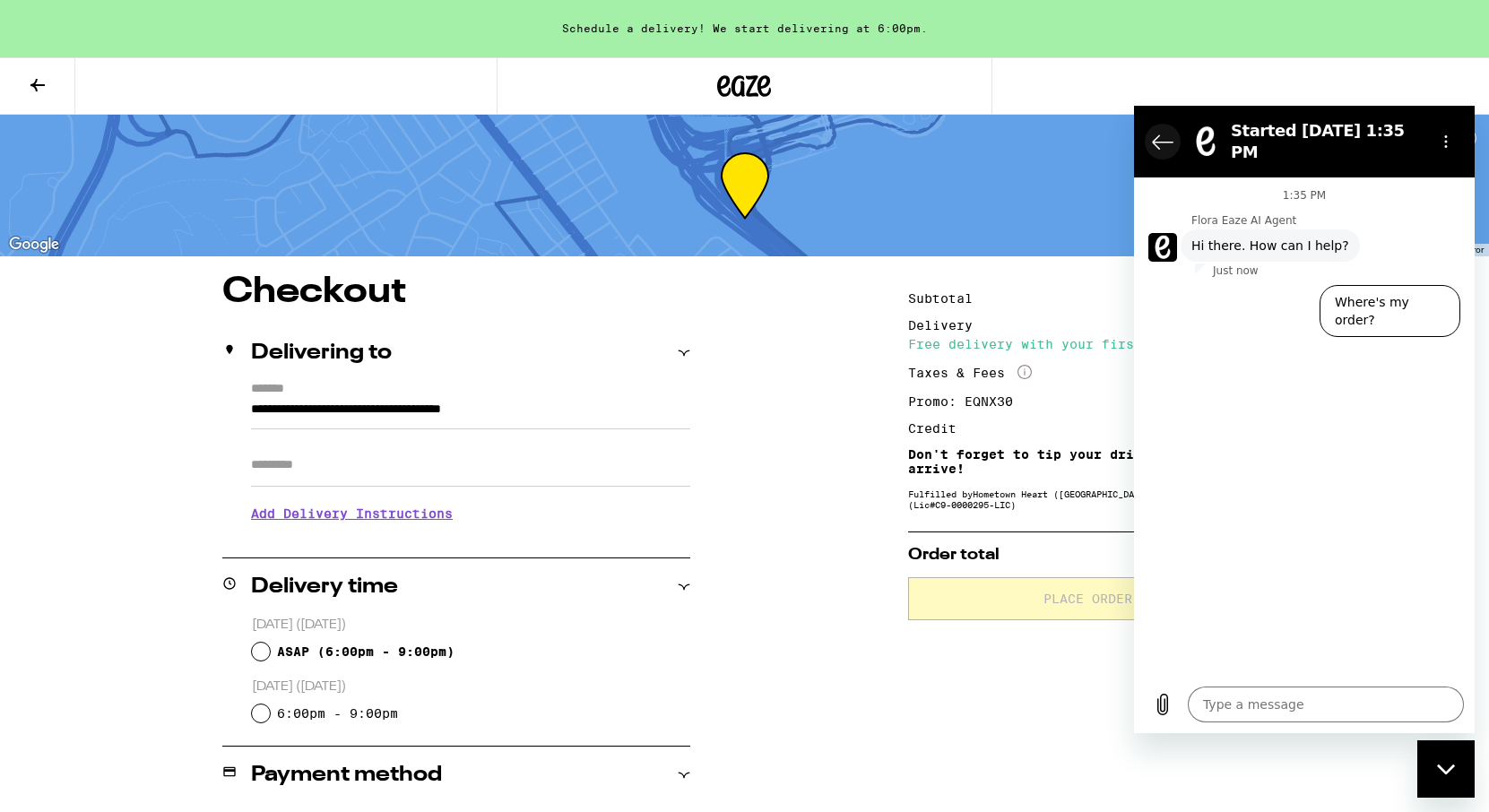
click at [1161, 136] on icon "Back to the conversation list" at bounding box center [1162, 141] width 21 height 21
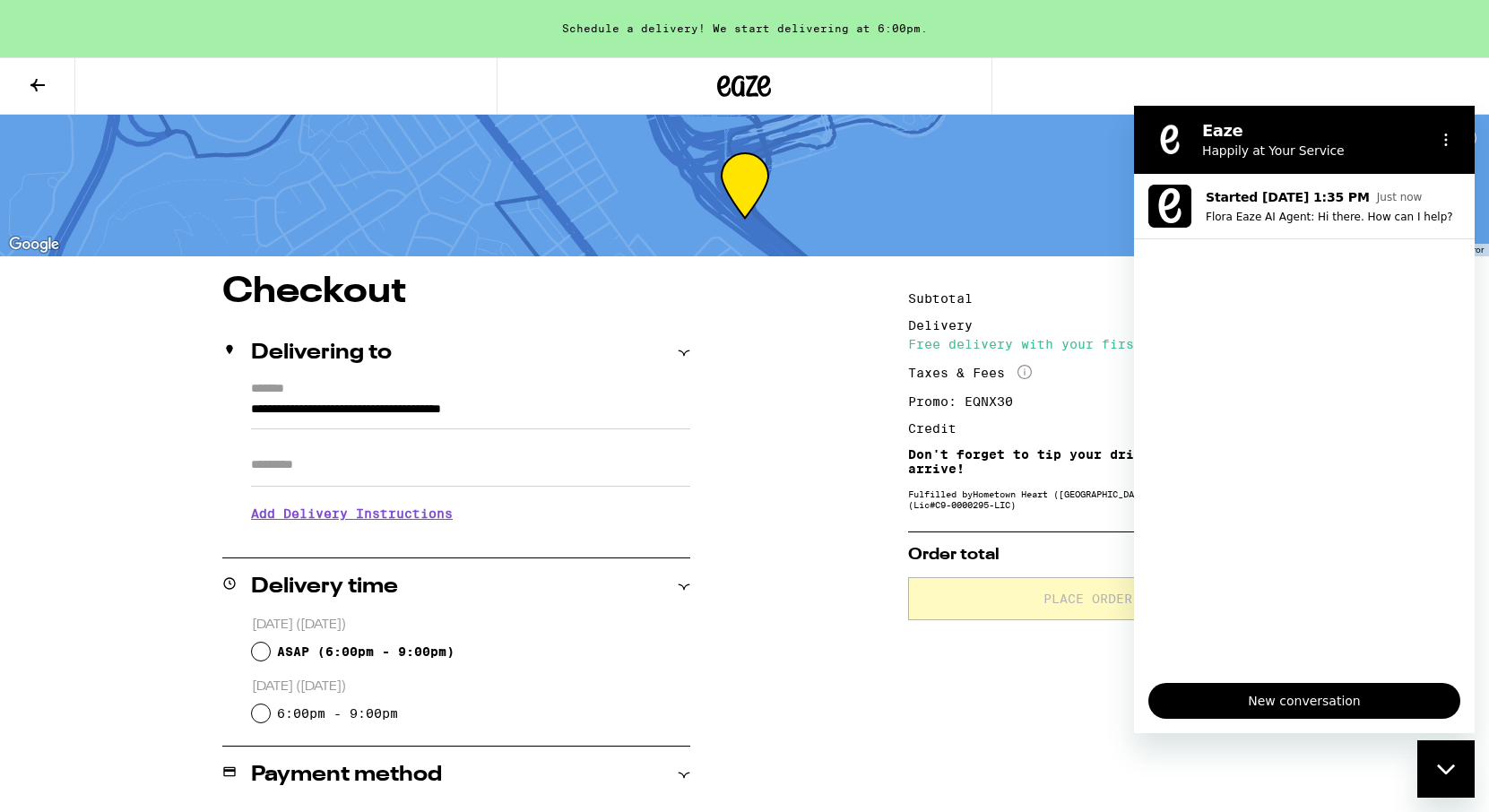
click at [1345, 147] on p "Happily at Your Service" at bounding box center [1311, 150] width 219 height 18
click at [1278, 143] on p "Happily at Your Service" at bounding box center [1311, 150] width 219 height 18
click at [1433, 790] on div "Close messaging window" at bounding box center [1446, 768] width 54 height 54
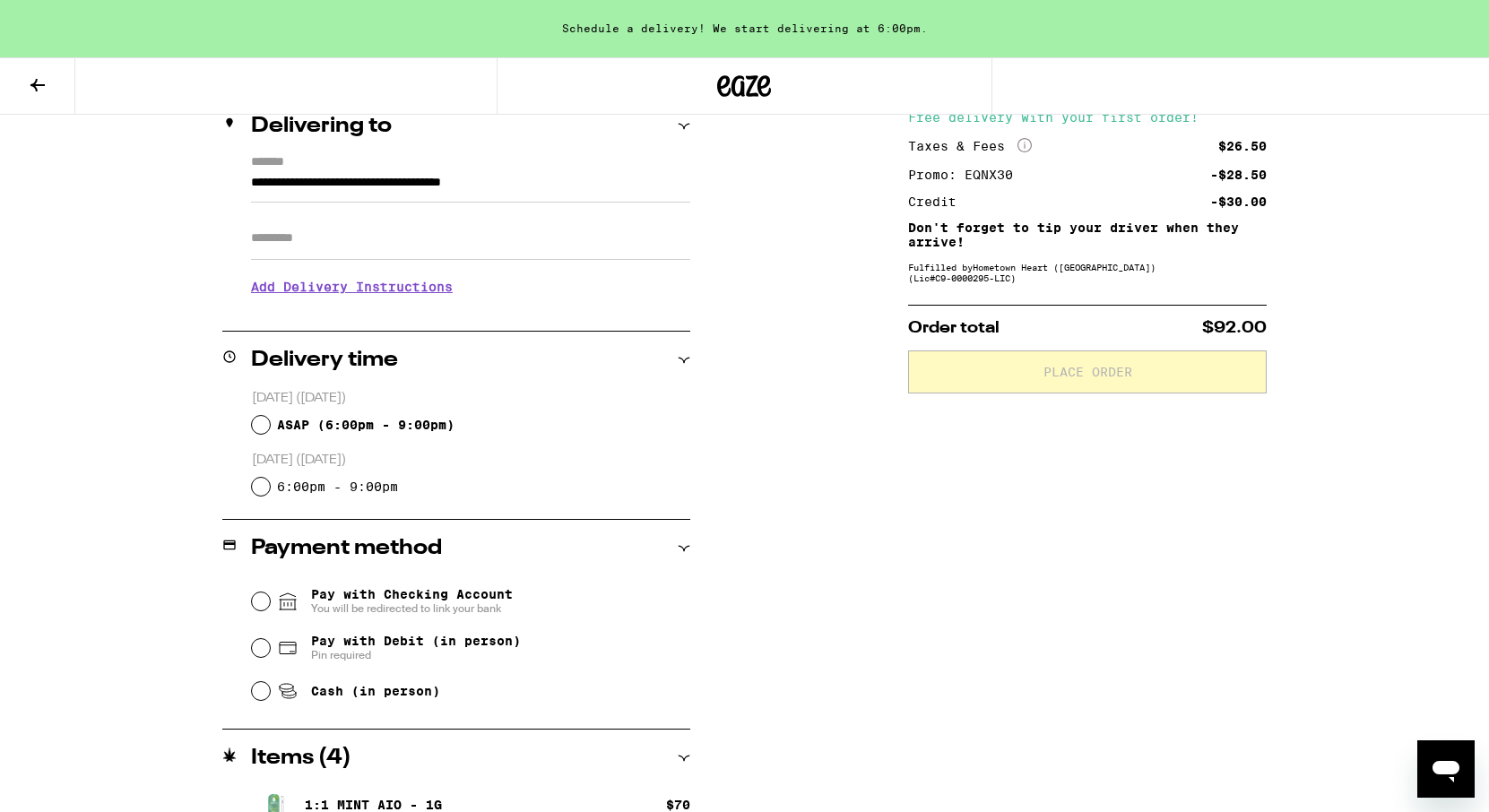
scroll to position [396, 0]
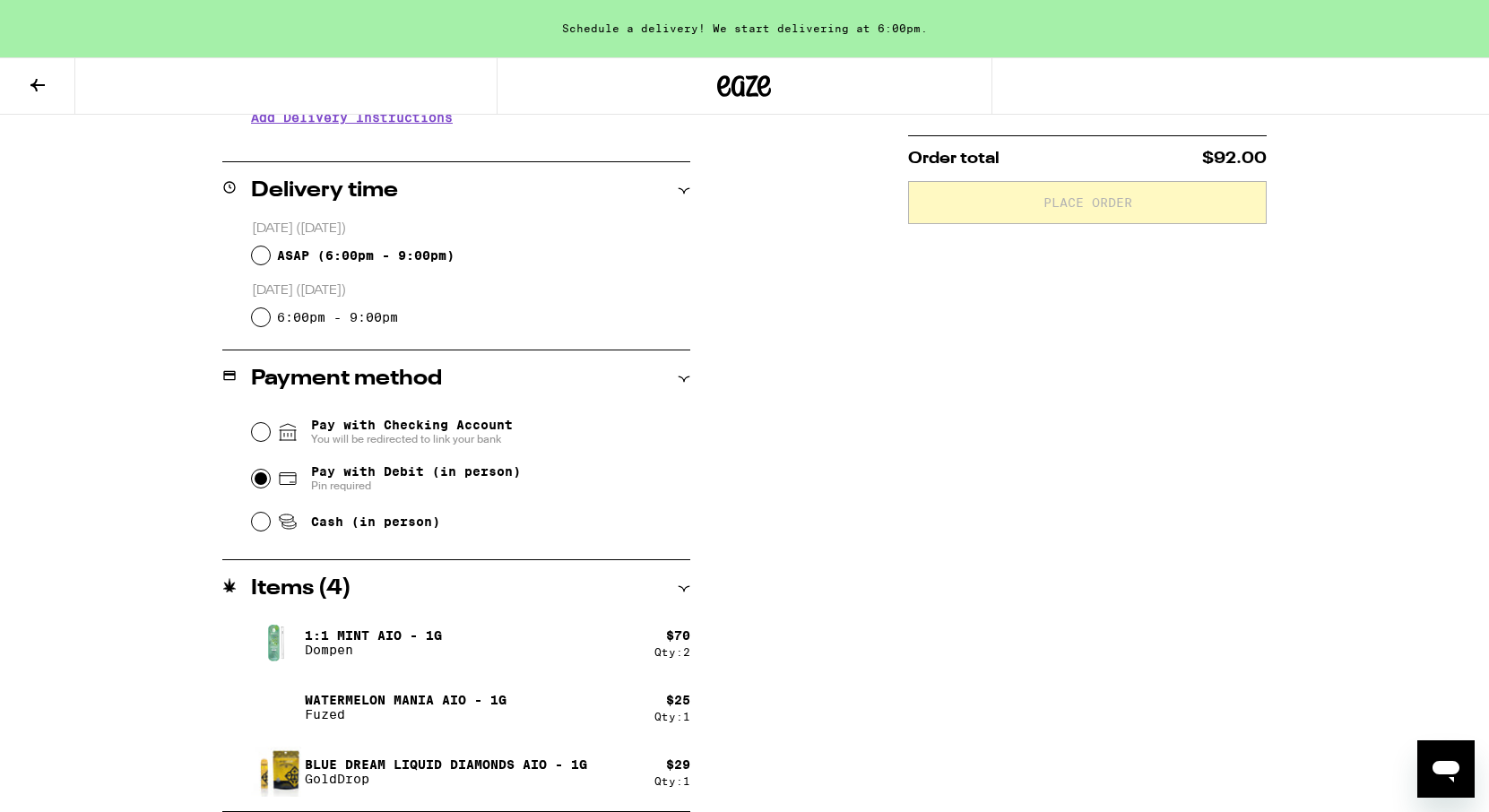
click at [269, 480] on input "Pay with Debit (in person) Pin required" at bounding box center [261, 478] width 18 height 18
radio input "true"
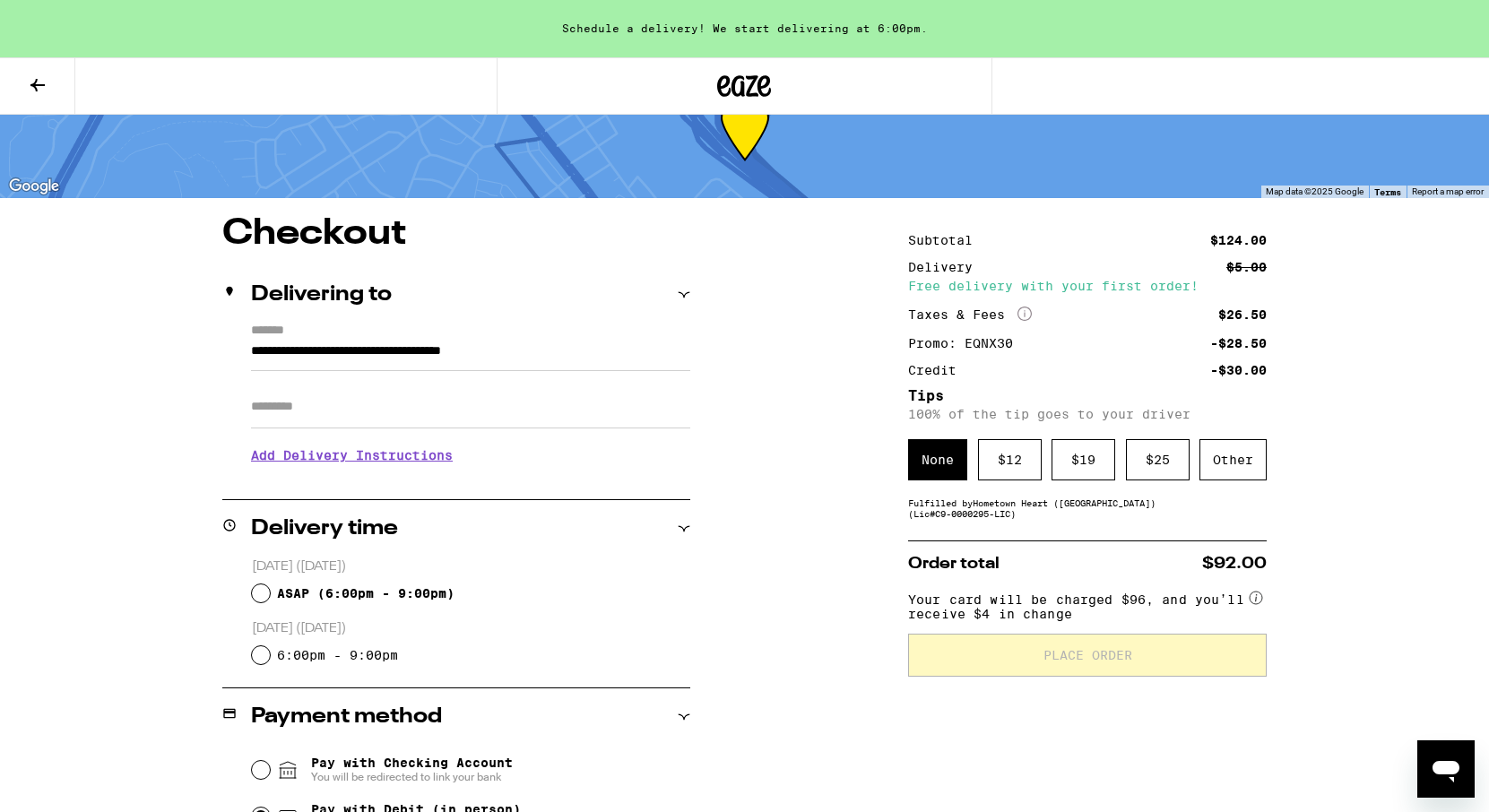
scroll to position [63, 0]
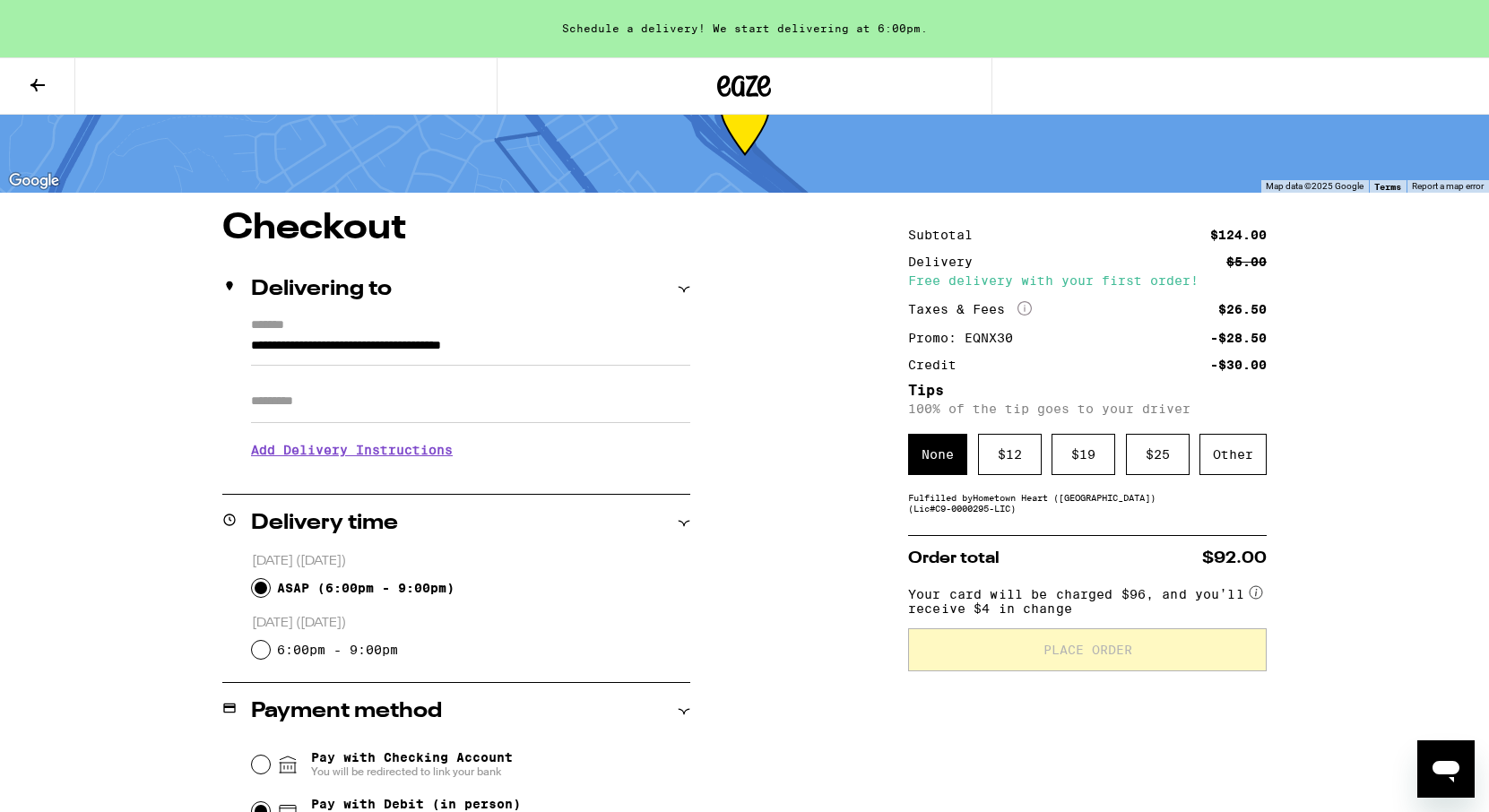
click at [262, 588] on input "ASAP ( 6:00pm - 9:00pm )" at bounding box center [261, 587] width 18 height 18
radio input "true"
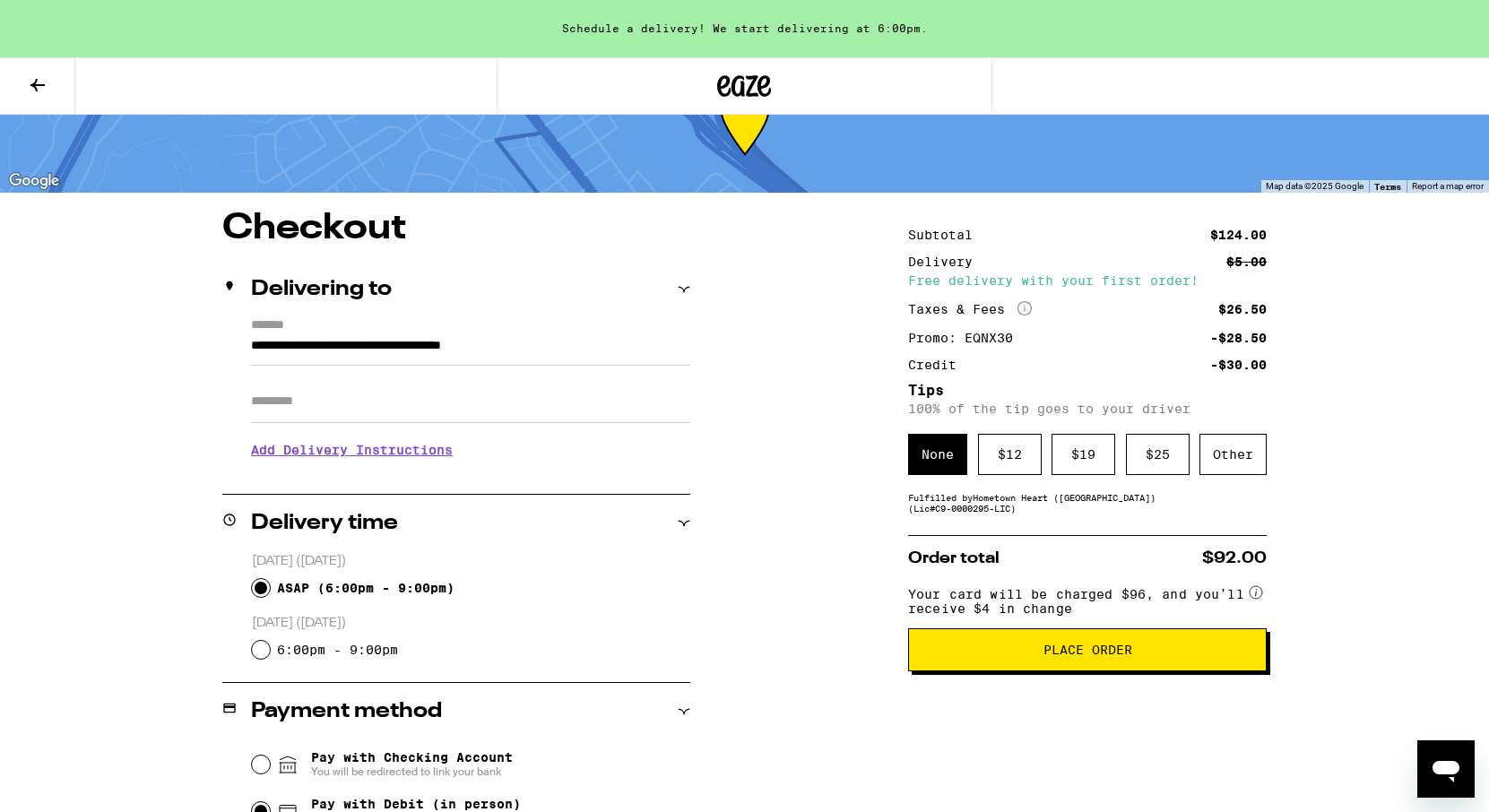
click at [305, 403] on input "Apt/Suite" at bounding box center [471, 401] width 439 height 43
click at [326, 460] on h3 "Add Delivery Instructions" at bounding box center [471, 449] width 439 height 41
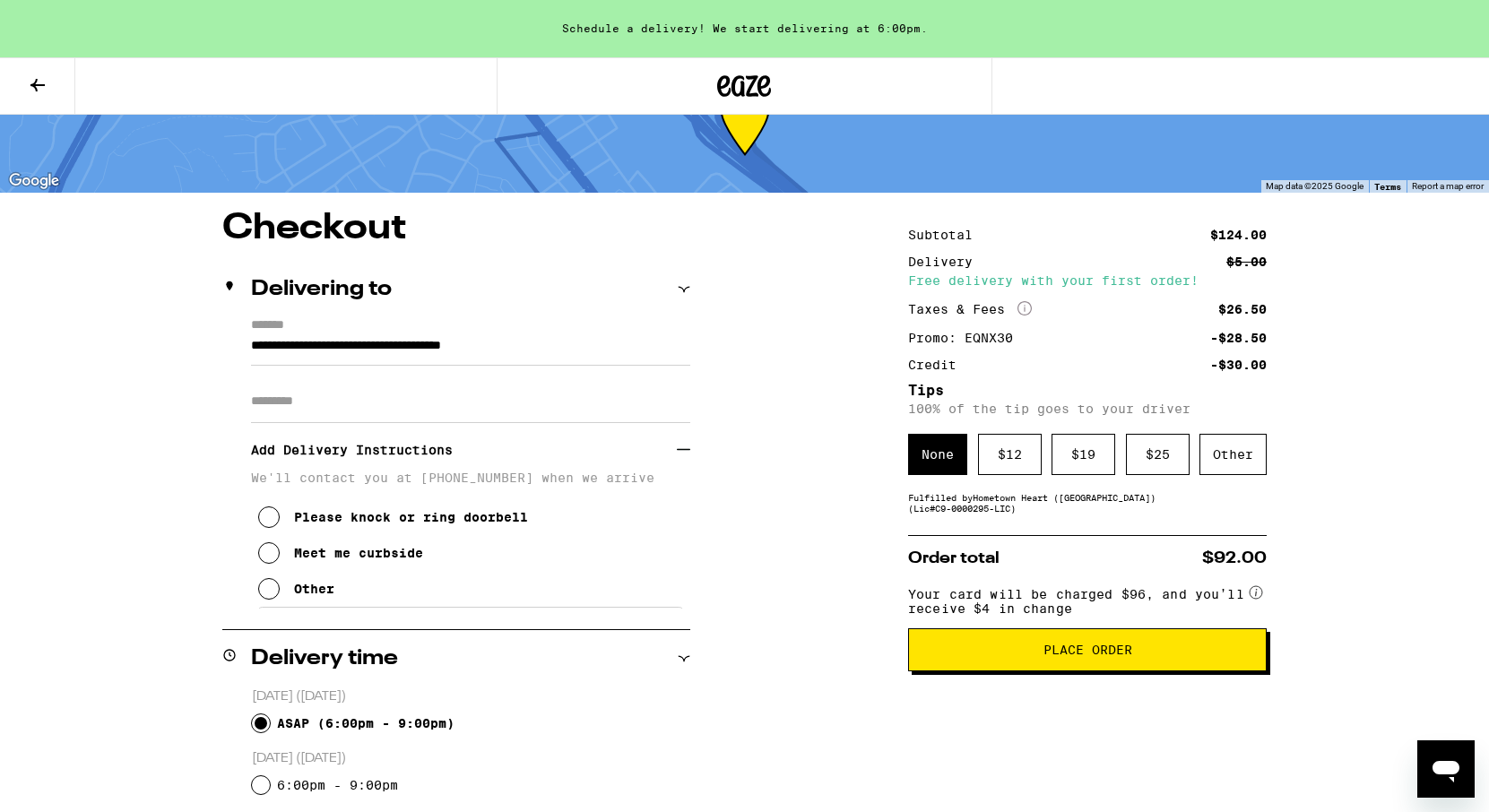
click at [320, 595] on div "Other" at bounding box center [314, 588] width 40 height 14
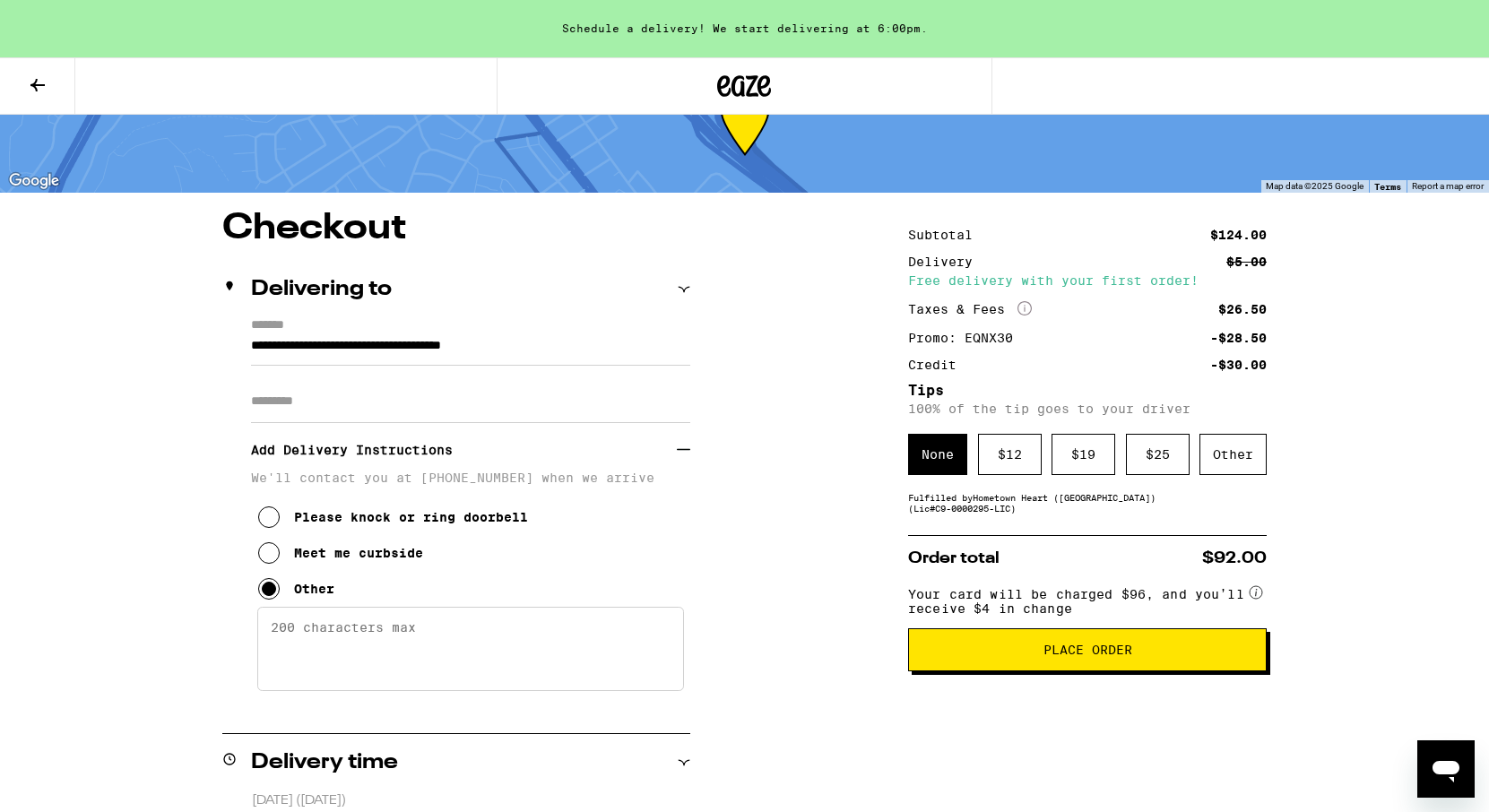
click at [357, 618] on textarea "Enter any other delivery instructions you want driver to know" at bounding box center [470, 648] width 426 height 85
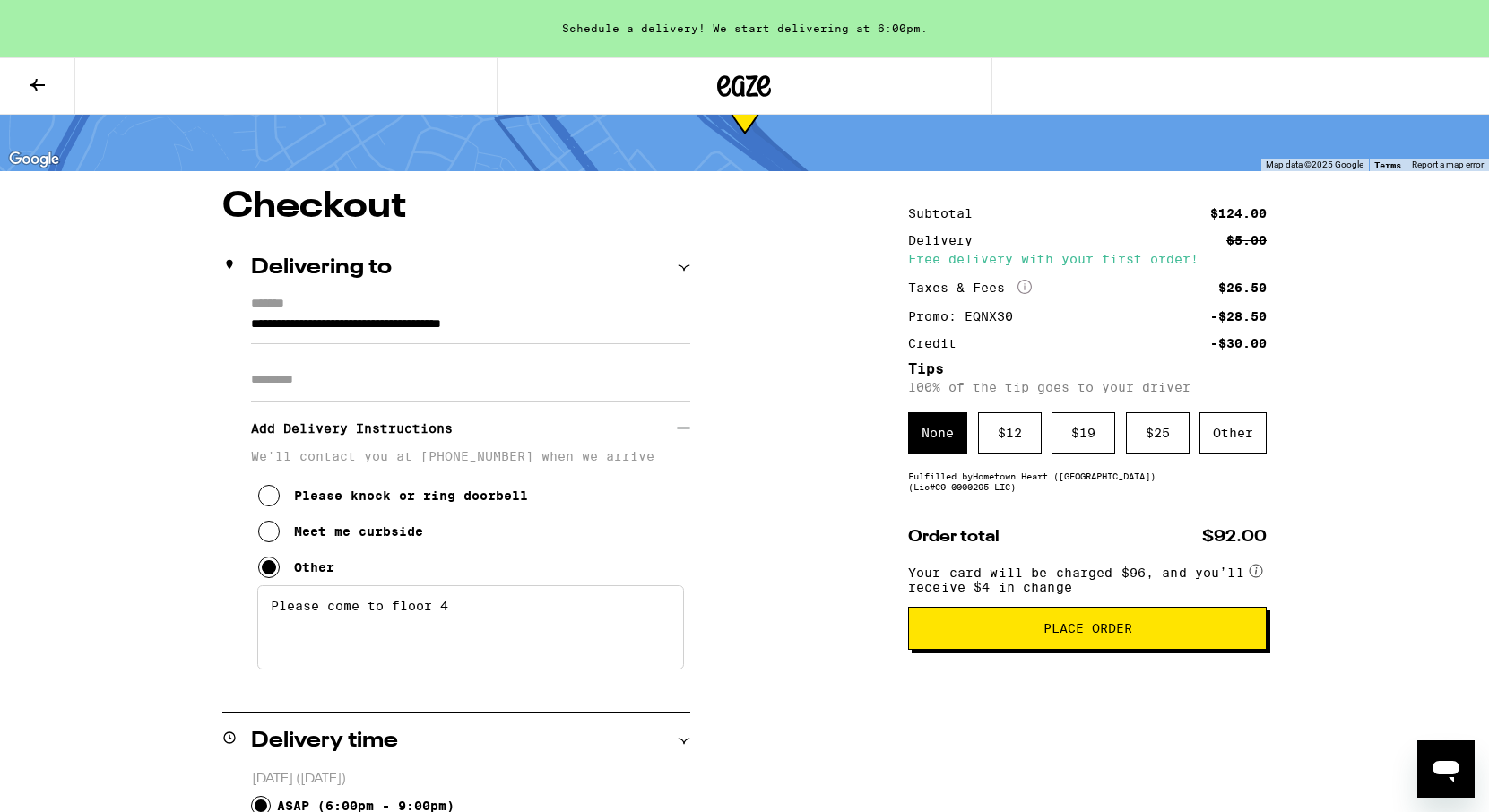
scroll to position [94, 0]
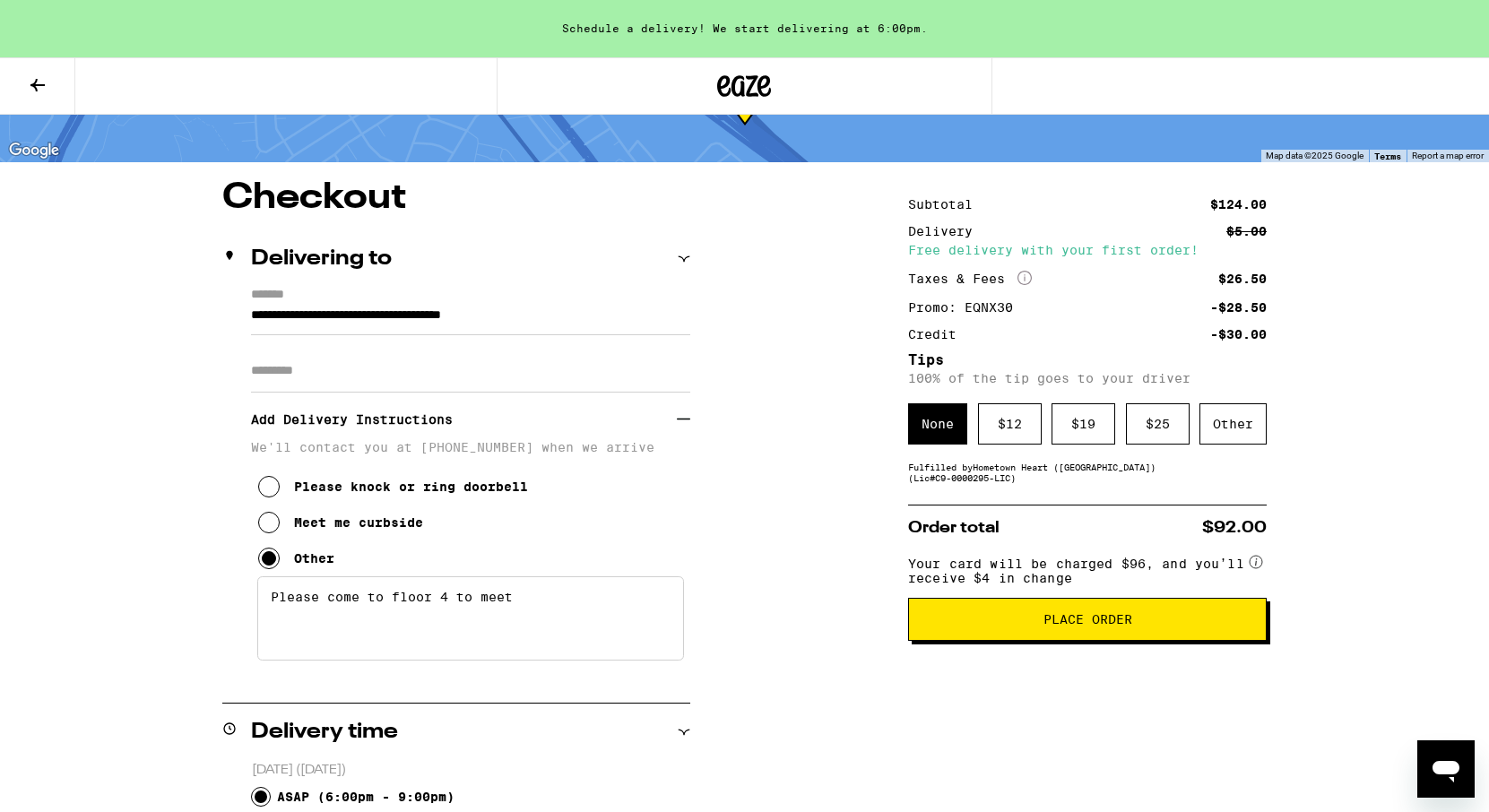
type textarea "Please come to floor 4 to meet"
click at [1105, 641] on button "Place Order" at bounding box center [1087, 619] width 358 height 43
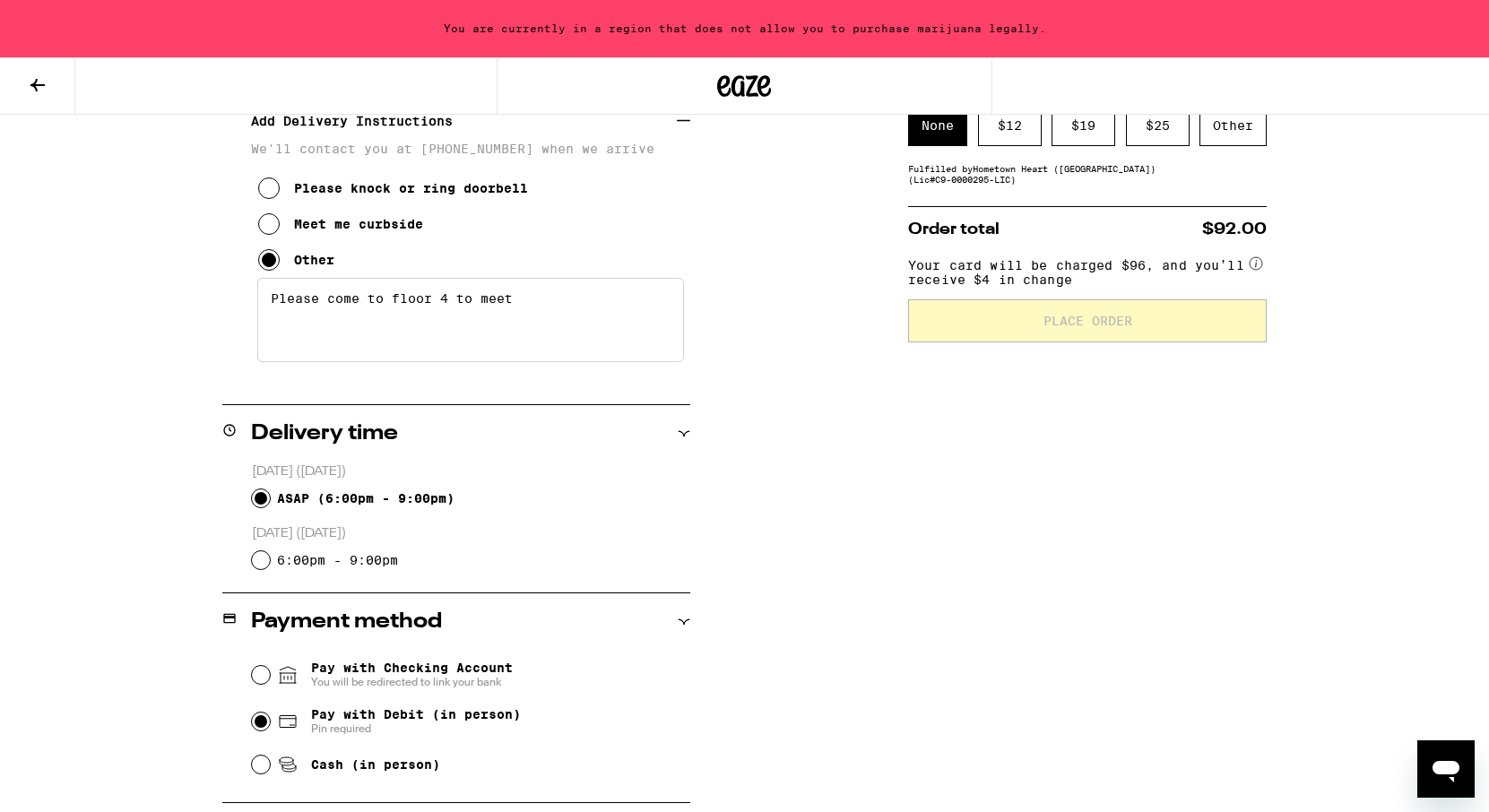
scroll to position [635, 0]
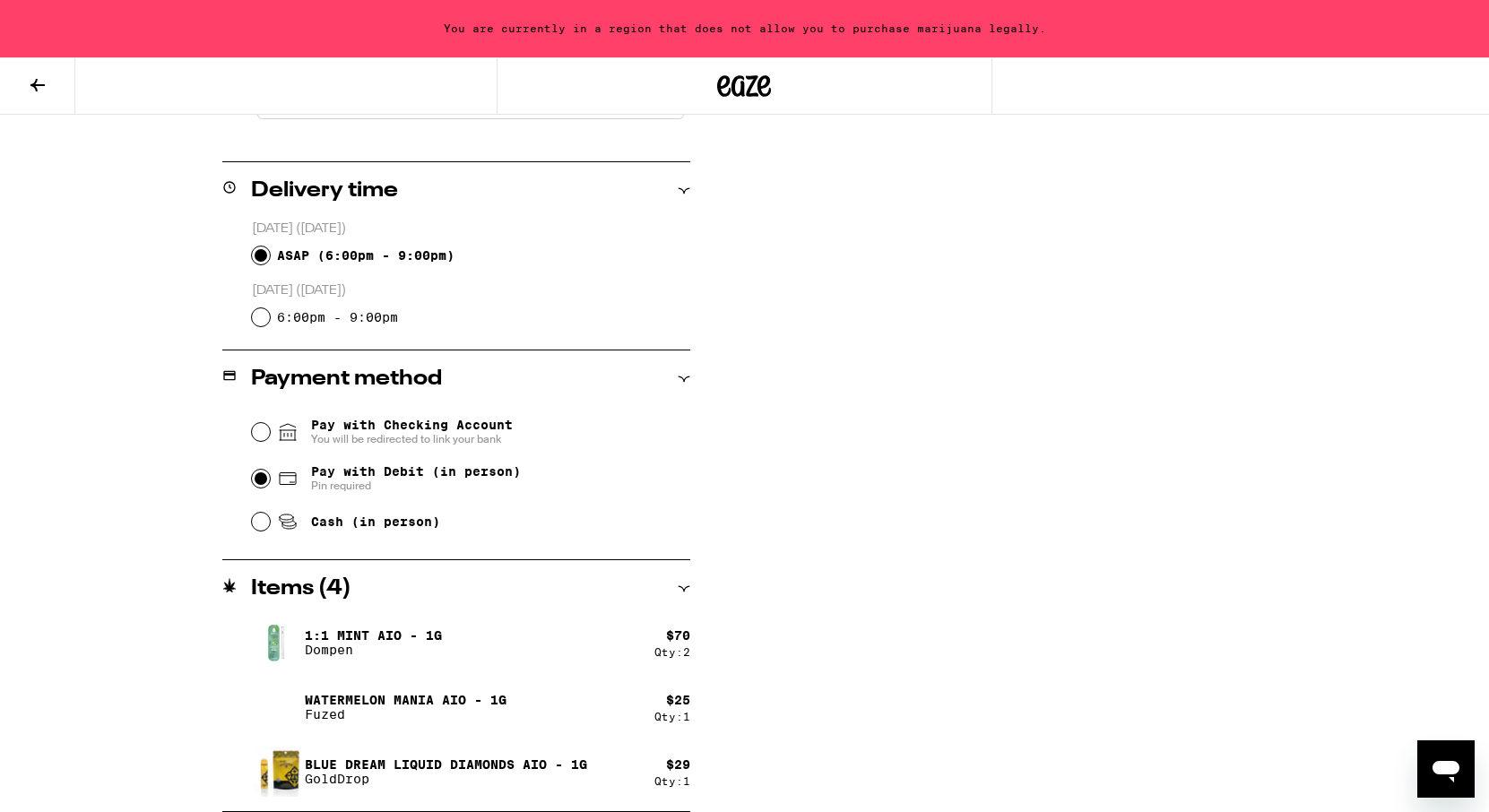
click at [1474, 779] on div "**********" at bounding box center [744, 87] width 1489 height 1446
click at [1458, 769] on icon "Open messaging window" at bounding box center [1445, 768] width 33 height 33
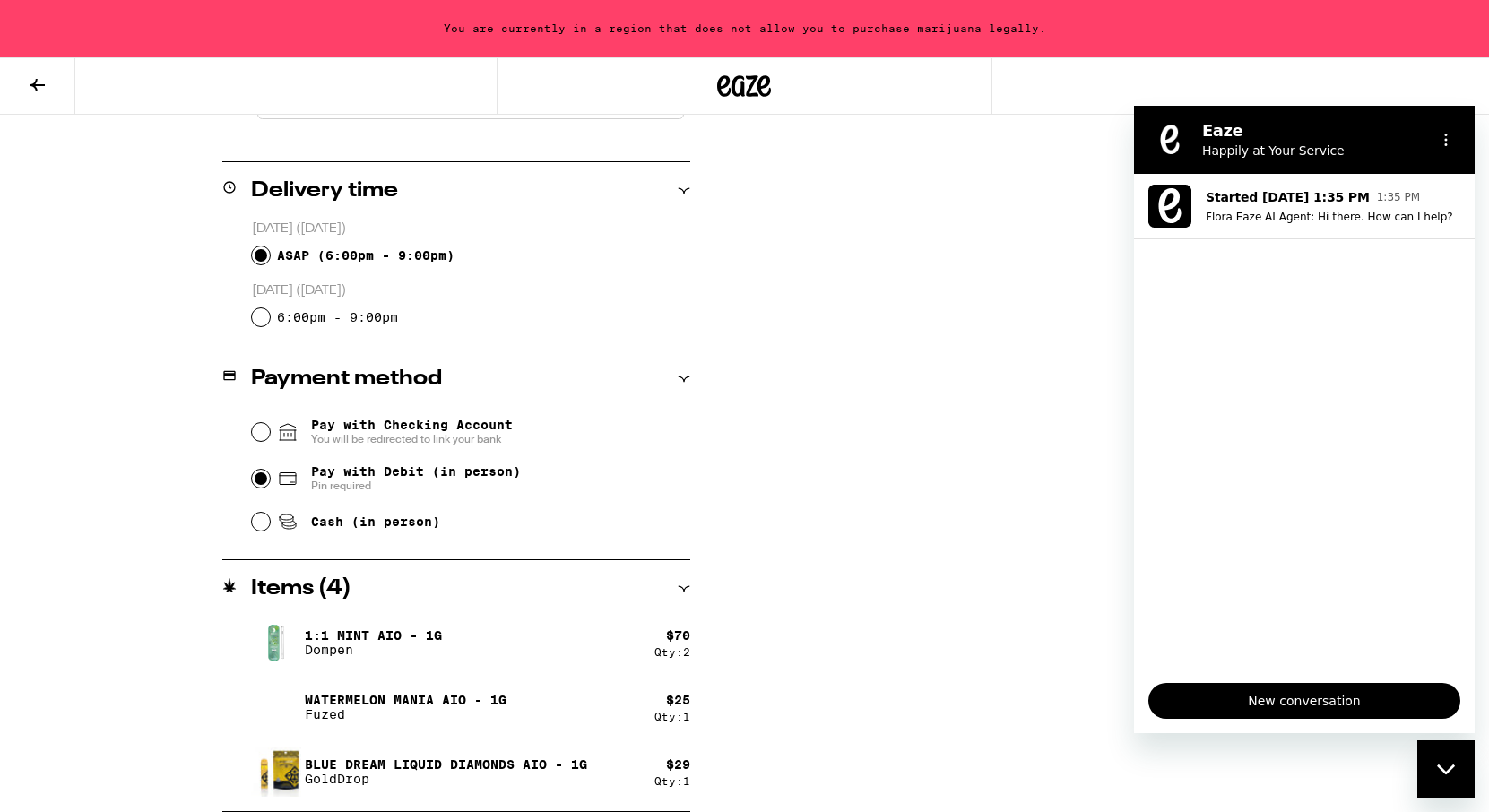
click at [1273, 697] on span "New conversation" at bounding box center [1304, 700] width 281 height 21
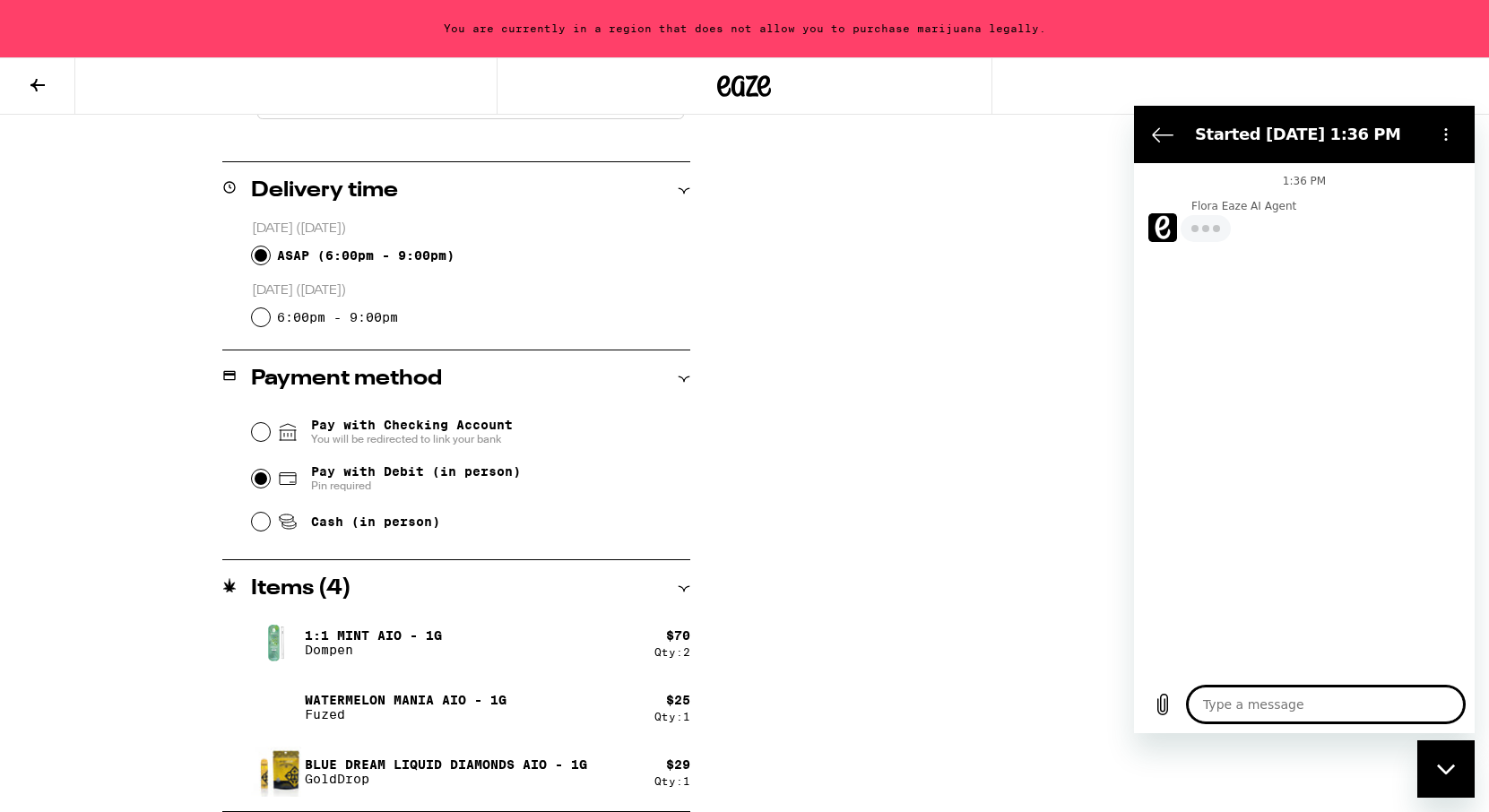
click at [1259, 696] on textarea at bounding box center [1325, 704] width 276 height 36
type textarea "x"
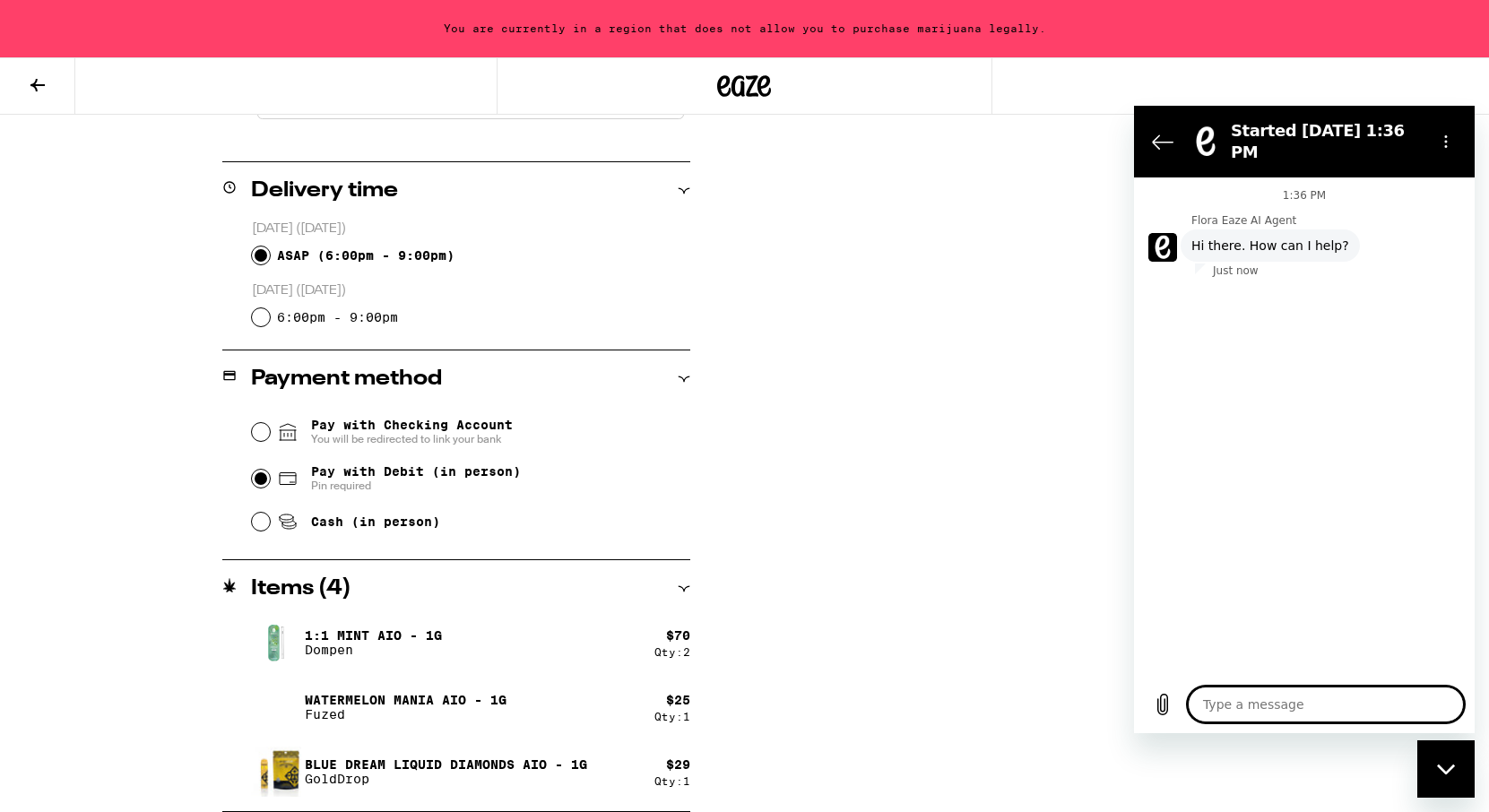
type textarea "h"
type textarea "x"
type textarea "hi"
type textarea "x"
type textarea "hi"
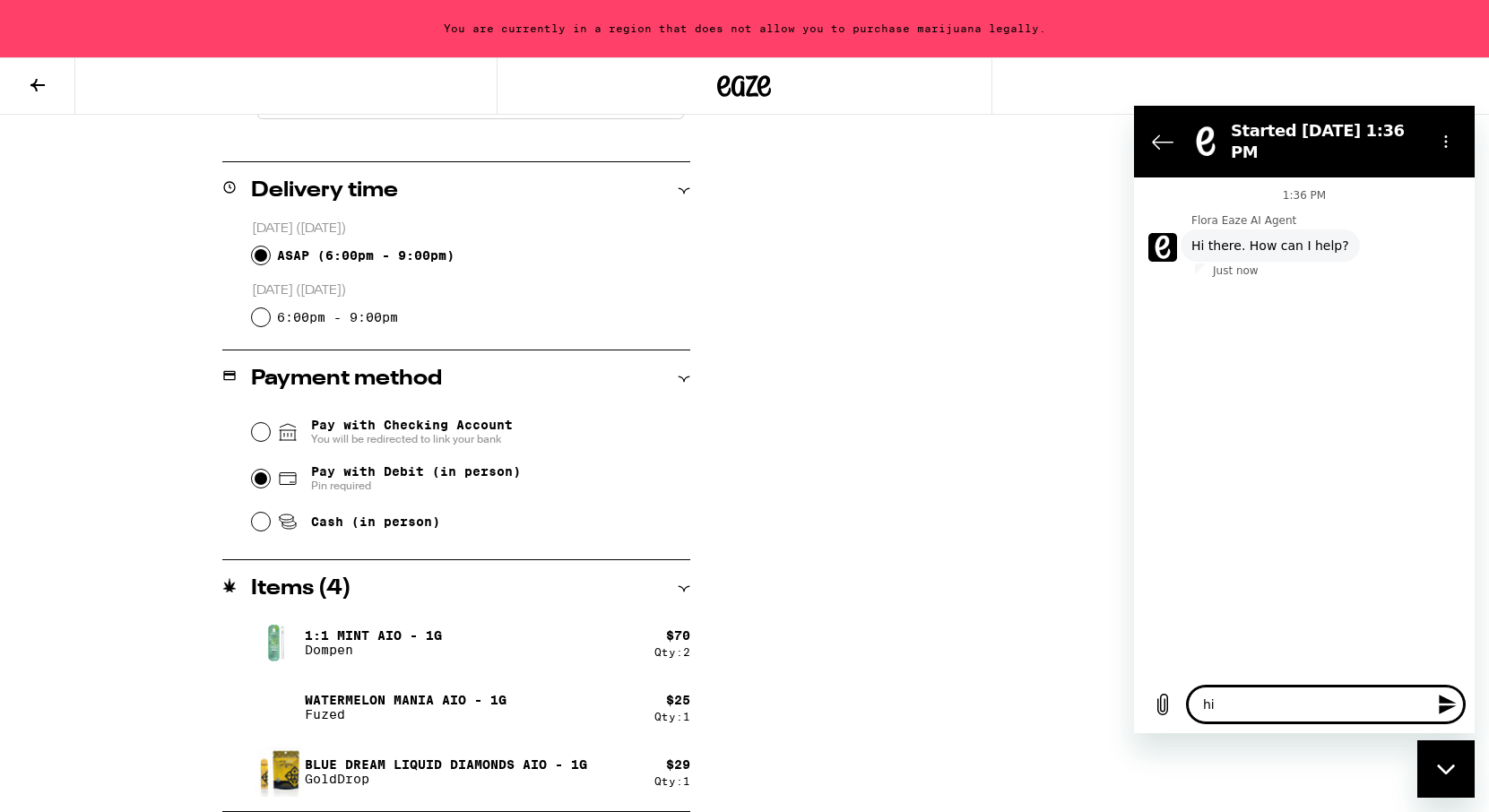
type textarea "x"
type textarea "hi"
type textarea "x"
type textarea "h"
type textarea "x"
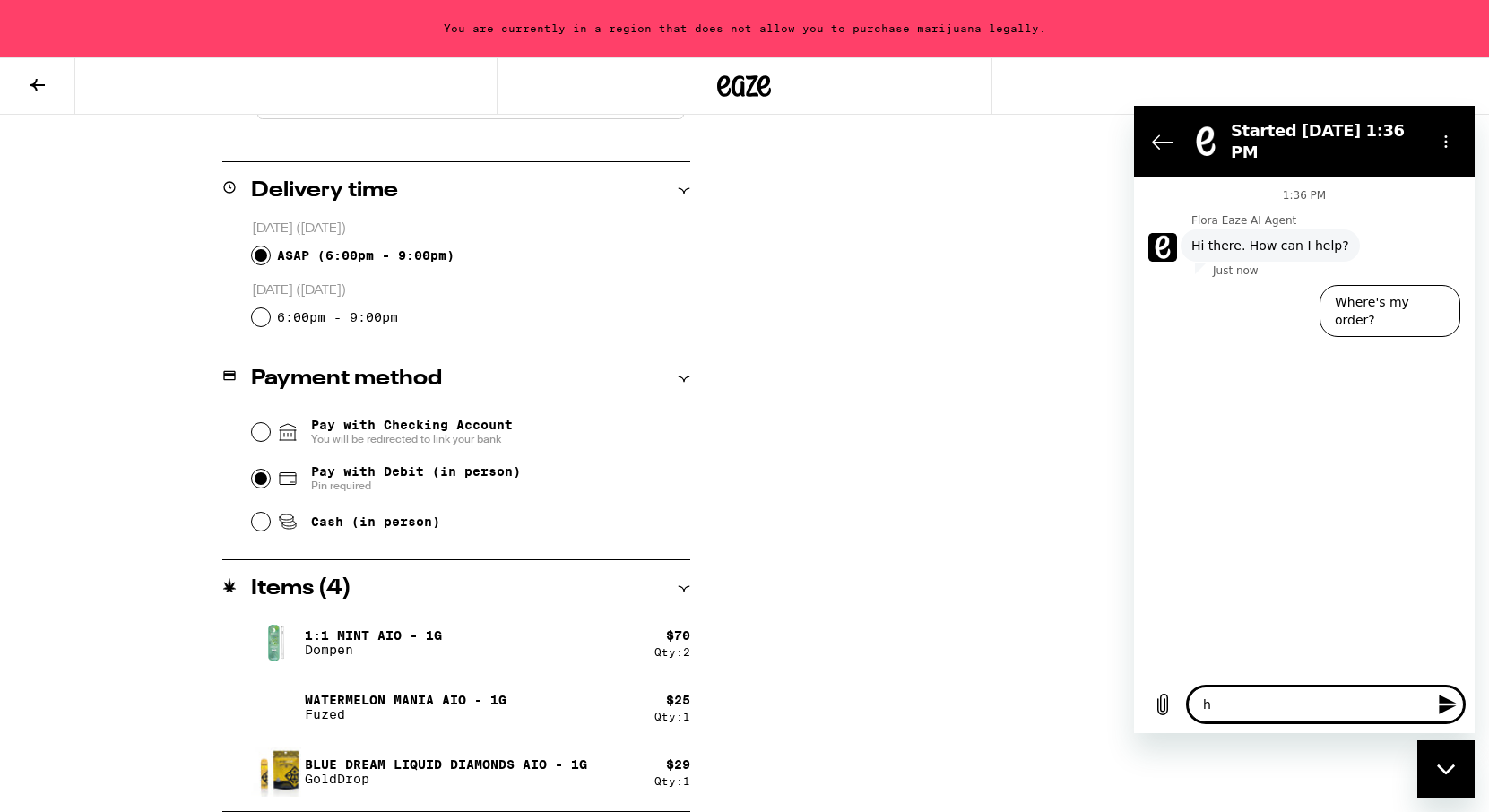
type textarea "x"
type textarea "a"
type textarea "x"
type textarea "ag"
type textarea "x"
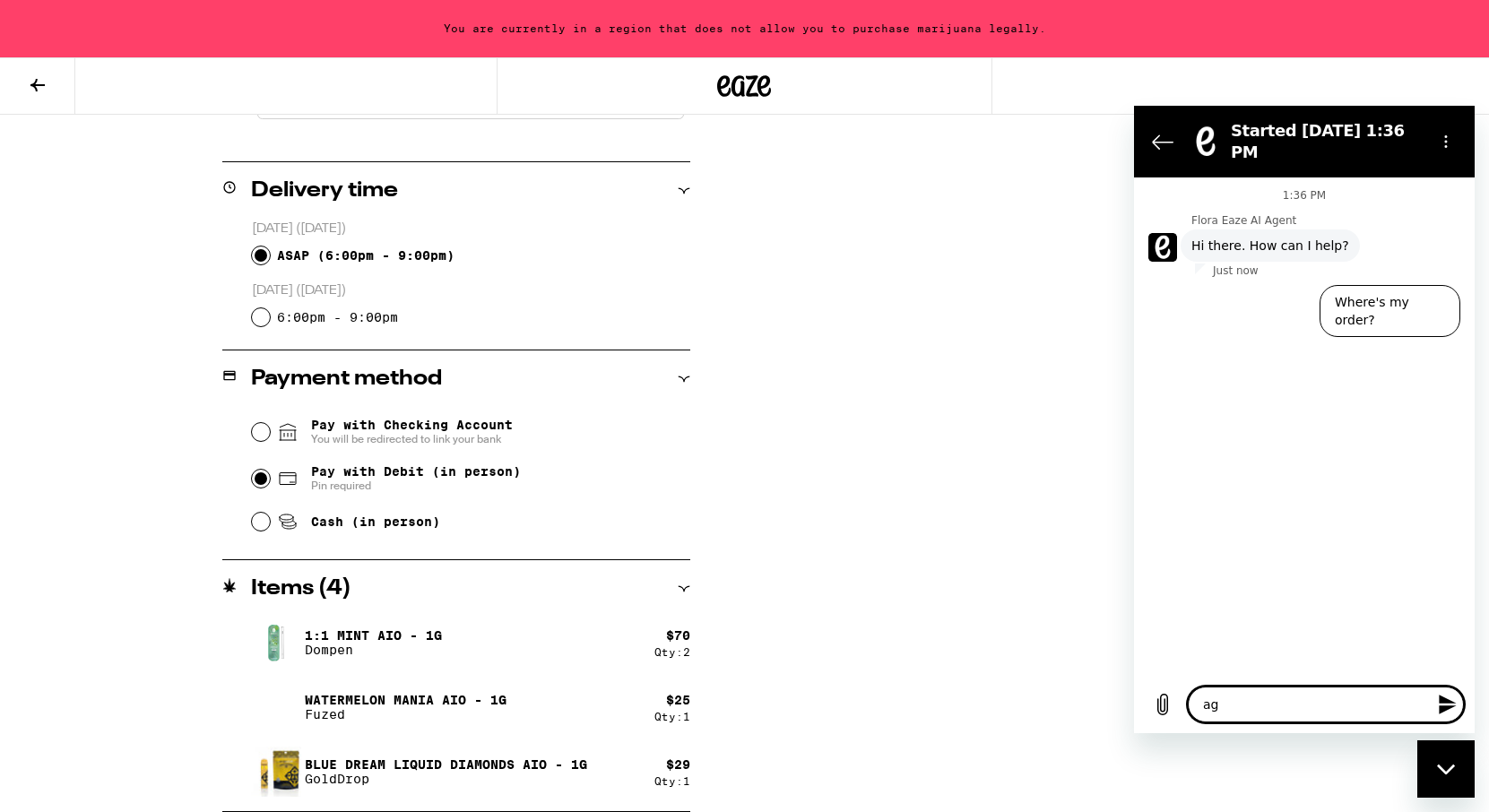
type textarea "age"
type textarea "x"
type textarea "agen"
type textarea "x"
type textarea "agent"
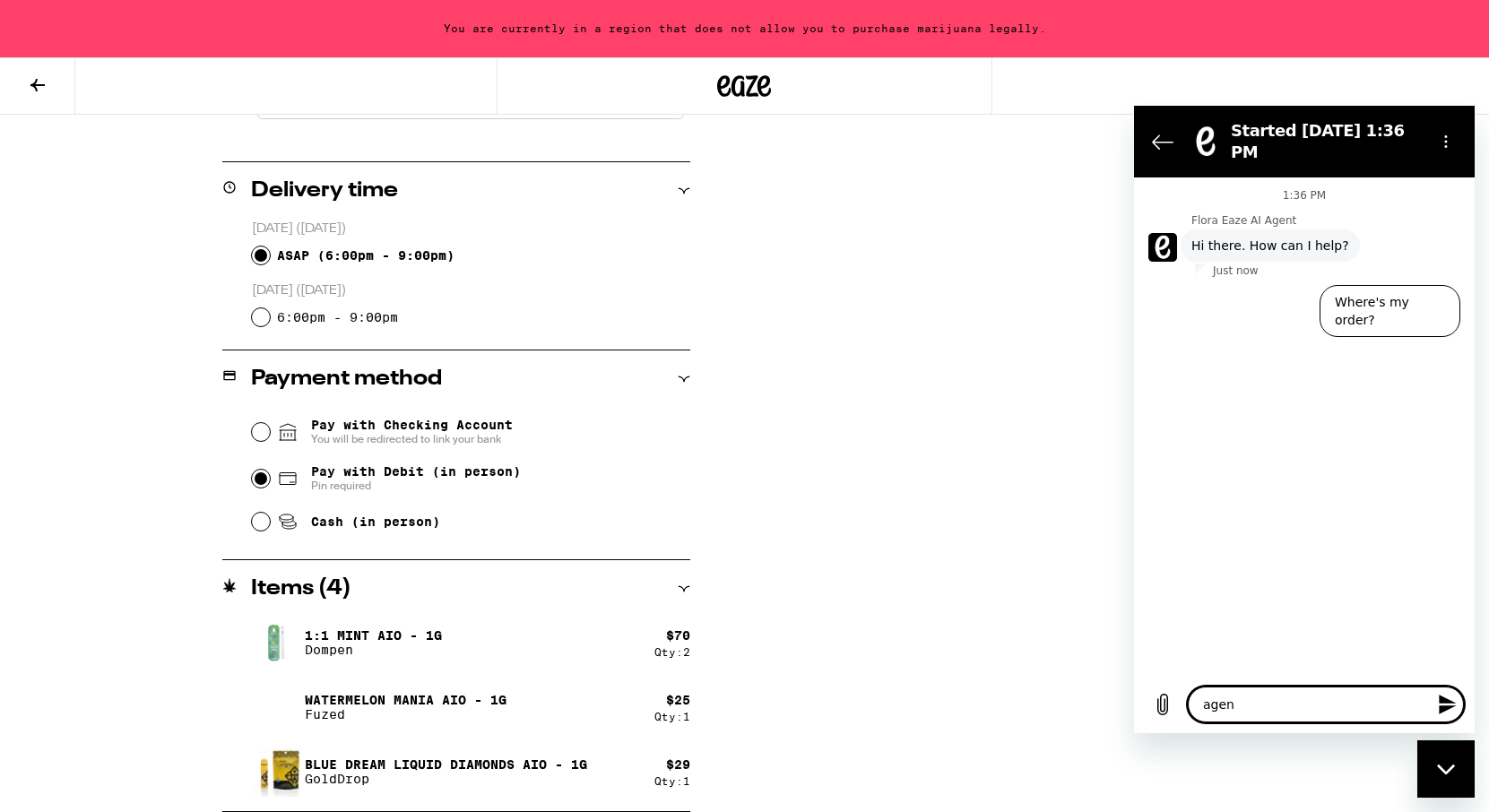
type textarea "x"
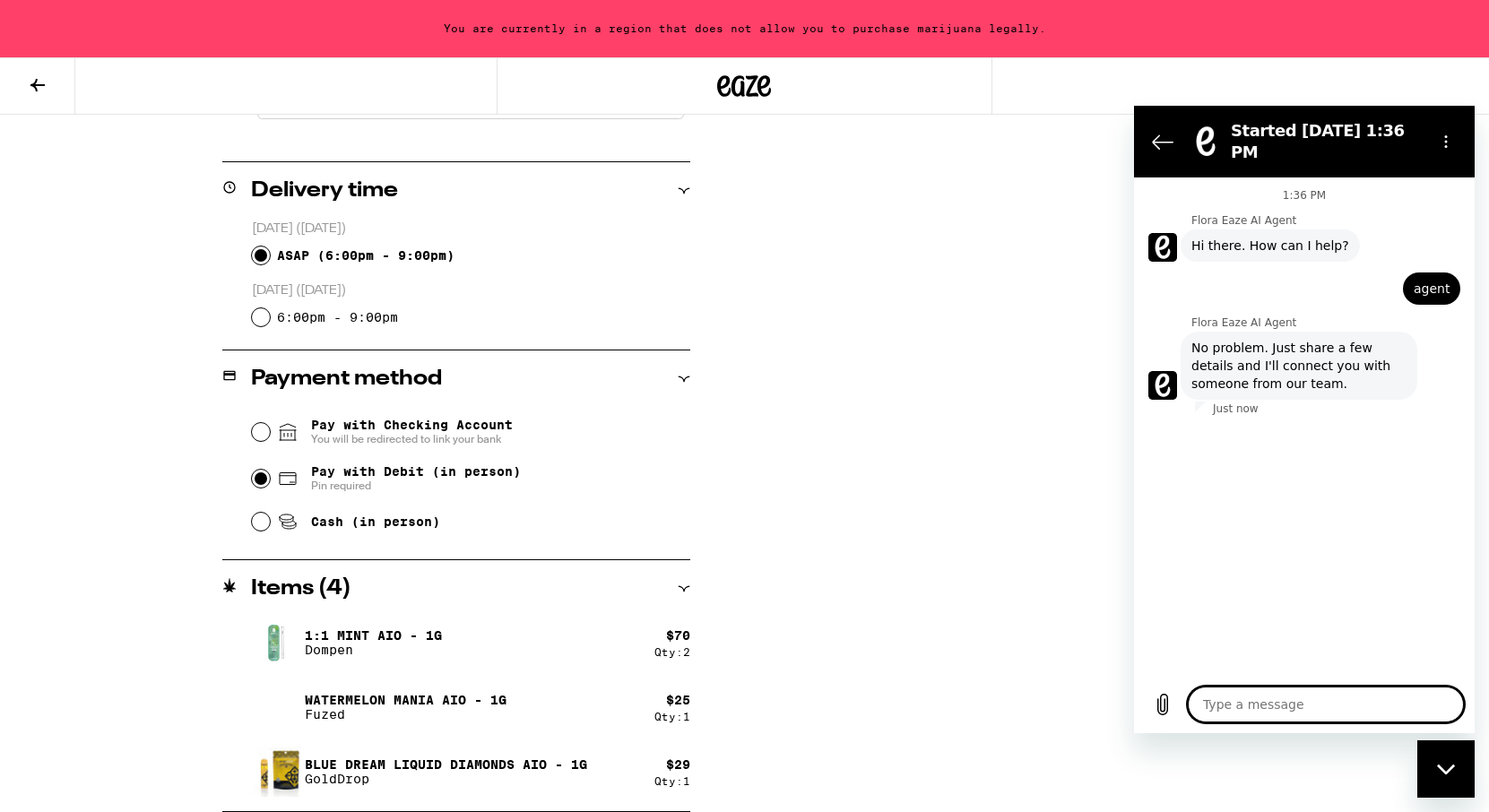
type textarea "x"
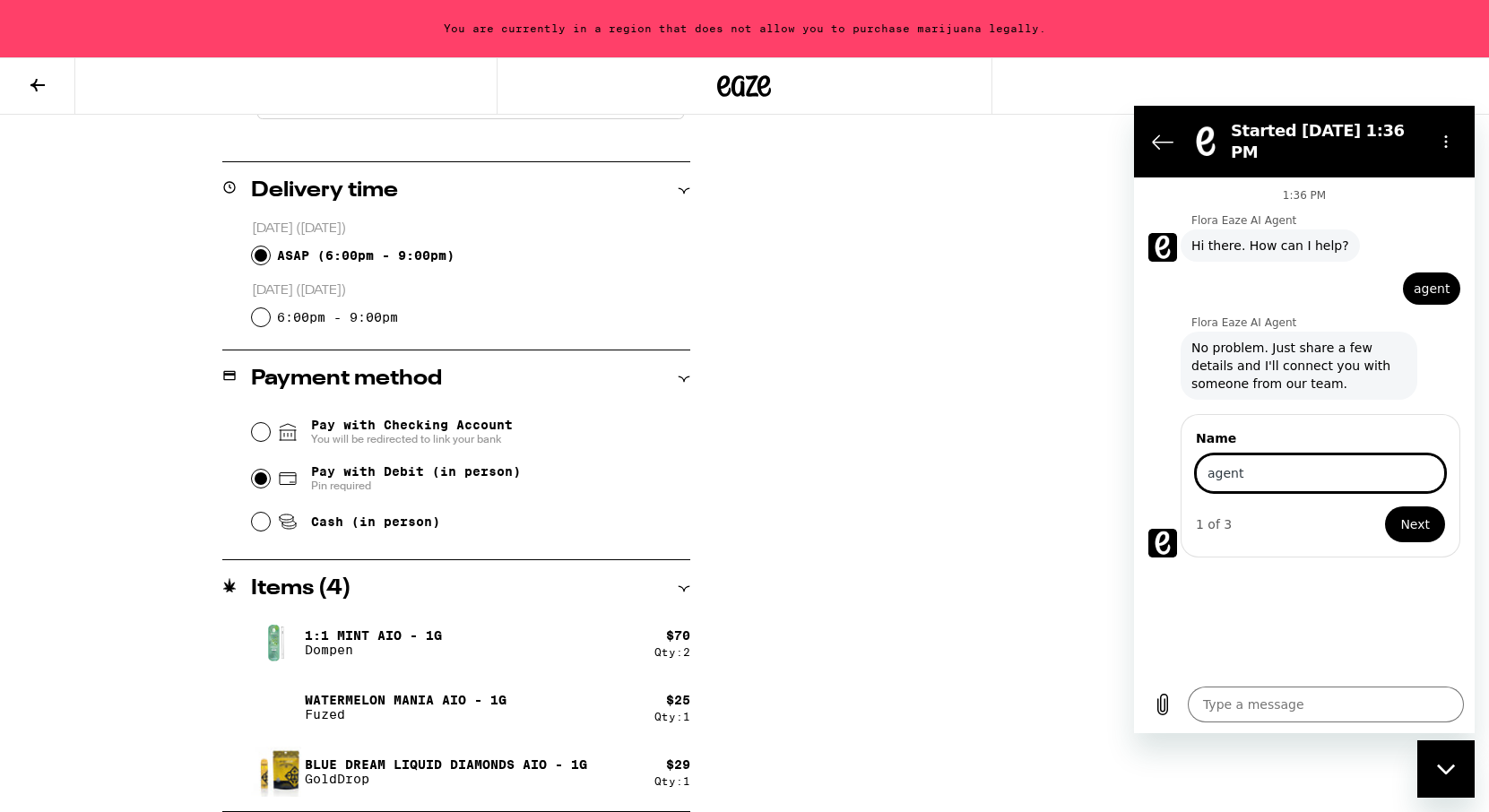
type input "agent"
click at [1385, 506] on button "Next" at bounding box center [1415, 524] width 60 height 36
type textarea "x"
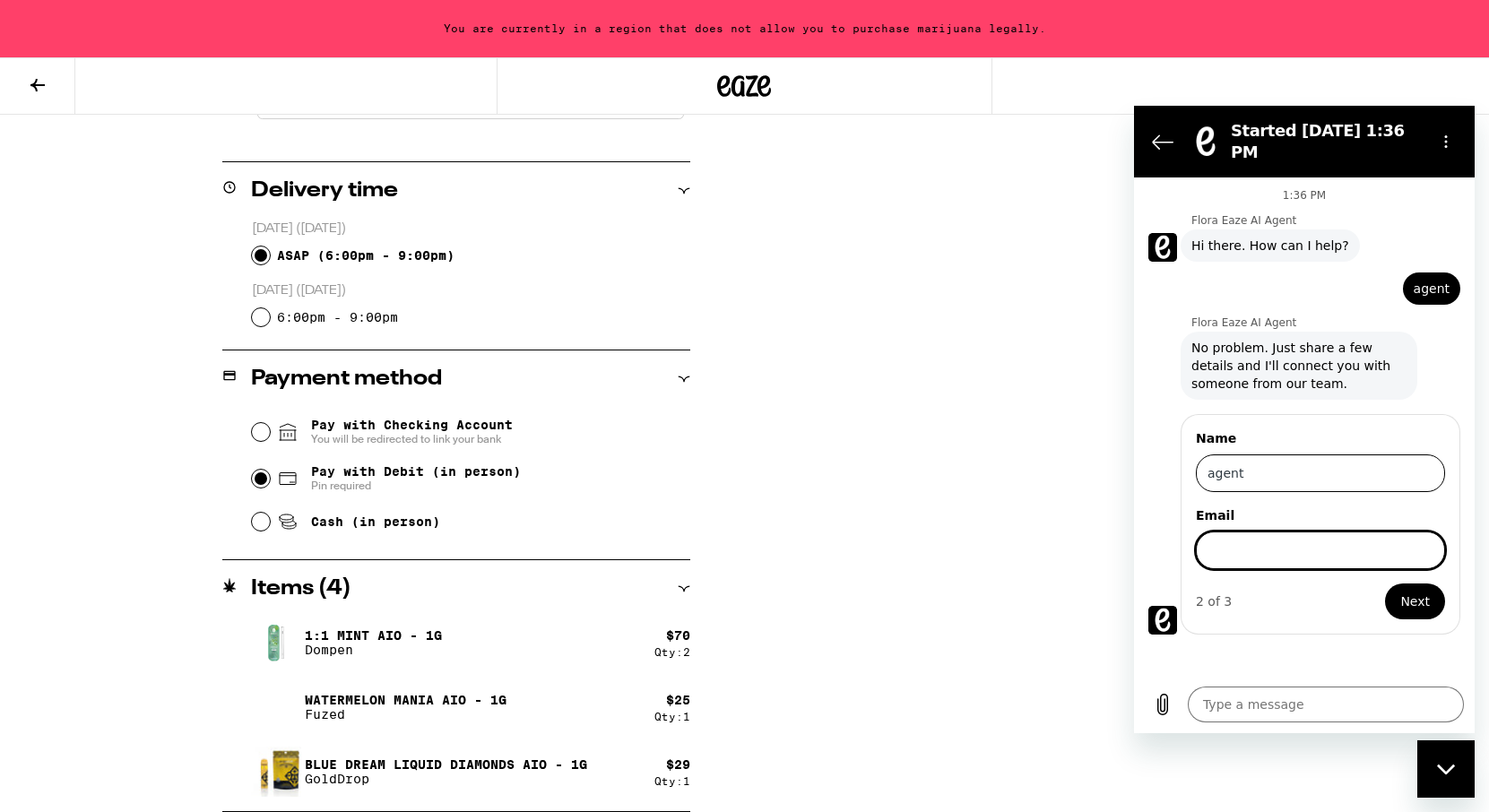
click at [1295, 465] on input "agent" at bounding box center [1321, 473] width 249 height 37
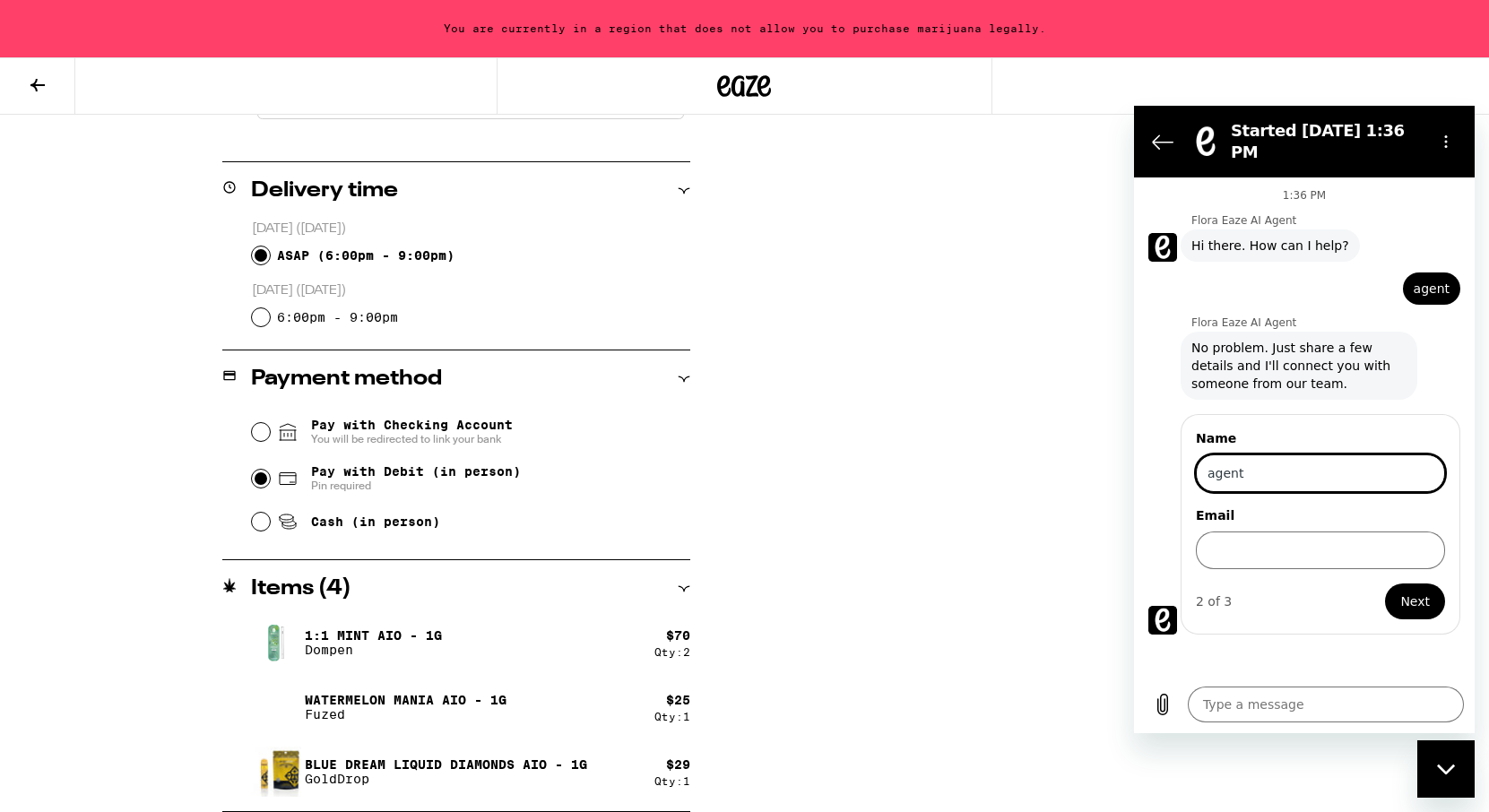
click at [1295, 465] on input "agent" at bounding box center [1321, 473] width 249 height 37
type input "keya"
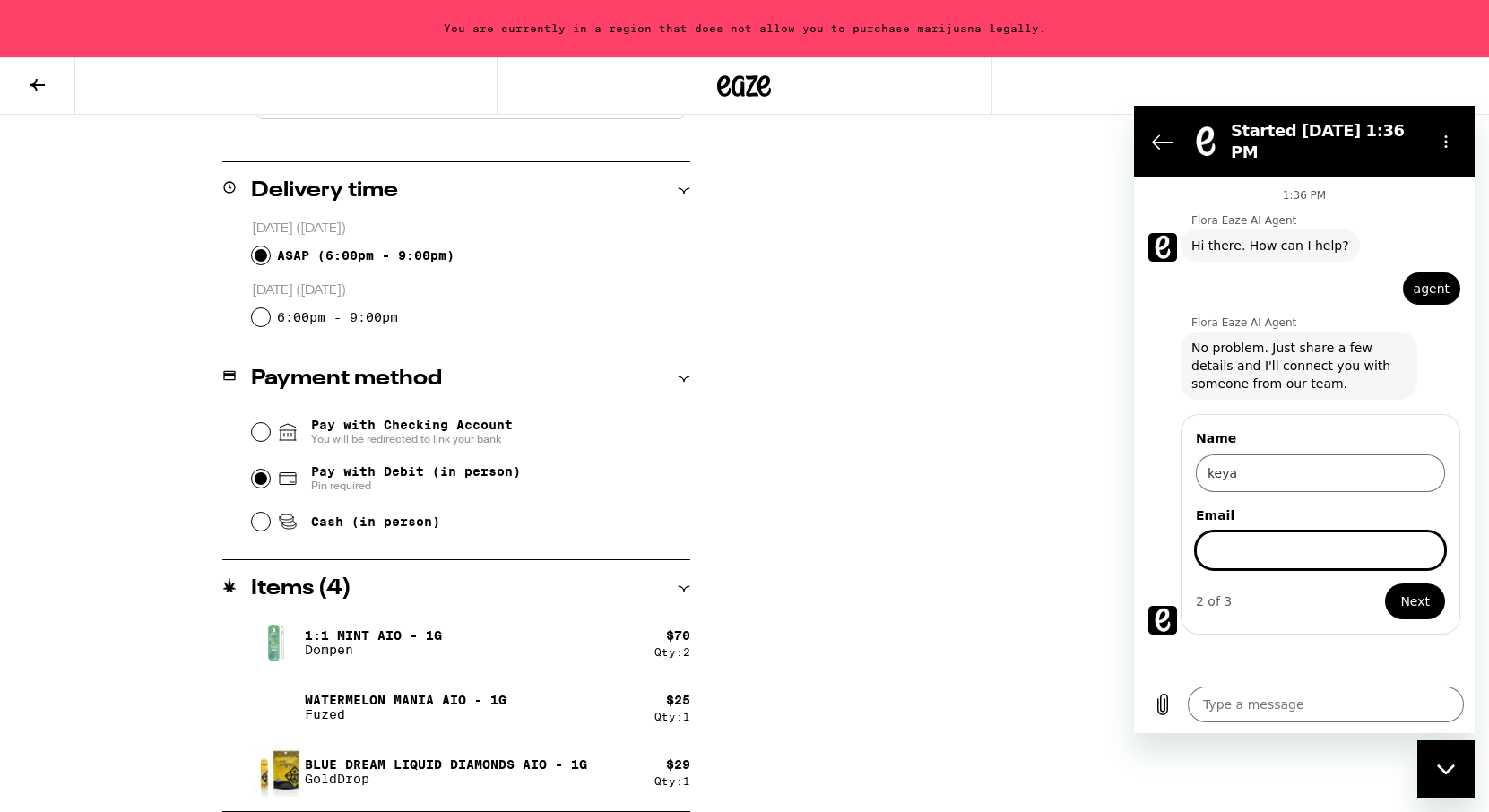
click at [1294, 531] on input "Email" at bounding box center [1321, 550] width 249 height 37
type input "l"
type input "[EMAIL_ADDRESS][DOMAIN_NAME]"
click at [1411, 593] on span "Next" at bounding box center [1415, 601] width 30 height 21
type textarea "x"
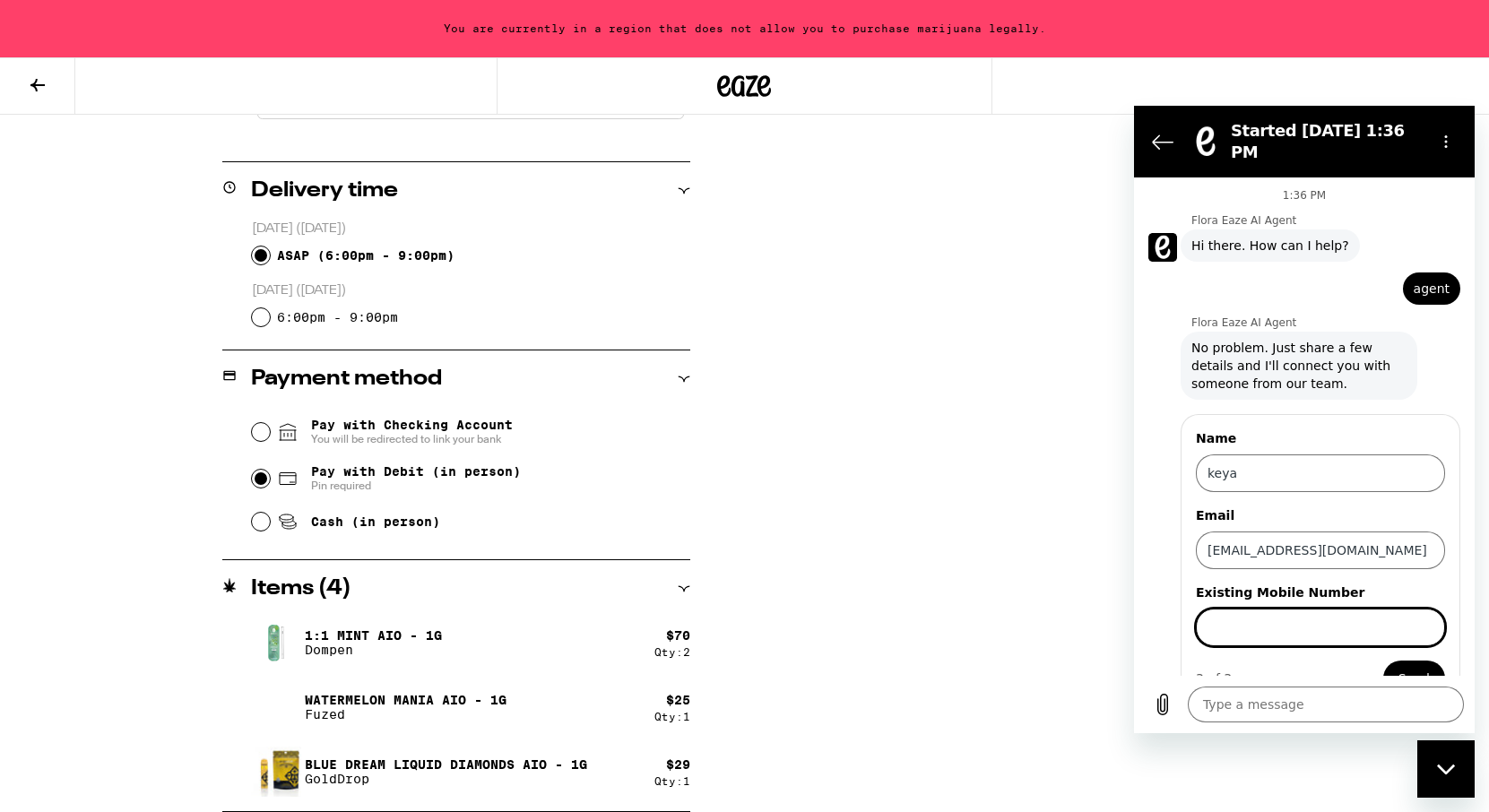
scroll to position [22, 0]
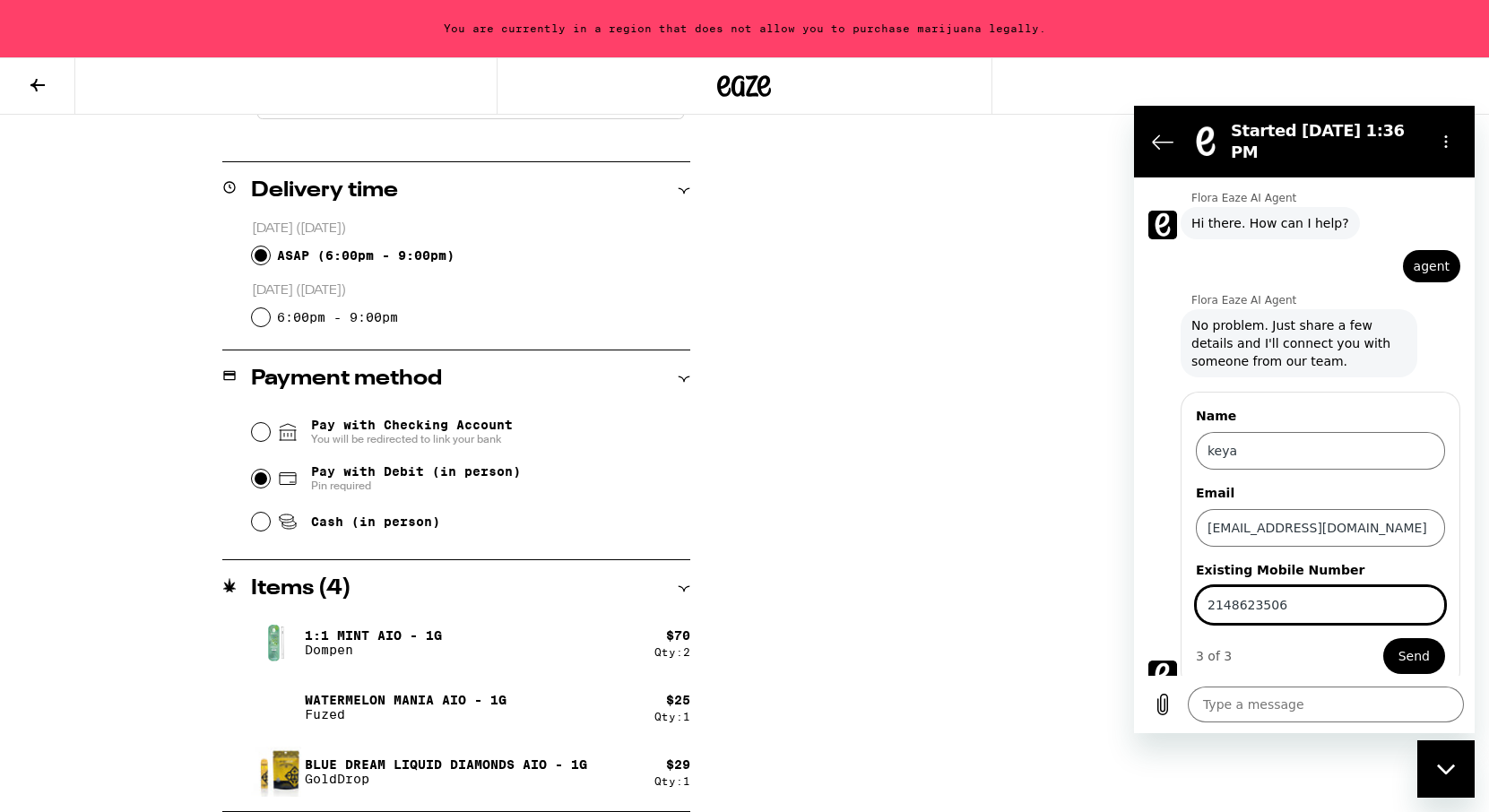
type input "2148623506"
click at [1424, 645] on span "Send" at bounding box center [1415, 655] width 32 height 21
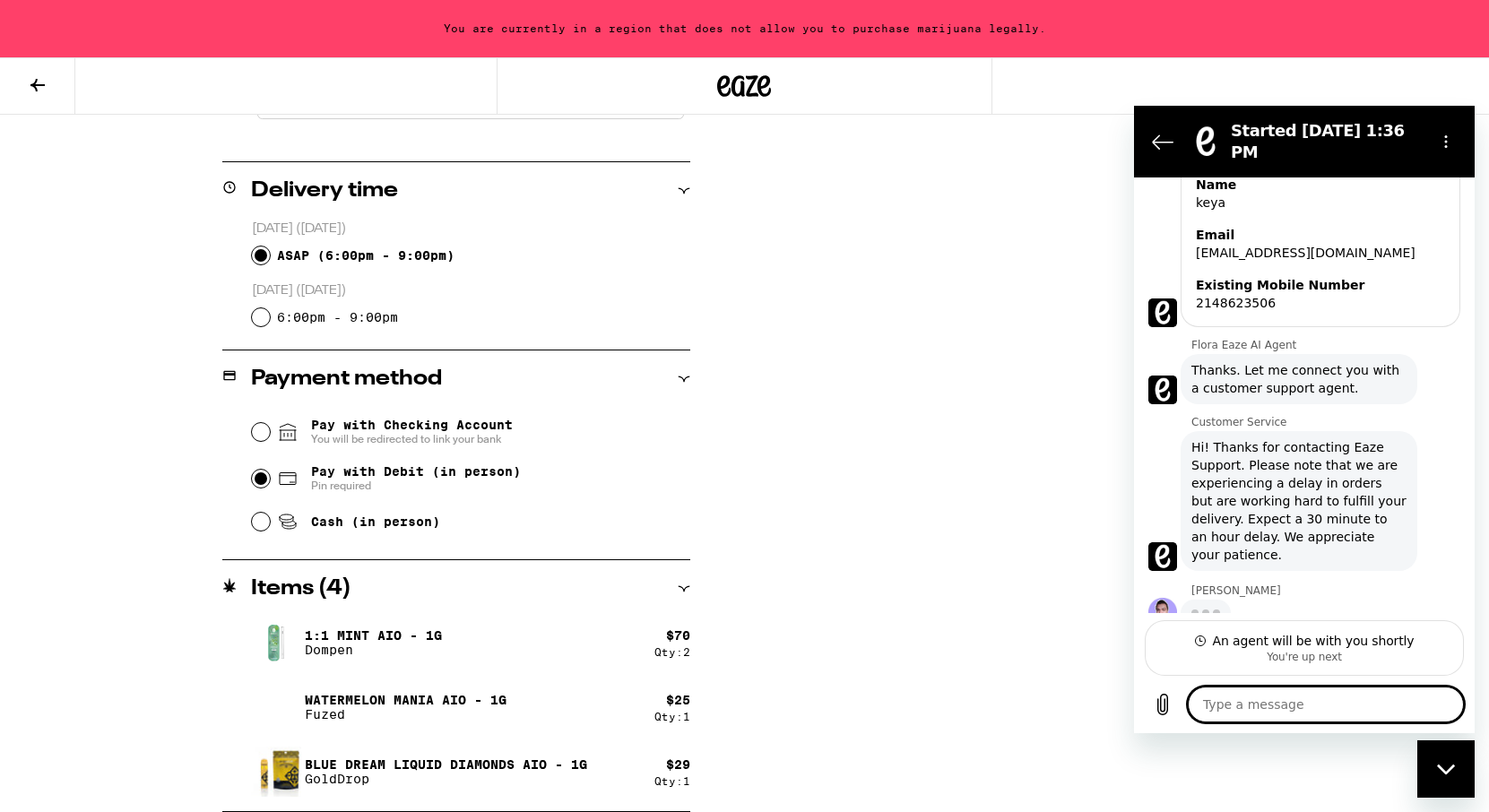
scroll to position [266, 0]
type textarea "x"
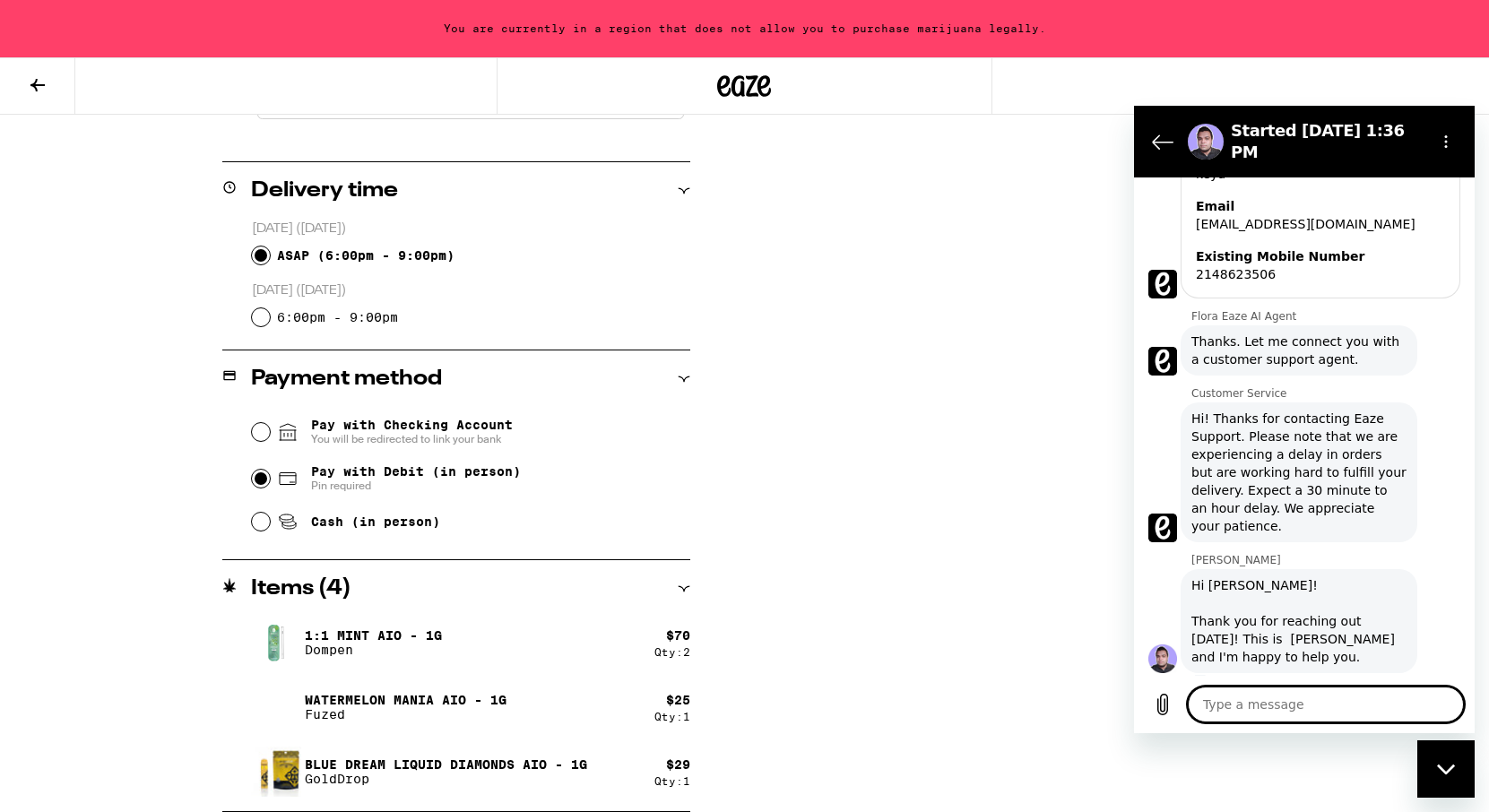
scroll to position [300, 0]
click at [1329, 687] on textarea at bounding box center [1325, 704] width 276 height 36
type textarea "H"
type textarea "x"
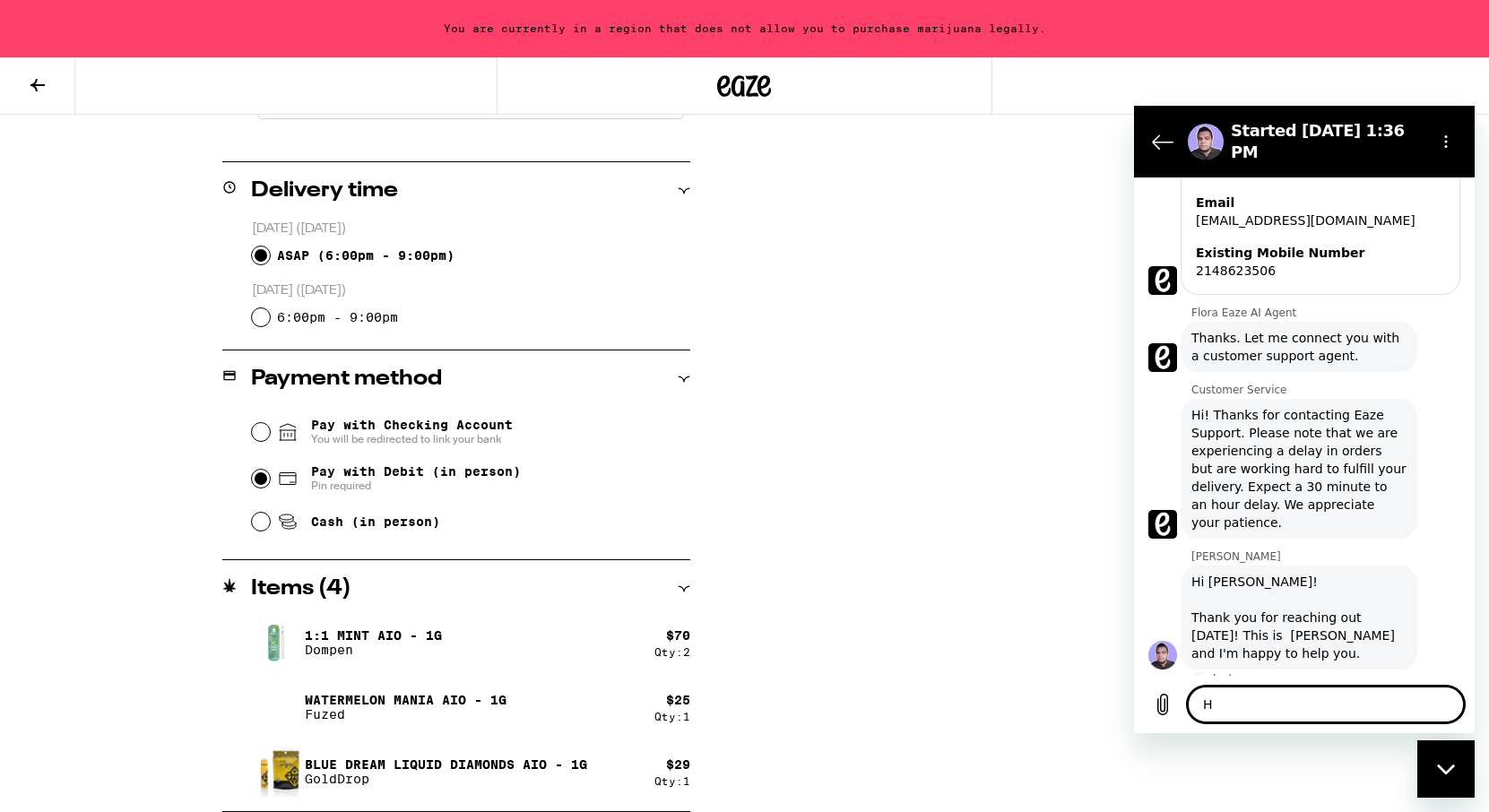
type textarea "Hi"
type textarea "x"
type textarea "Hi!"
type textarea "x"
type textarea "Hi!"
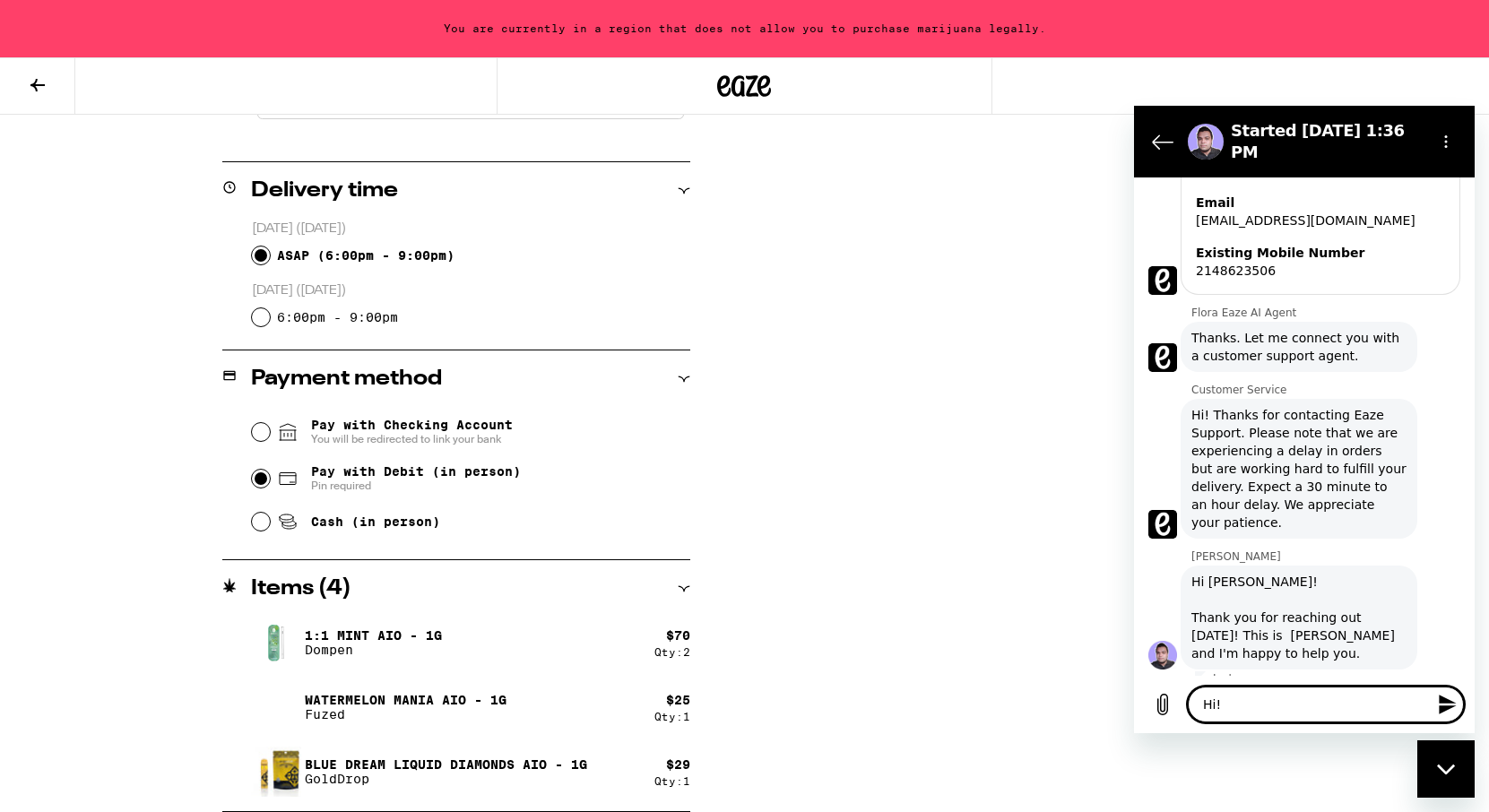
type textarea "x"
type textarea "Hi! I"
type textarea "x"
type textarea "Hi! I"
type textarea "x"
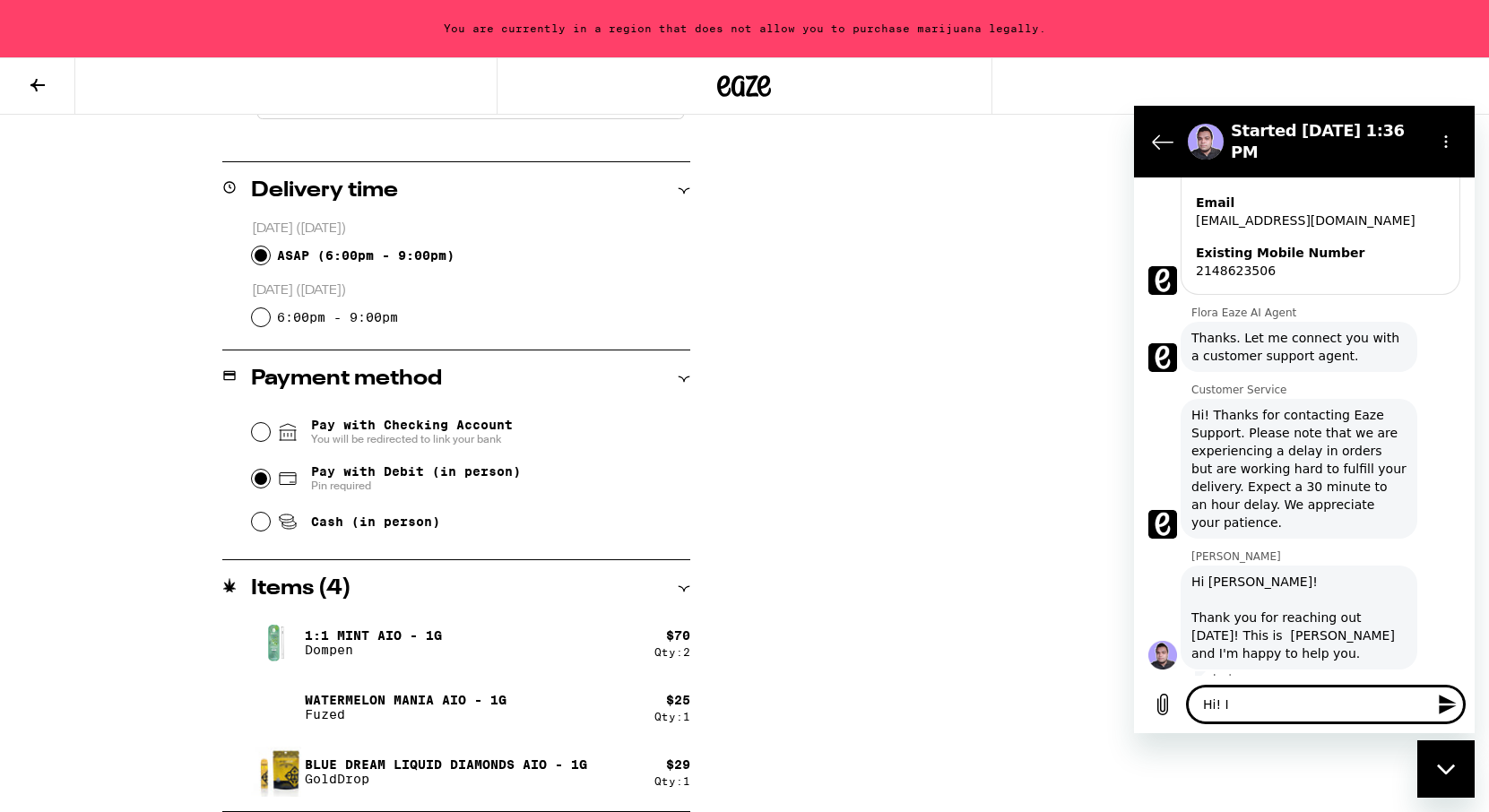
type textarea "Hi! I w"
type textarea "x"
type textarea "Hi! I wa"
type textarea "x"
type textarea "Hi! I wam"
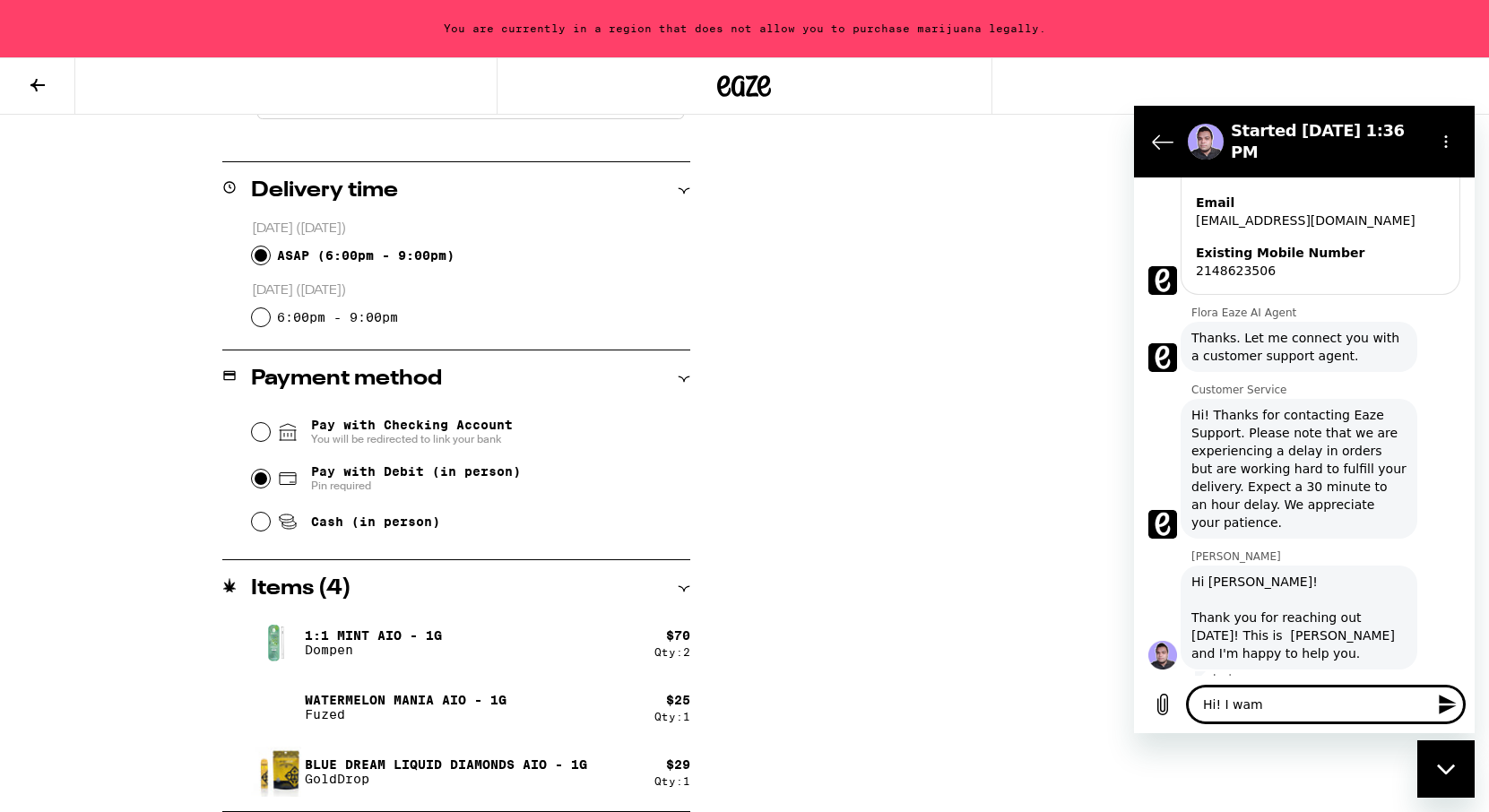
type textarea "x"
type textarea "Hi! I wa"
type textarea "x"
type textarea "Hi! I w"
type textarea "x"
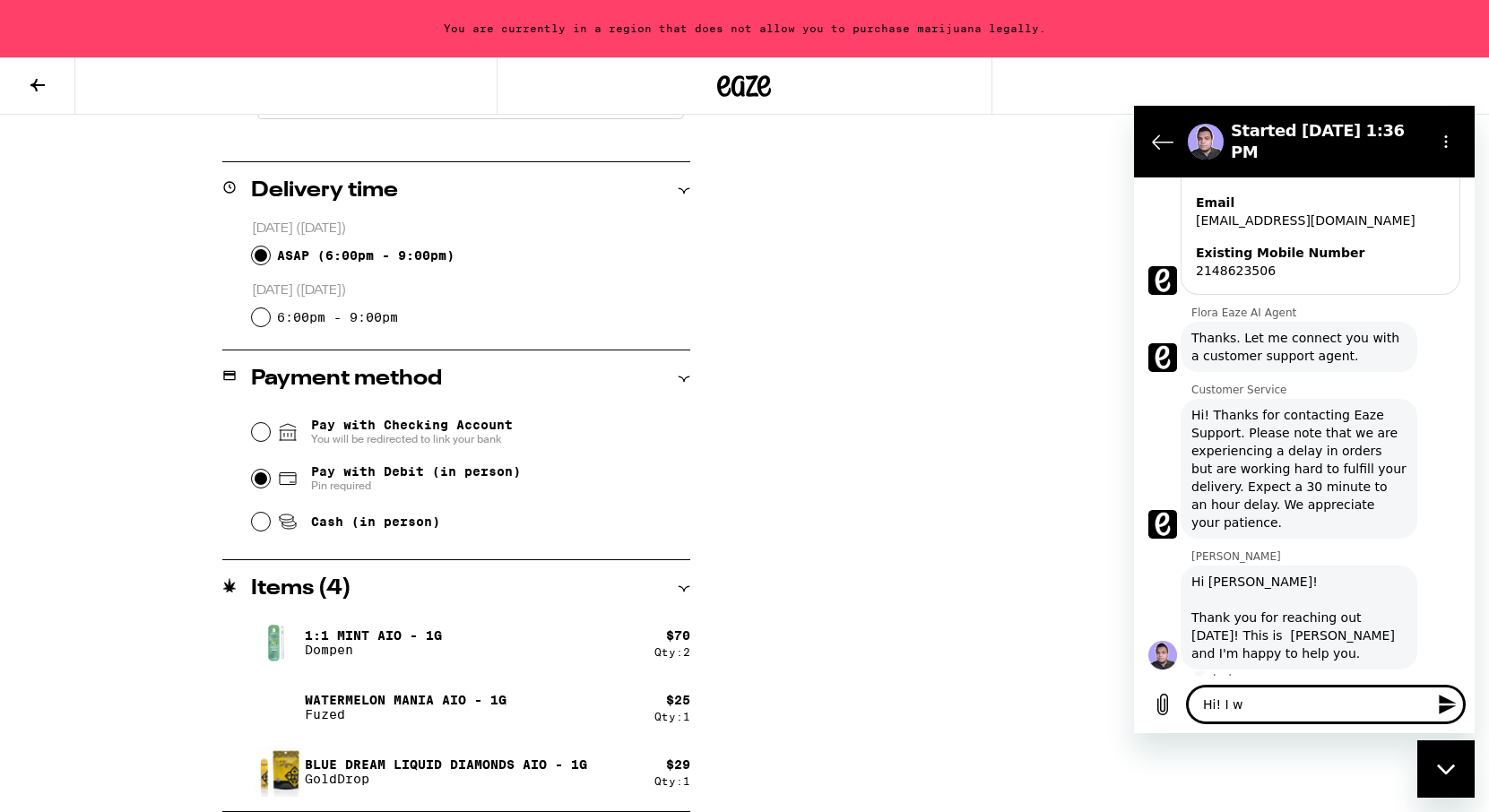
type textarea "Hi! I"
type textarea "x"
type textarea "Hi! I a"
type textarea "x"
type textarea "Hi! I am"
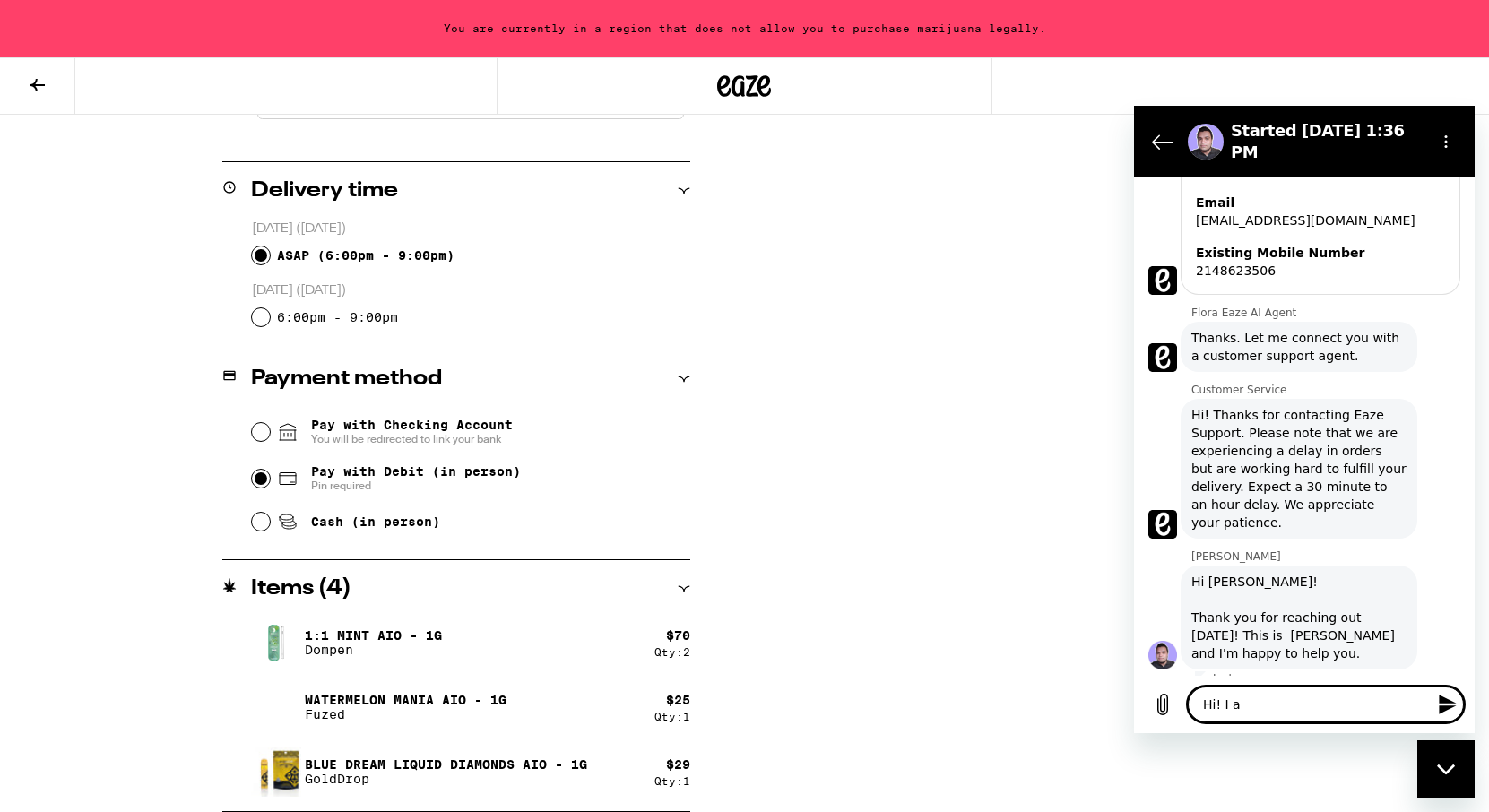
type textarea "x"
type textarea "Hi! I am"
type textarea "x"
type textarea "Hi! I am t"
type textarea "x"
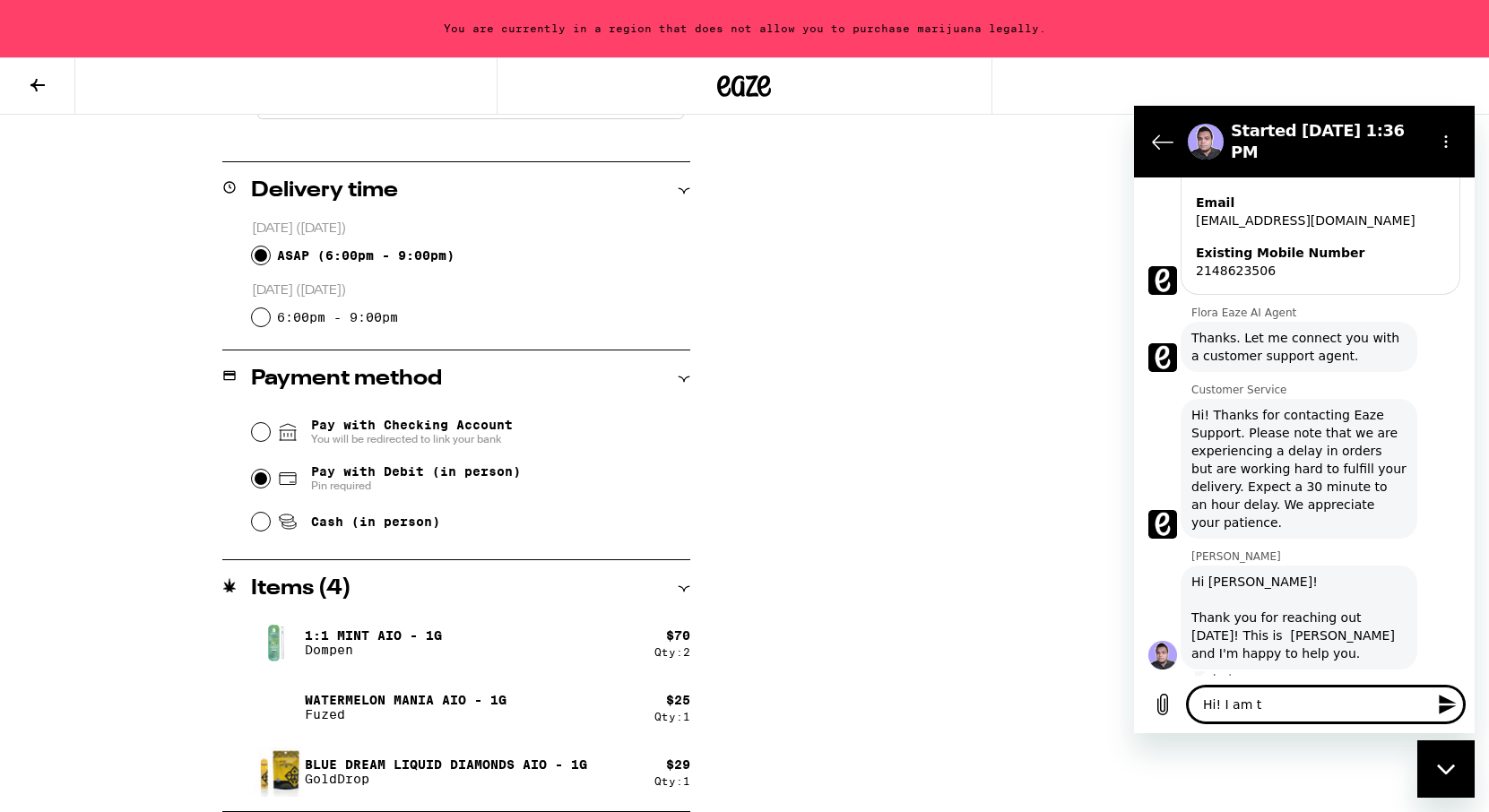
type textarea "Hi! I am tr"
type textarea "x"
type textarea "Hi! I am trt"
type textarea "x"
type textarea "Hi! I am trti"
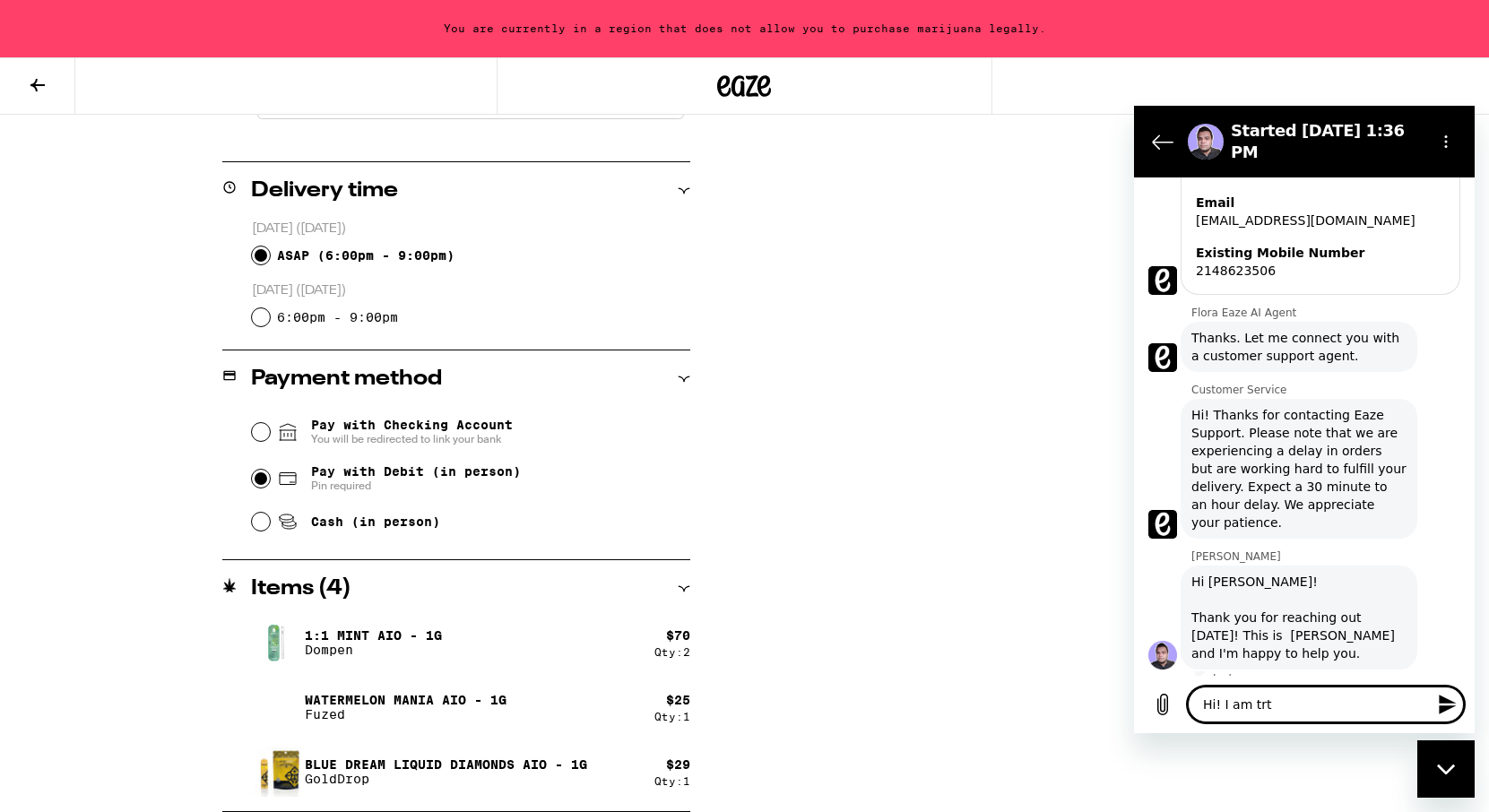
type textarea "x"
type textarea "Hi! I am trt"
type textarea "x"
type textarea "Hi! I am tr"
type textarea "x"
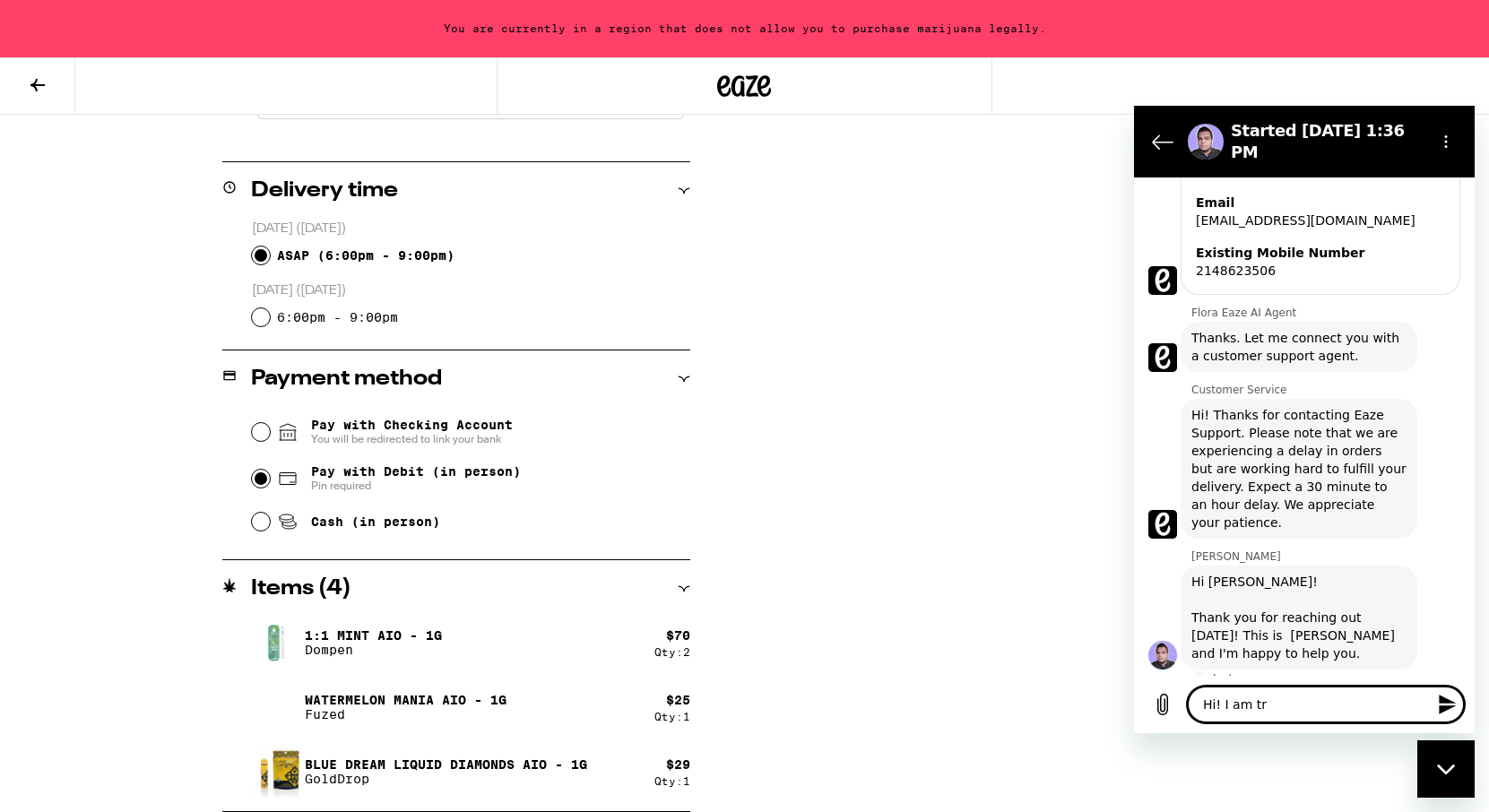
type textarea "Hi! I am try"
type textarea "x"
type textarea "Hi! I am tryi"
type textarea "x"
type textarea "Hi! I am tryin"
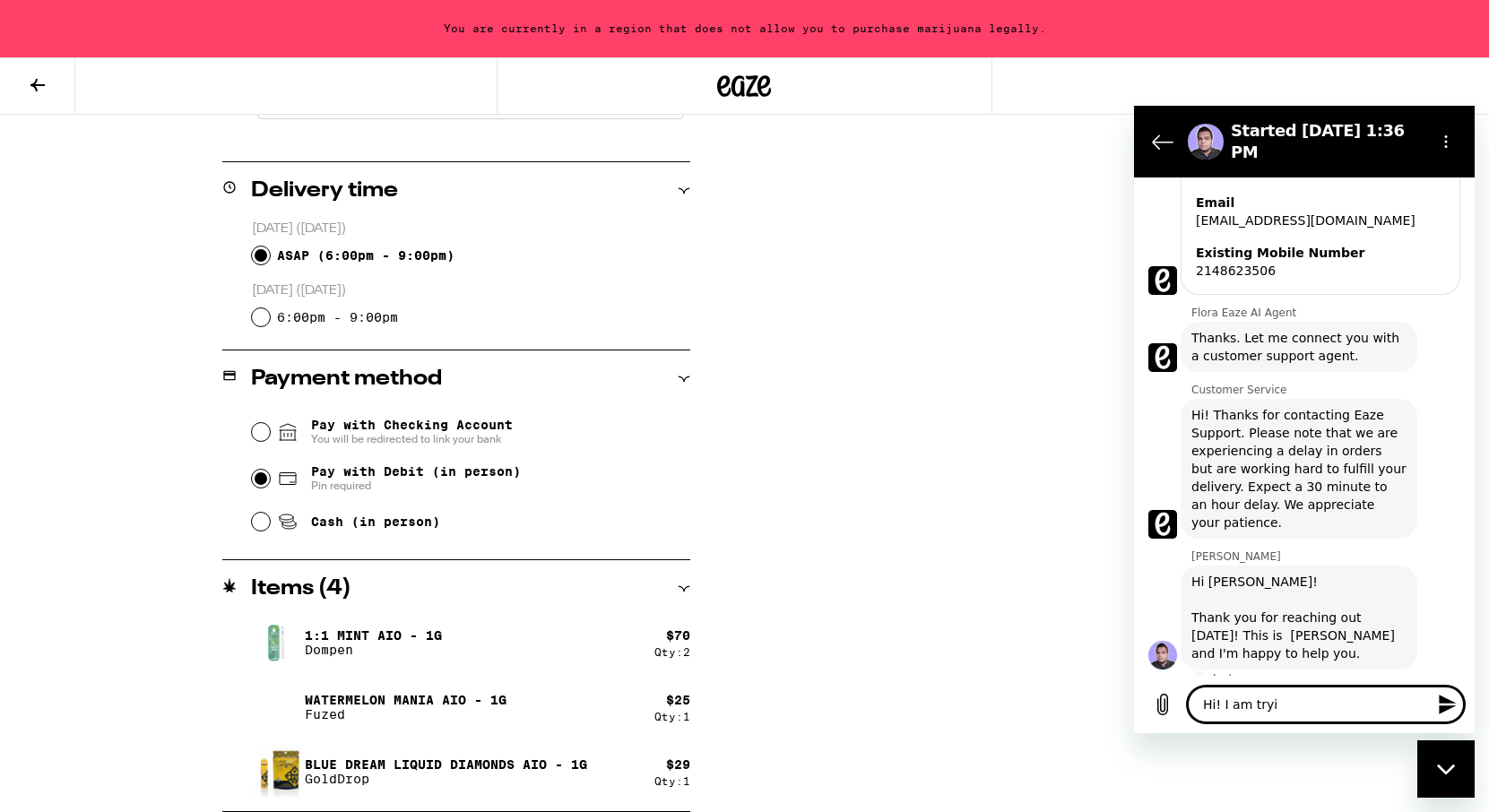
type textarea "x"
type textarea "Hi! I am trying"
type textarea "x"
type textarea "Hi! I am trying"
type textarea "x"
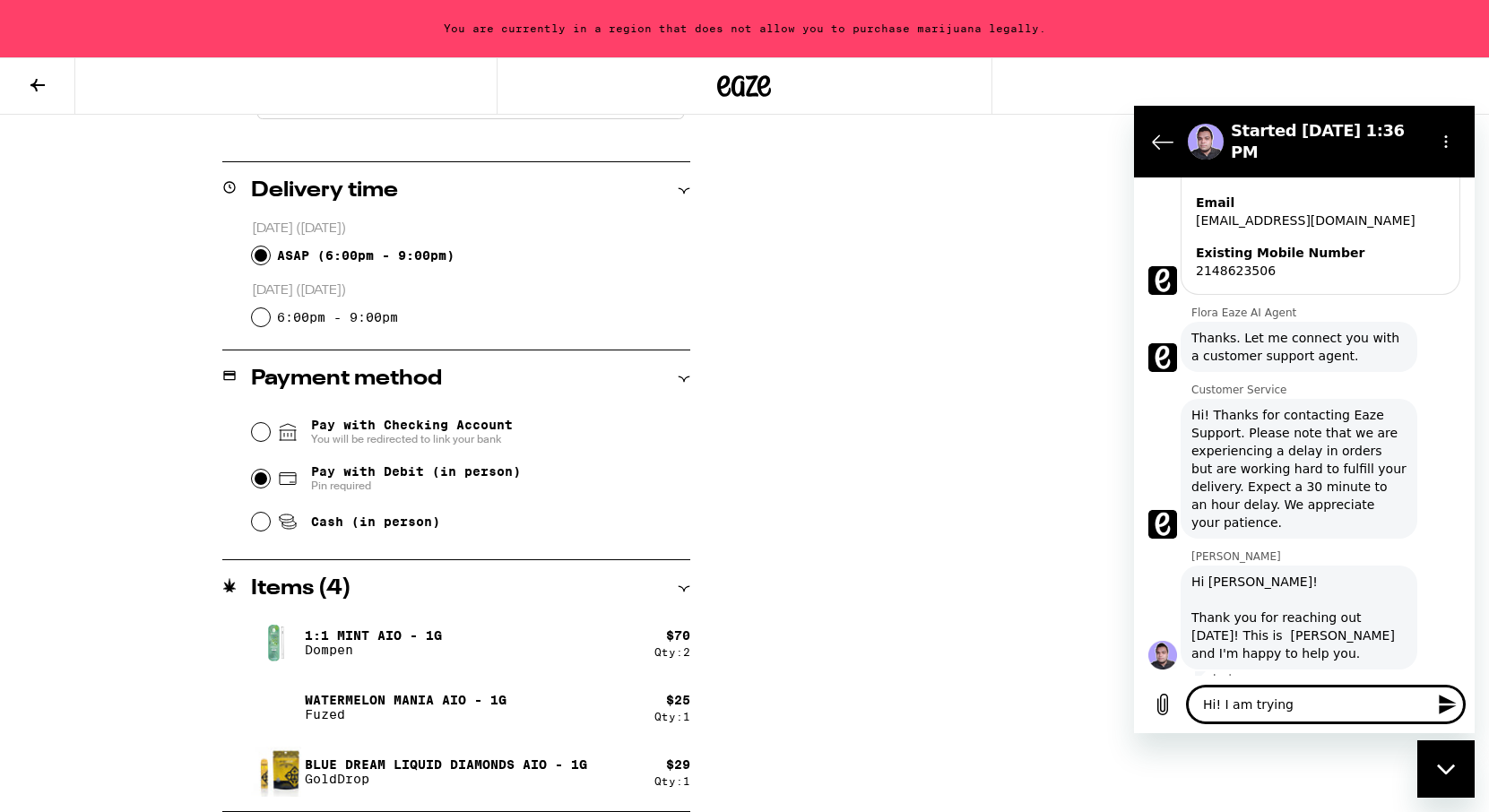
type textarea "Hi! I am trying t"
type textarea "x"
type textarea "Hi! I am trying to"
type textarea "x"
type textarea "Hi! I am trying to"
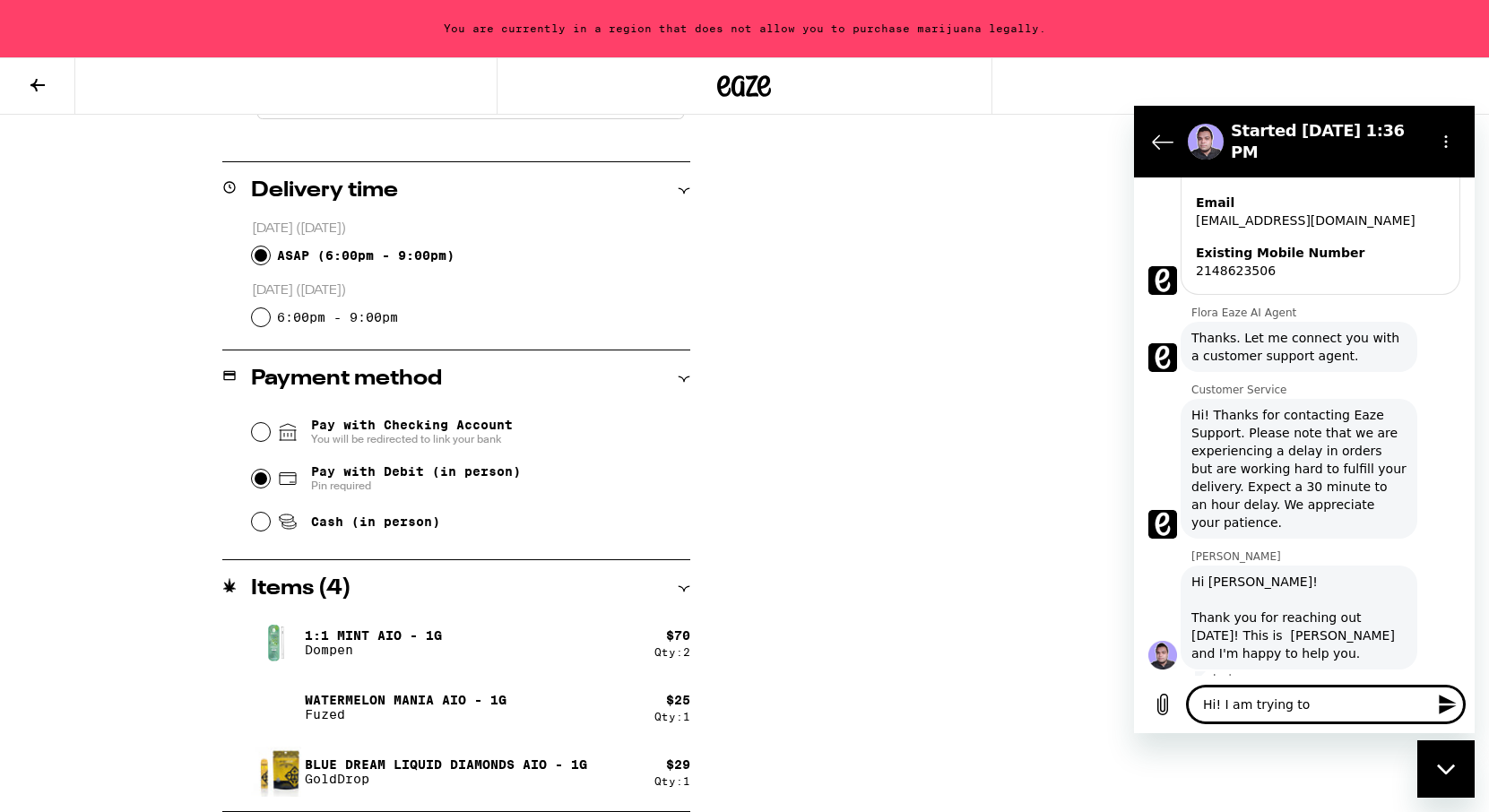
type textarea "x"
type textarea "Hi! I am trying to"
type textarea "x"
type textarea "Hi! I am trying top"
type textarea "x"
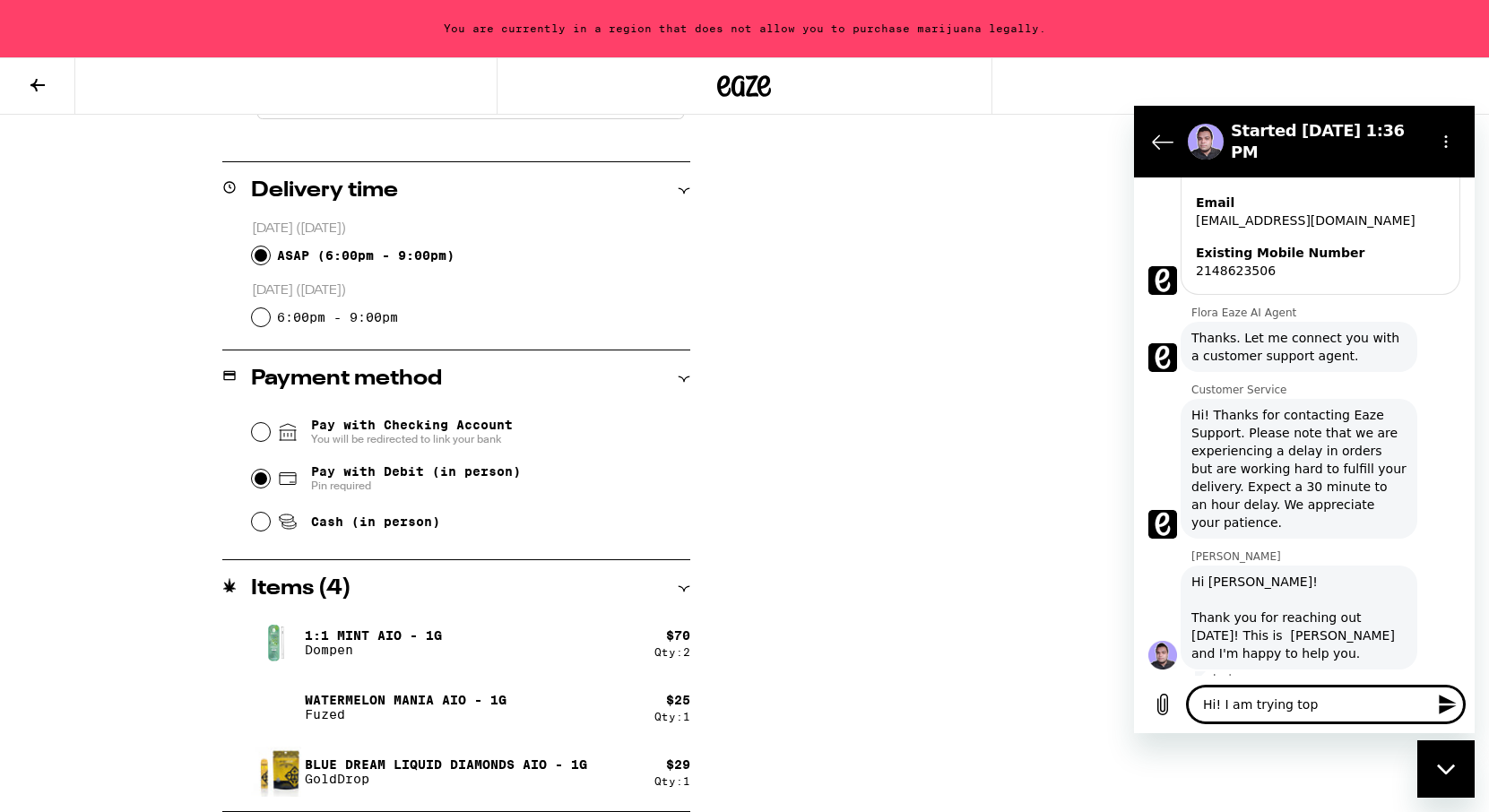
type textarea "Hi! I am trying to"
type textarea "x"
type textarea "Hi! I am trying top"
type textarea "x"
type textarea "Hi! I am trying topl"
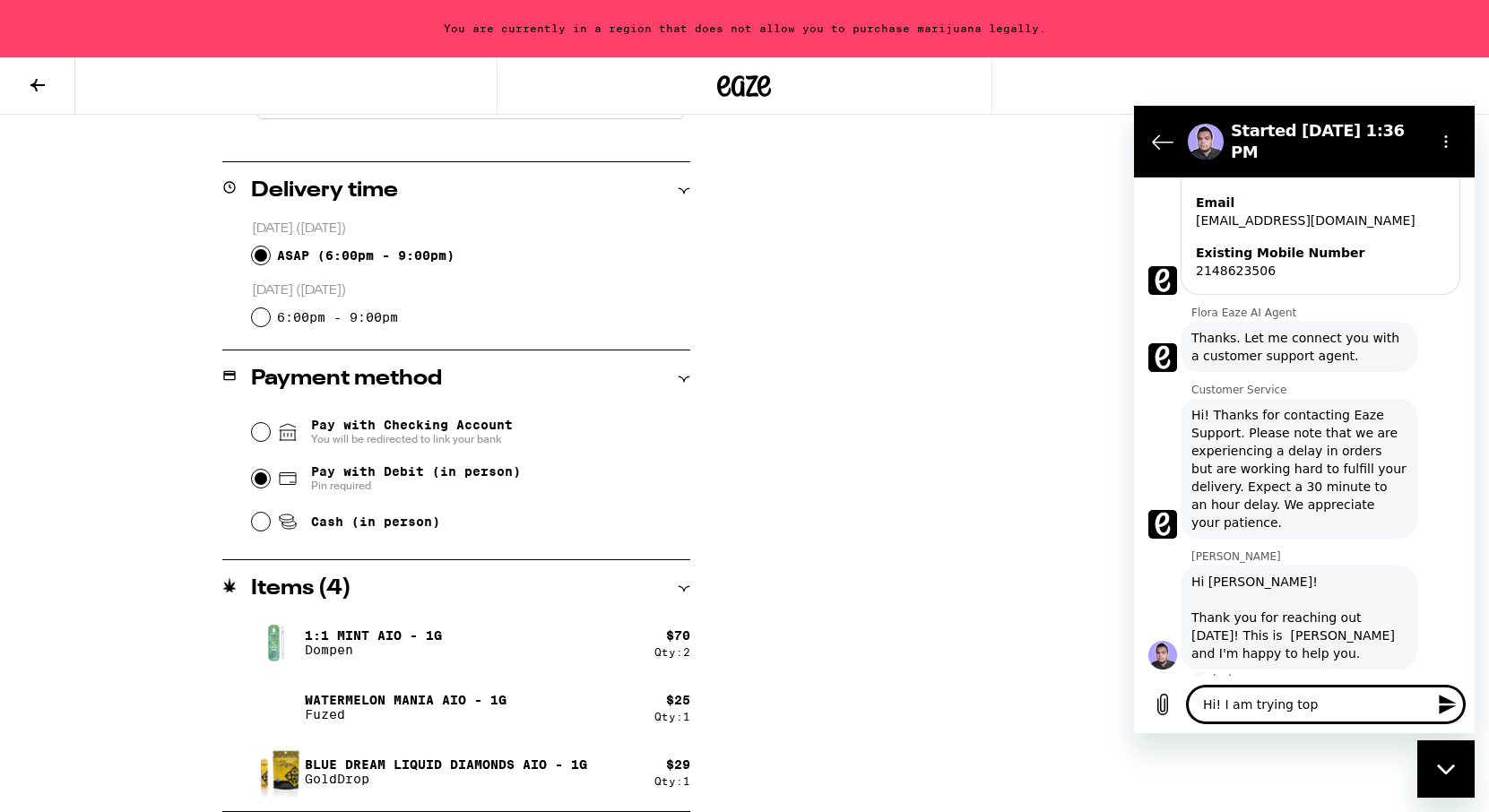
type textarea "x"
type textarea "Hi! I am trying topla"
type textarea "x"
type textarea "Hi! I am trying toplac"
type textarea "x"
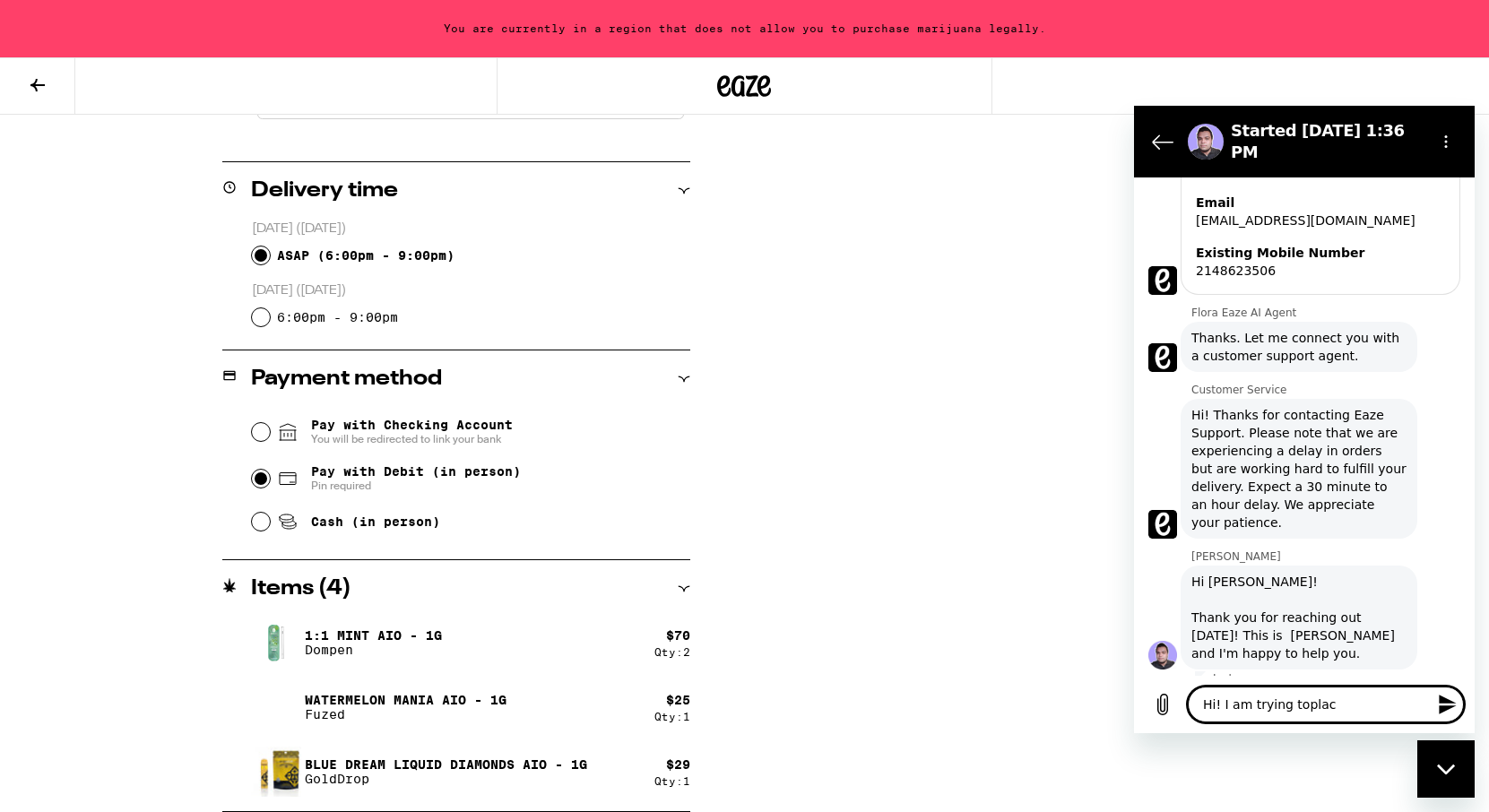
type textarea "Hi! I am trying toplace"
type textarea "x"
type textarea "Hi! I am trying toplace"
type textarea "x"
type textarea "Hi! I am trying toplace a"
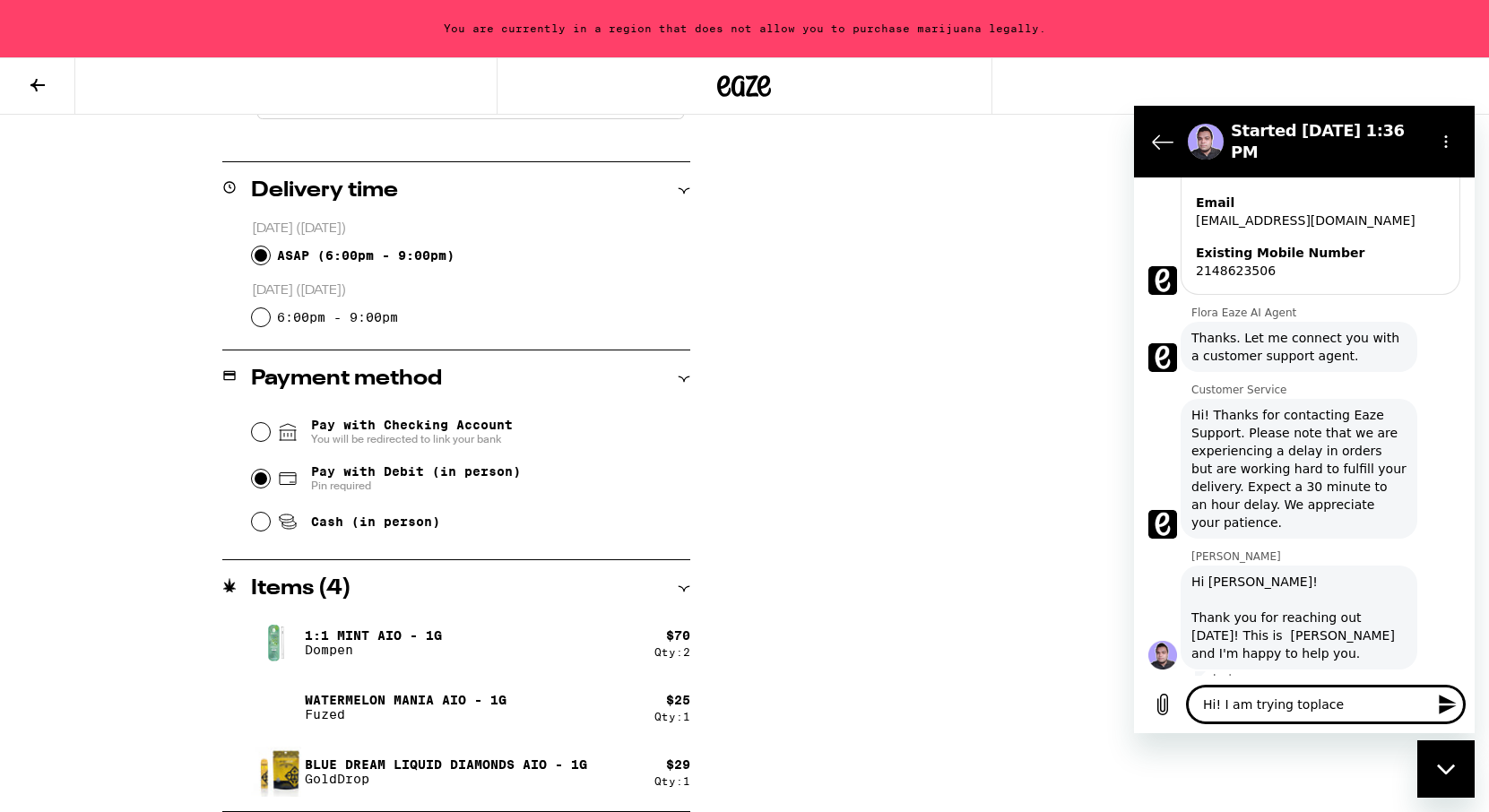
type textarea "x"
type textarea "Hi! I am trying toplace an"
type textarea "x"
type textarea "Hi! I am trying toplace an"
type textarea "x"
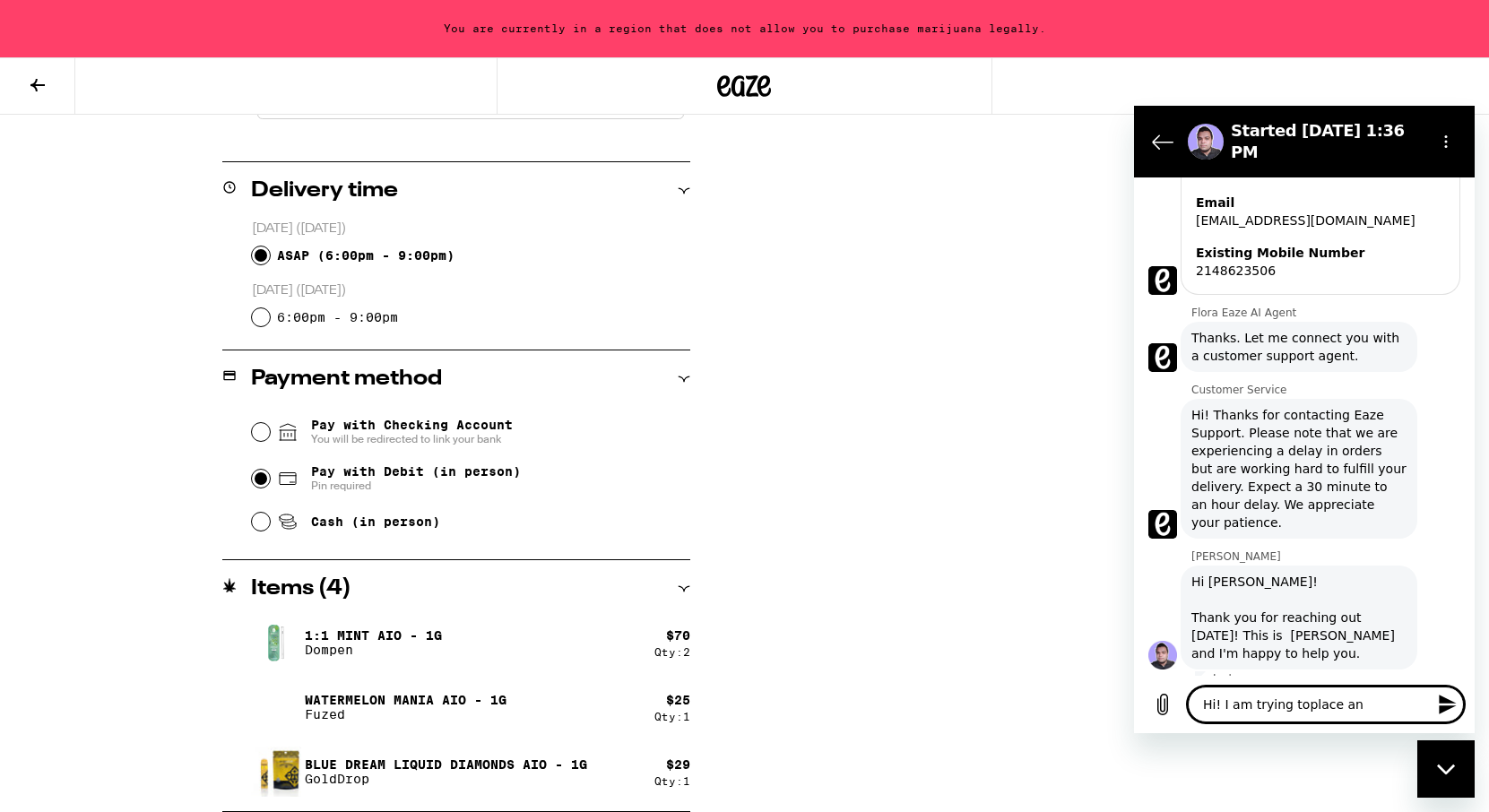
type textarea "Hi! I am trying toplace an o"
type textarea "x"
type textarea "Hi! I am trying toplace an or"
type textarea "x"
type textarea "Hi! I am trying toplace an ord"
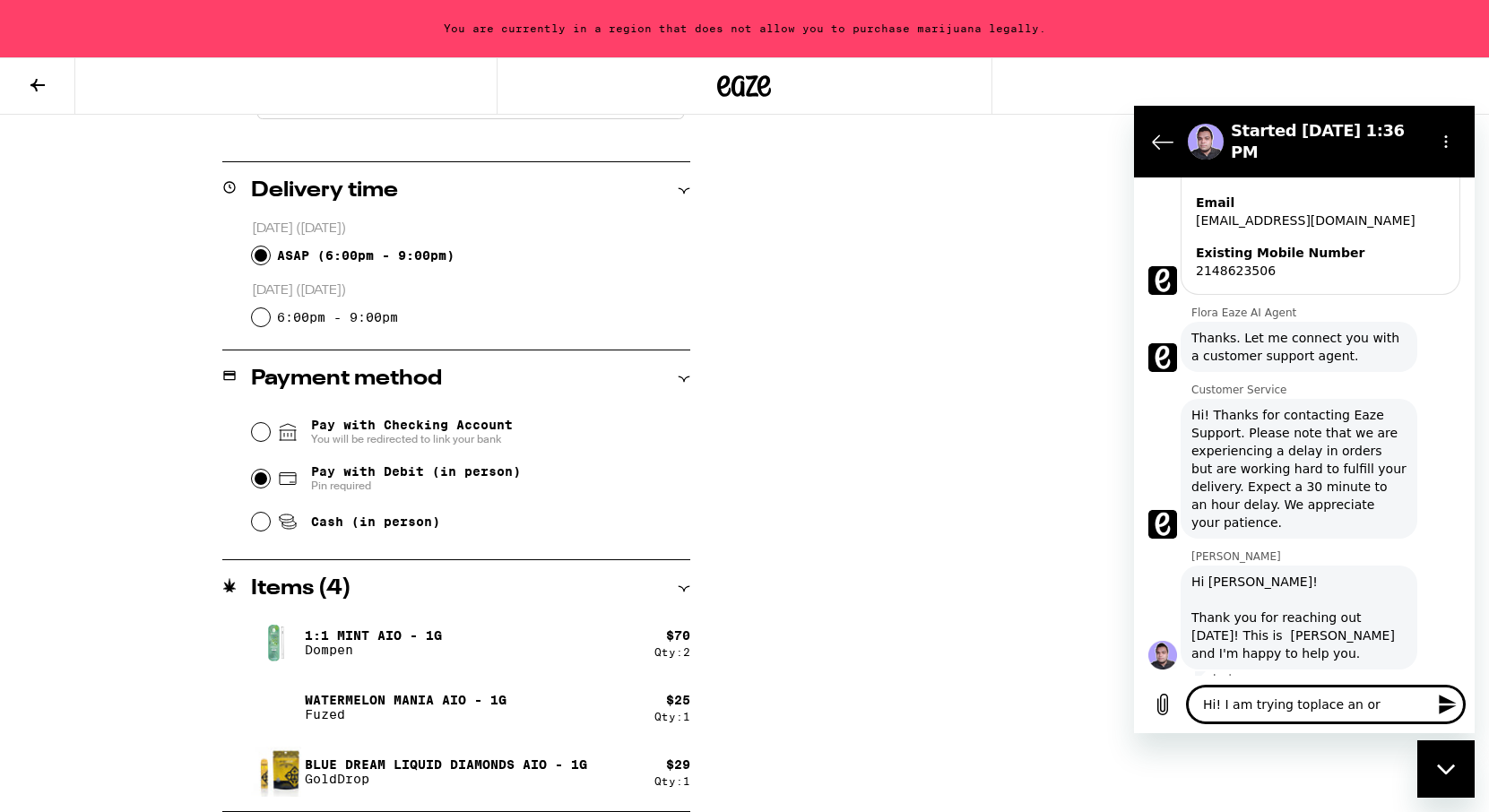
type textarea "x"
type textarea "Hi! I am trying toplace an orde"
type textarea "x"
type textarea "Hi! I am trying toplace an order"
type textarea "x"
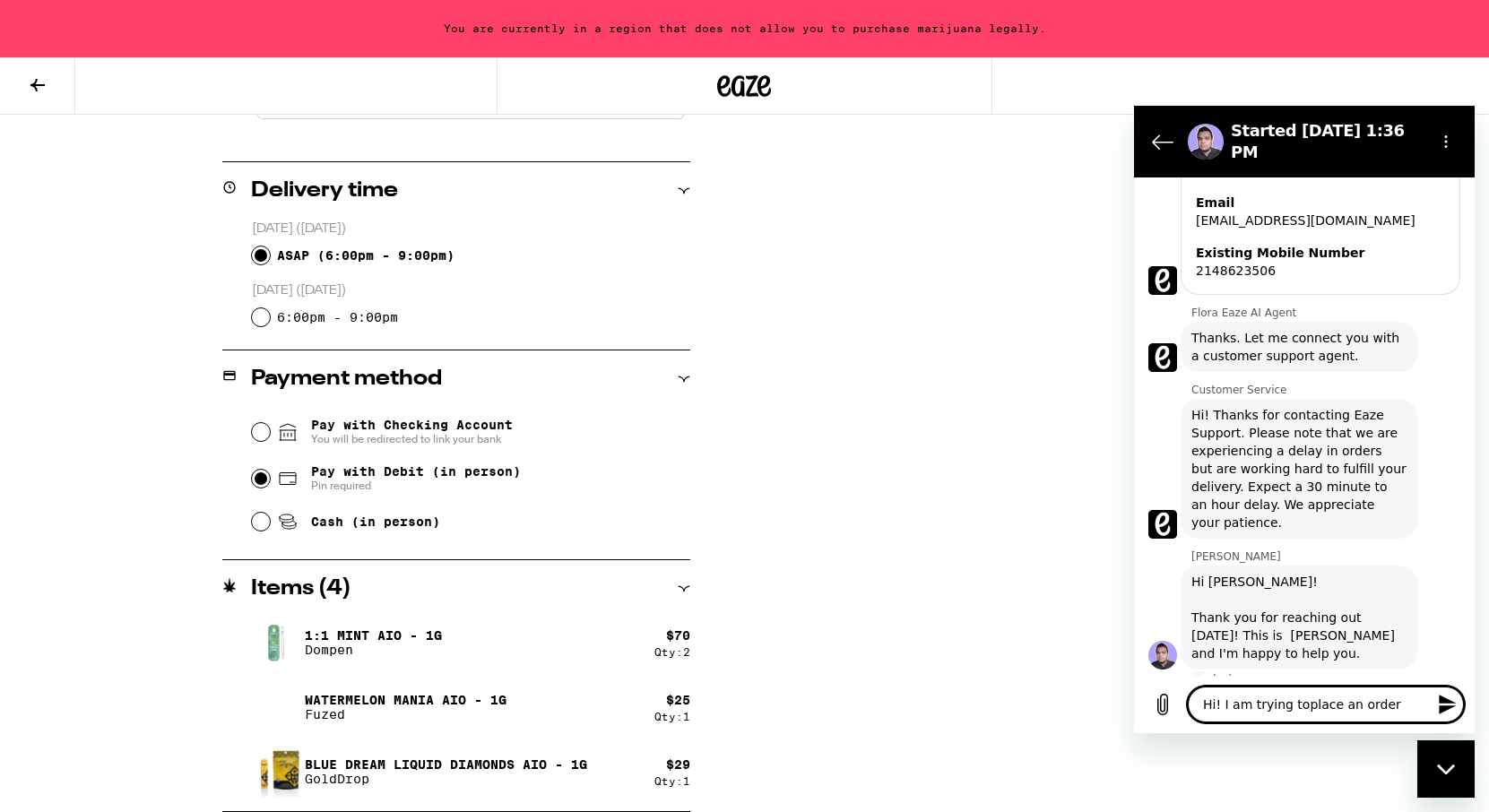
type textarea "Hi! I am trying toplace an order"
type textarea "x"
type textarea "Hi! I am trying toplace an order f"
type textarea "x"
type textarea "Hi! I am trying toplace an order fo"
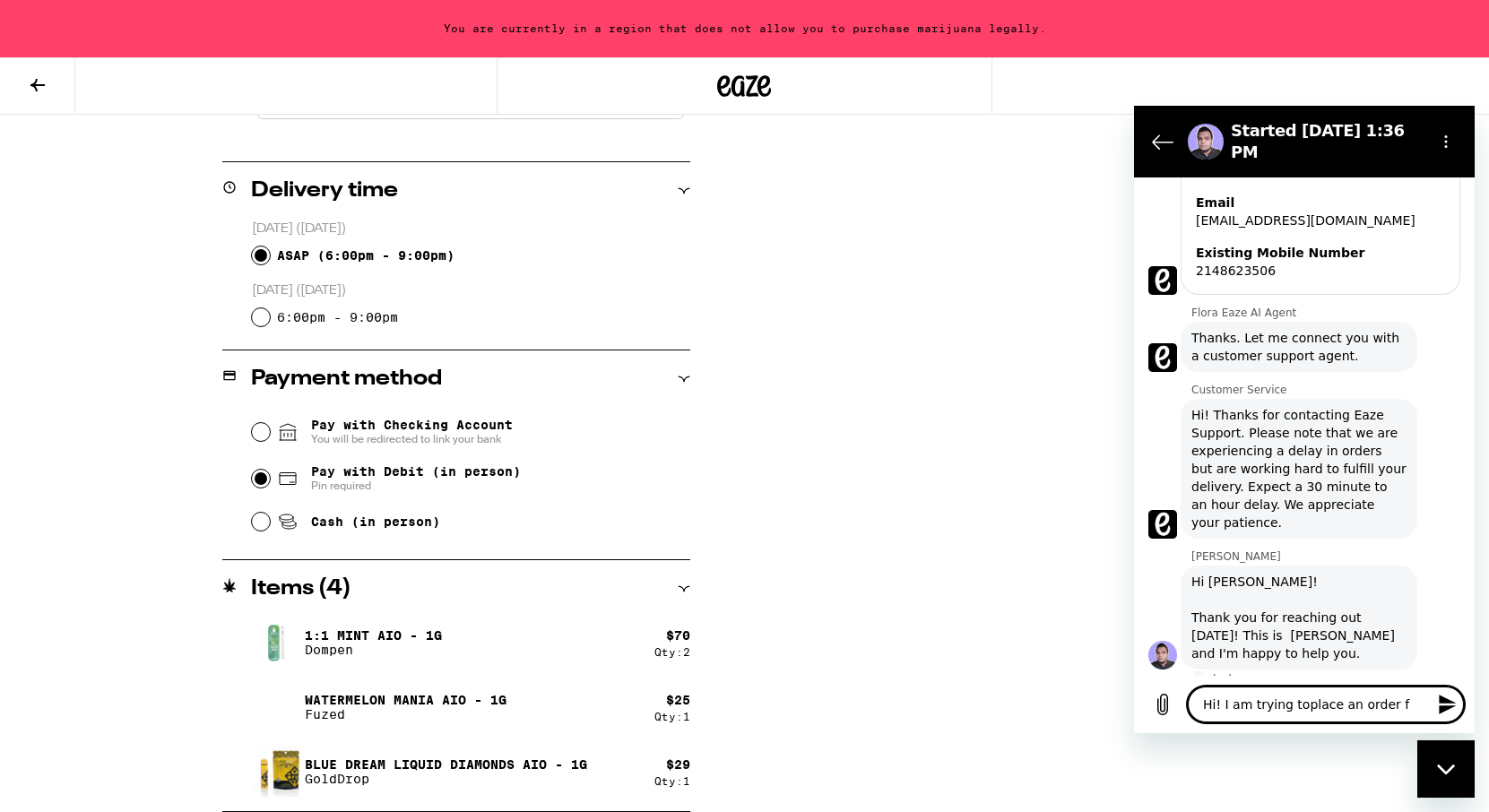
type textarea "x"
type textarea "Hi! I am trying toplace an order for"
type textarea "x"
type textarea "Hi! I am trying toplace an order for"
type textarea "x"
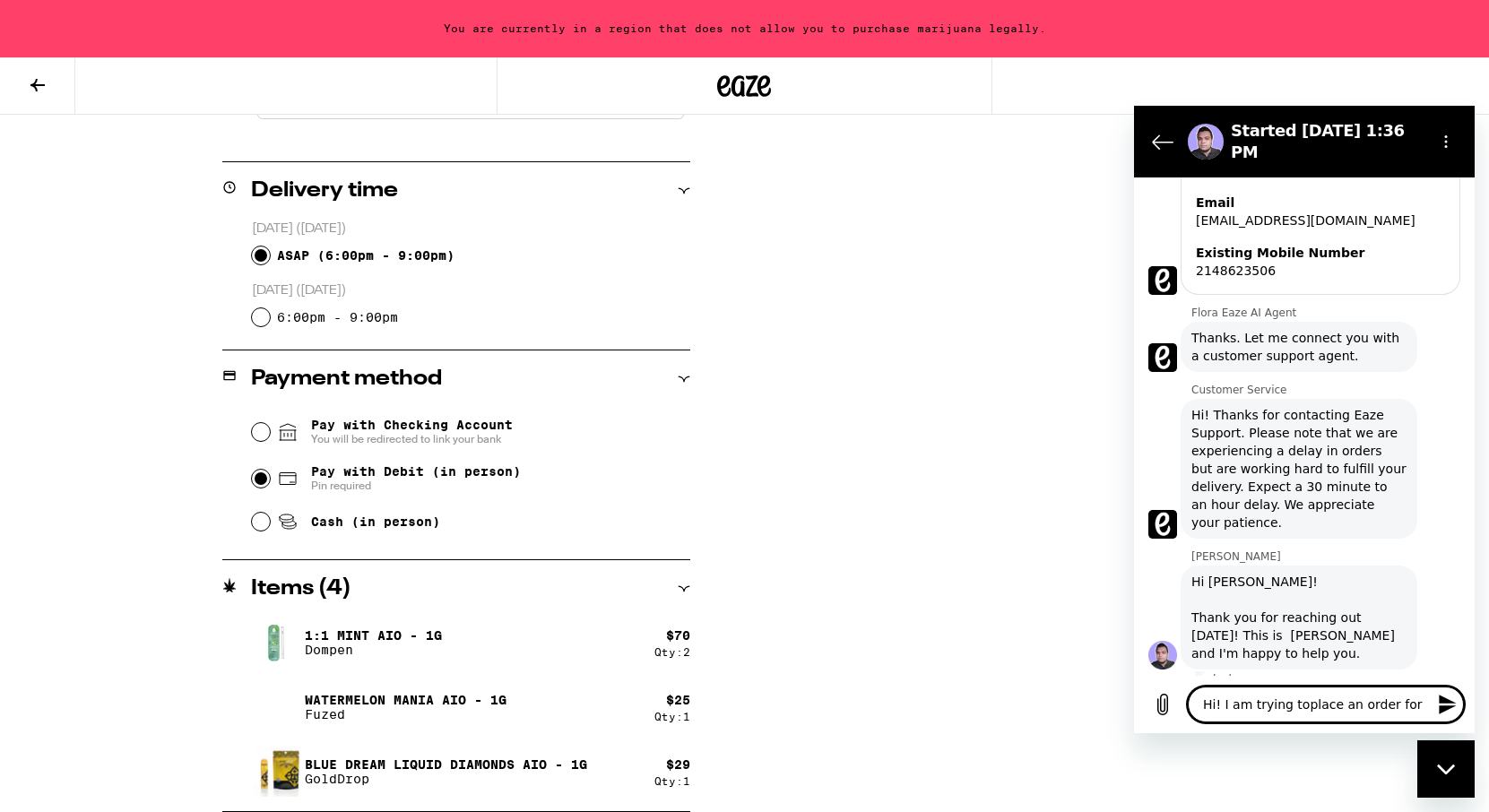
type textarea "Hi! I am trying toplace an order for d"
type textarea "x"
type textarea "Hi! I am trying toplace an order for de"
type textarea "x"
type textarea "Hi! I am trying toplace an order for del"
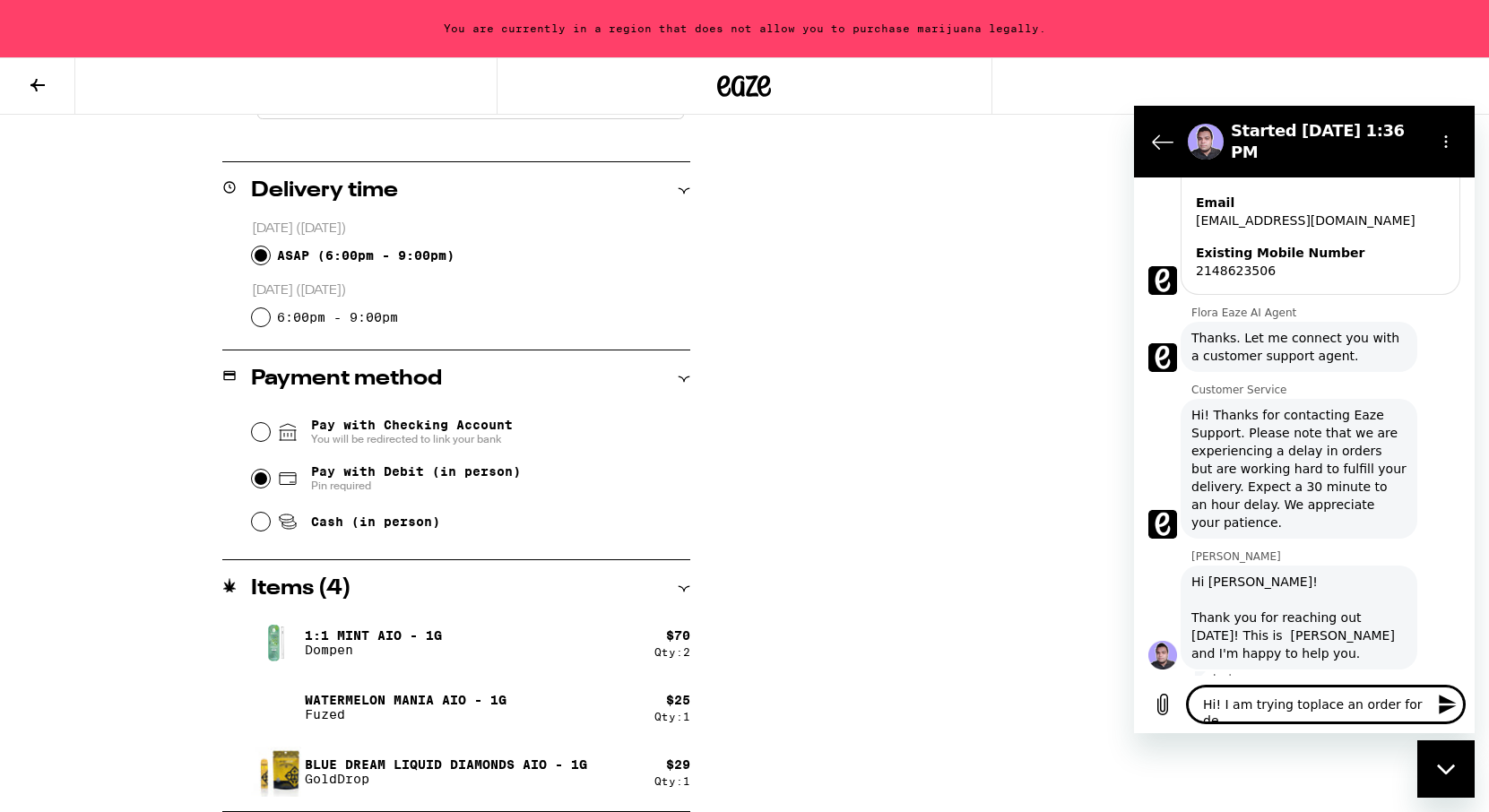
type textarea "x"
type textarea "Hi! I am trying toplace an order for deli"
type textarea "x"
type textarea "Hi! I am trying toplace an order for deliv"
type textarea "x"
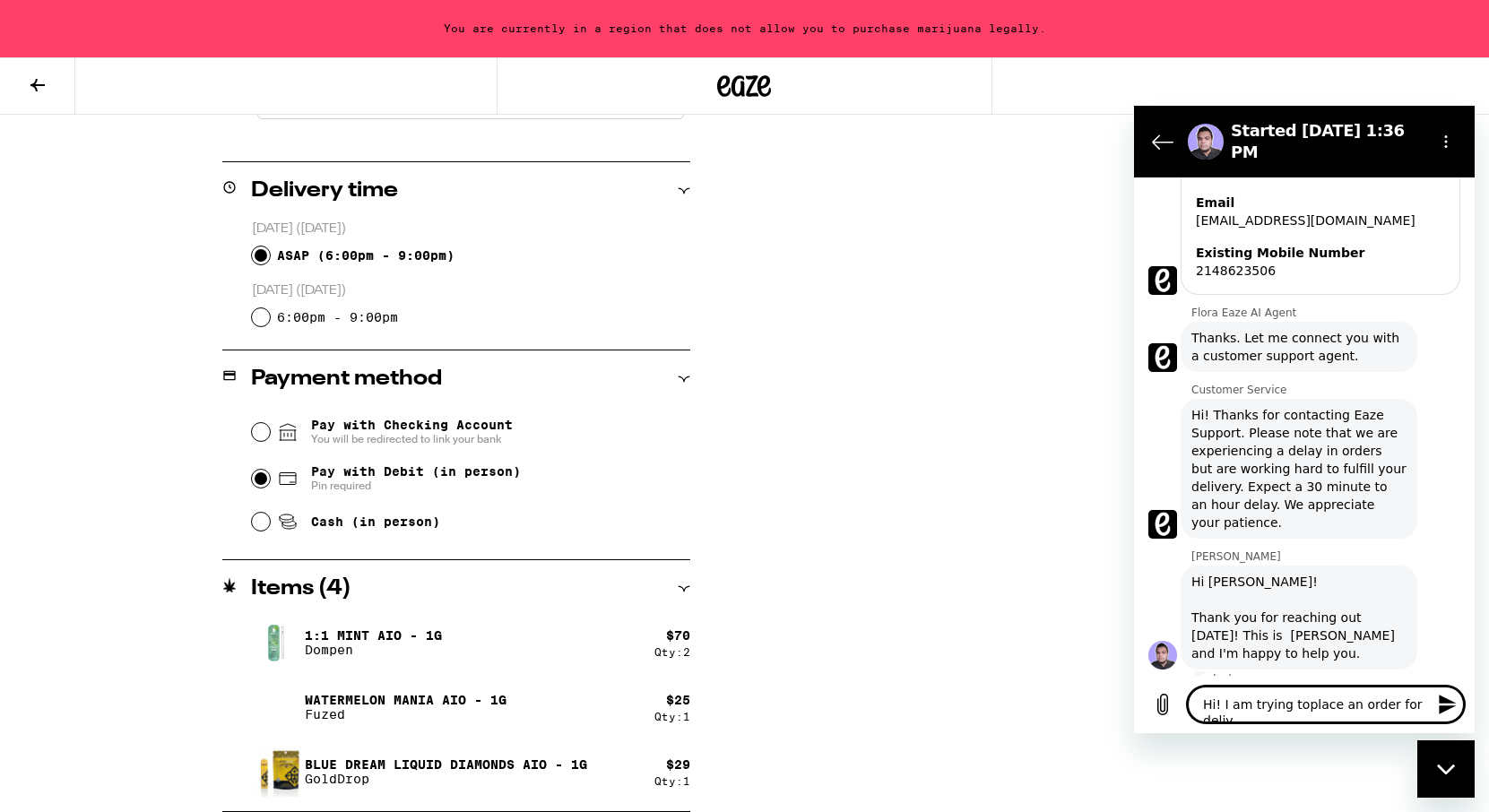
type textarea "Hi! I am trying toplace an order for delive"
type textarea "x"
type textarea "Hi! I am trying toplace an order for deliver"
type textarea "x"
type textarea "Hi! I am trying toplace an order for delivery"
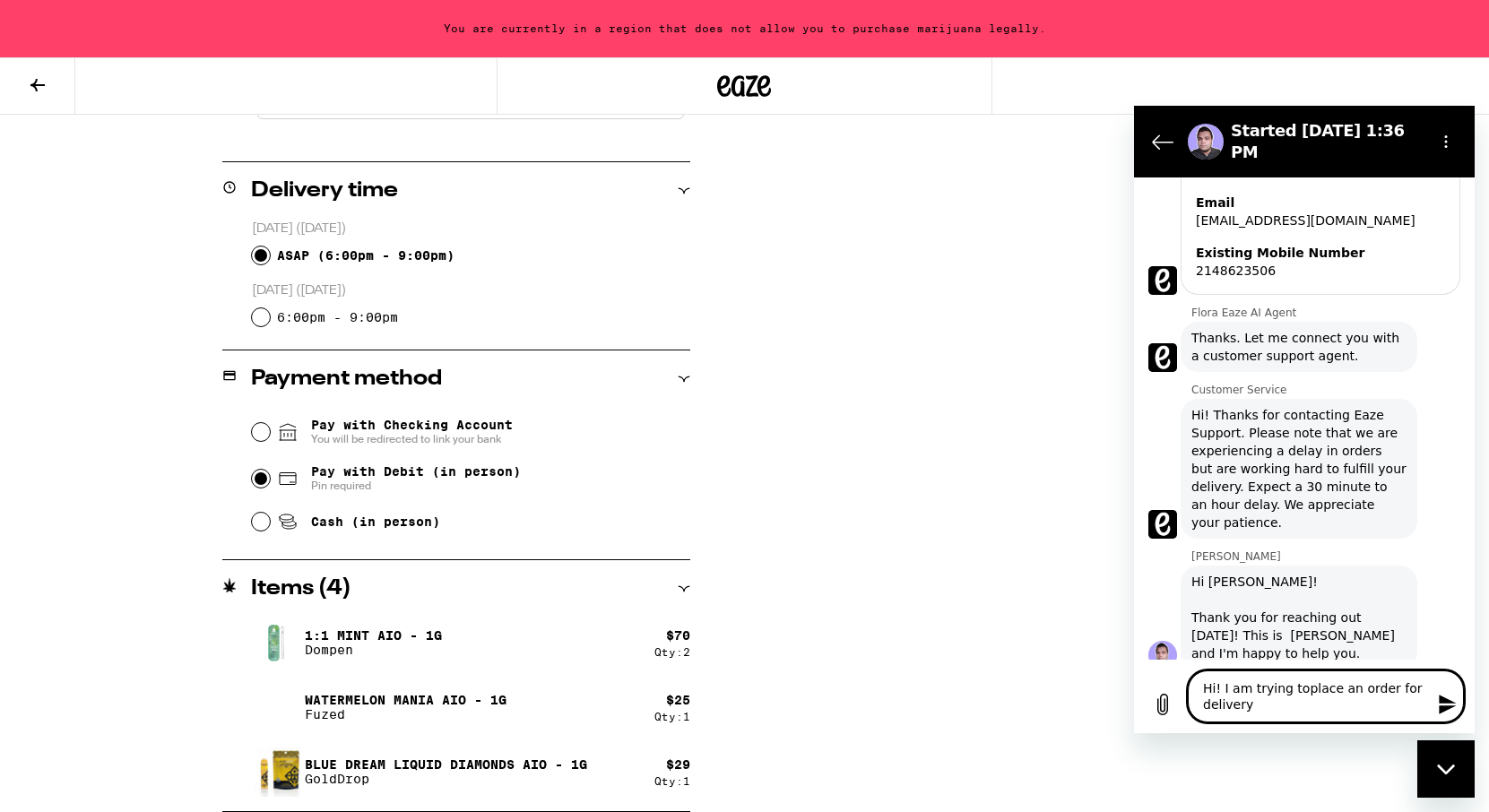
type textarea "x"
type textarea "Hi! I am trying toplace an order for delivery"
type textarea "x"
type textarea "Hi! I am trying toplace an order for delivery i"
type textarea "x"
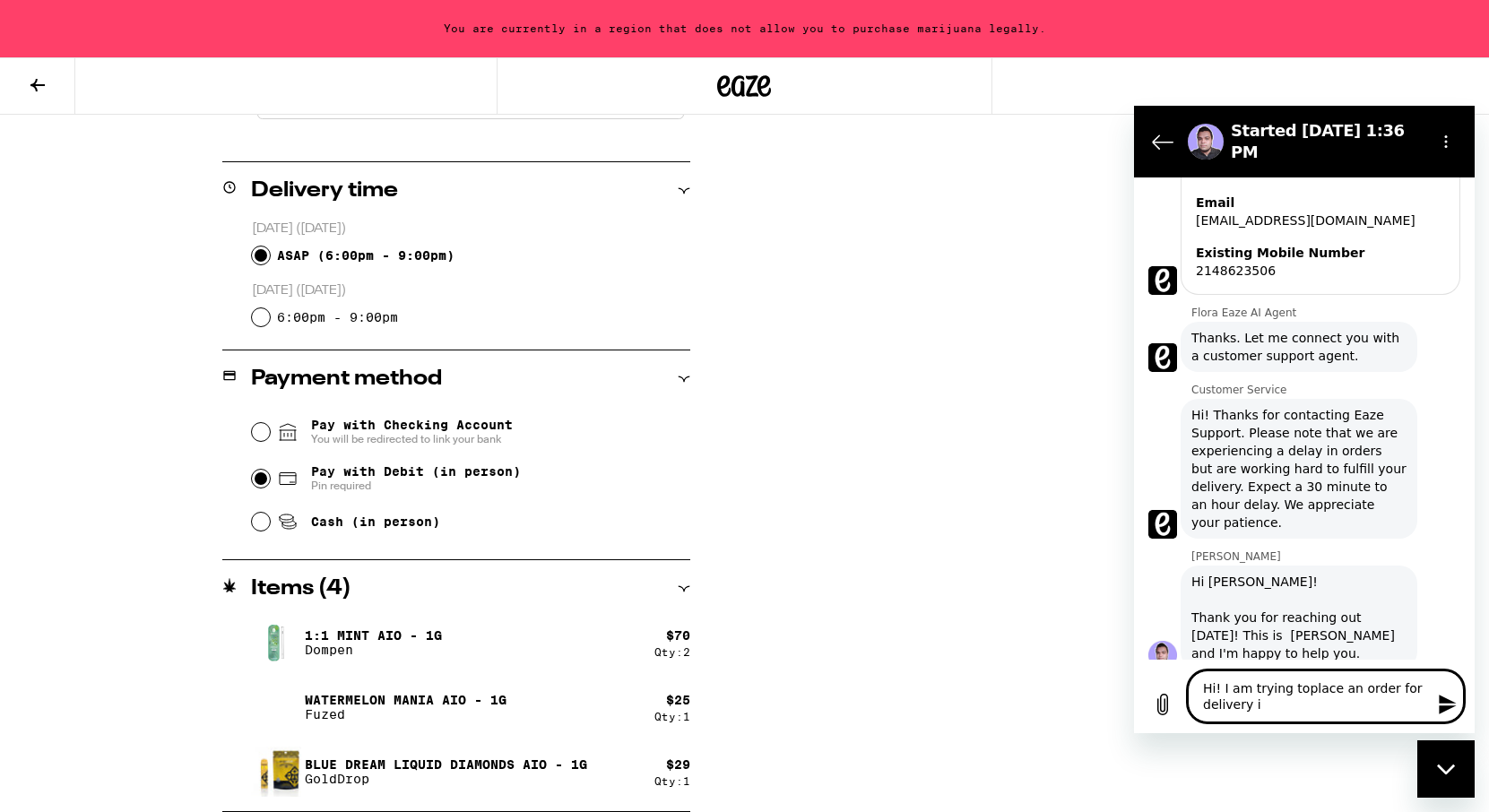
type textarea "Hi! I am trying toplace an order for delivery in"
type textarea "x"
type textarea "Hi! I am trying toplace an order for delivery i"
type textarea "x"
type textarea "Hi! I am trying toplace an order for delivery"
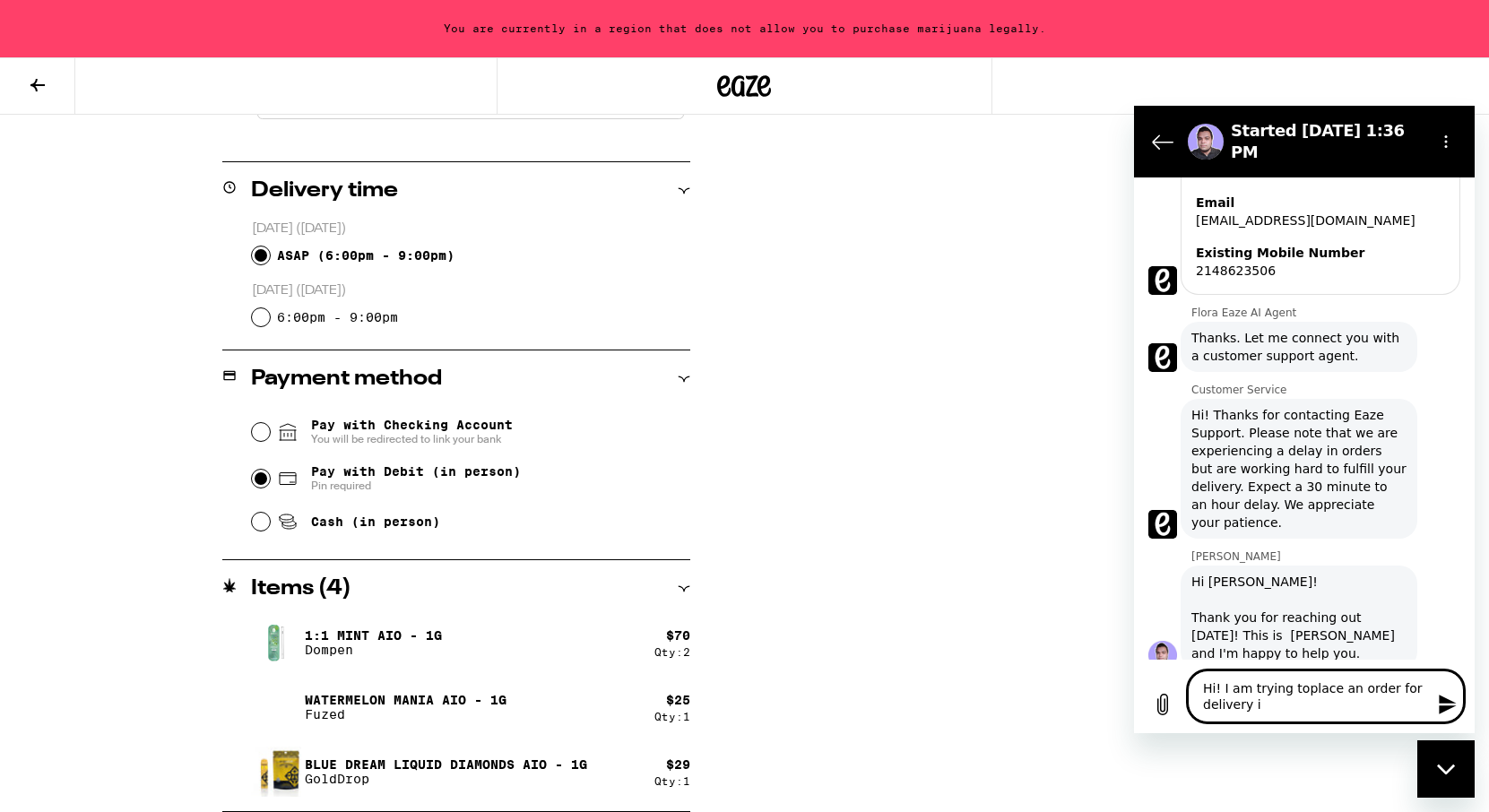
type textarea "x"
type textarea "Hi! I am trying toplace an order for delivery a"
type textarea "x"
type textarea "Hi! I am trying toplace an order for delivery a"
type textarea "x"
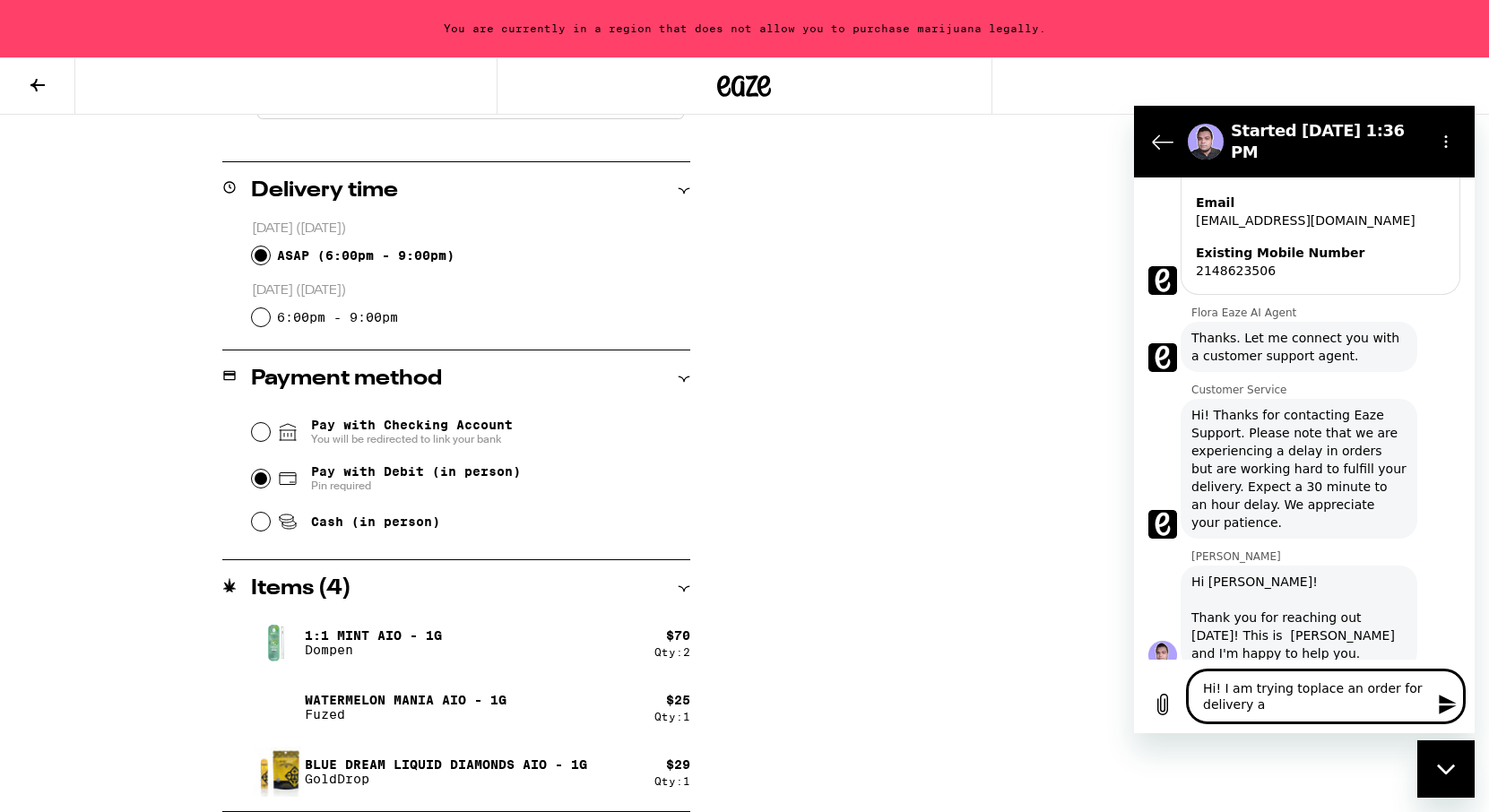
type textarea "Hi! I am trying toplace an order for delivery a"
type textarea "x"
type textarea "Hi! I am trying toplace an order for delivery at"
type textarea "x"
type textarea "Hi! I am trying toplace an order for delivery at"
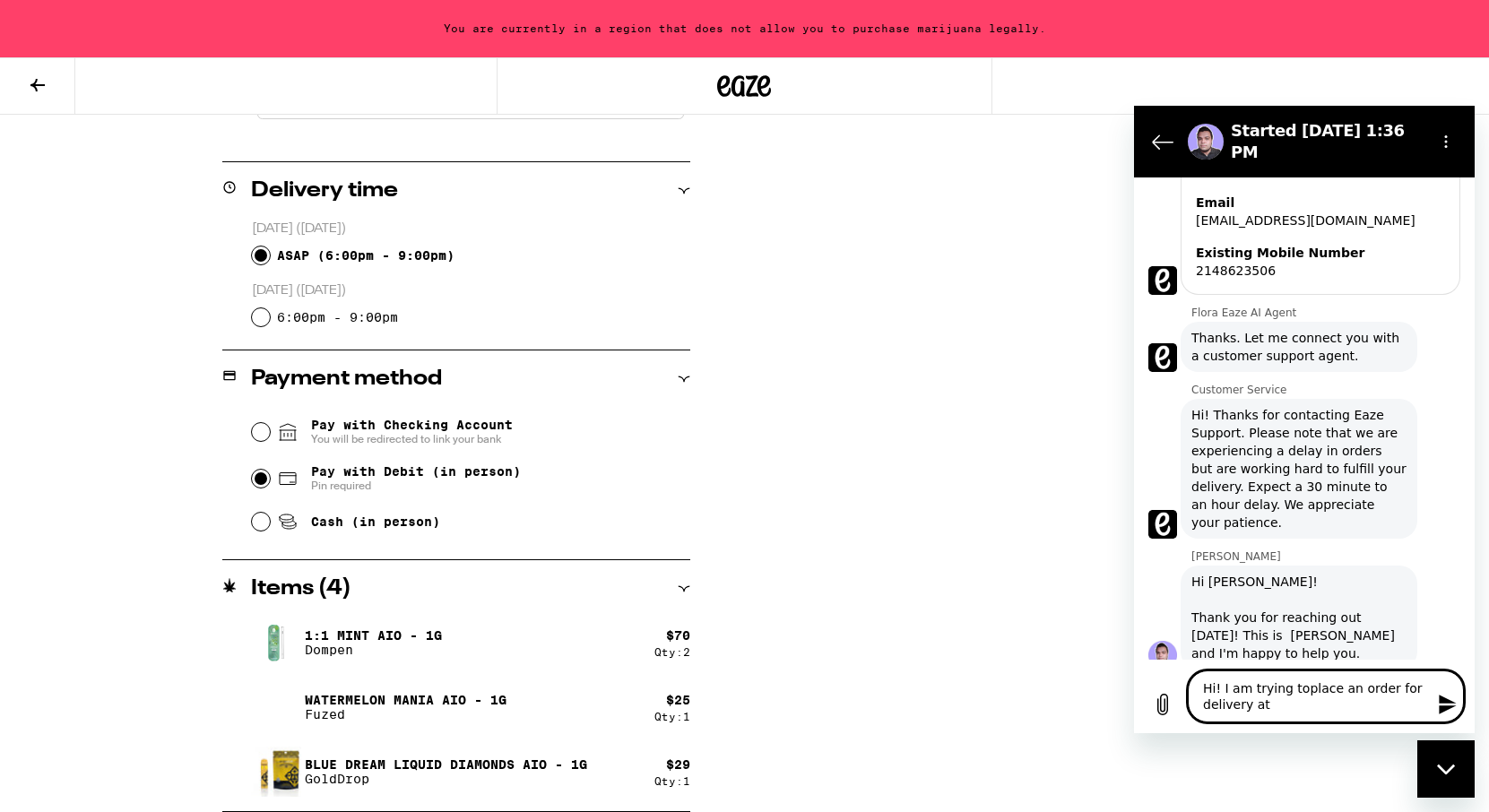
type textarea "x"
type textarea "Hi! I am trying toplace an order for delivery at t"
type textarea "x"
type textarea "Hi! I am trying toplace an order for delivery at th"
type textarea "x"
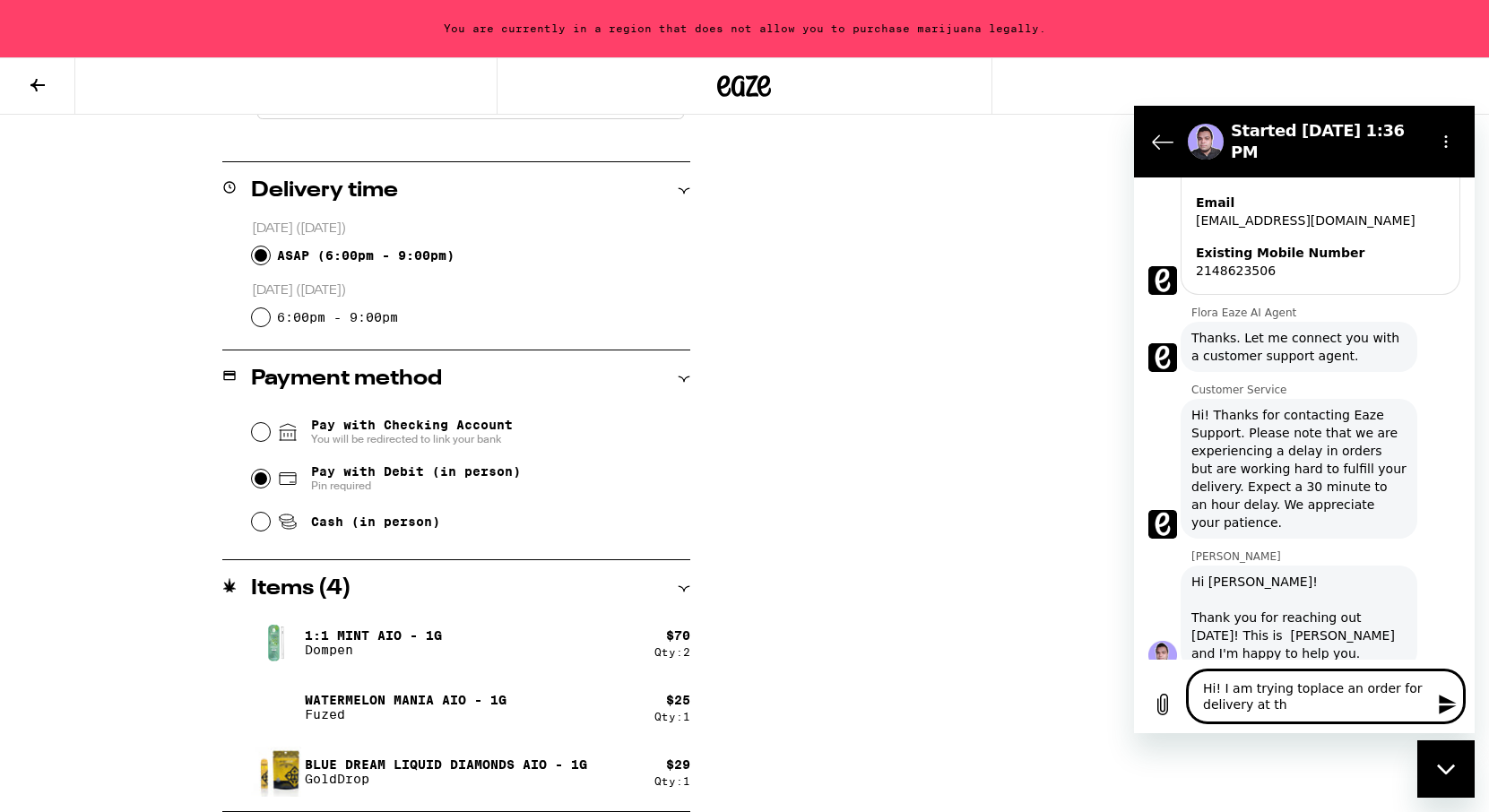
type textarea "Hi! I am trying toplace an order for delivery at the"
type textarea "x"
type textarea "Hi! I am trying toplace an order for delivery at the"
type textarea "x"
type textarea "Hi! I am trying toplace an order for delivery at the G"
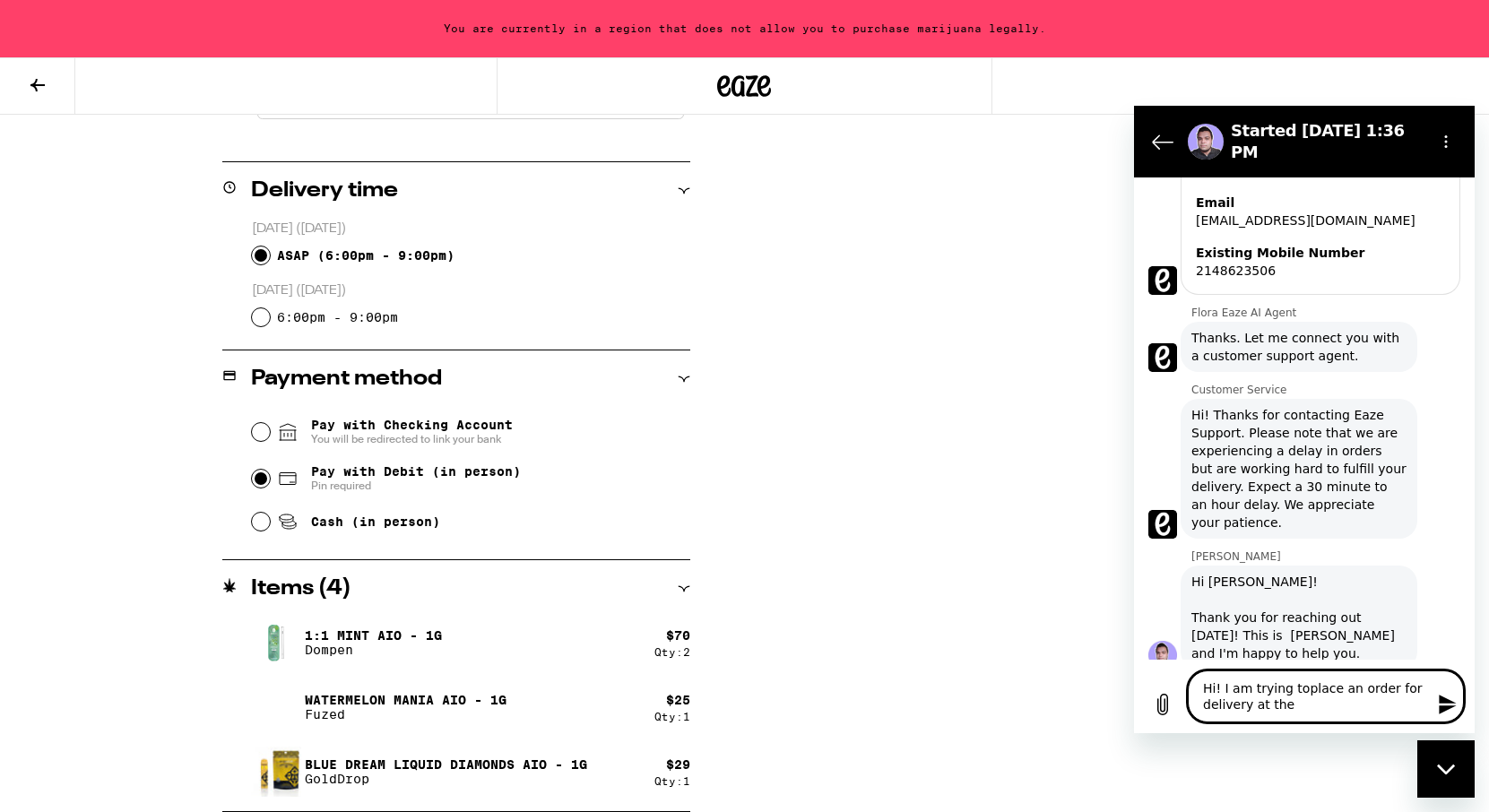
type textarea "x"
type textarea "Hi! I am trying toplace an order for delivery at the Gr"
type textarea "x"
type textarea "Hi! I am trying toplace an order for delivery at the [GEOGRAPHIC_DATA]"
type textarea "x"
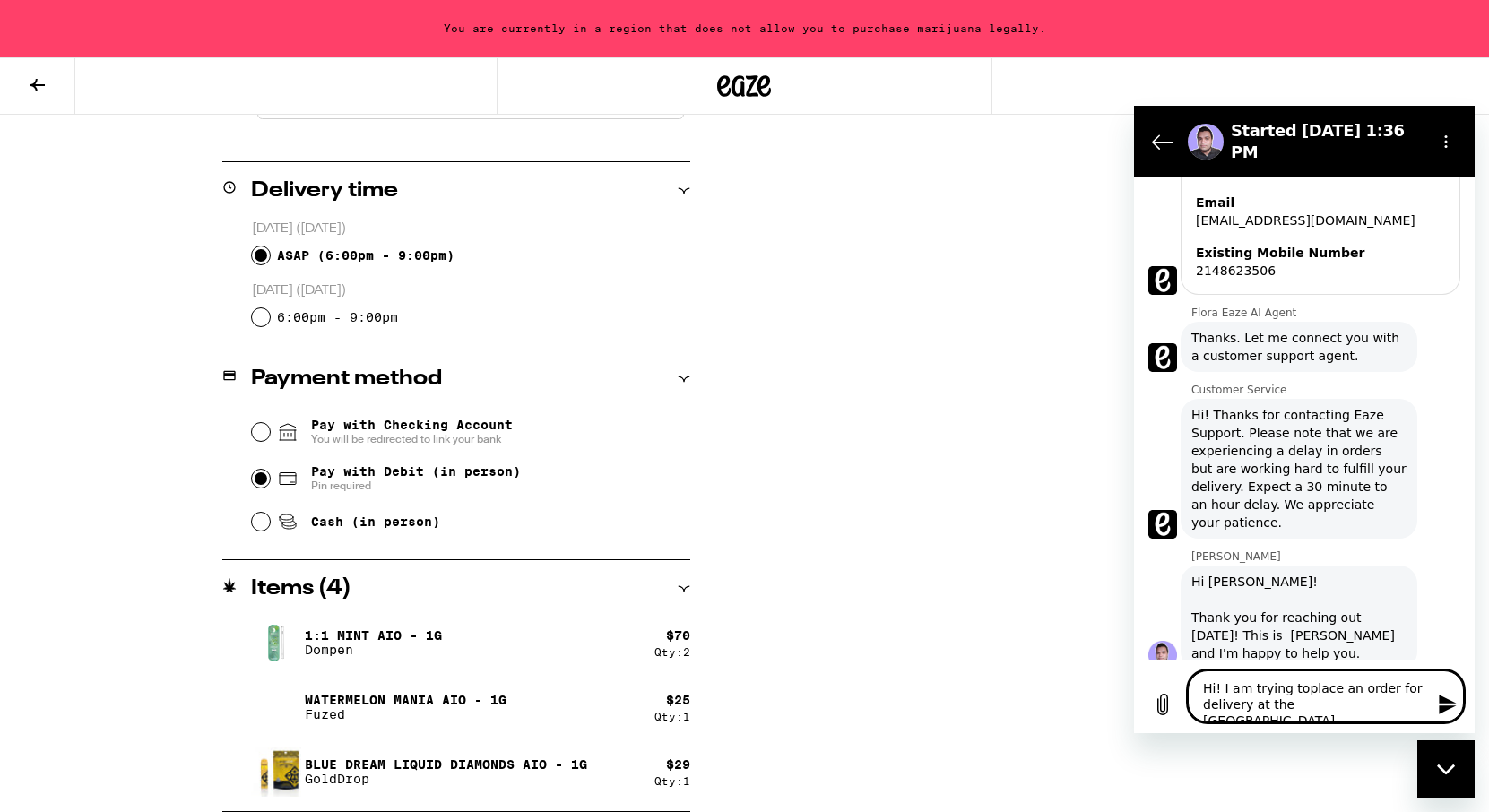
type textarea "Hi! I am trying toplace an order for delivery at the Gran"
type textarea "x"
type textarea "Hi! I am trying toplace an order for delivery at the Grand"
type textarea "x"
type textarea "Hi! I am trying toplace an order for delivery at the Grand"
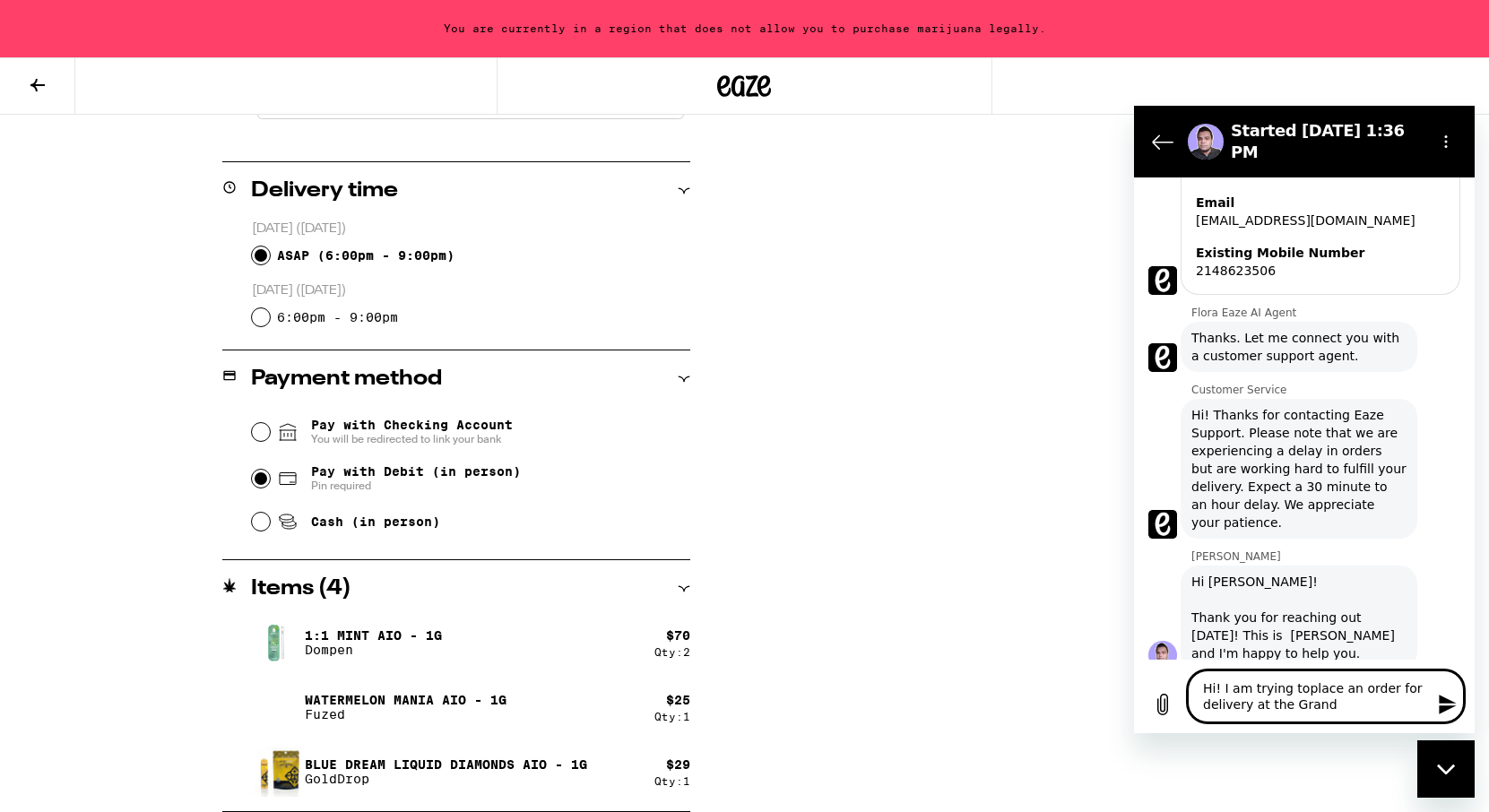
type textarea "x"
type textarea "Hi! I am trying toplace an order for delivery at the [GEOGRAPHIC_DATA]"
type textarea "x"
type textarea "Hi! I am trying toplace an order for delivery at the [GEOGRAPHIC_DATA]"
type textarea "x"
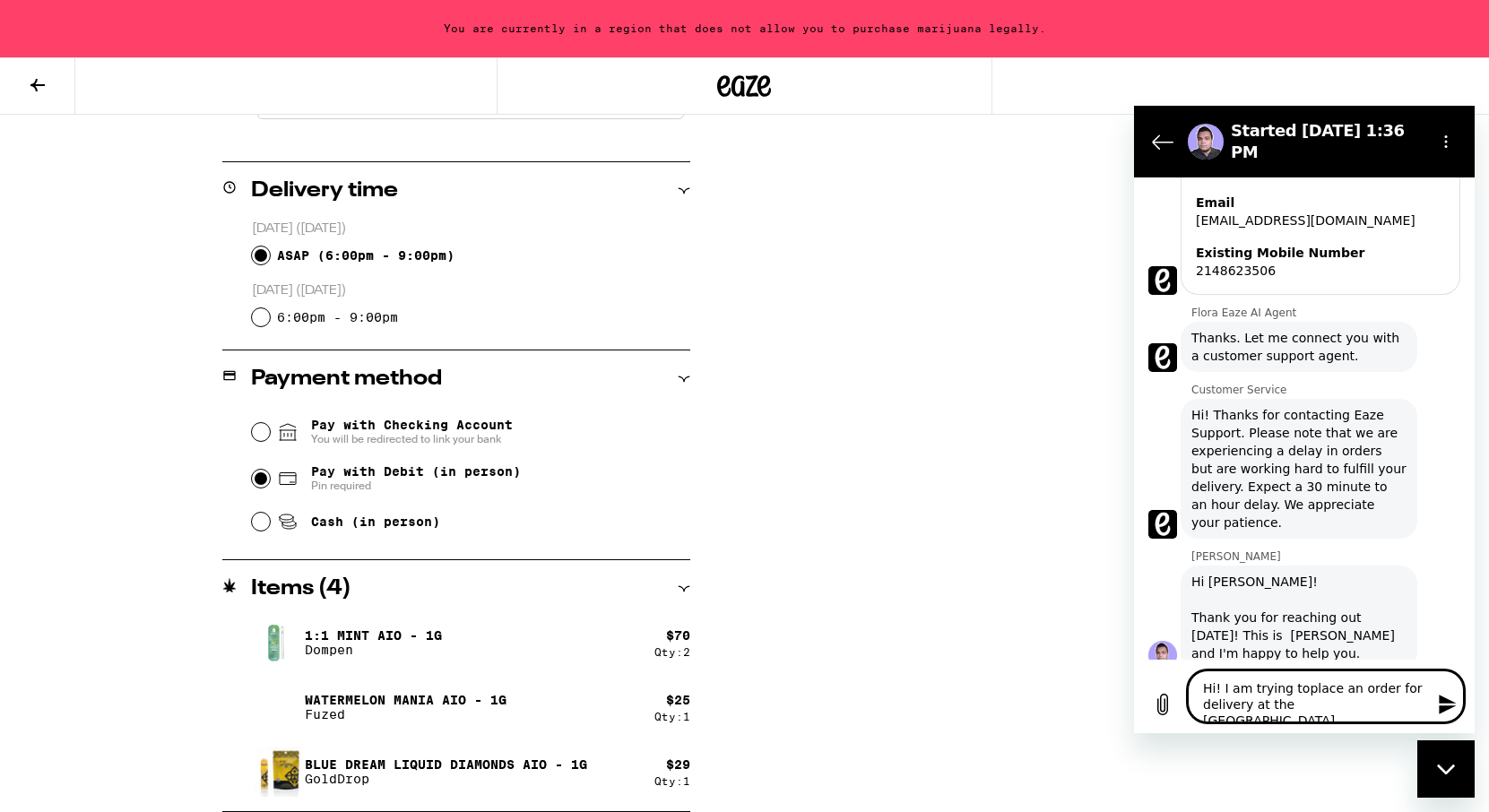
type textarea "Hi! I am trying toplace an order for delivery at the [GEOGRAPHIC_DATA]"
type textarea "x"
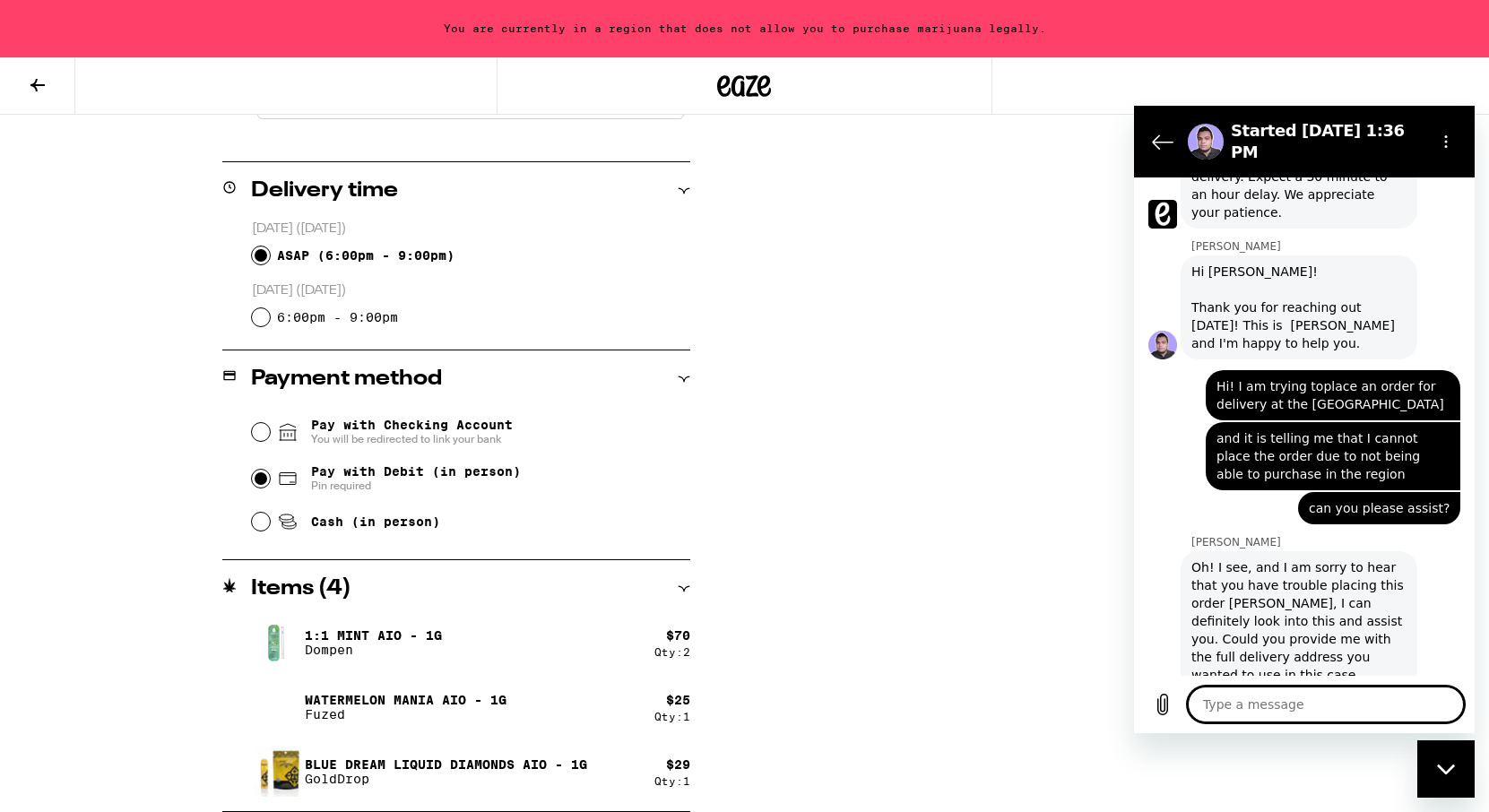
scroll to position [614, 0]
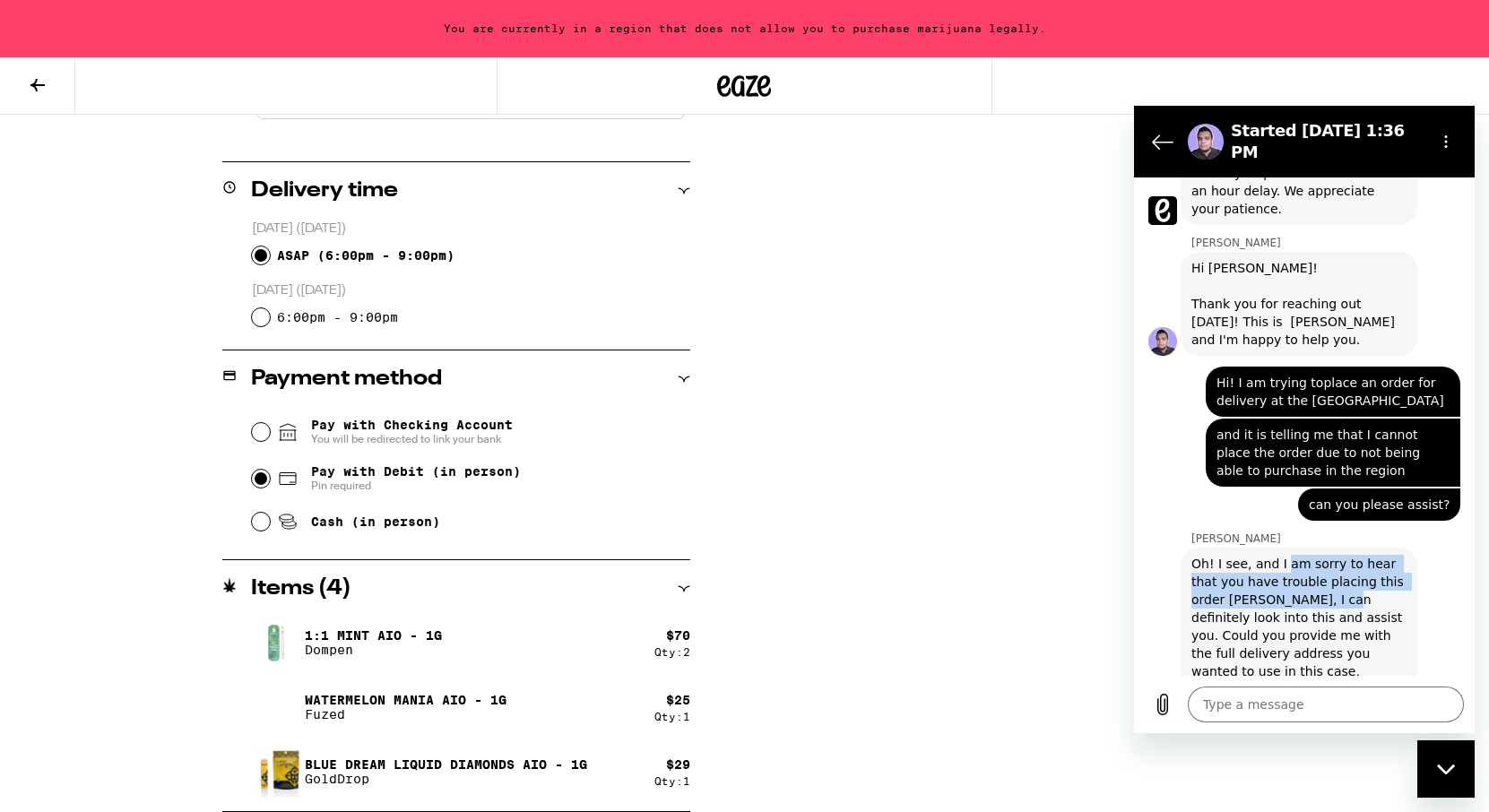
drag, startPoint x: 1279, startPoint y: 547, endPoint x: 1293, endPoint y: 585, distance: 40.5
click at [1293, 585] on span "Oh! I see, and I am sorry to hear that you have trouble placing this order [PER…" at bounding box center [1298, 626] width 215 height 143
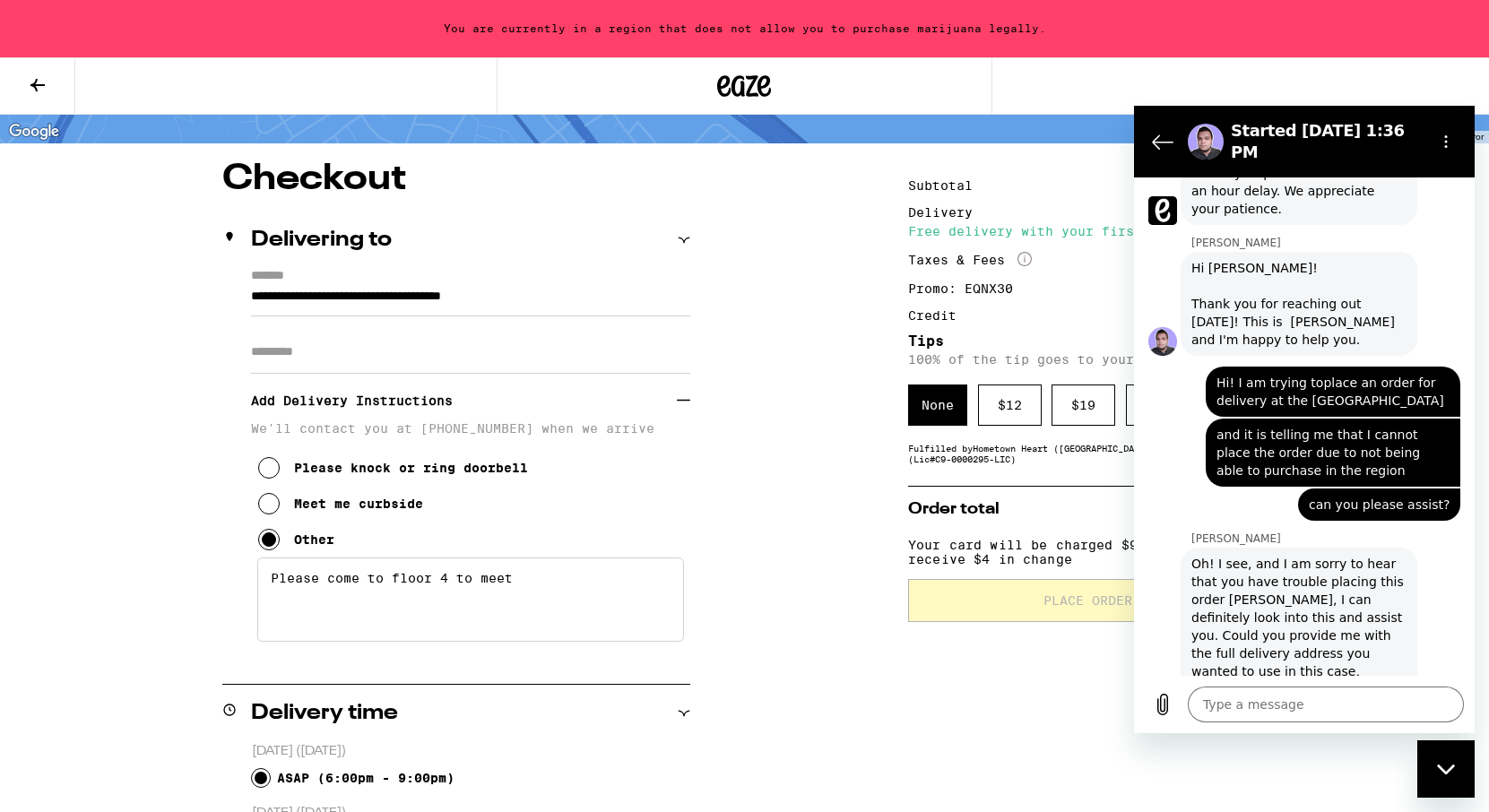
scroll to position [0, 0]
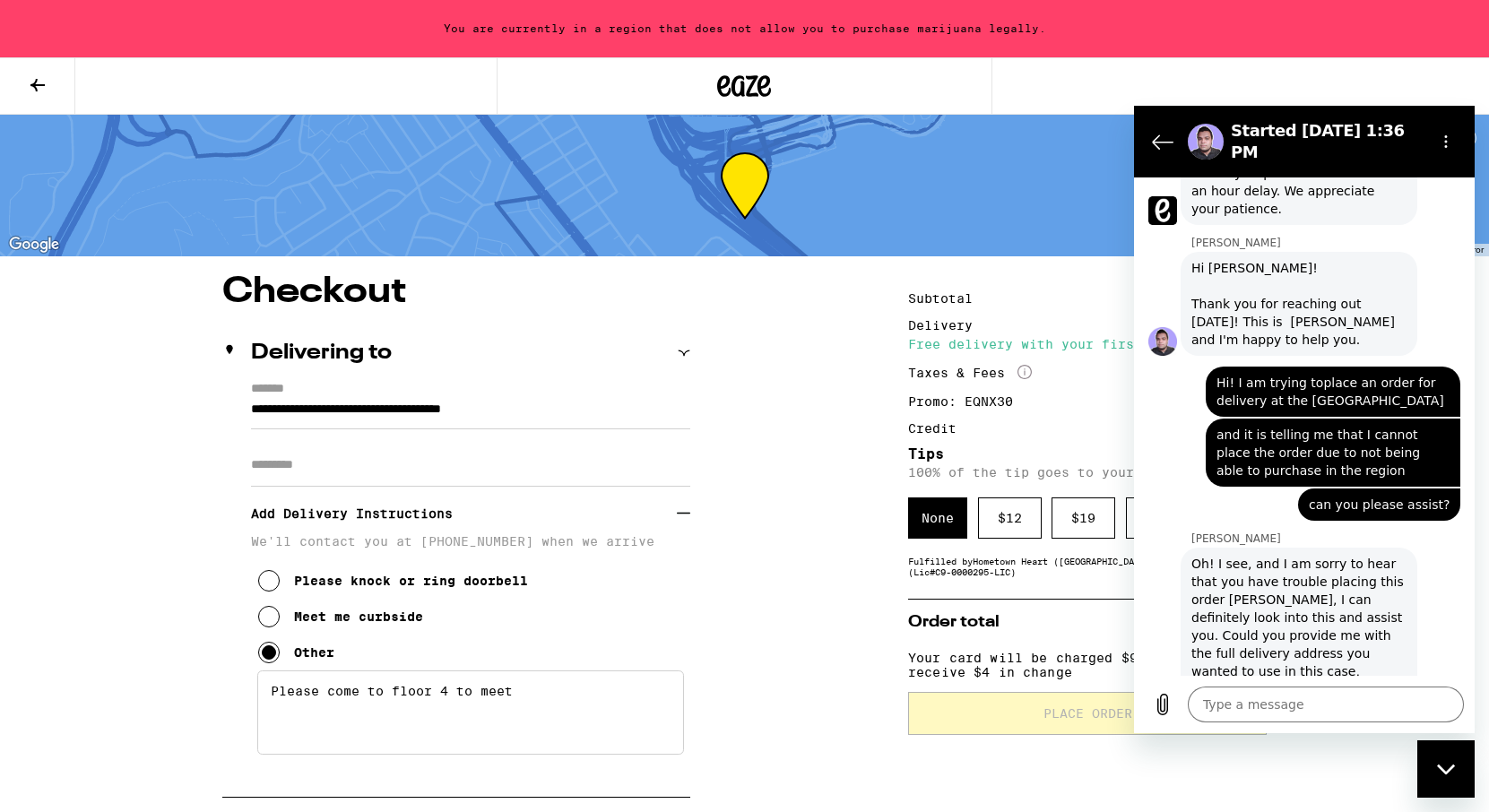
click at [449, 417] on input "**********" at bounding box center [471, 414] width 439 height 31
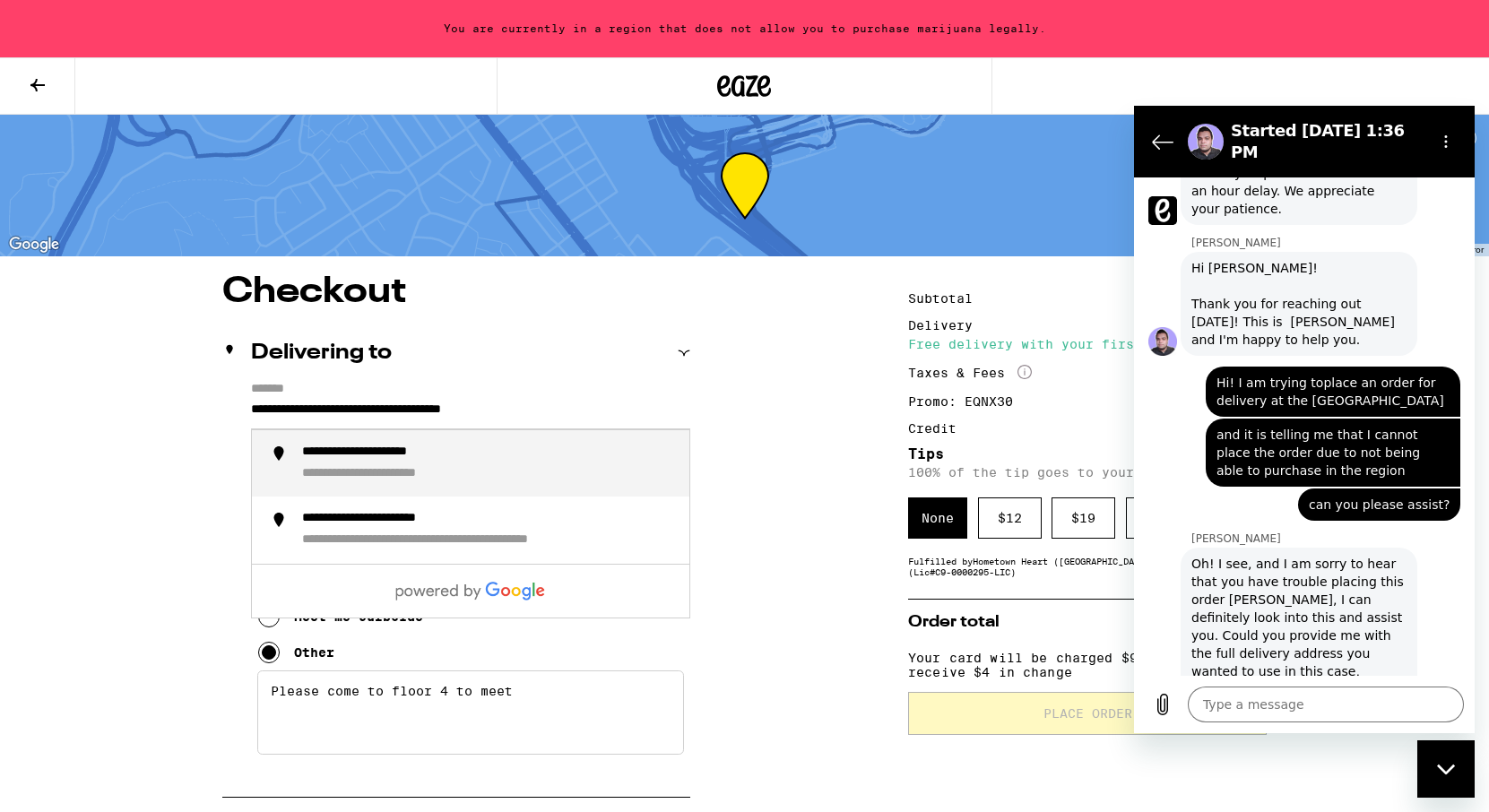
click at [449, 417] on input "**********" at bounding box center [471, 414] width 439 height 31
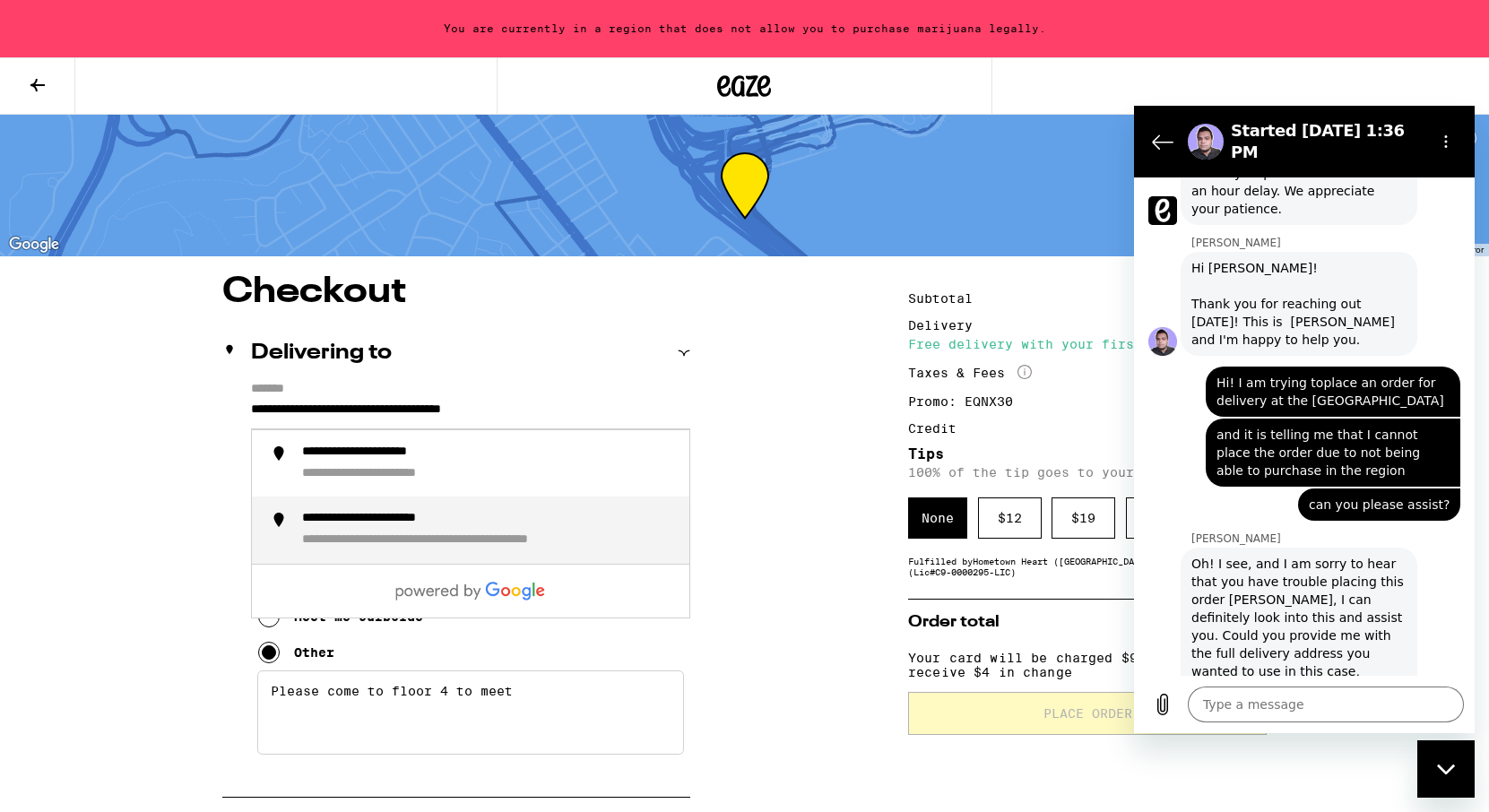
click at [419, 512] on li "**********" at bounding box center [471, 530] width 437 height 67
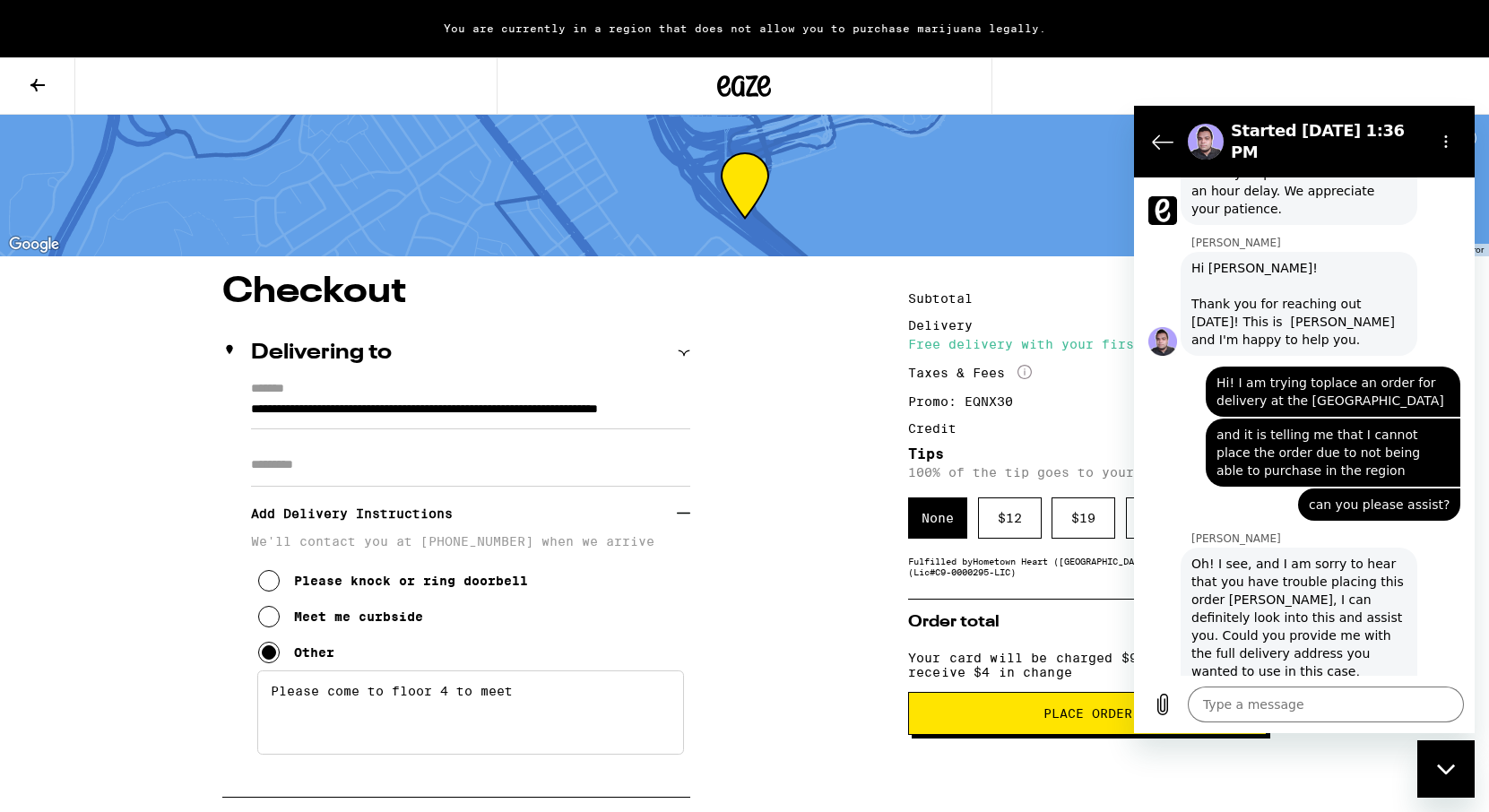
click at [1283, 685] on div "Type a message x" at bounding box center [1304, 704] width 341 height 58
click at [1280, 699] on textarea at bounding box center [1325, 704] width 276 height 36
paste textarea "[STREET_ADDRESS][PERSON_NAME]"
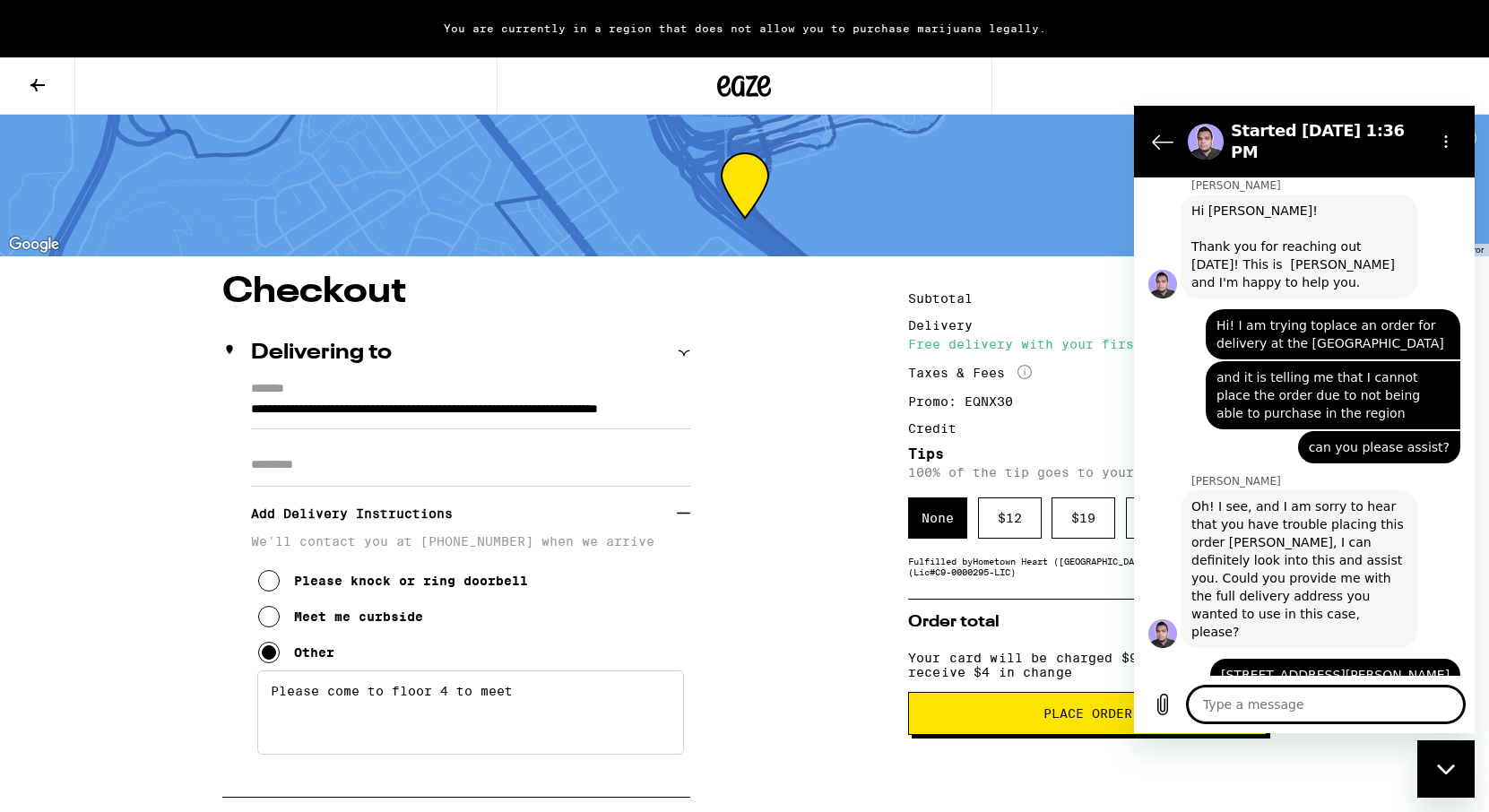
scroll to position [674, 0]
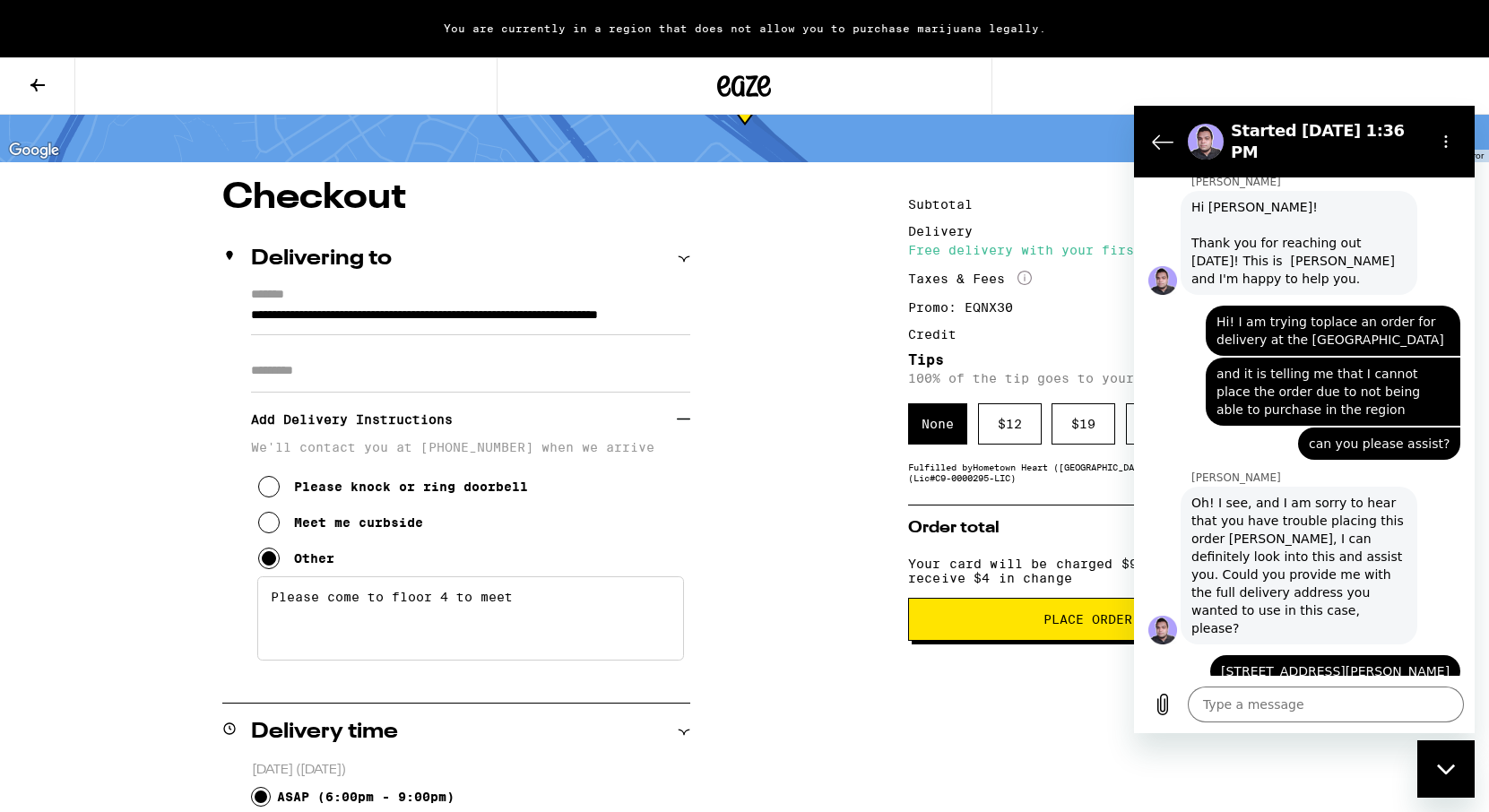
scroll to position [105, 0]
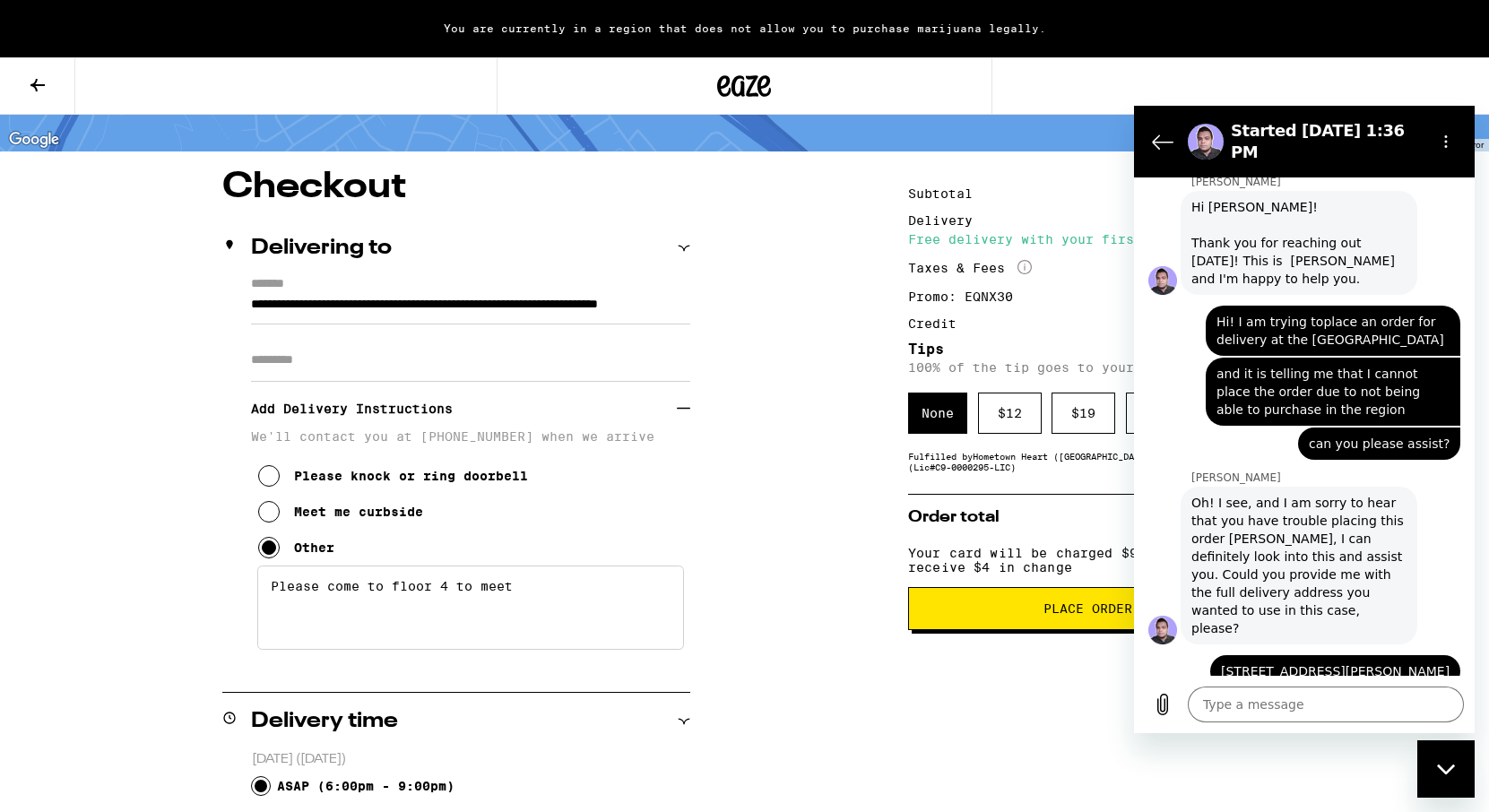
click at [1027, 615] on span "Place Order" at bounding box center [1087, 607] width 329 height 12
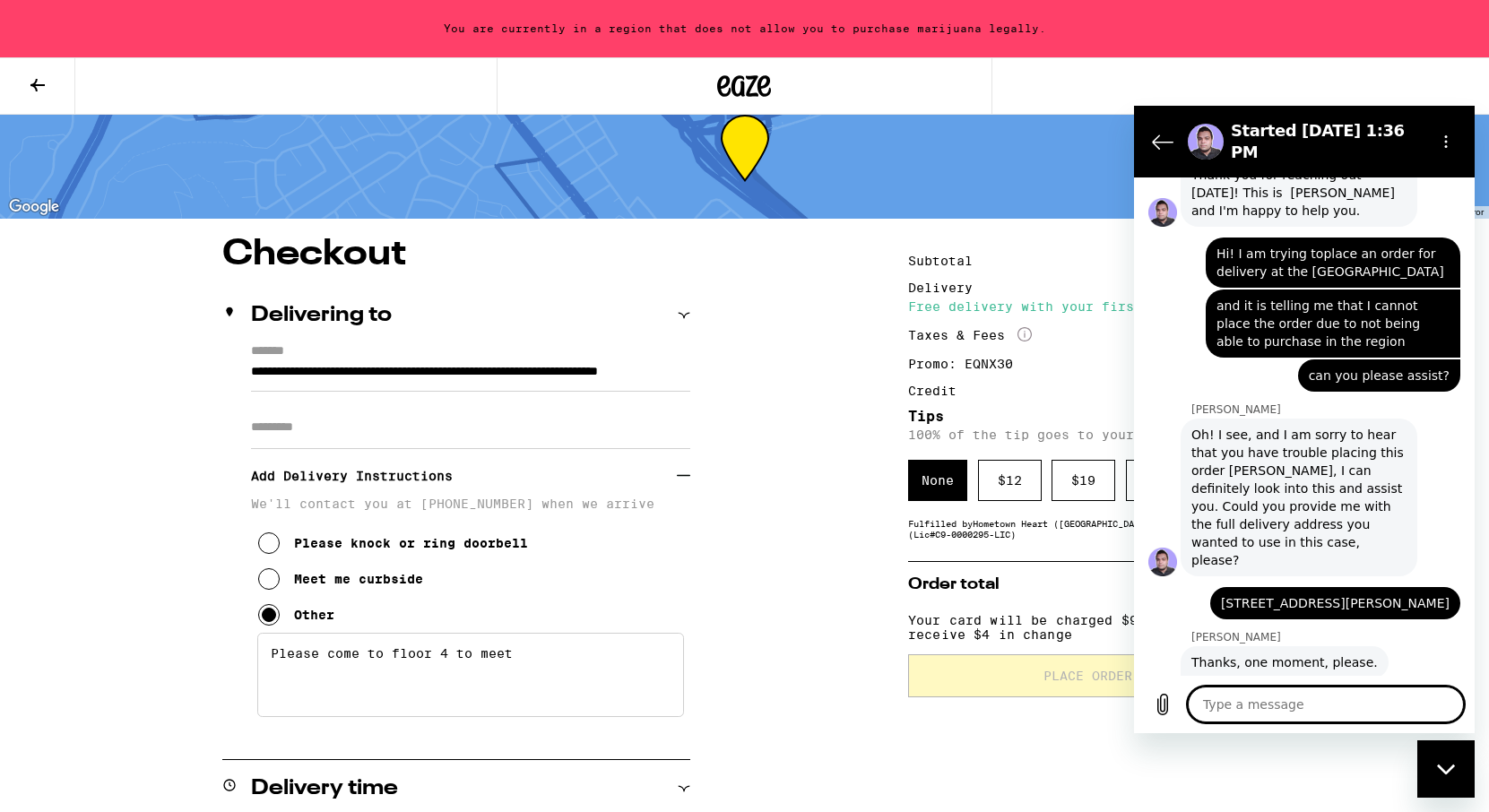
scroll to position [0, 0]
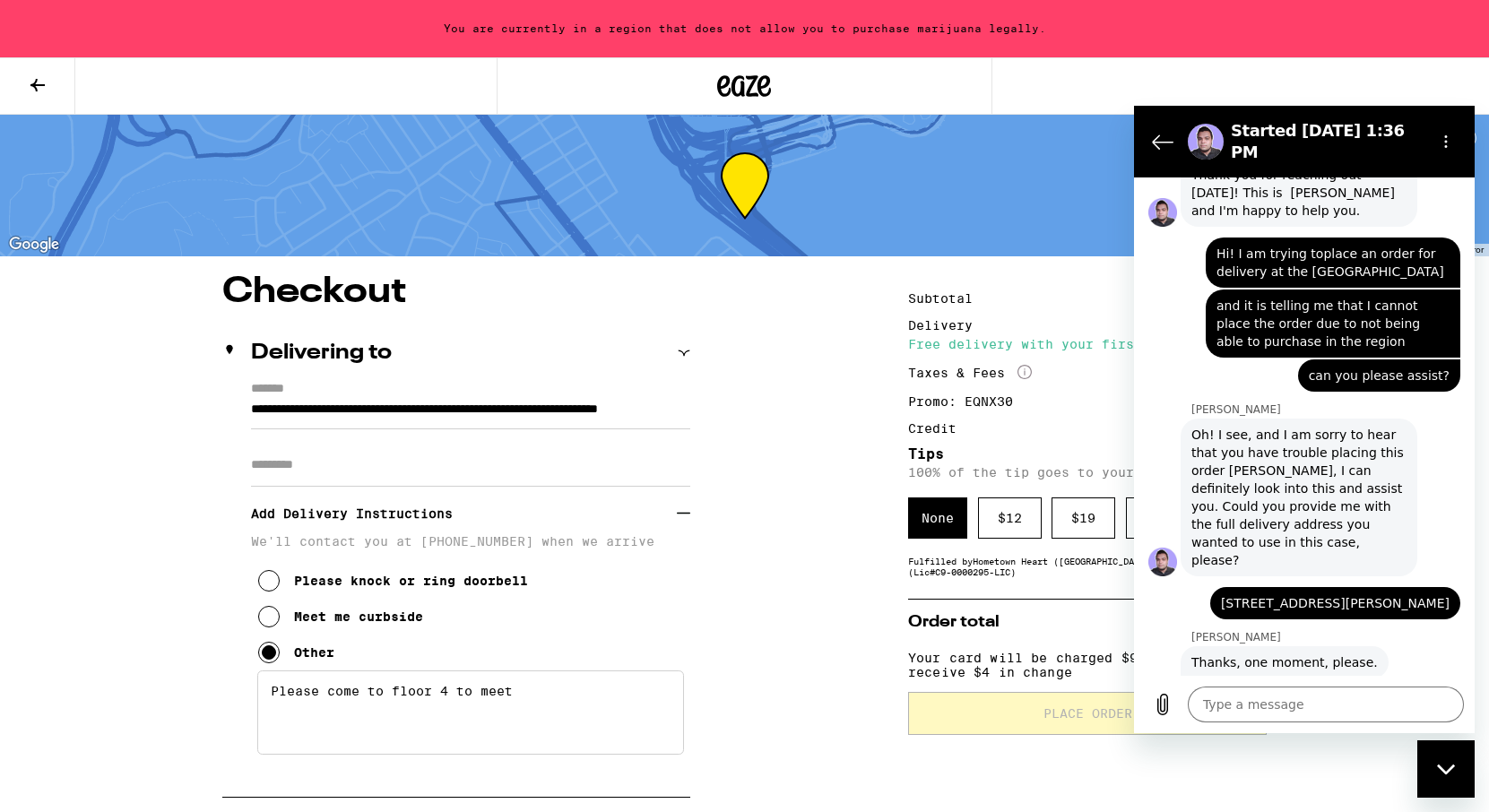
click at [1293, 143] on h2 "Started [DATE] 1:36 PM" at bounding box center [1325, 141] width 190 height 43
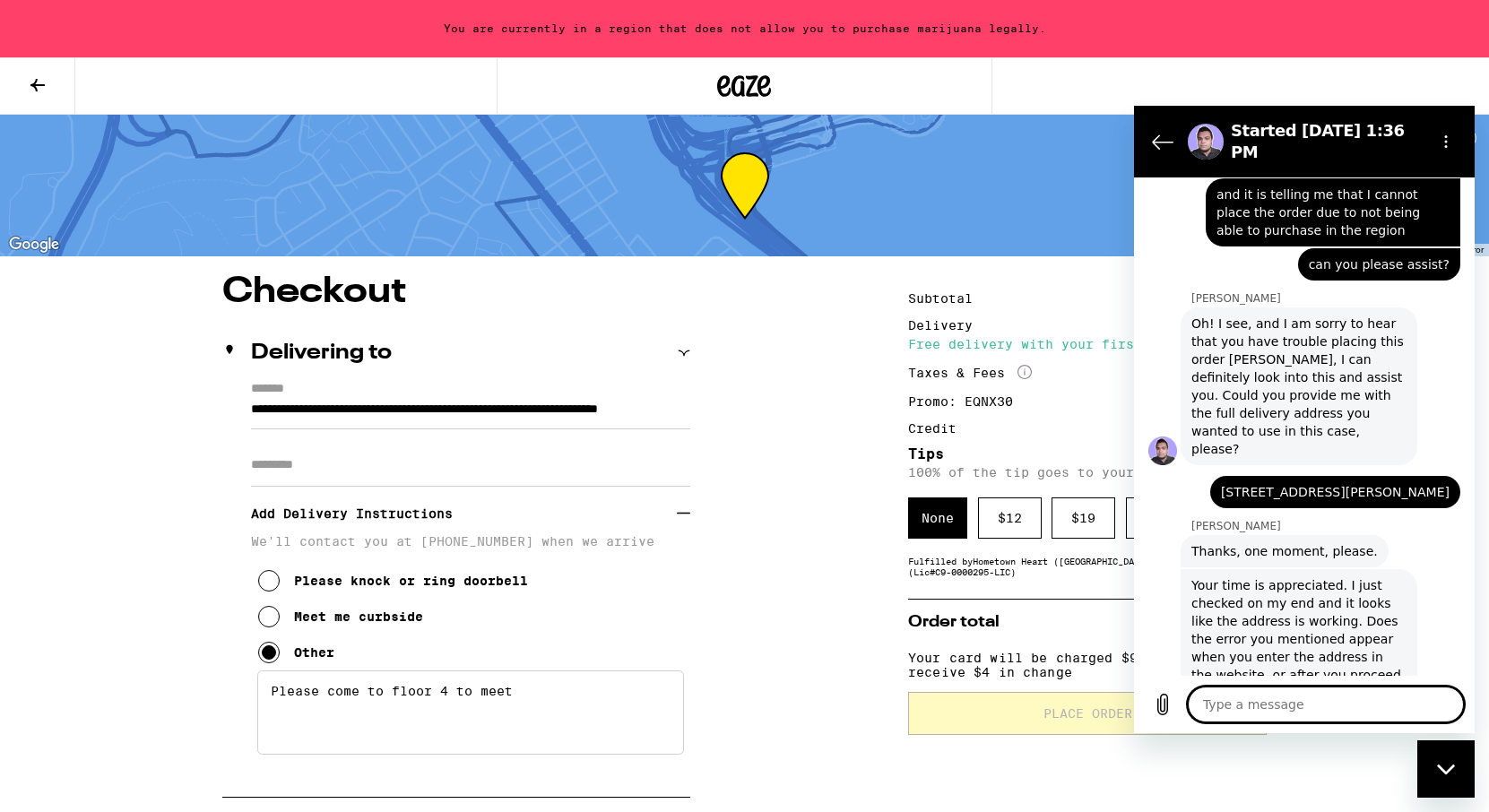
scroll to position [858, 0]
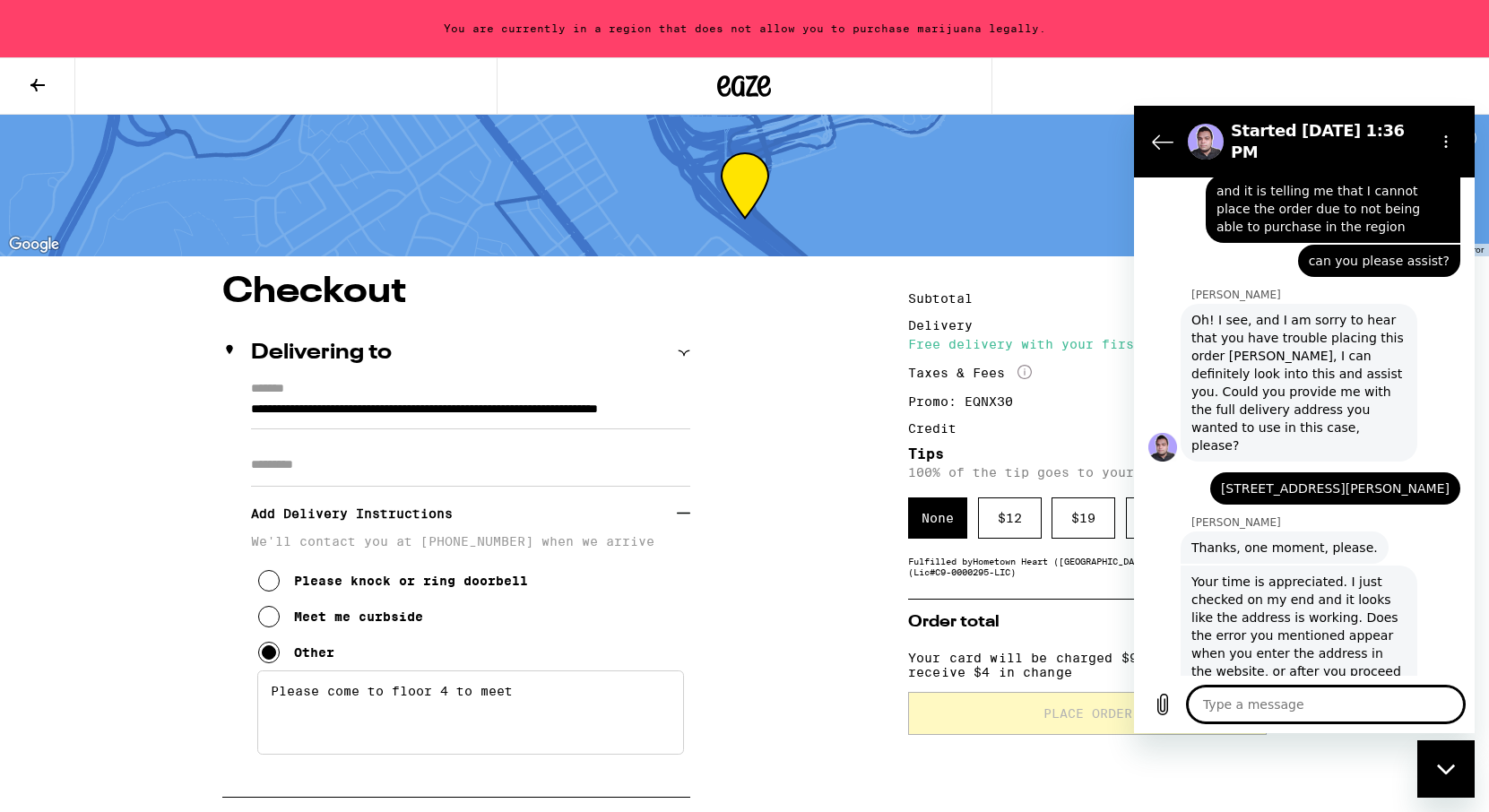
click at [1312, 699] on textarea at bounding box center [1325, 704] width 276 height 36
click at [1159, 703] on icon "Upload file" at bounding box center [1162, 703] width 21 height 21
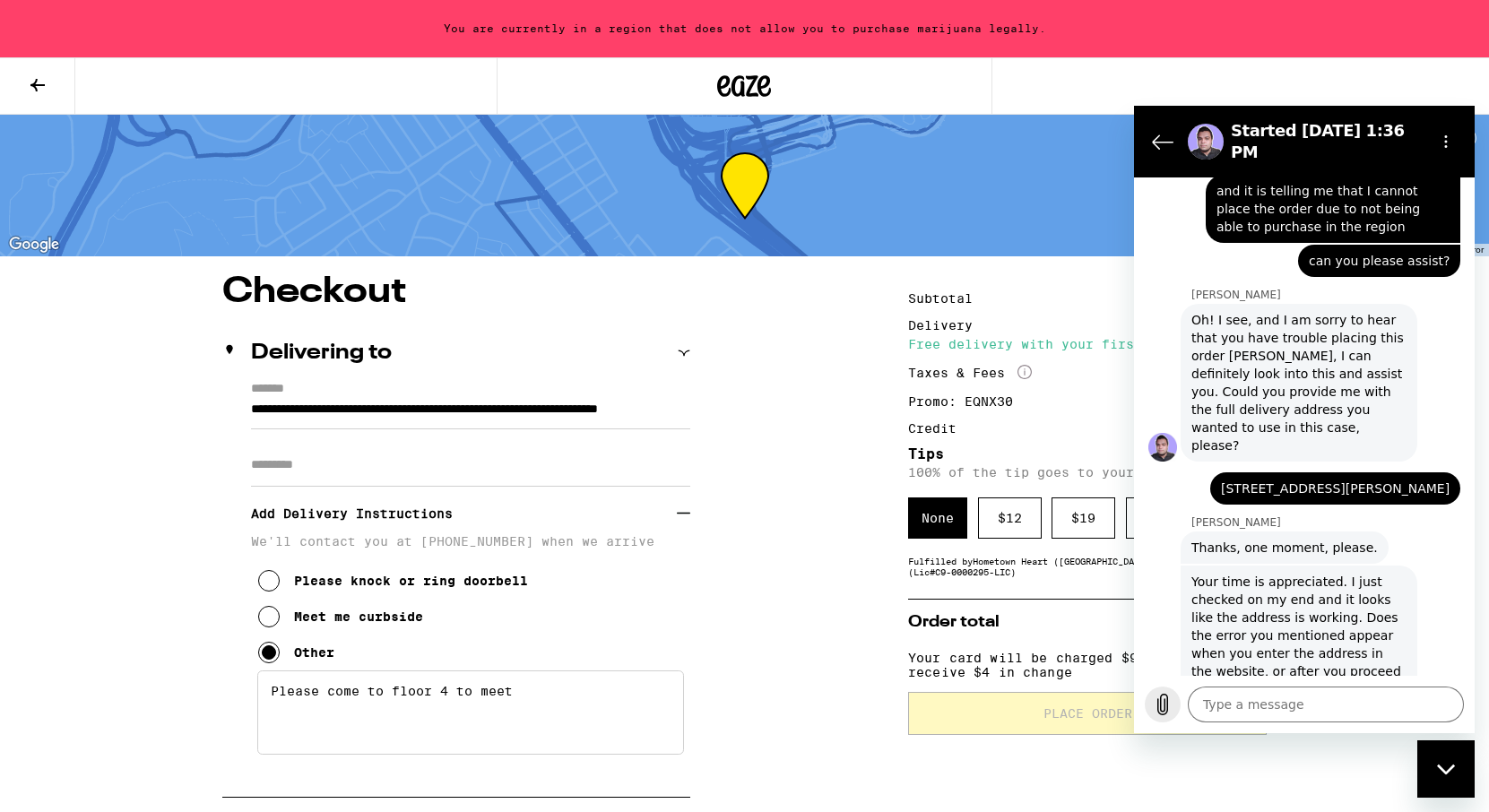
click at [1170, 709] on icon "Upload file" at bounding box center [1162, 703] width 21 height 21
click at [1266, 724] on div "Type a message x" at bounding box center [1304, 704] width 341 height 58
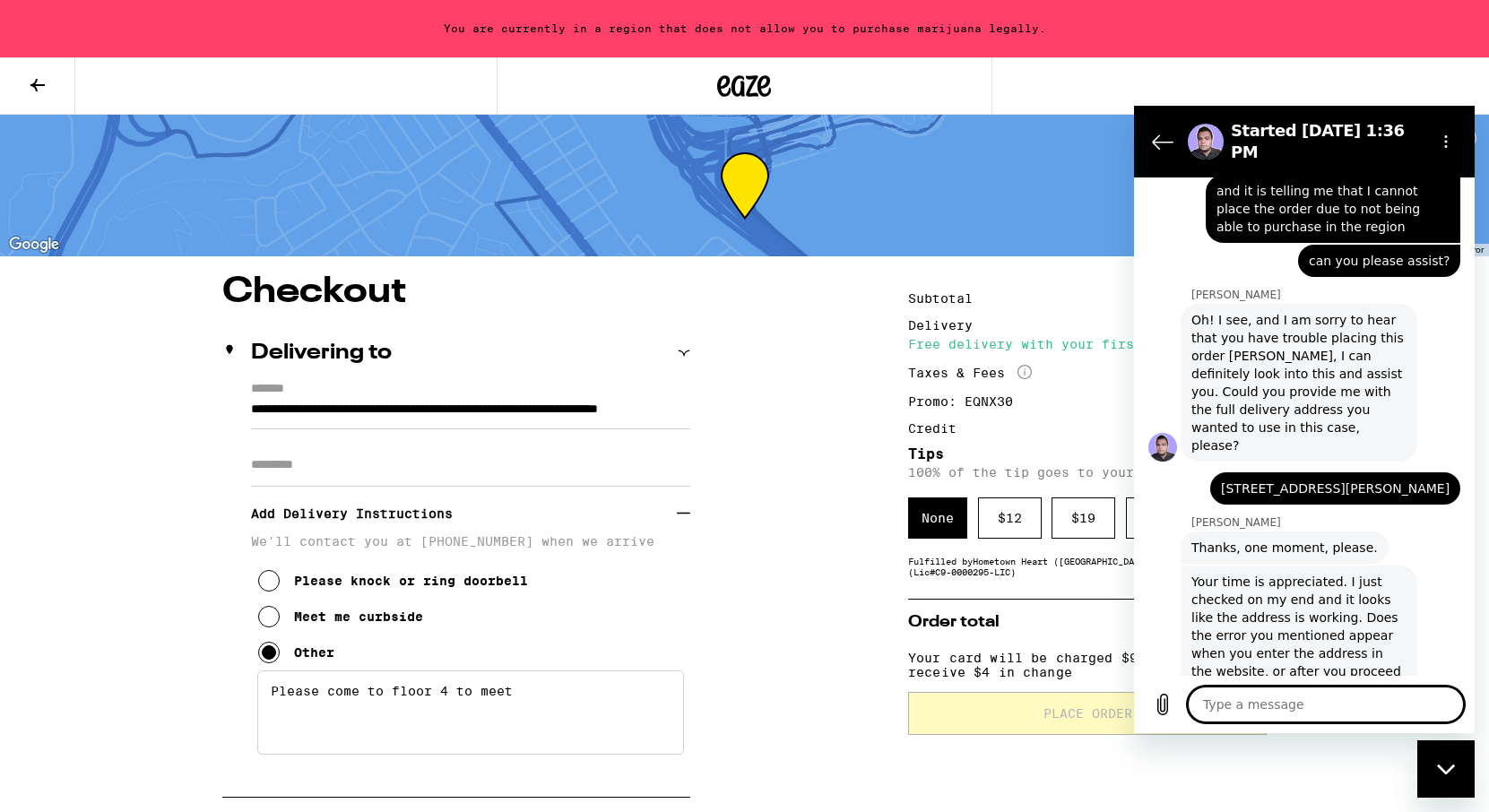
click at [1261, 714] on textarea at bounding box center [1325, 704] width 276 height 36
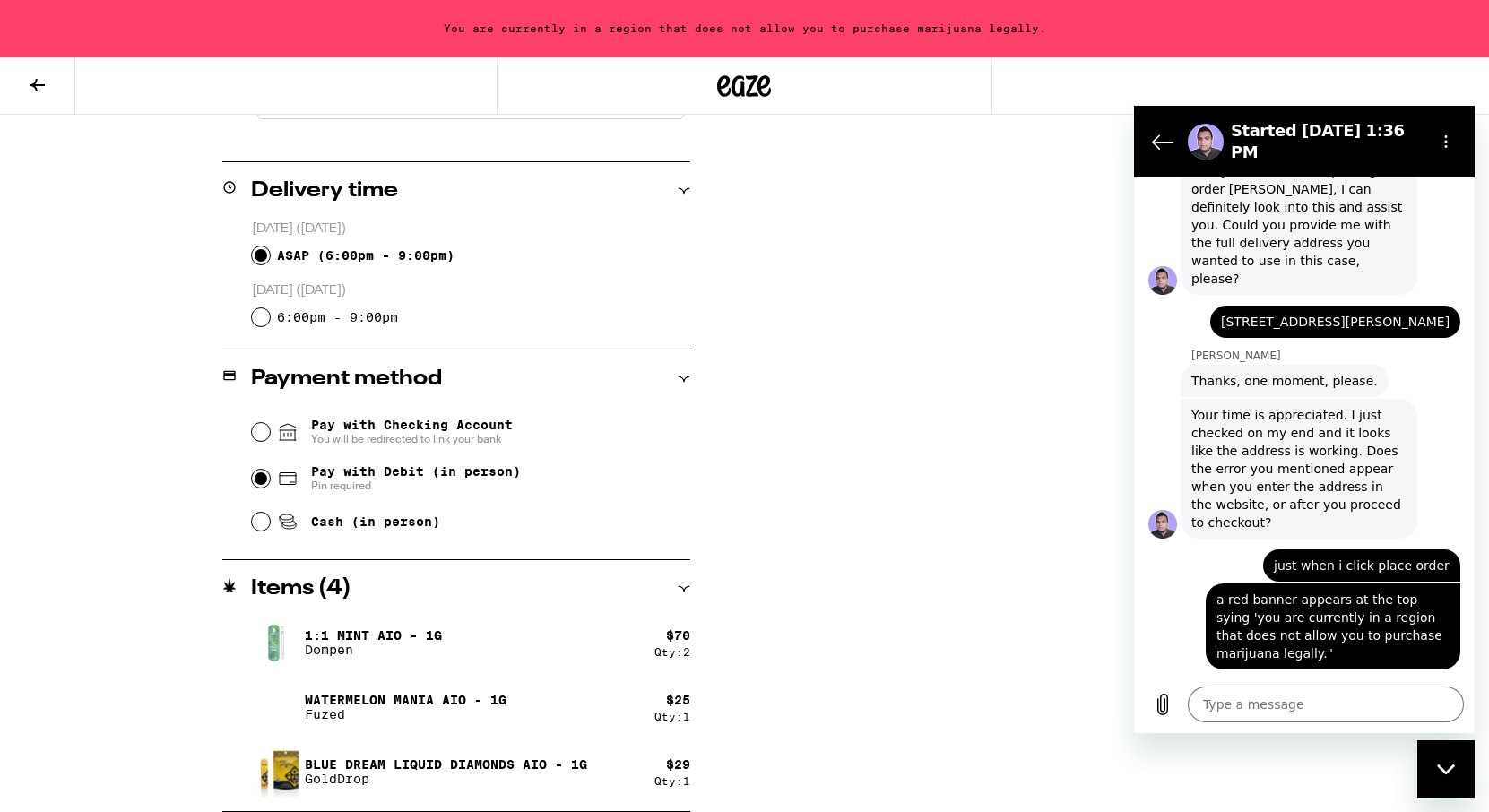
scroll to position [1022, 0]
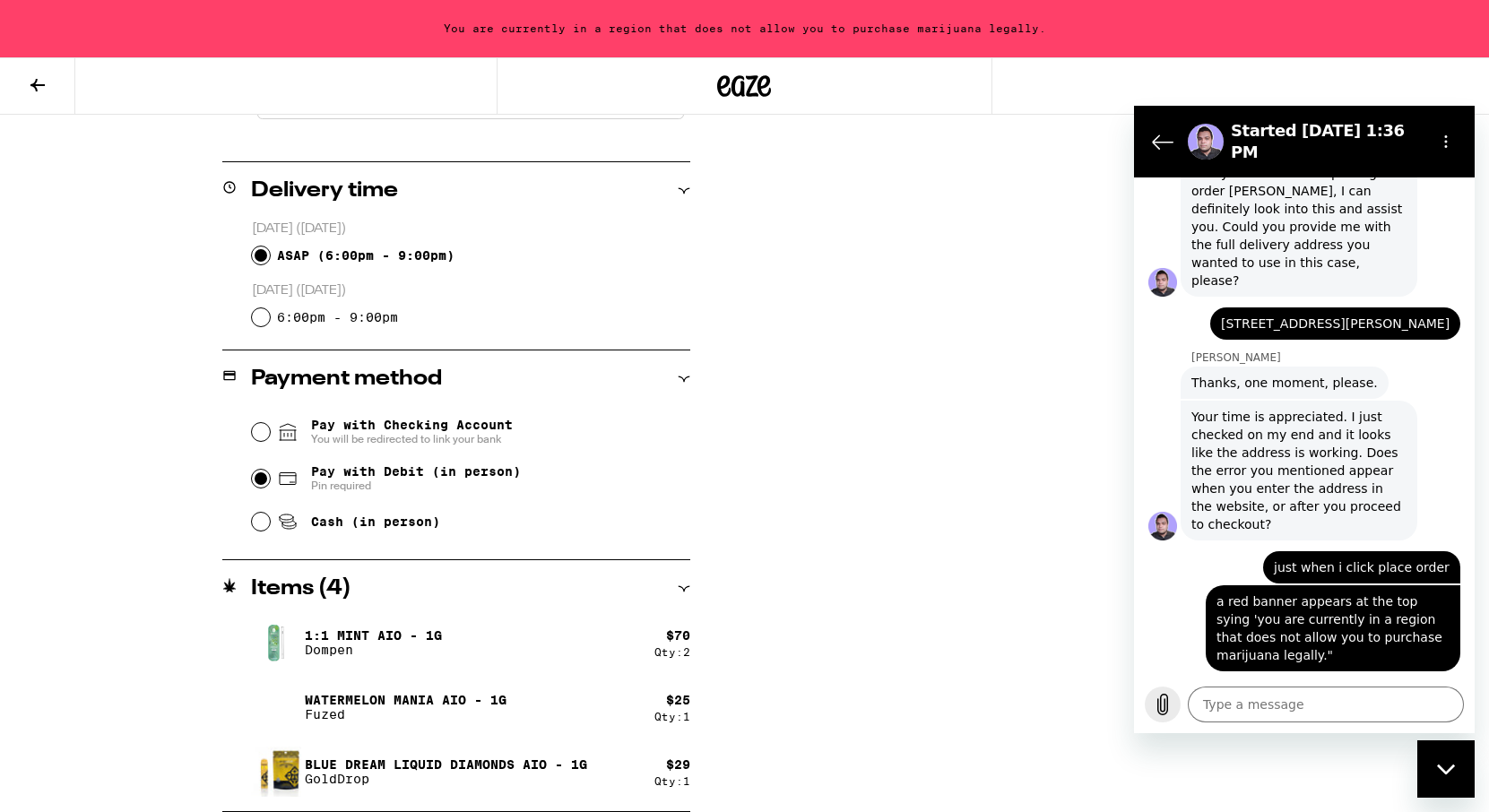
click at [1159, 700] on icon "Upload file" at bounding box center [1162, 703] width 21 height 21
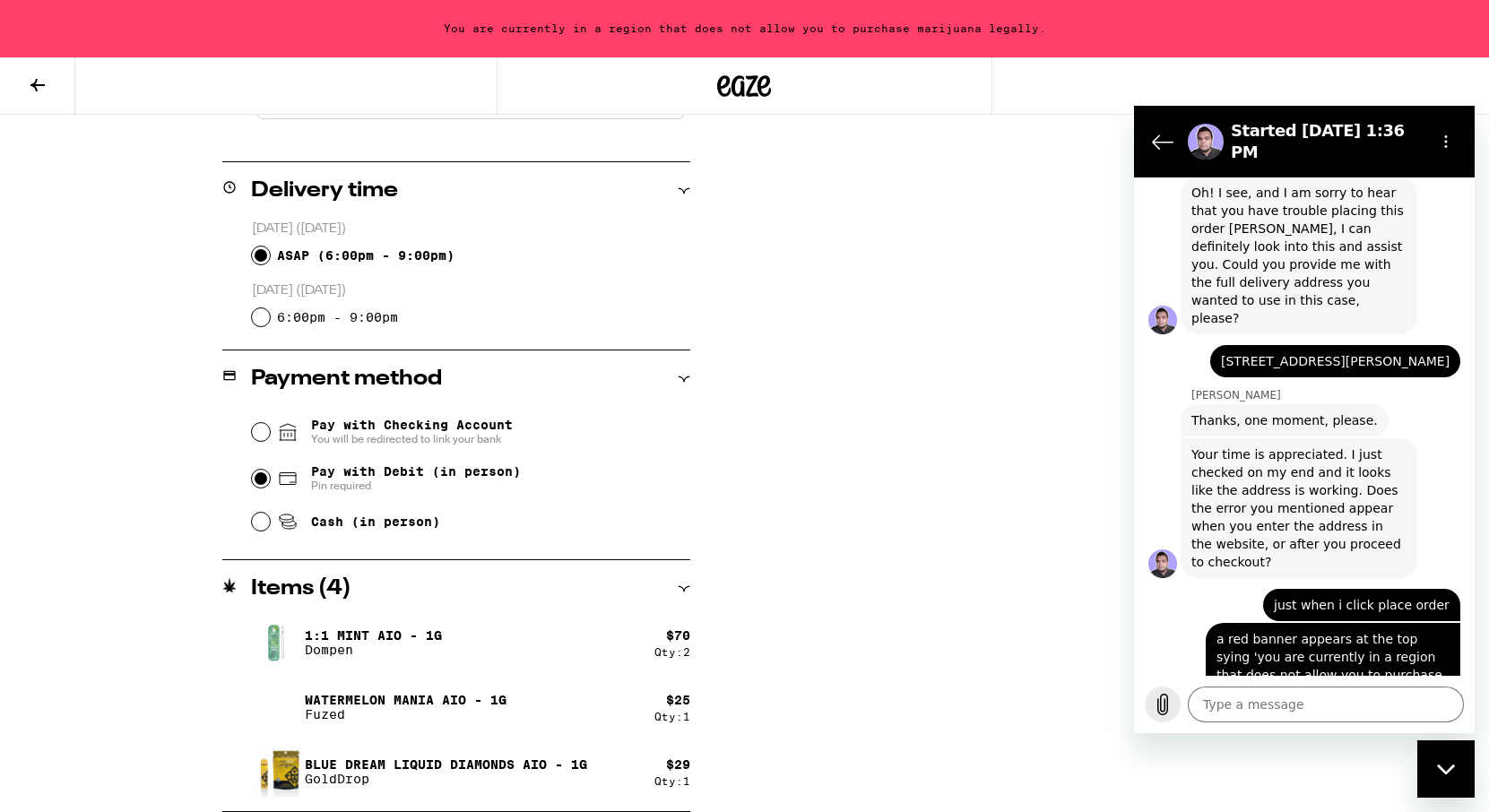
scroll to position [988, 0]
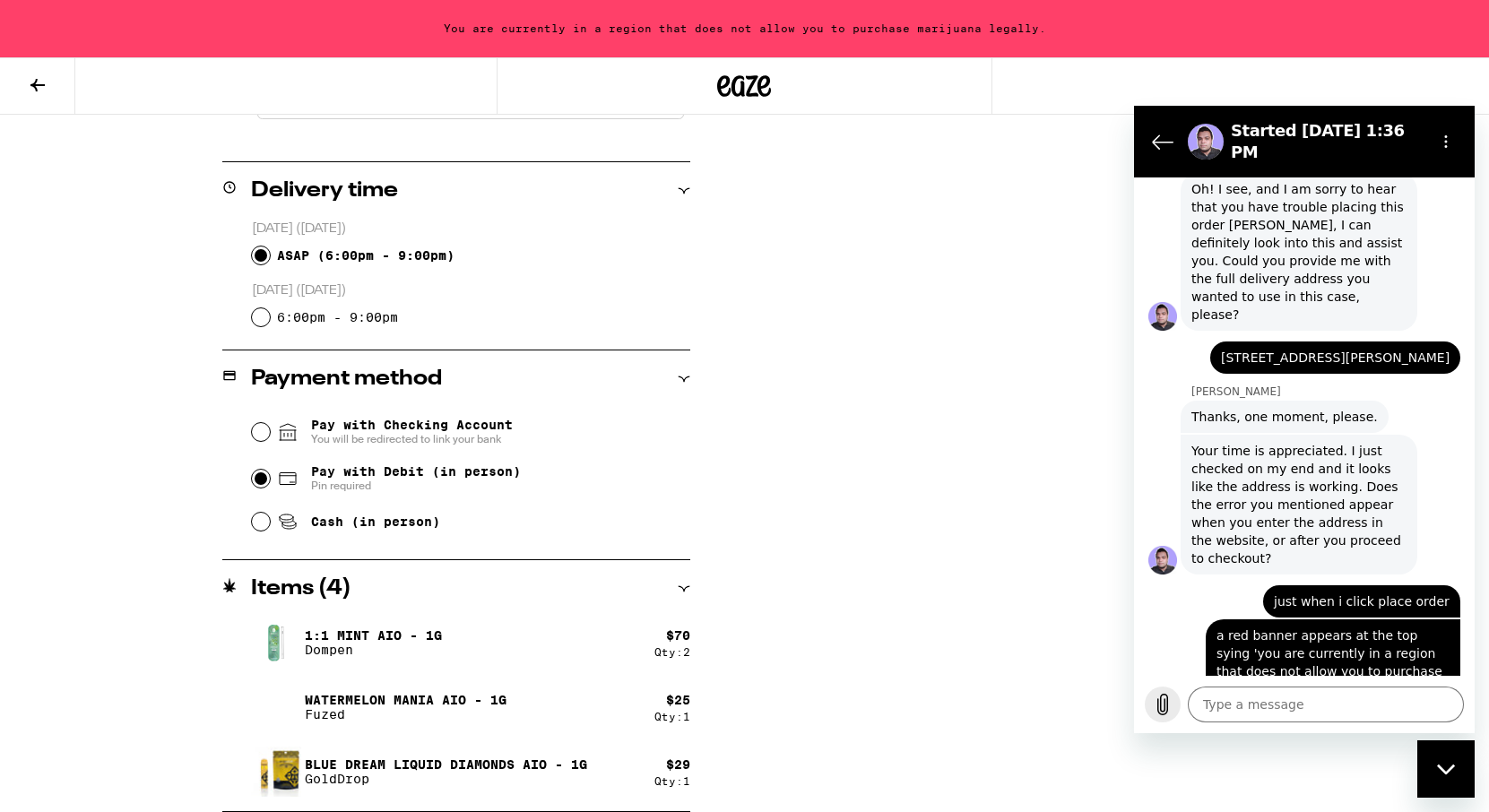
click at [1156, 700] on icon "Upload file" at bounding box center [1162, 703] width 21 height 21
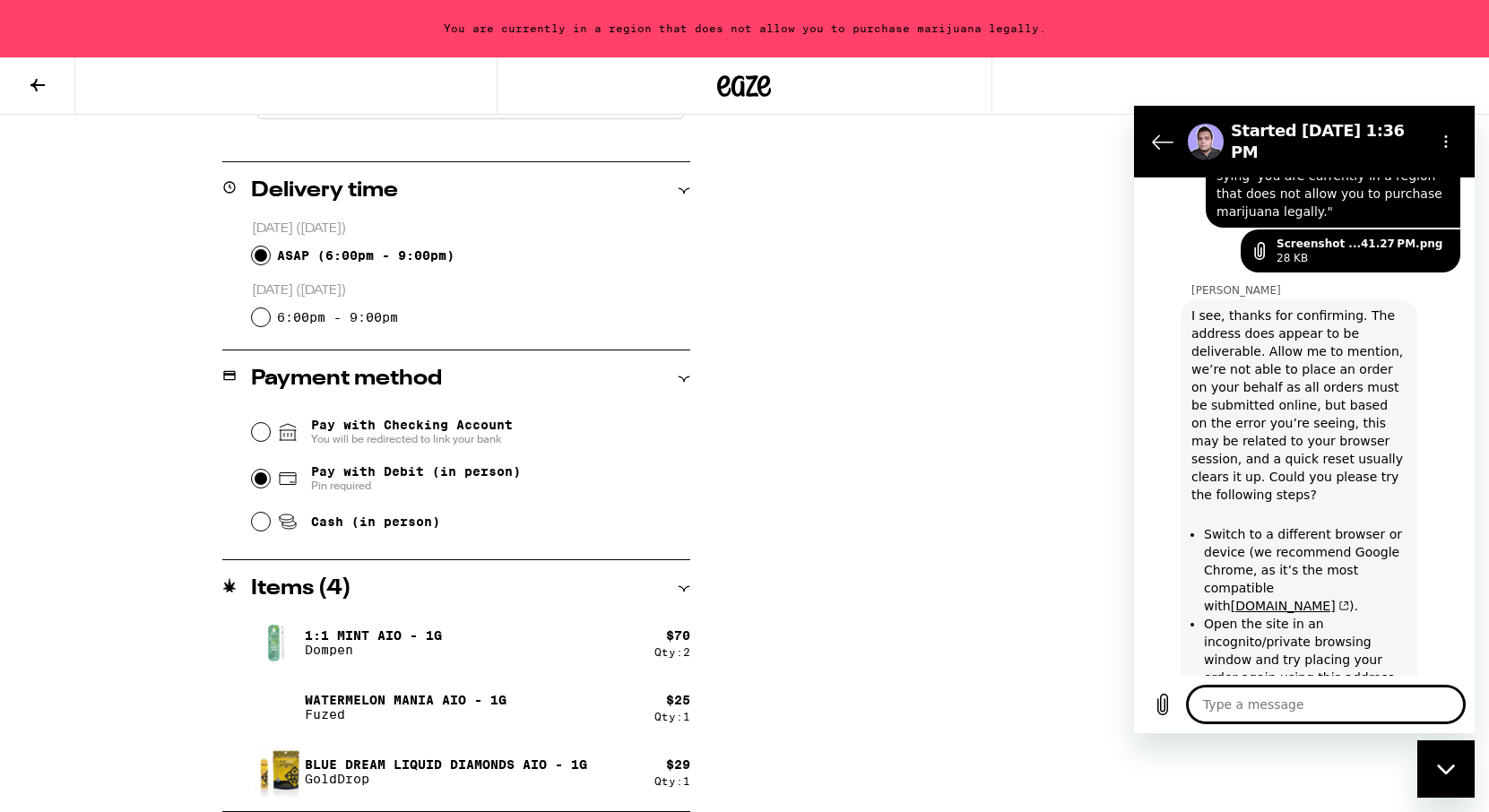
scroll to position [1460, 0]
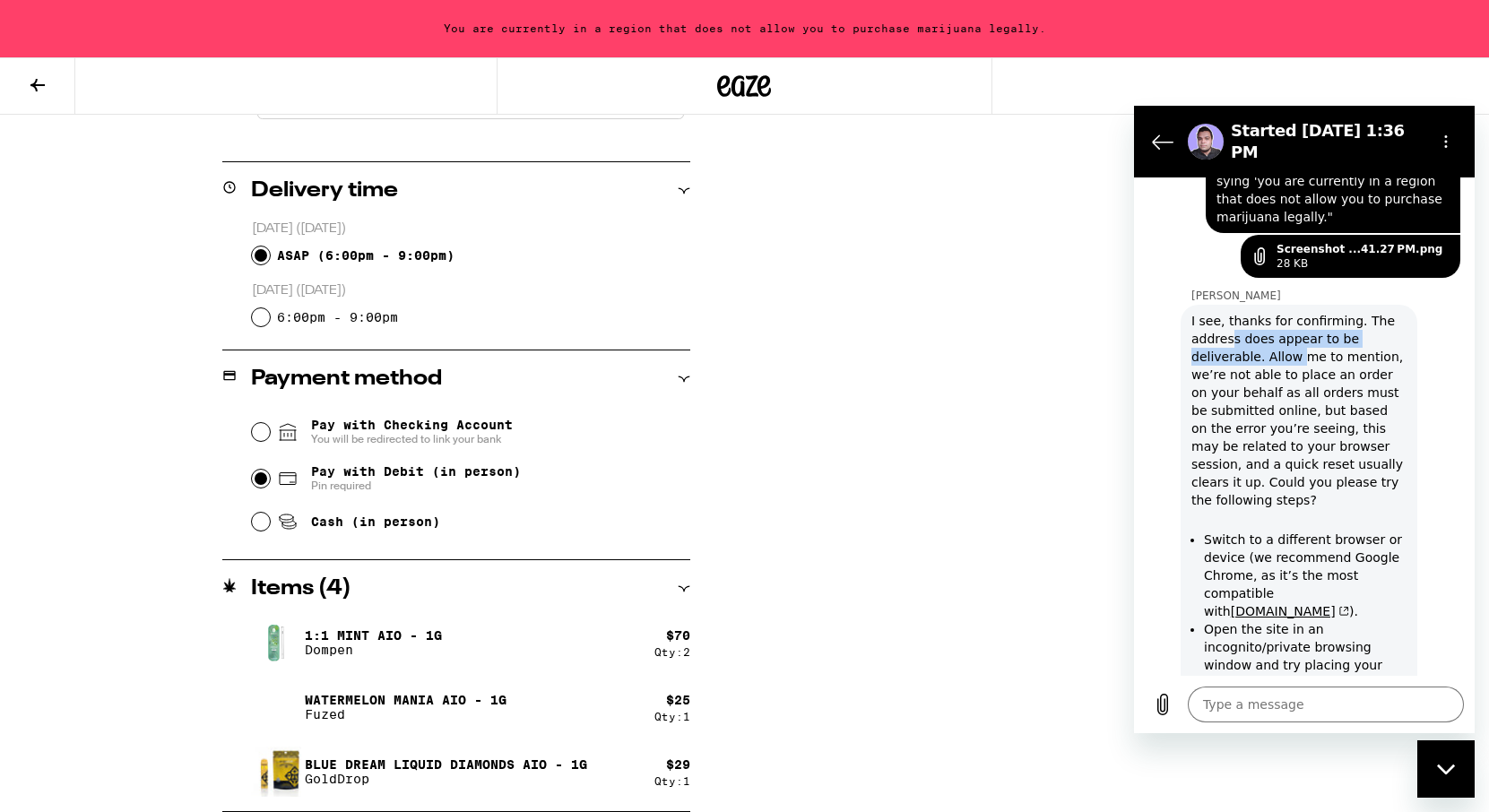
drag, startPoint x: 1233, startPoint y: 290, endPoint x: 1294, endPoint y: 300, distance: 61.8
click at [1295, 312] on div "I see, thanks for confirming. The address does appear to be deliverable. Allow …" at bounding box center [1298, 537] width 215 height 451
click at [1298, 312] on div "I see, thanks for confirming. The address does appear to be deliverable. Allow …" at bounding box center [1298, 537] width 215 height 451
drag, startPoint x: 1268, startPoint y: 312, endPoint x: 1283, endPoint y: 353, distance: 43.7
click at [1283, 353] on div "I see, thanks for confirming. The address does appear to be deliverable. Allow …" at bounding box center [1298, 537] width 215 height 451
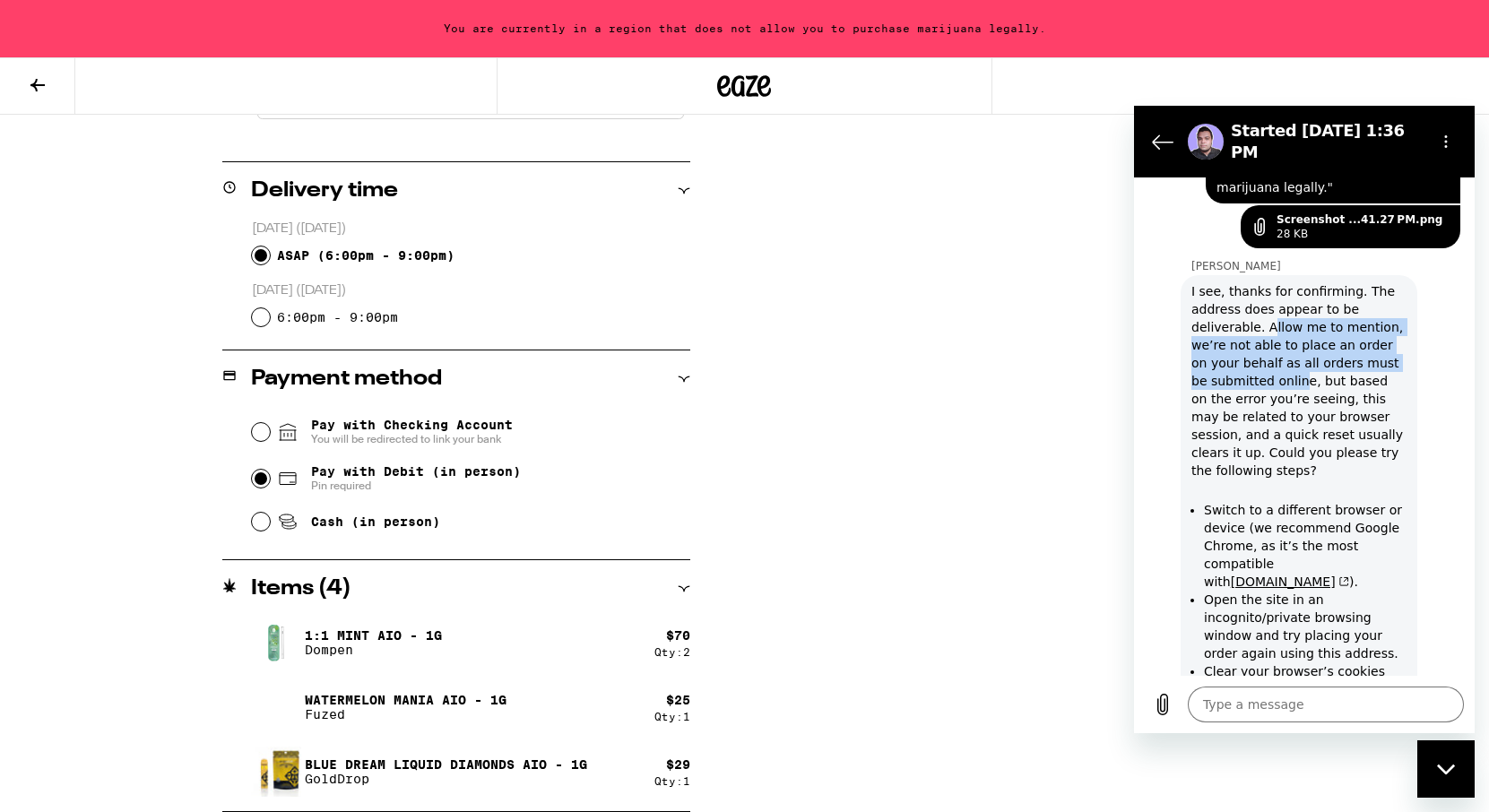
scroll to position [1492, 0]
click at [1259, 324] on div "I see, thanks for confirming. The address does appear to be deliverable. Allow …" at bounding box center [1298, 505] width 215 height 451
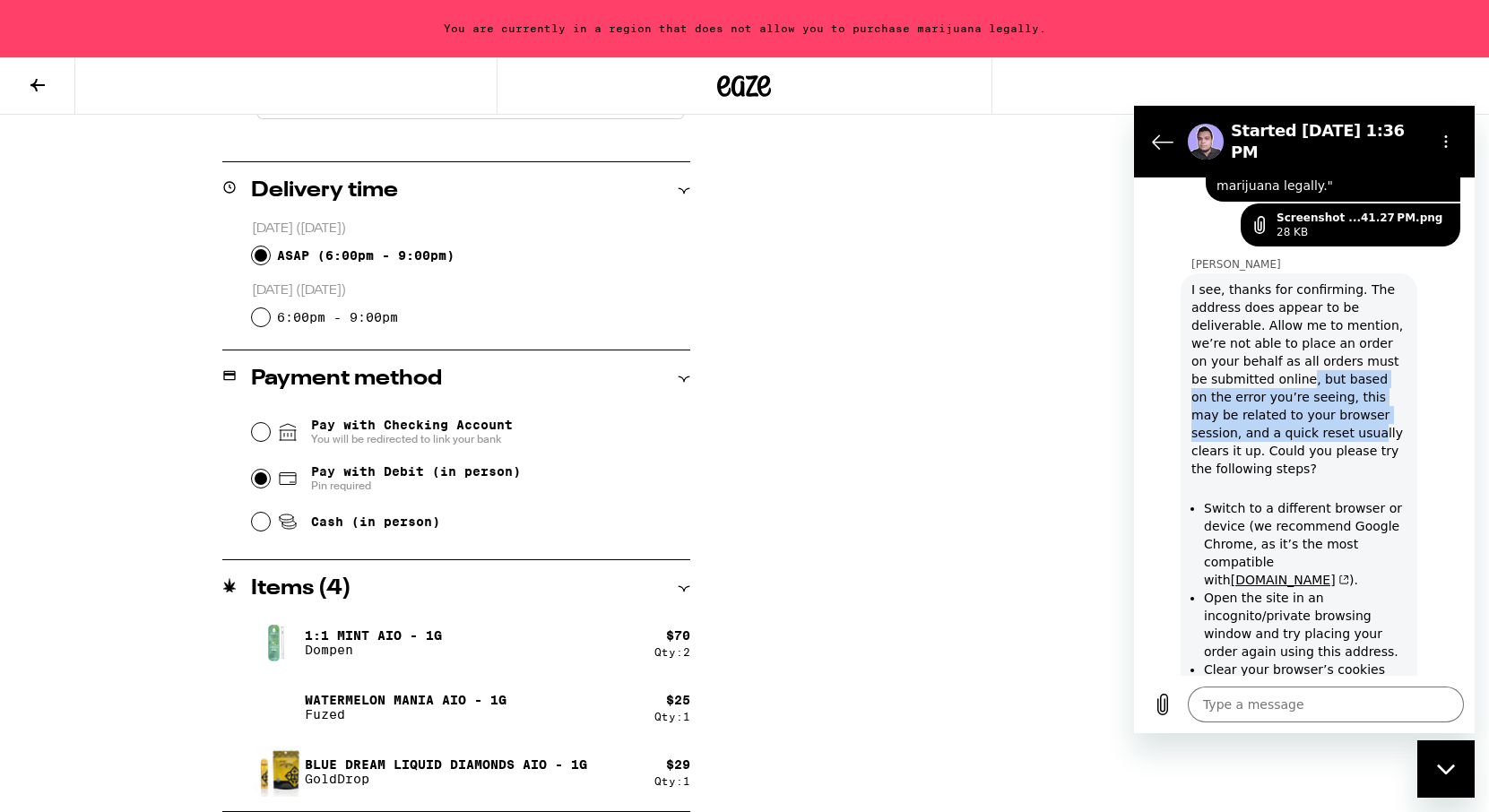
drag, startPoint x: 1287, startPoint y: 329, endPoint x: 1296, endPoint y: 379, distance: 50.8
click at [1296, 379] on div "I see, thanks for confirming. The address does appear to be deliverable. Allow …" at bounding box center [1298, 505] width 215 height 451
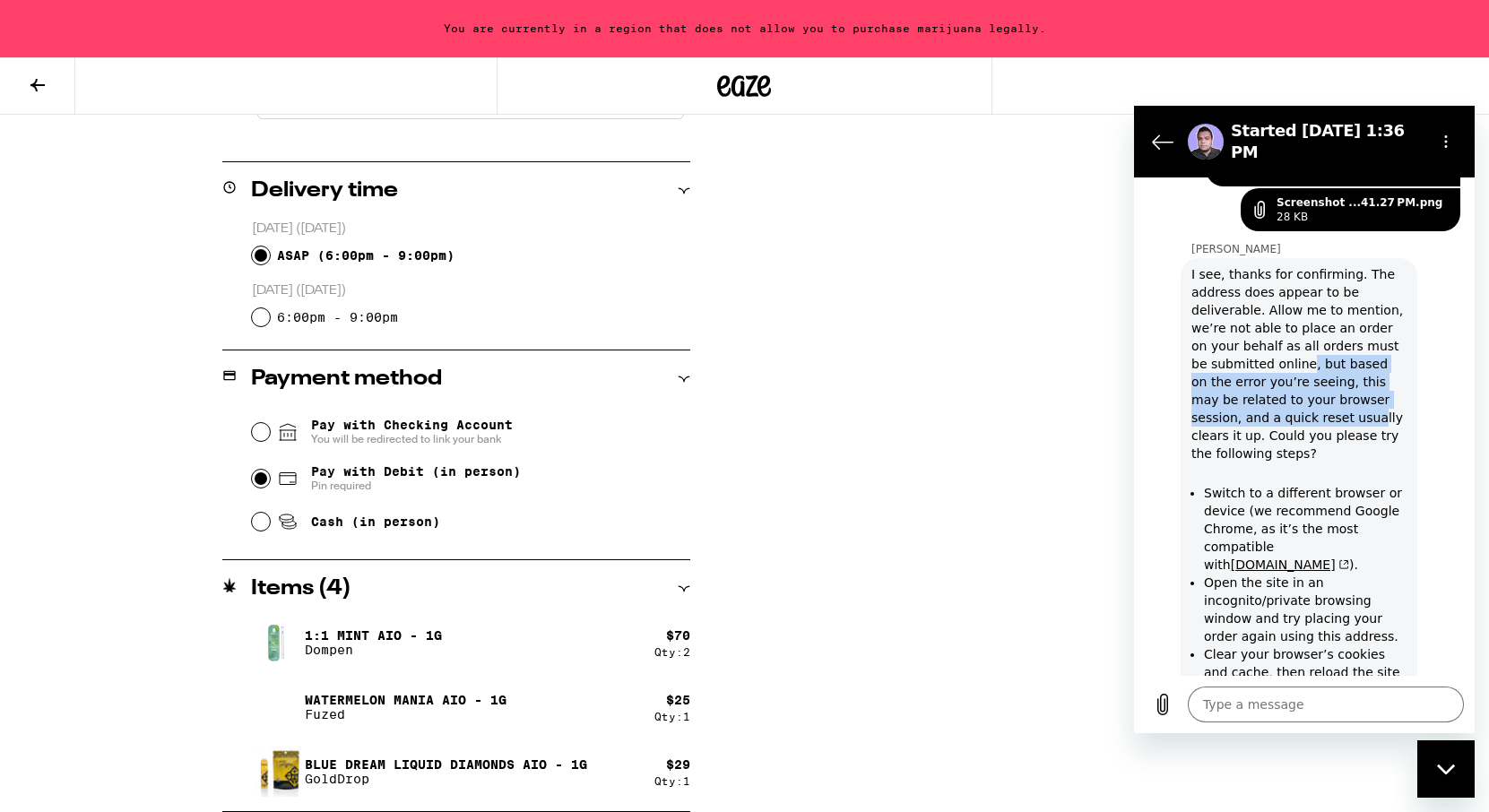
scroll to position [1508, 0]
click at [1251, 362] on div "I see, thanks for confirming. The address does appear to be deliverable. Allow …" at bounding box center [1298, 489] width 215 height 451
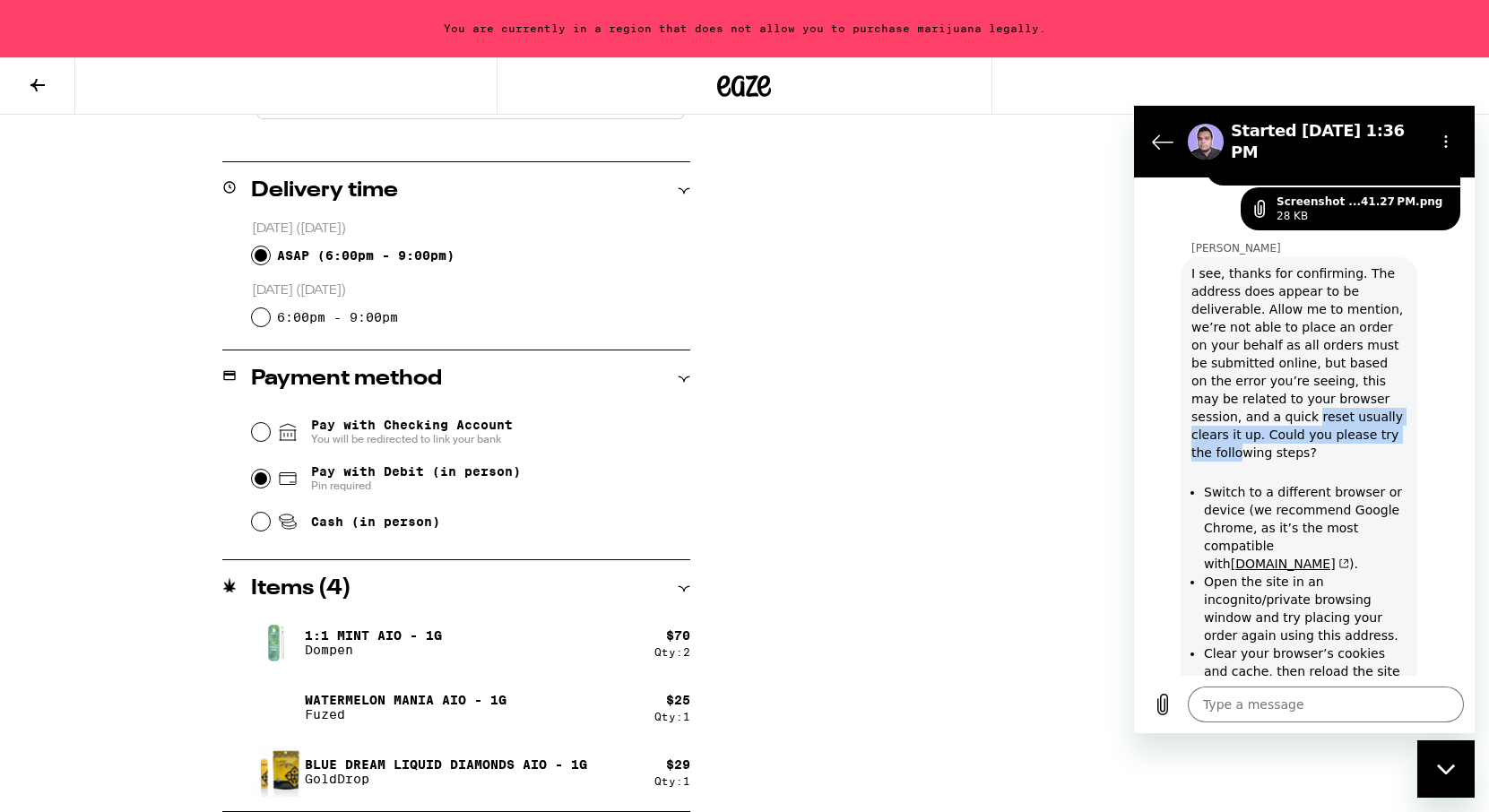
drag, startPoint x: 1235, startPoint y: 362, endPoint x: 1364, endPoint y: 384, distance: 130.9
click at [1364, 384] on div "I see, thanks for confirming. The address does appear to be deliverable. Allow …" at bounding box center [1298, 489] width 215 height 451
click at [1303, 483] on li "Switch to a different browser or device (we recommend Google Chrome, as it’s th…" at bounding box center [1306, 527] width 203 height 89
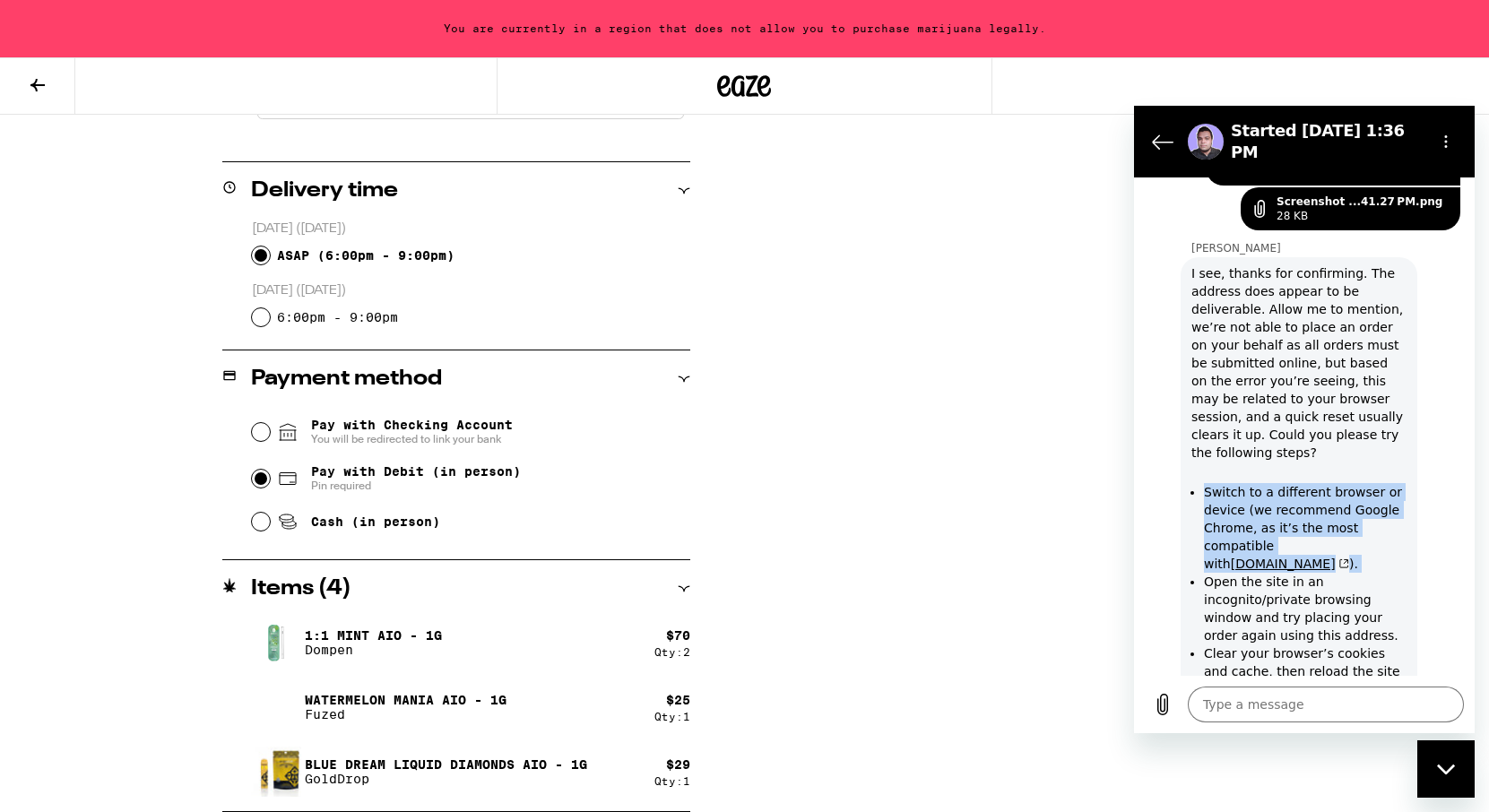
click at [1303, 483] on li "Switch to a different browser or device (we recommend Google Chrome, as it’s th…" at bounding box center [1306, 527] width 203 height 89
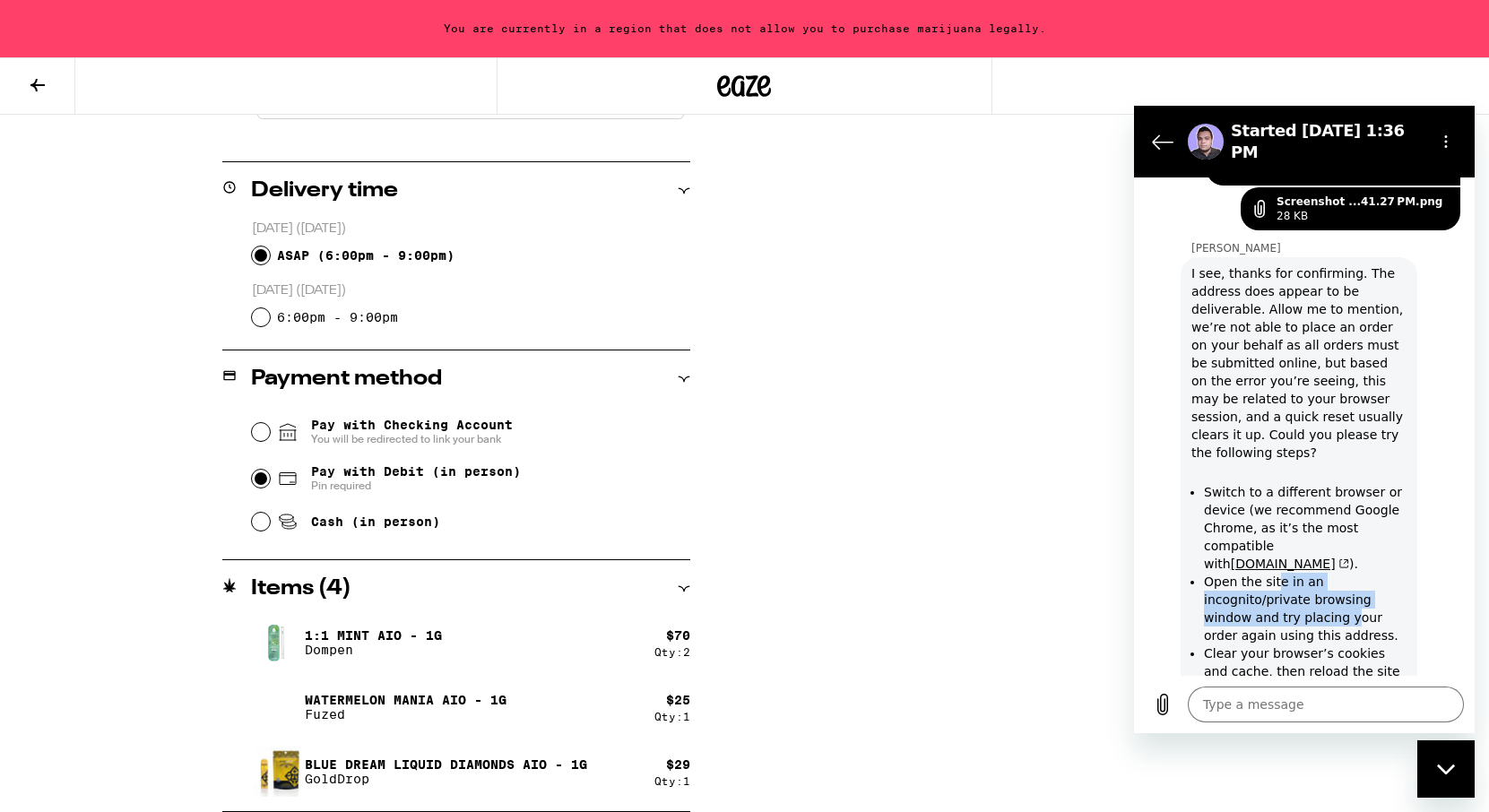
drag, startPoint x: 1276, startPoint y: 522, endPoint x: 1304, endPoint y: 546, distance: 36.9
click at [1303, 572] on li "Open the site in an incognito/private browsing window and try placing your orde…" at bounding box center [1306, 607] width 203 height 72
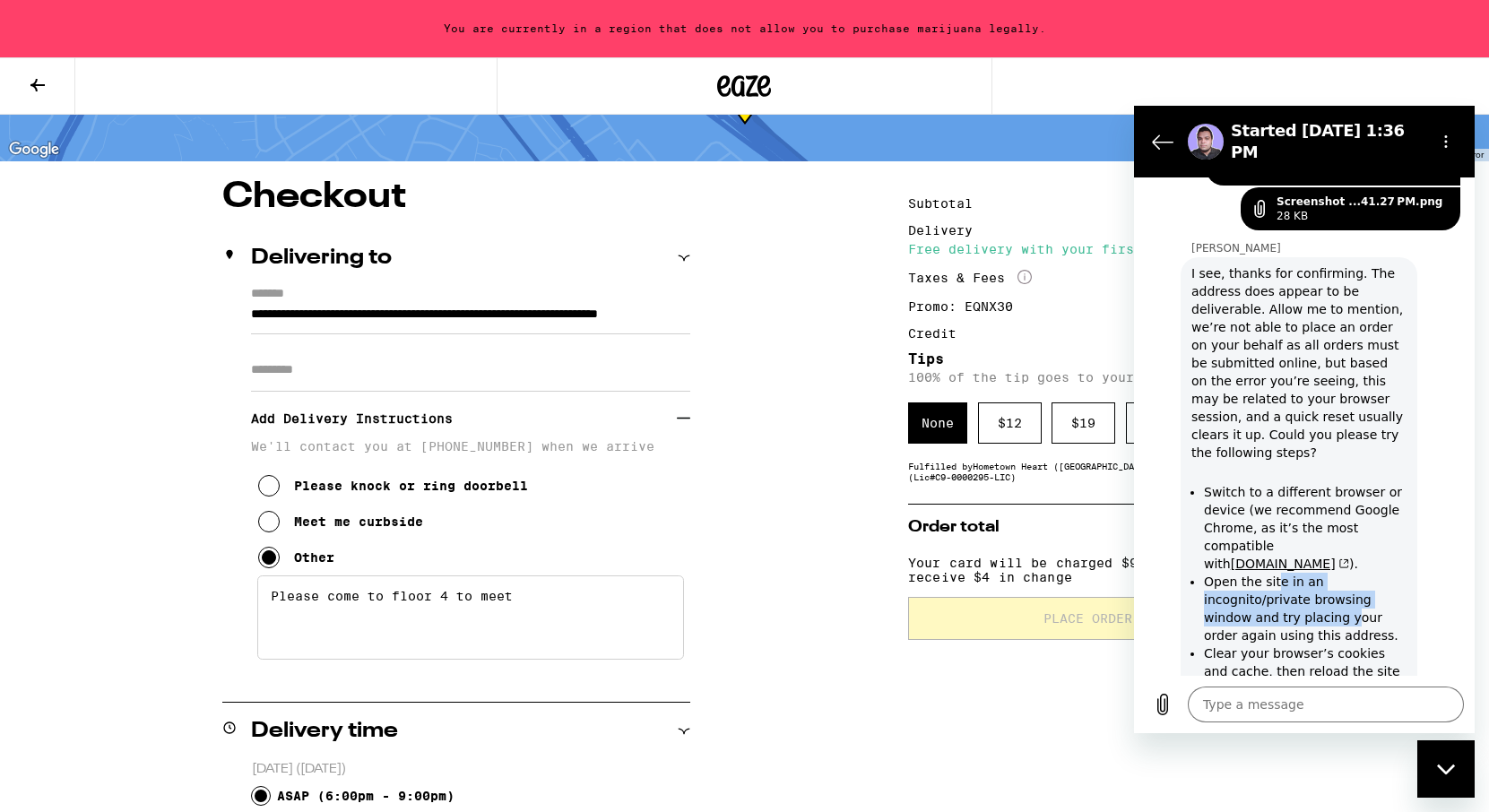
scroll to position [109, 0]
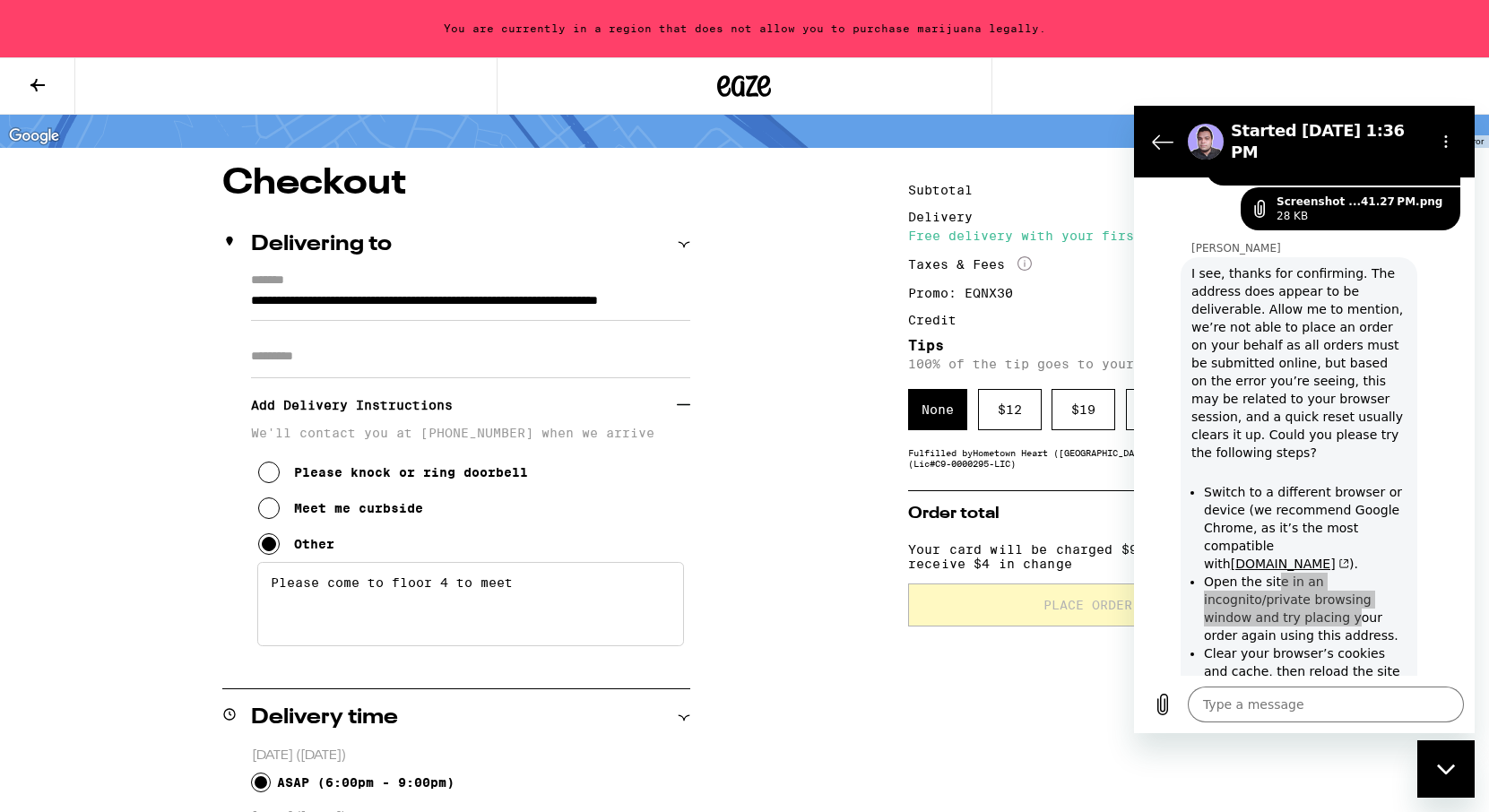
click at [988, 294] on div "Promo: EQNX30" at bounding box center [967, 292] width 117 height 12
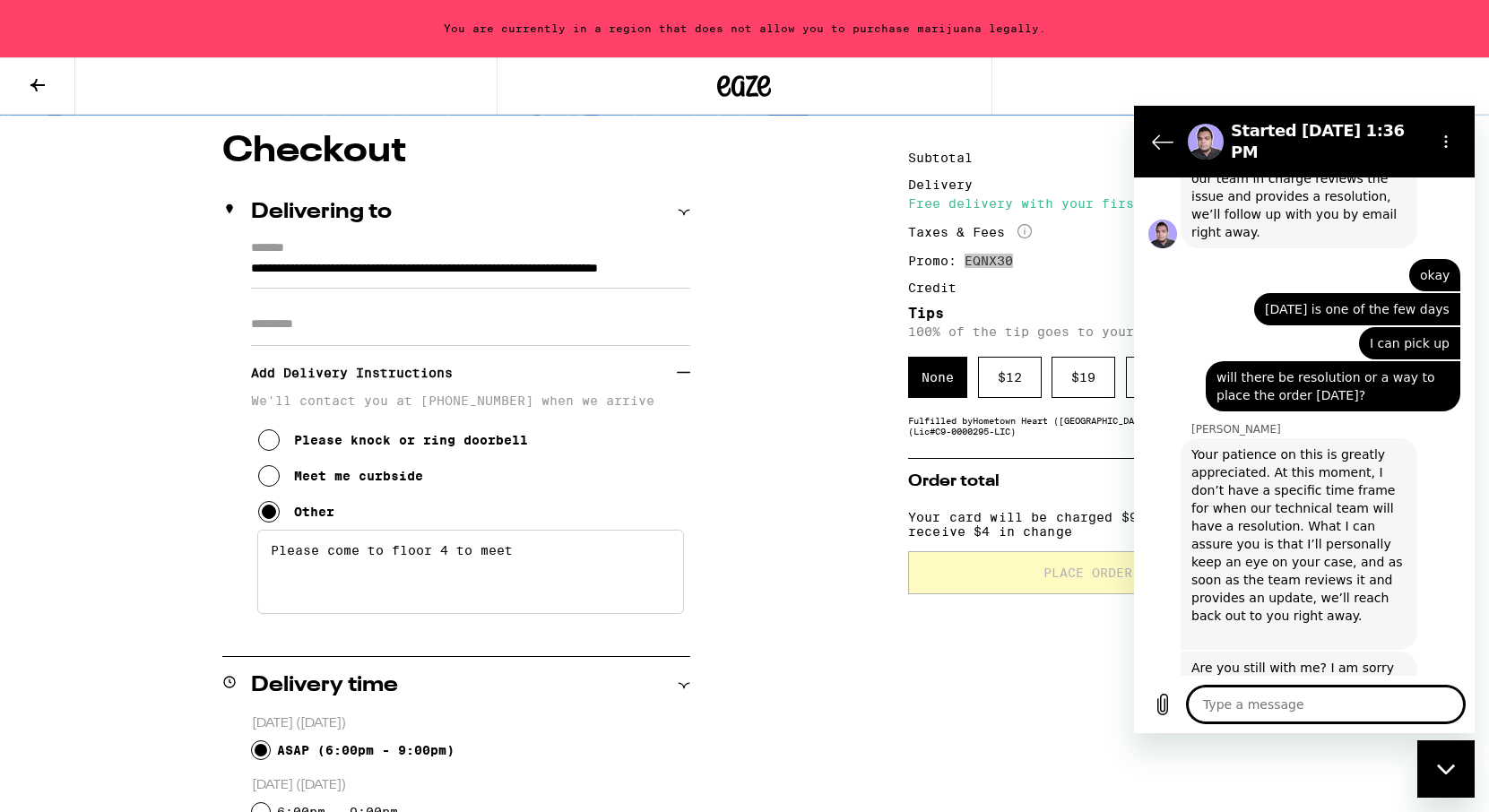
scroll to position [2775, 0]
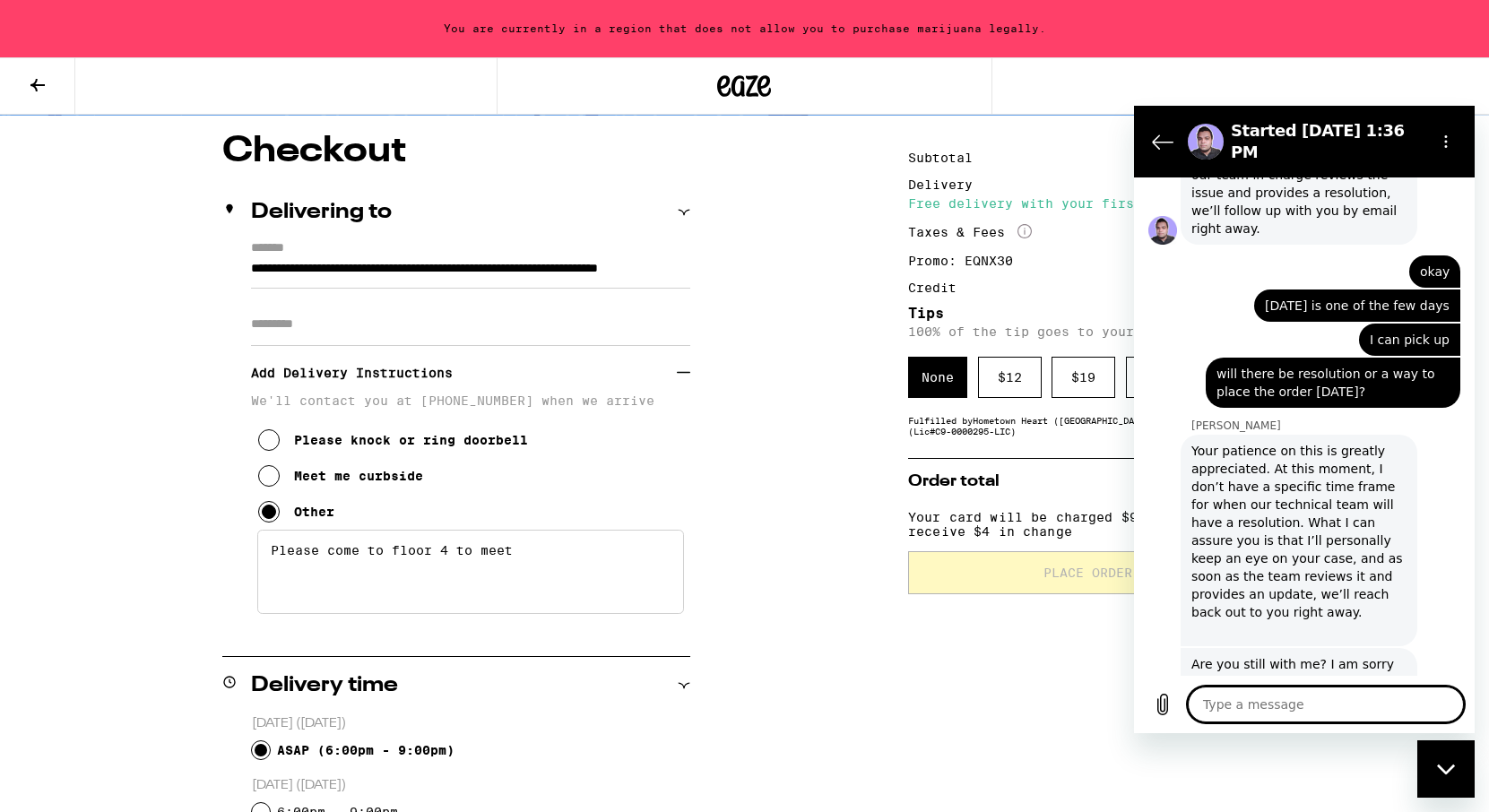
click at [748, 522] on div "**********" at bounding box center [744, 720] width 1291 height 1173
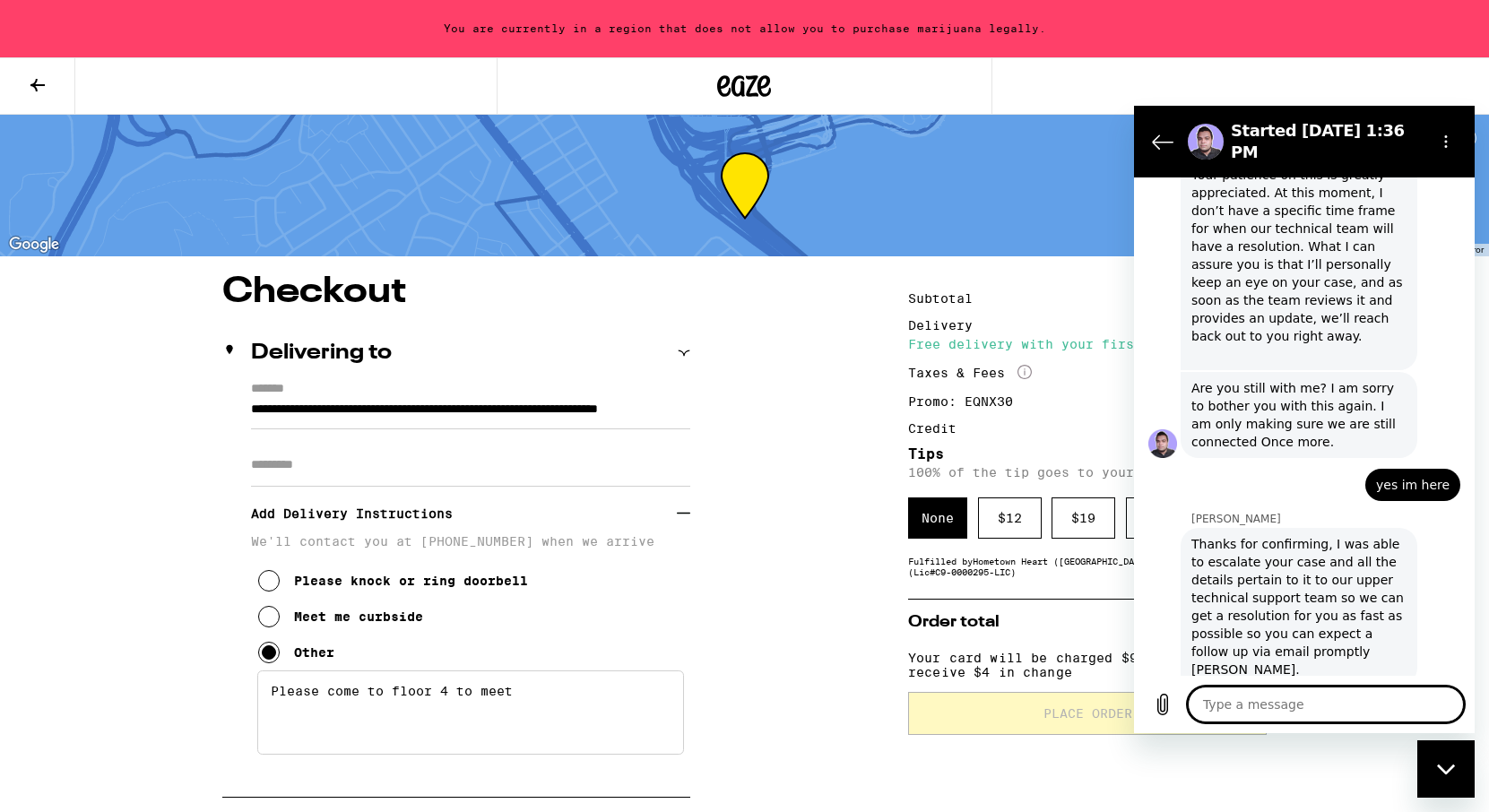
scroll to position [3054, 0]
